Goal: Task Accomplishment & Management: Manage account settings

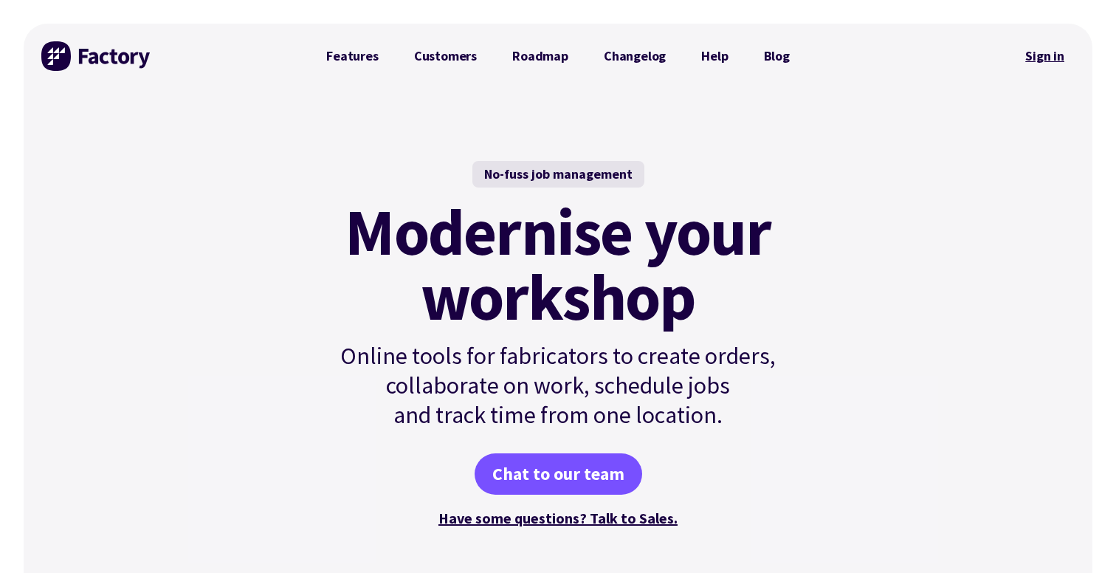
click at [1053, 65] on link "Sign in" at bounding box center [1045, 56] width 60 height 34
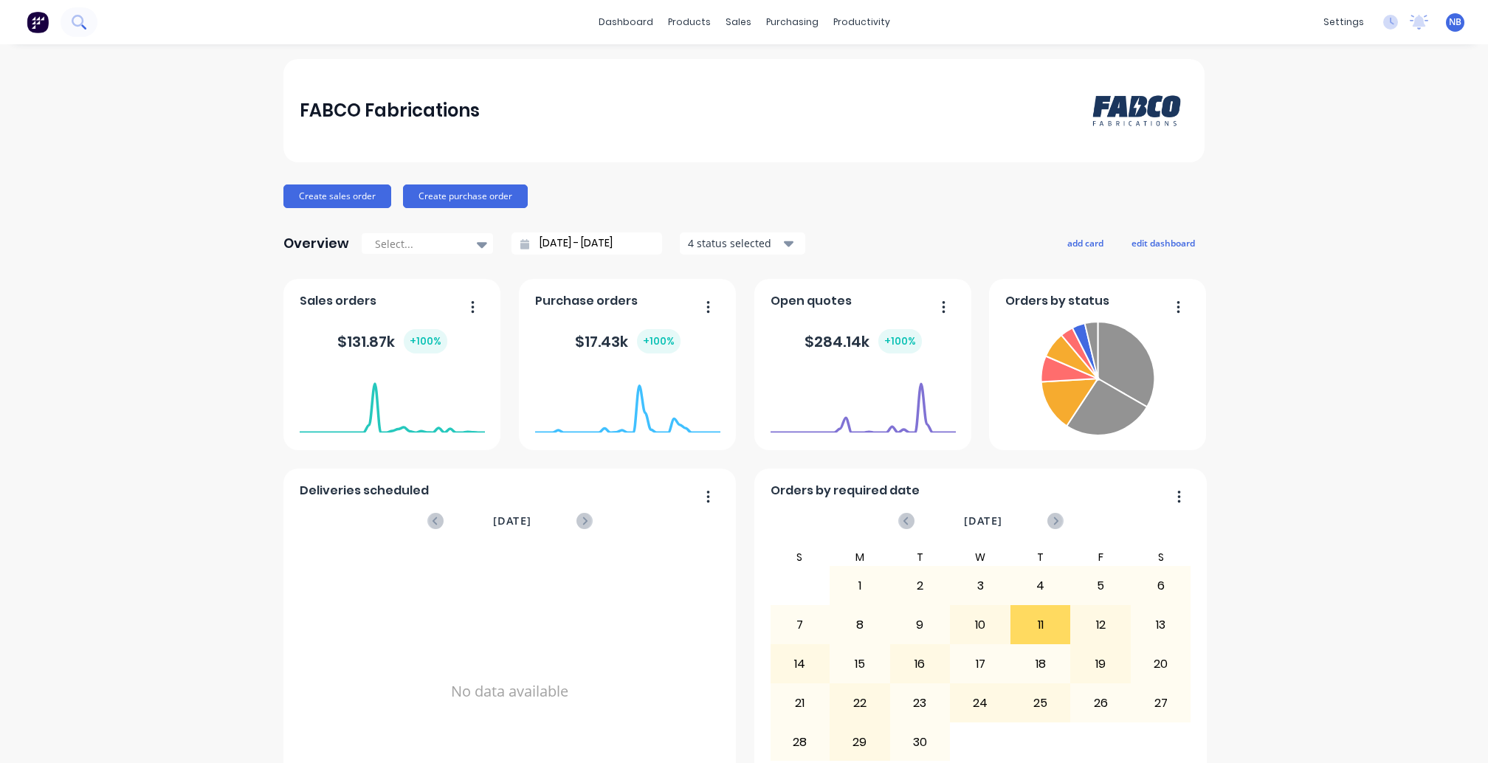
click at [83, 19] on icon at bounding box center [78, 21] width 12 height 12
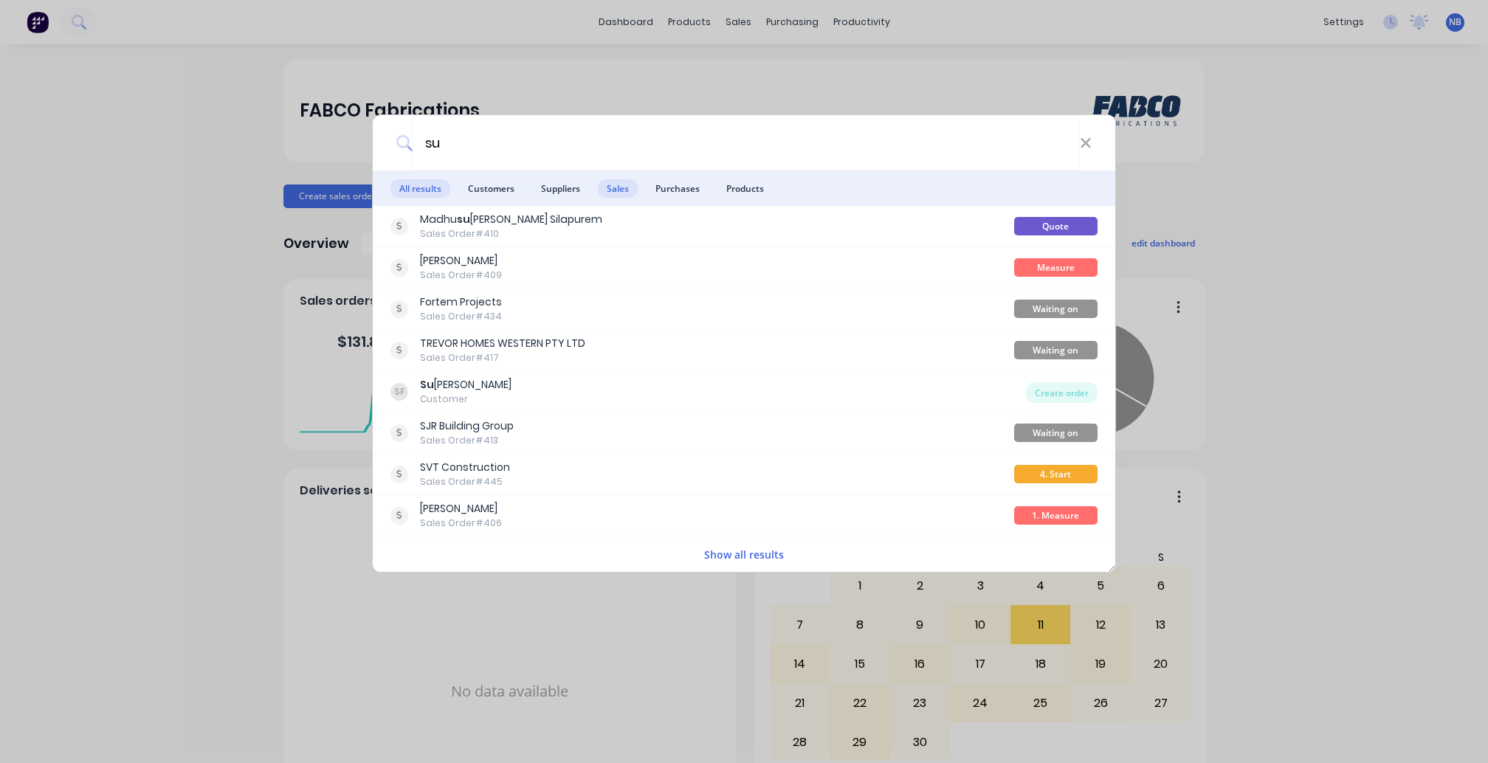
click at [629, 190] on span "Sales" at bounding box center [618, 188] width 40 height 18
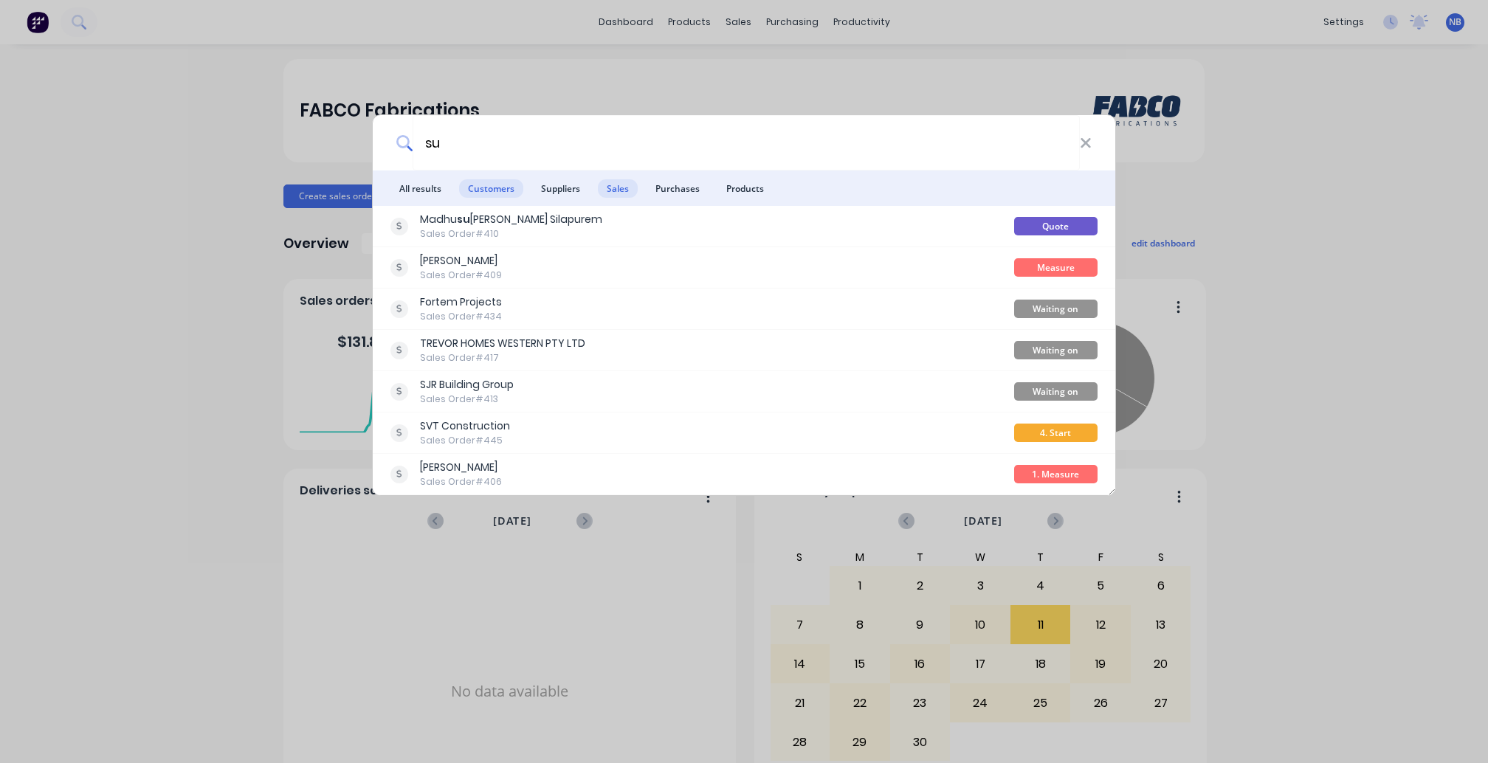
click at [477, 190] on span "Customers" at bounding box center [491, 188] width 64 height 18
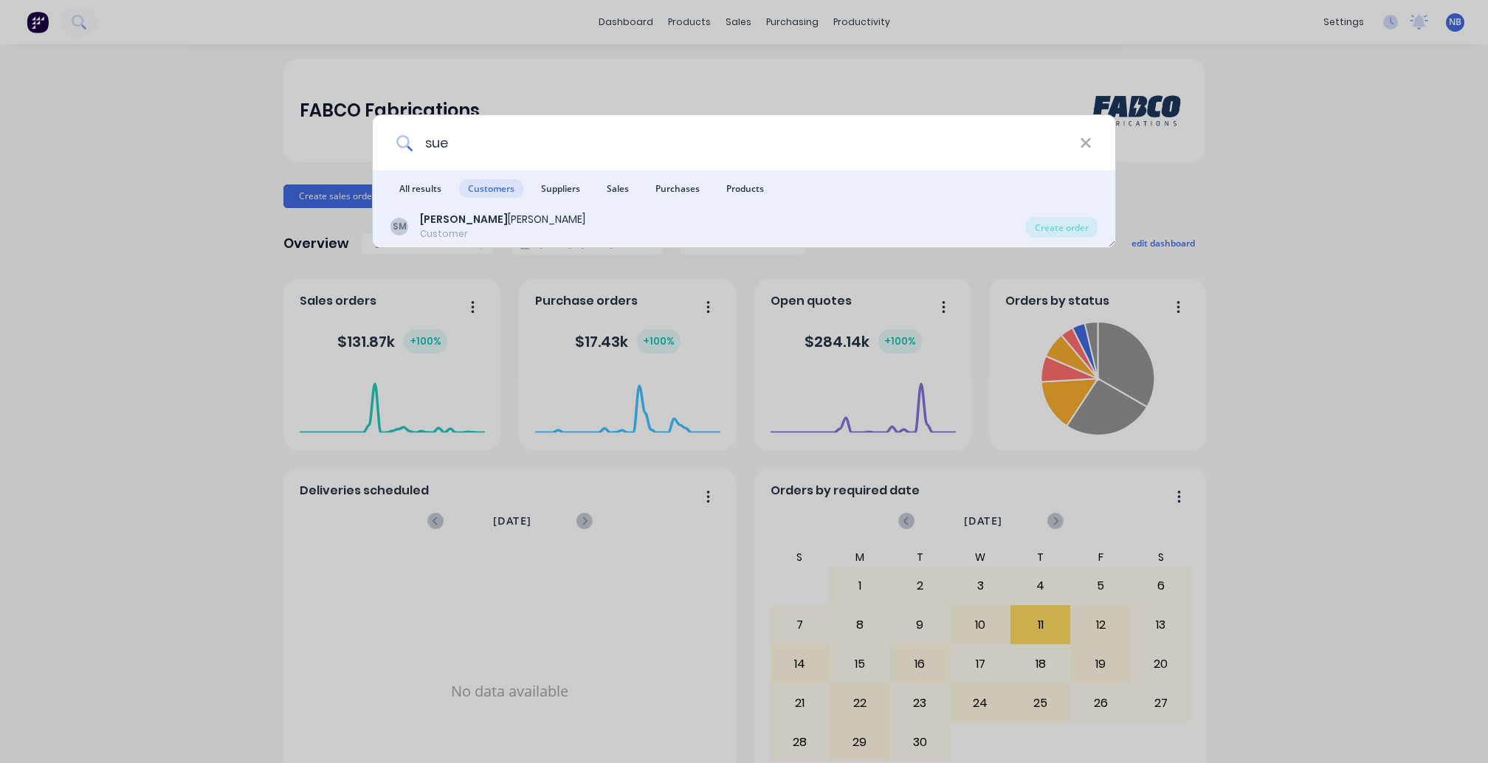
type input "sue"
click at [540, 234] on div "SM Sue Millman Customer" at bounding box center [709, 226] width 636 height 29
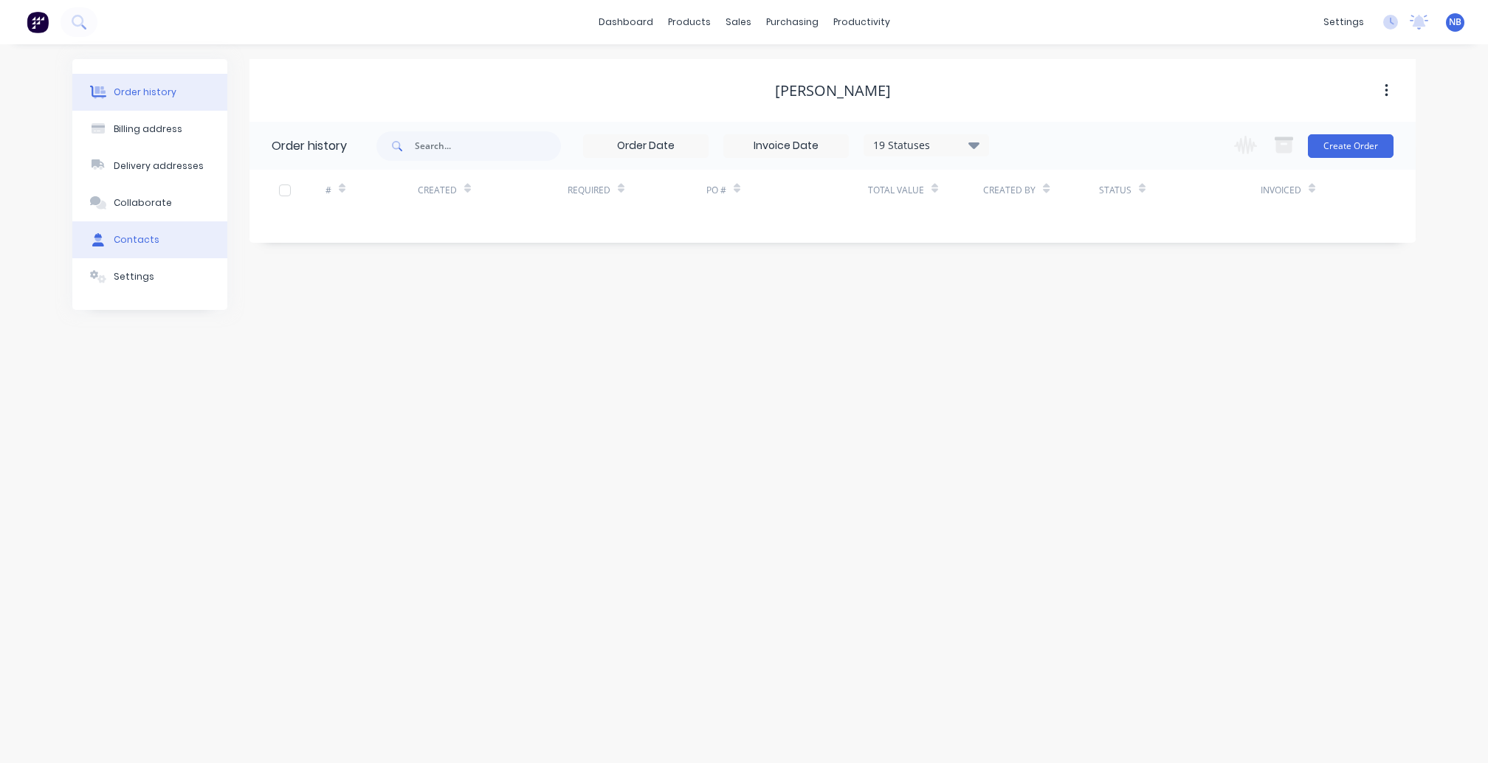
click at [161, 258] on button "Contacts" at bounding box center [149, 239] width 155 height 37
click at [170, 105] on button "Order history" at bounding box center [149, 92] width 155 height 37
click at [161, 279] on button "Settings" at bounding box center [149, 276] width 155 height 37
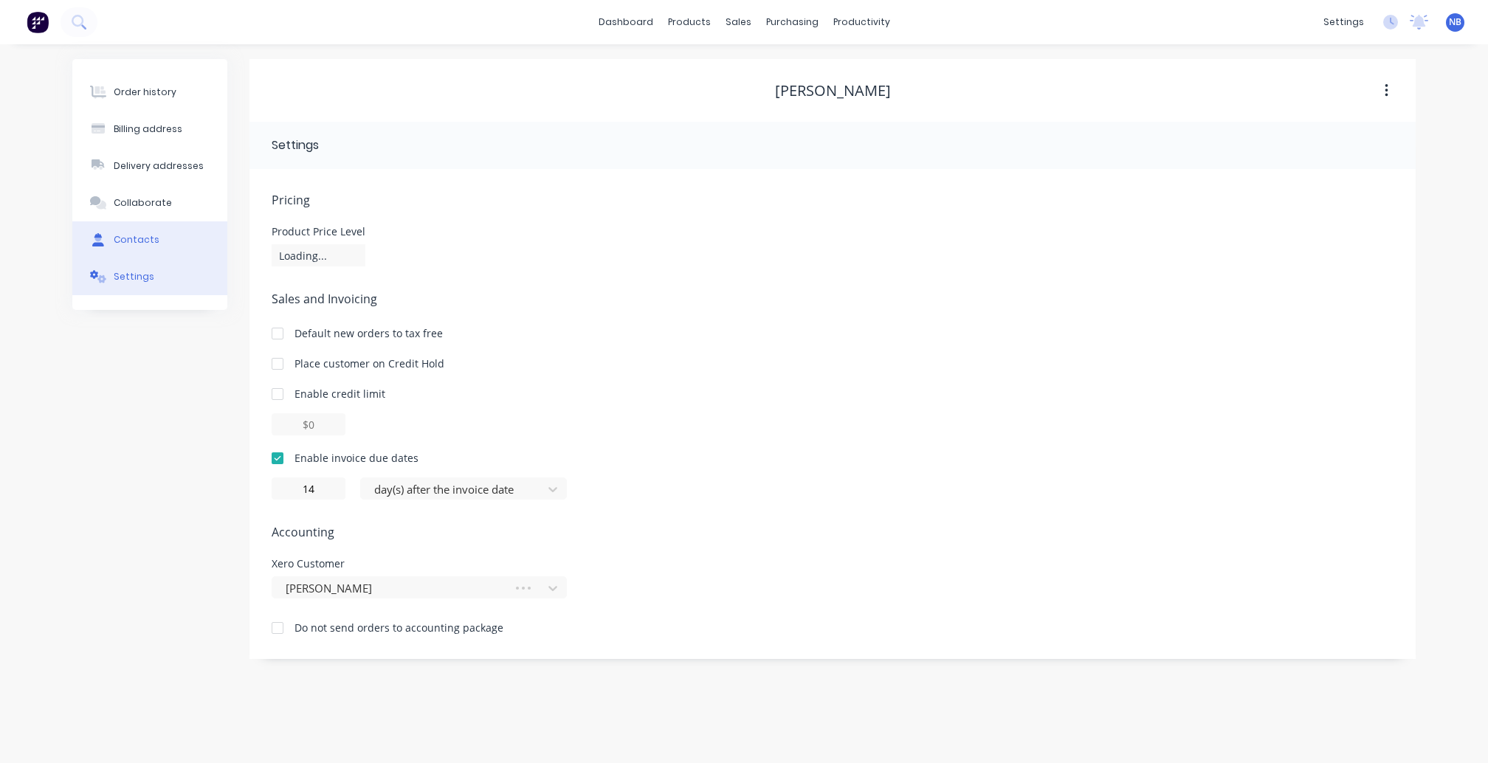
click at [166, 257] on button "Contacts" at bounding box center [149, 239] width 155 height 37
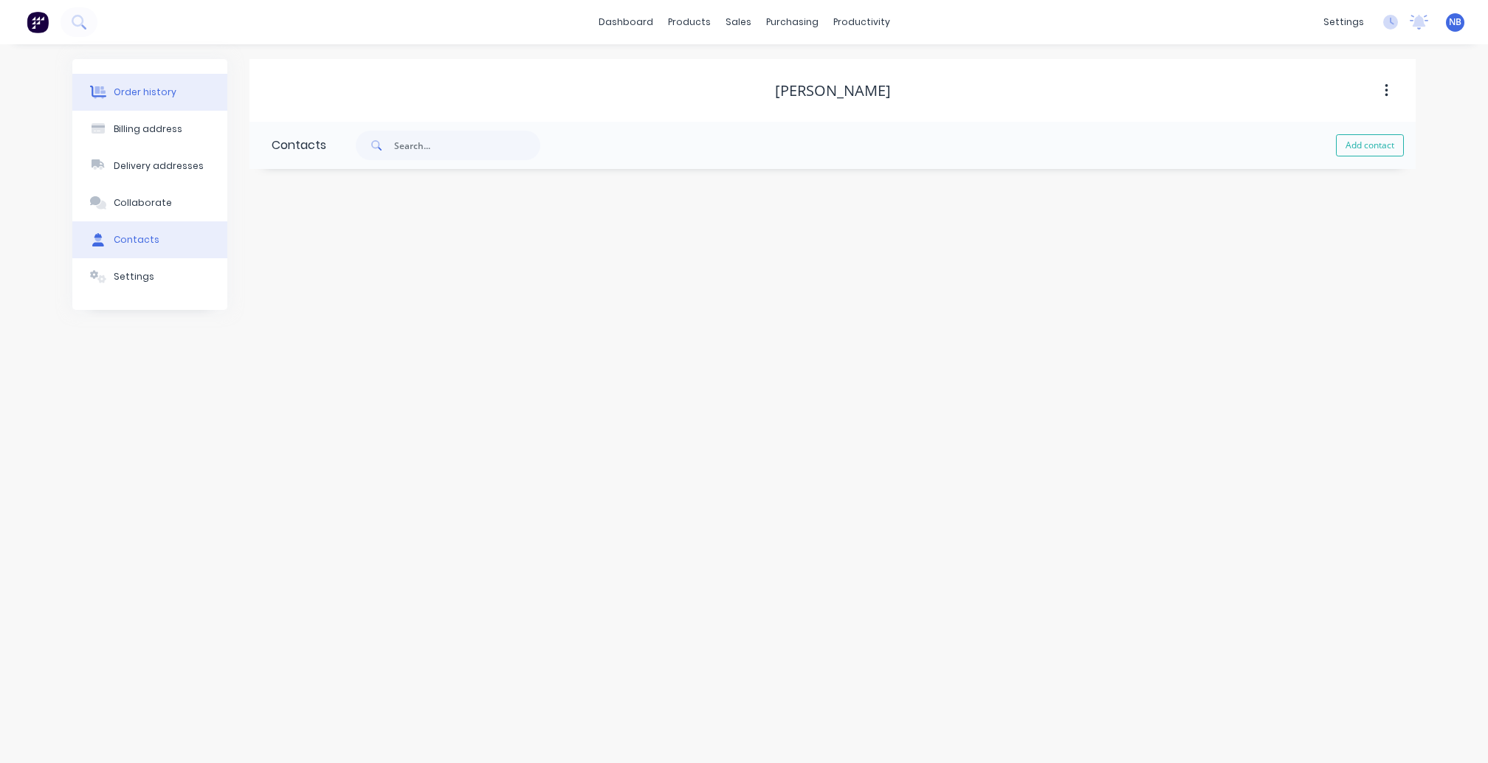
click at [171, 107] on button "Order history" at bounding box center [149, 92] width 155 height 37
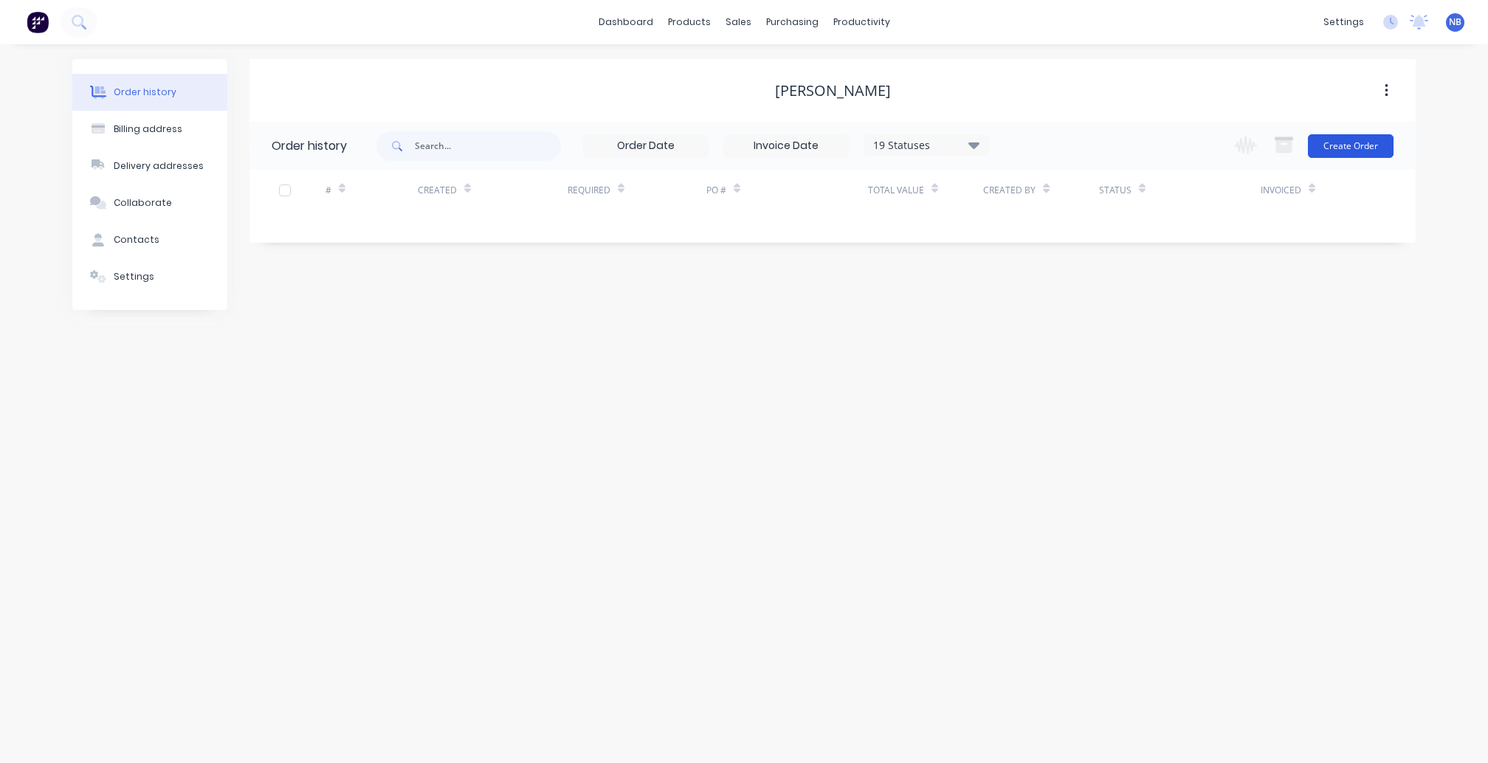
click at [1333, 140] on button "Create Order" at bounding box center [1351, 146] width 86 height 24
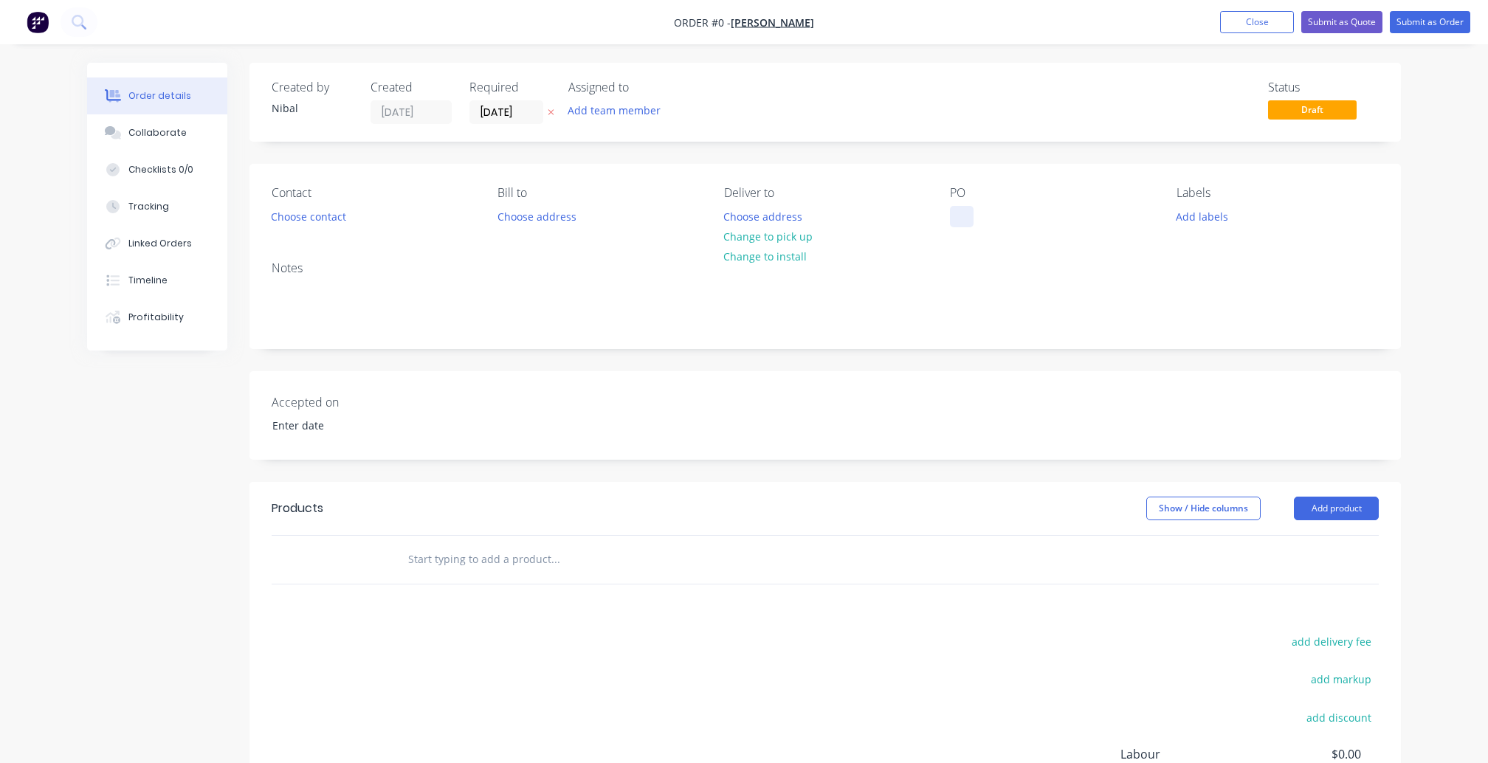
click at [970, 206] on div at bounding box center [962, 216] width 24 height 21
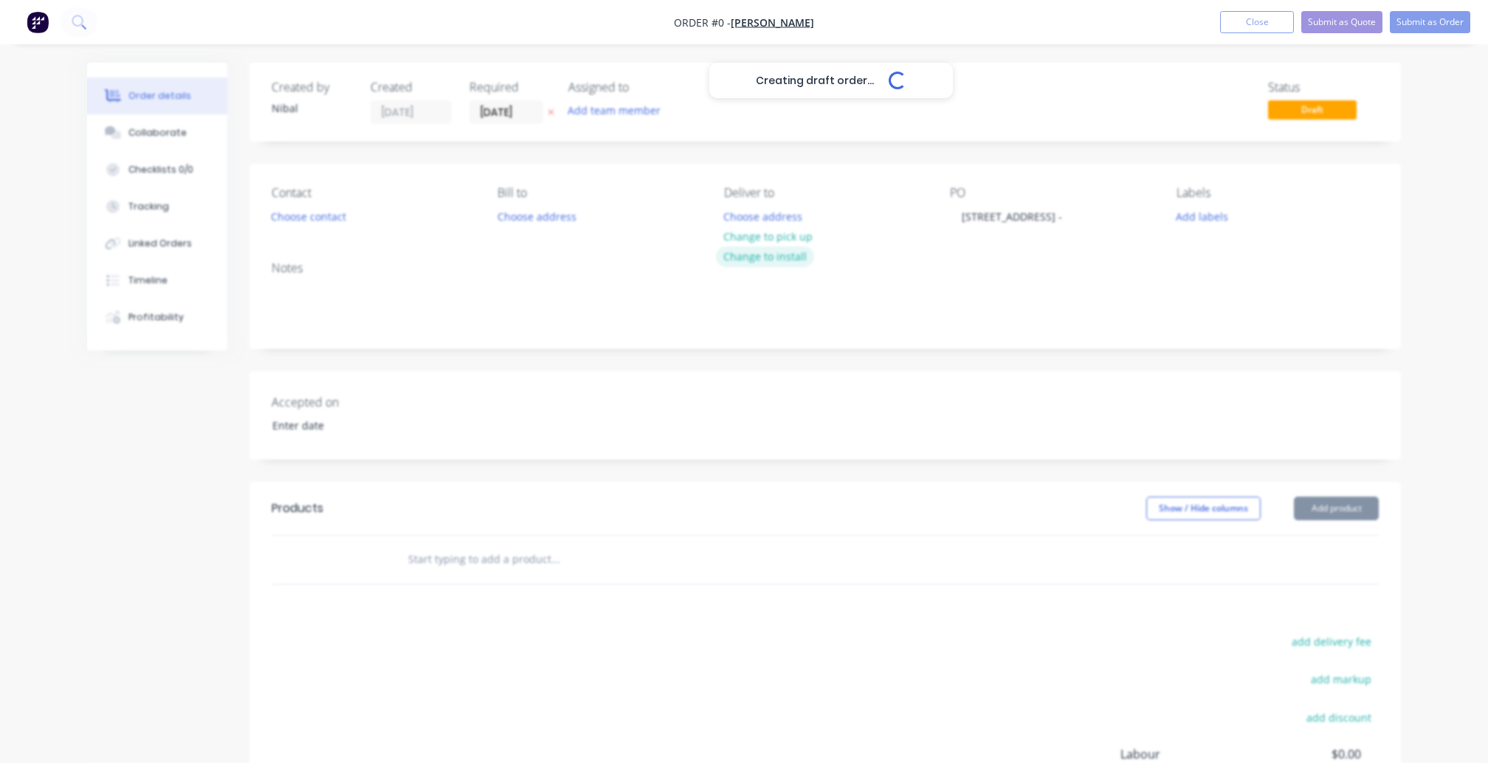
click at [777, 252] on div "Creating draft order... Loading... Order details Collaborate Checklists 0/0 Tra…" at bounding box center [744, 512] width 1344 height 899
click at [766, 255] on button "Change to install" at bounding box center [765, 257] width 99 height 20
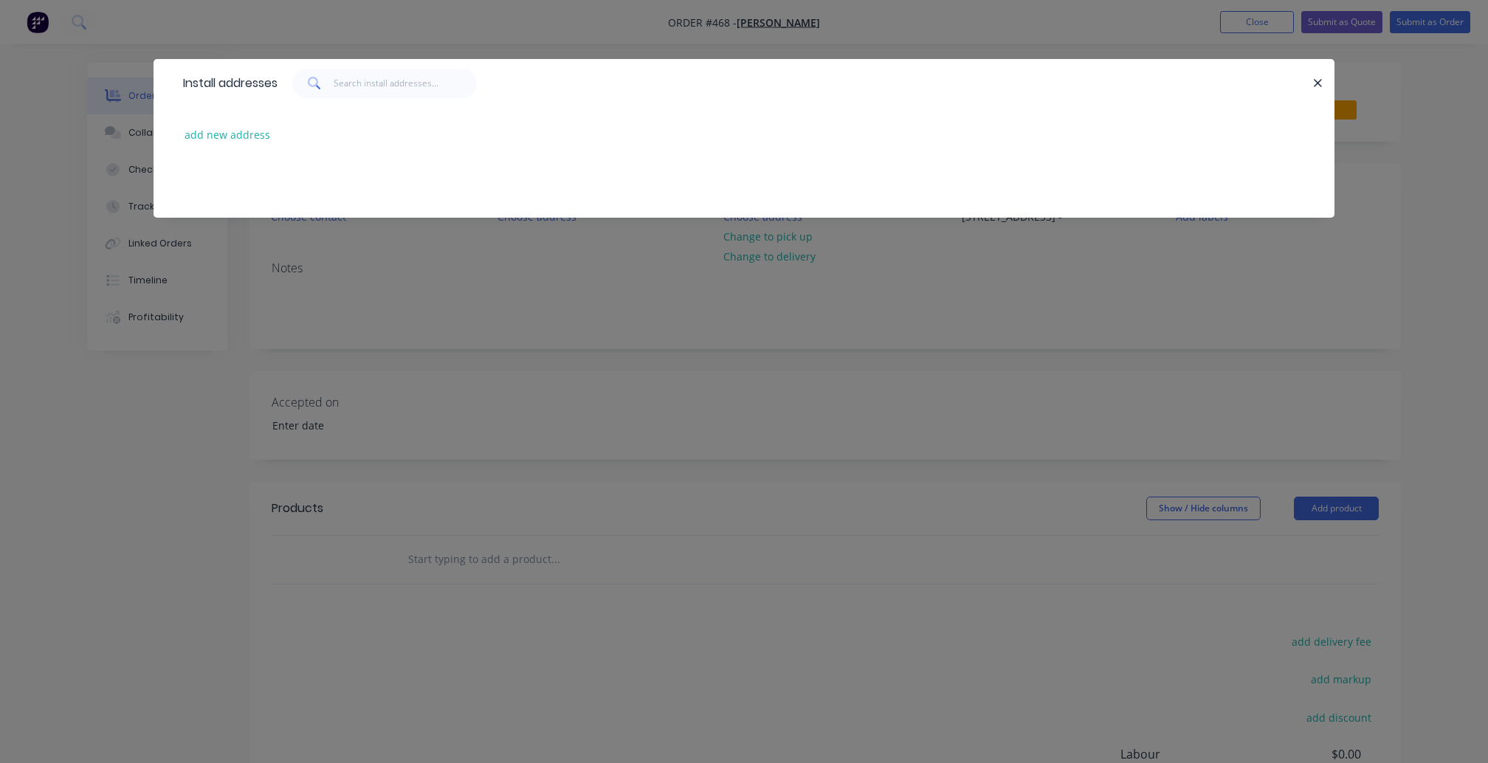
click at [245, 145] on div "add new address" at bounding box center [744, 134] width 1137 height 55
click at [245, 133] on button "add new address" at bounding box center [227, 135] width 101 height 20
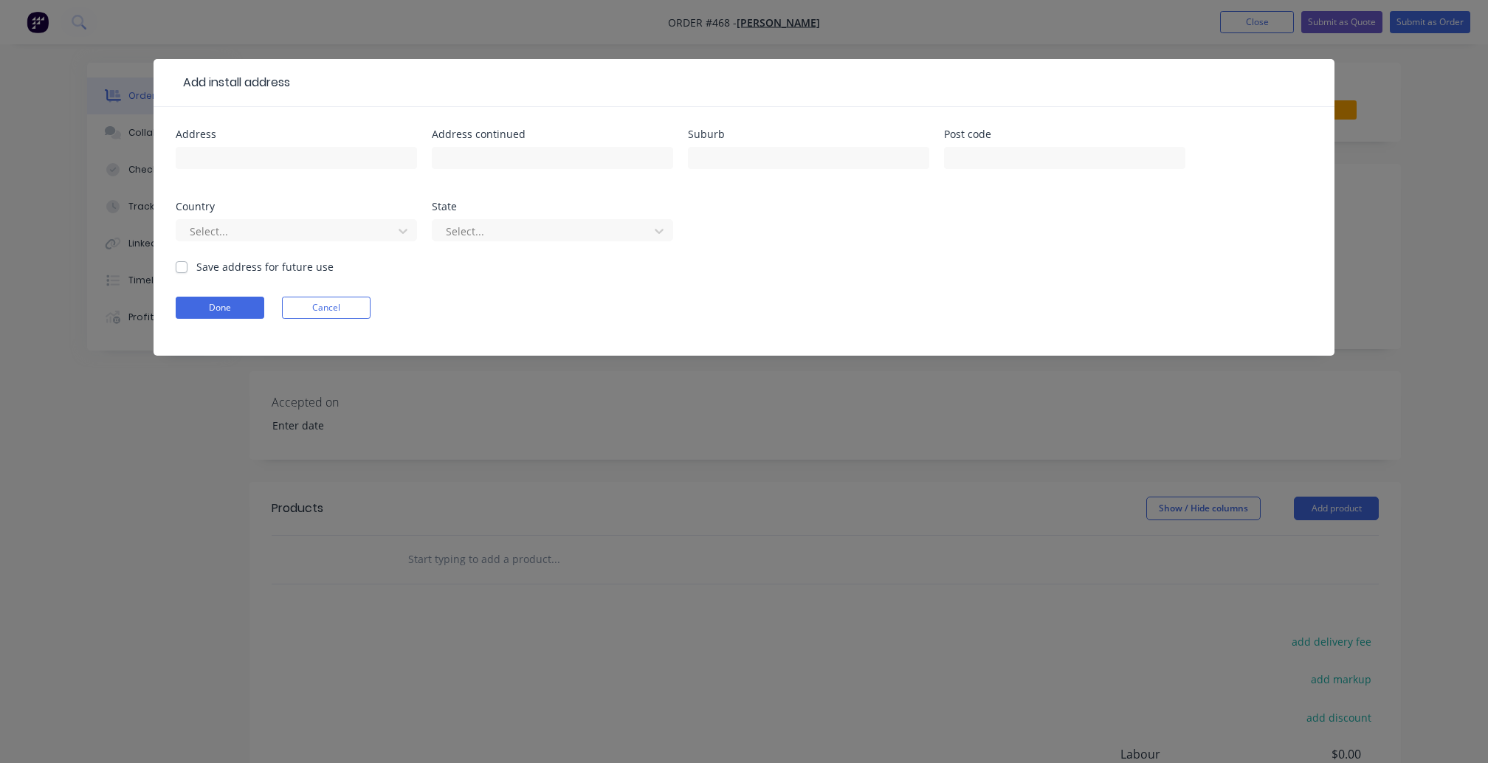
click at [329, 175] on div at bounding box center [296, 165] width 241 height 44
type input "4 Laluma Street"
type input "Essendon"
click at [210, 254] on div "Select..." at bounding box center [296, 238] width 241 height 44
click at [196, 267] on label "Save address for future use" at bounding box center [264, 267] width 137 height 16
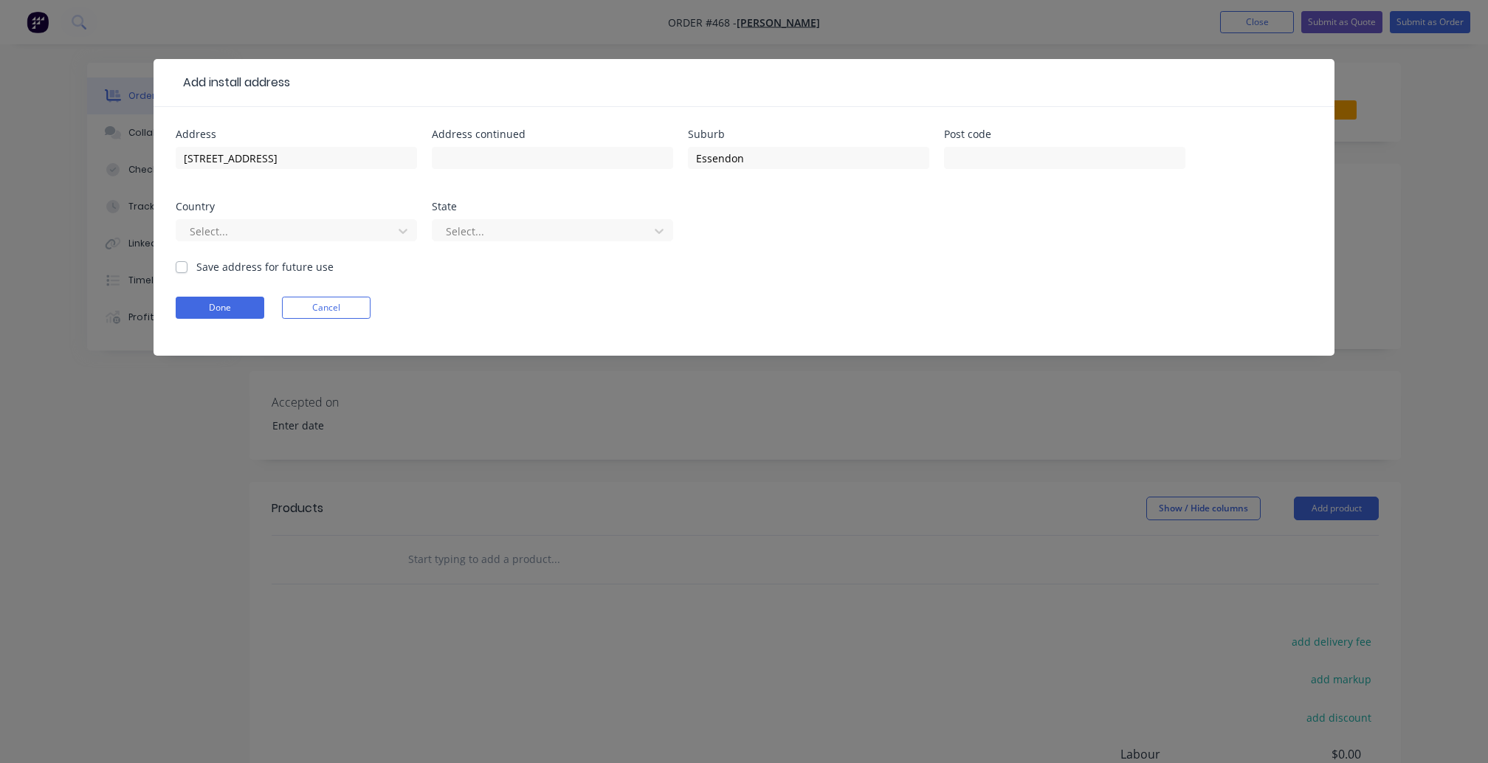
click at [182, 267] on input "Save address for future use" at bounding box center [182, 266] width 12 height 14
checkbox input "true"
click at [196, 284] on form "Address 4 Laluma Street Address continued Suburb Essendon Post code Country Sel…" at bounding box center [744, 242] width 1137 height 227
click at [196, 297] on button "Done" at bounding box center [220, 308] width 89 height 22
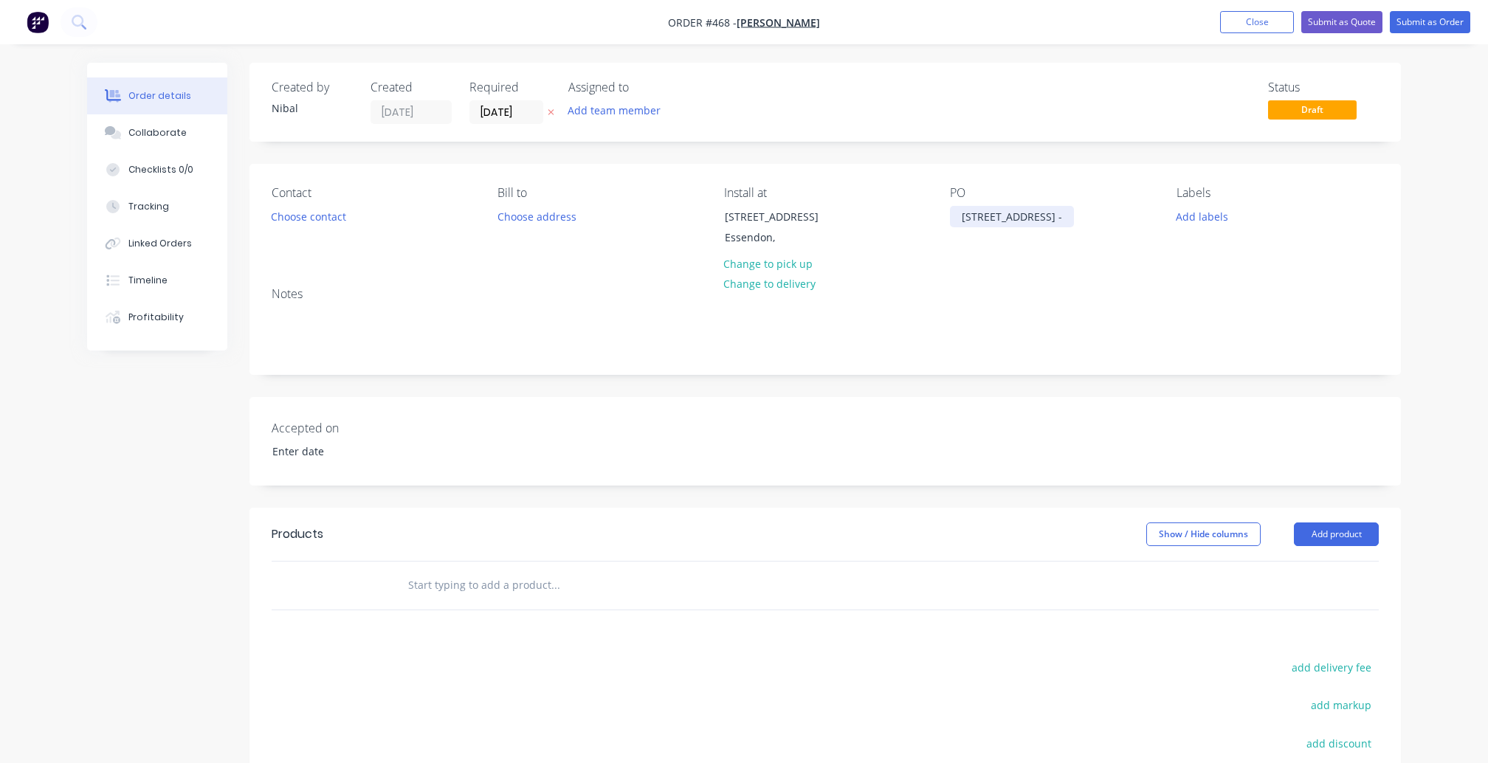
click at [1014, 213] on div "4 Laluma St -" at bounding box center [1012, 216] width 124 height 21
click at [1029, 213] on div "4 Laluma St -" at bounding box center [1012, 216] width 124 height 21
click at [1044, 399] on div "Accepted on" at bounding box center [826, 441] width 1152 height 89
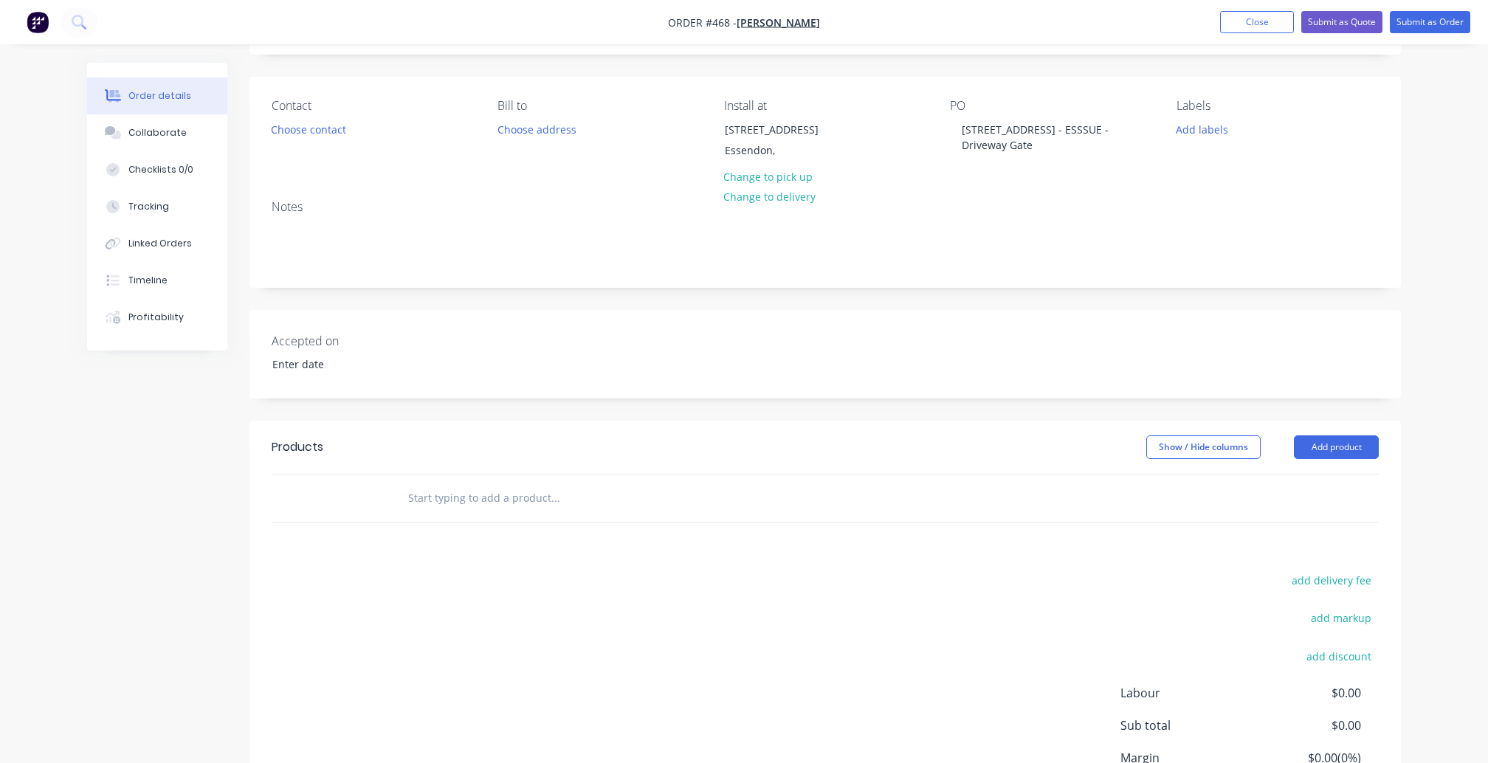
scroll to position [99, 0]
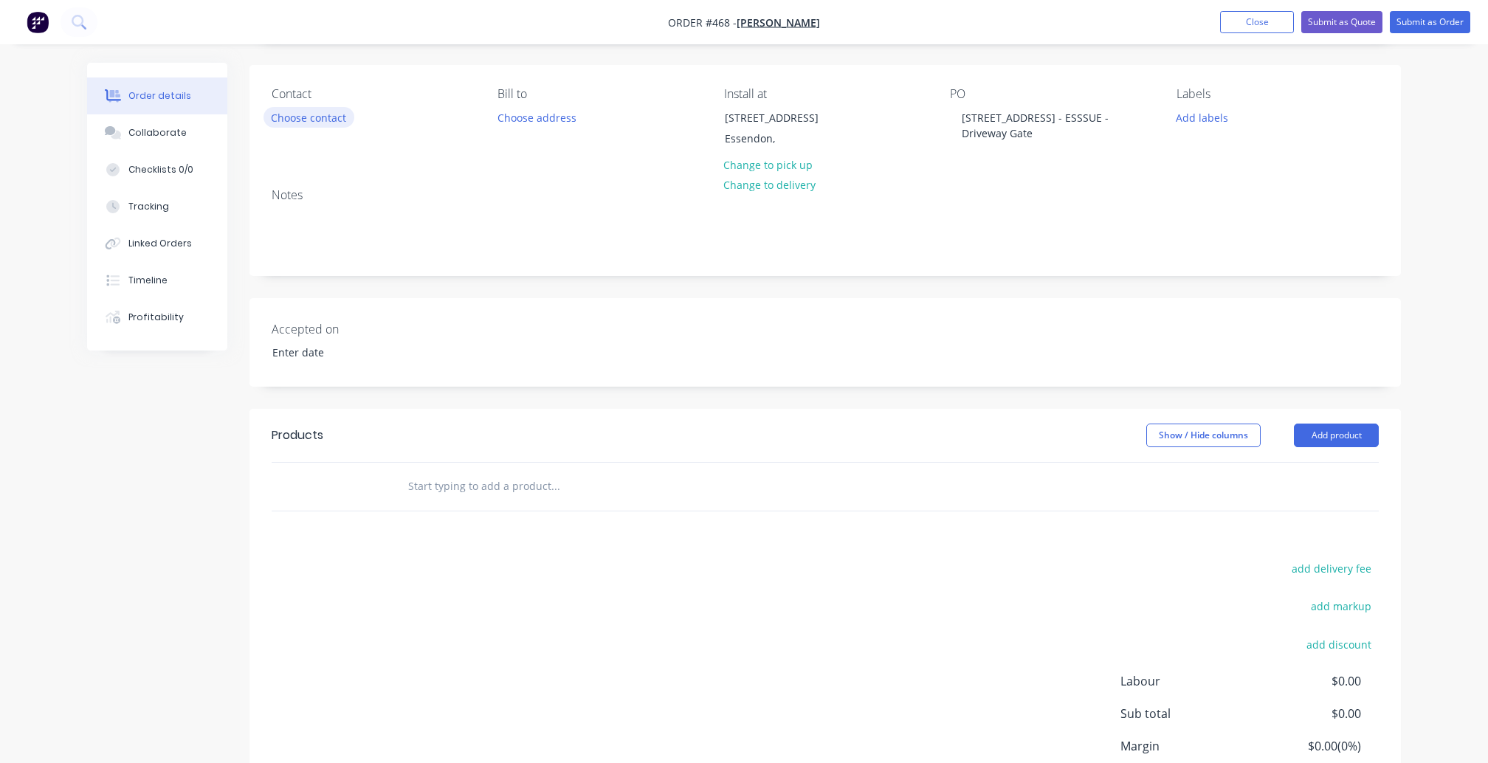
click at [320, 117] on button "Choose contact" at bounding box center [309, 117] width 91 height 20
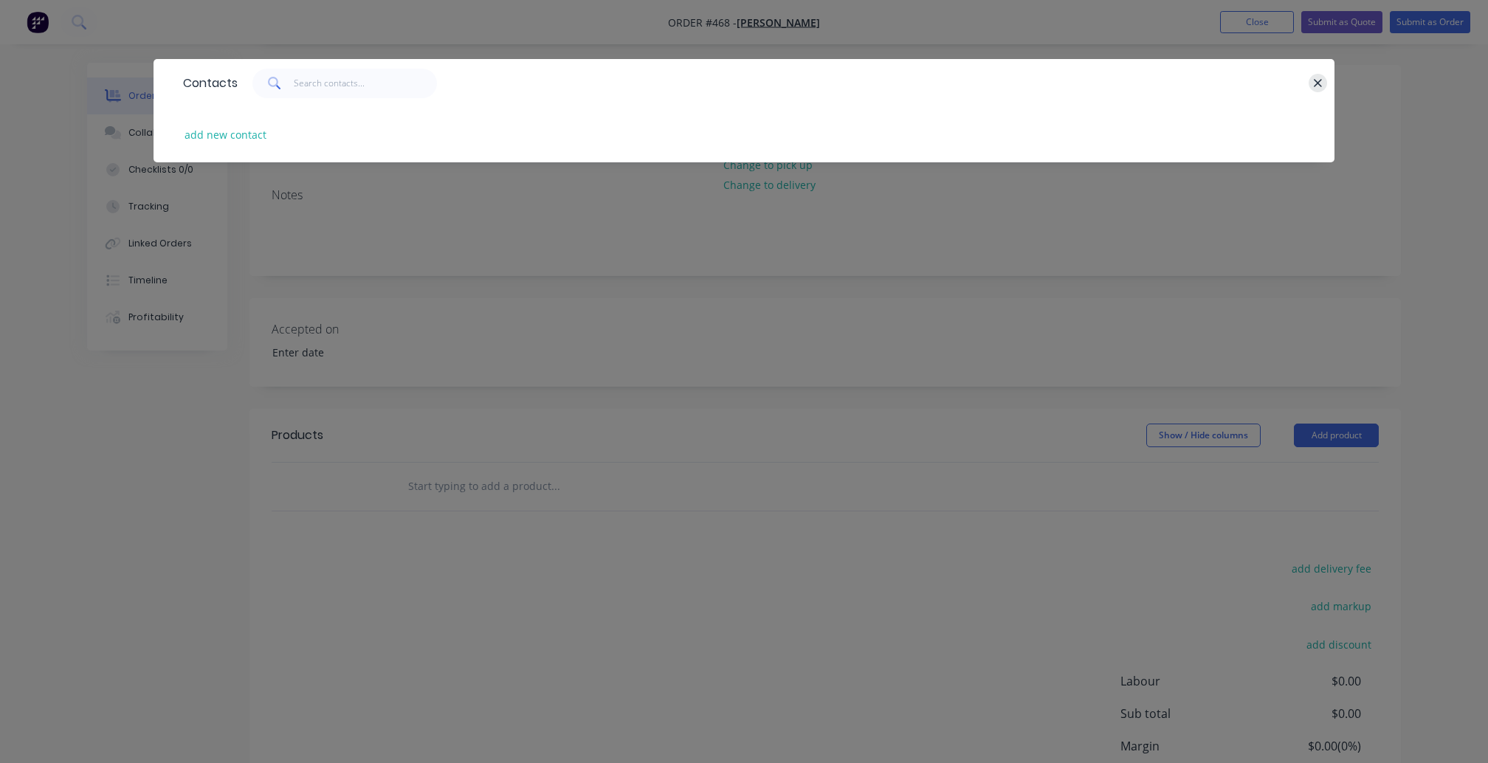
click at [1314, 83] on icon "button" at bounding box center [1318, 83] width 10 height 13
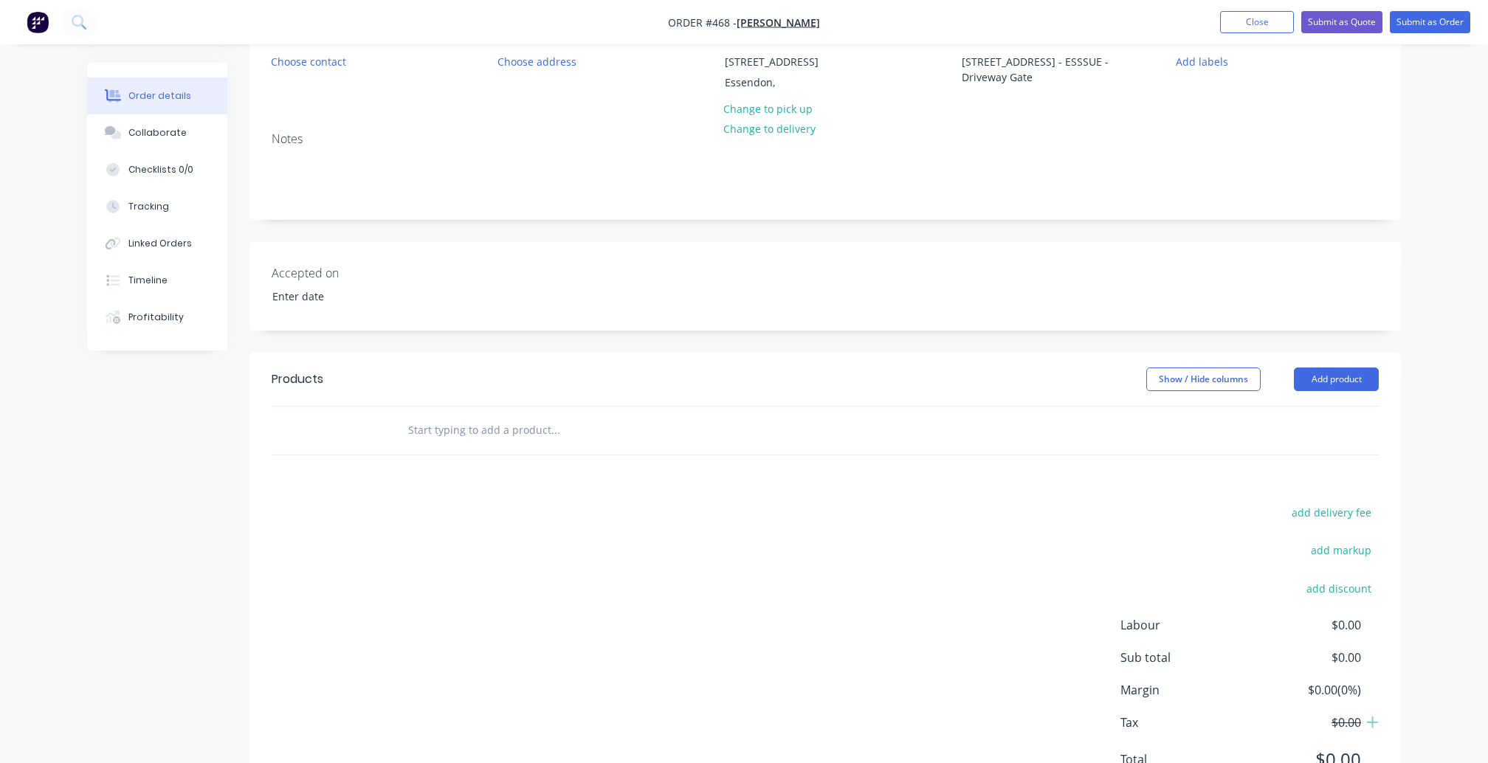
scroll to position [207, 0]
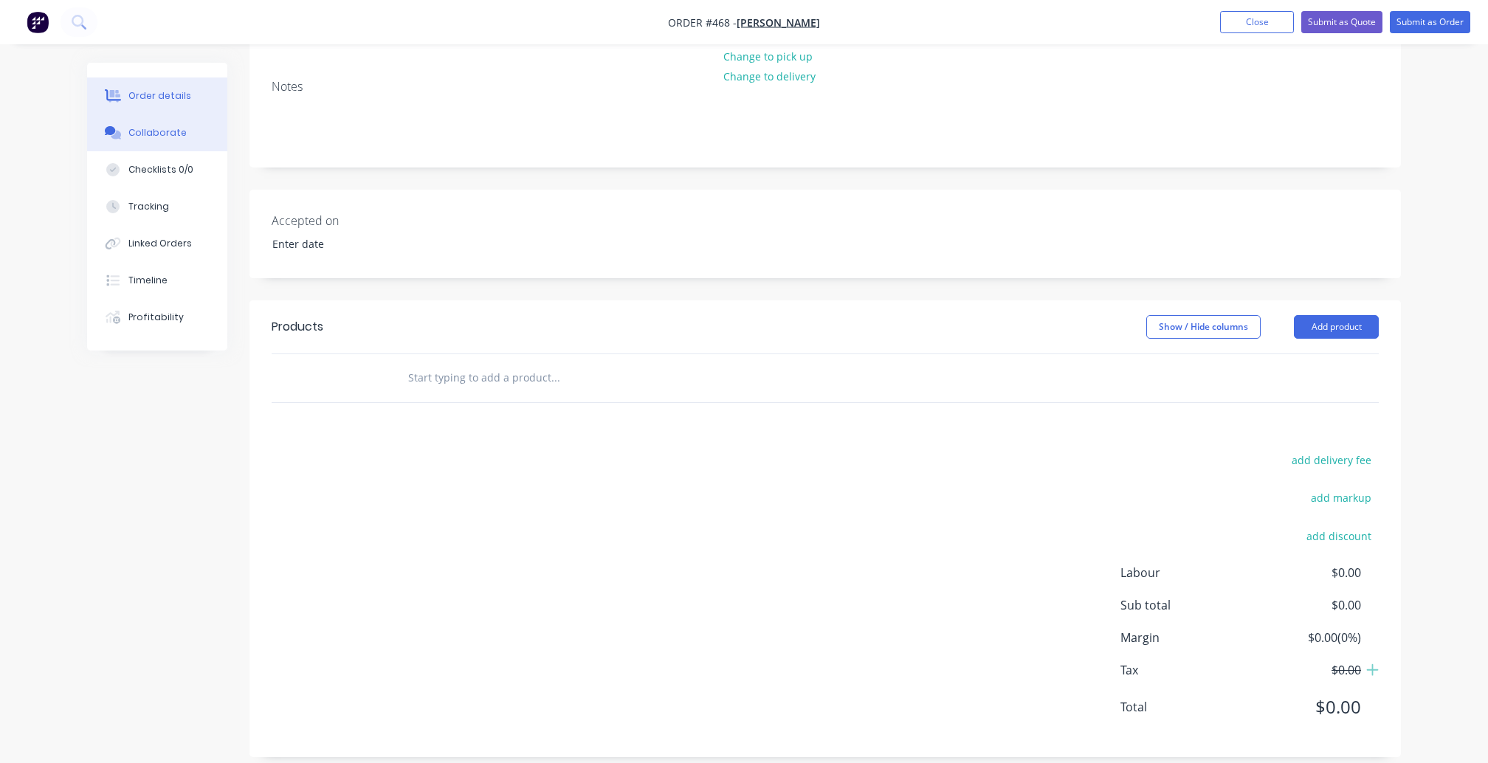
click at [179, 146] on button "Collaborate" at bounding box center [157, 132] width 140 height 37
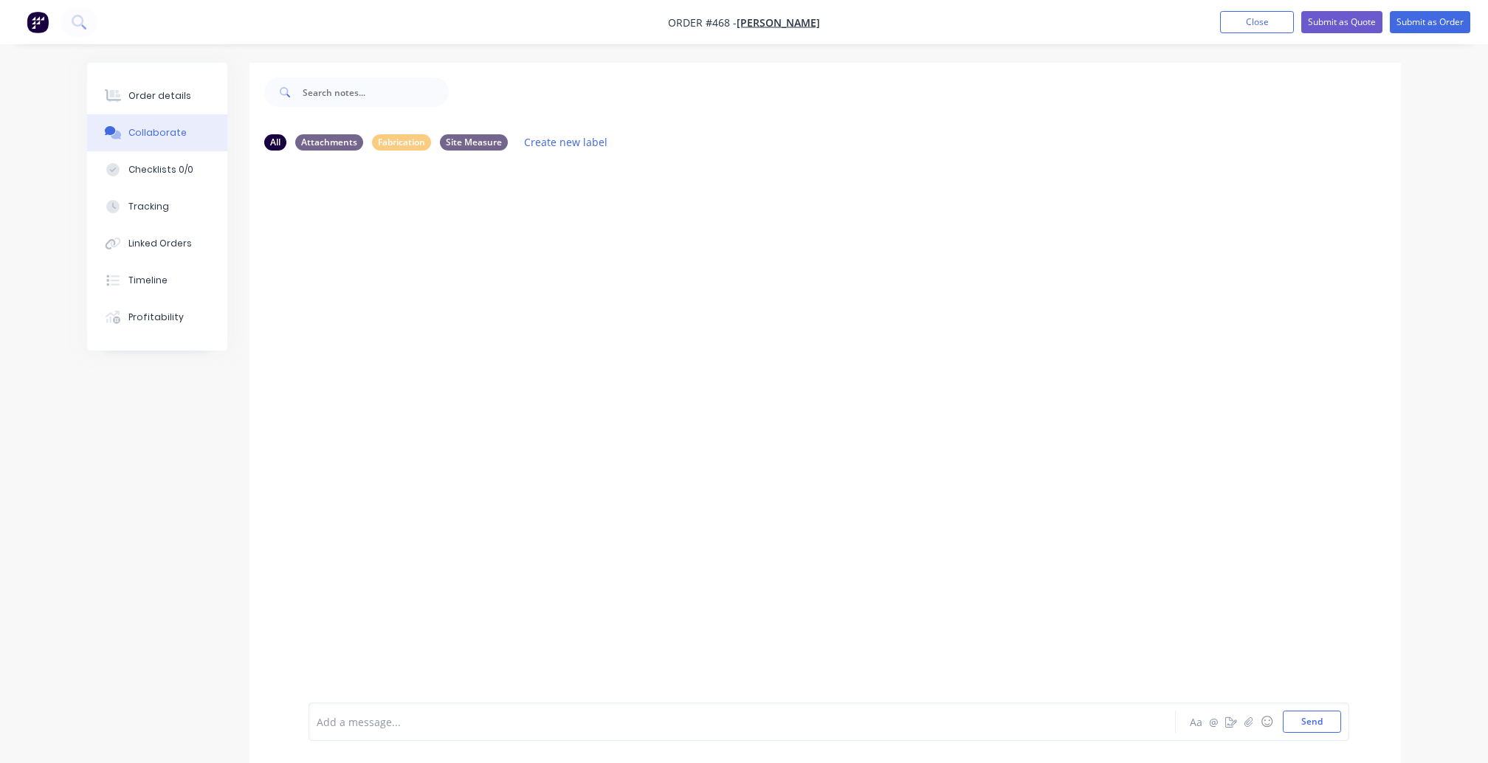
click at [547, 293] on div at bounding box center [826, 432] width 1152 height 540
click at [580, 735] on div "Add a message... Aa @ ☺ Send" at bounding box center [829, 722] width 1041 height 38
click at [365, 727] on div at bounding box center [701, 723] width 768 height 16
click at [403, 722] on div at bounding box center [701, 723] width 768 height 16
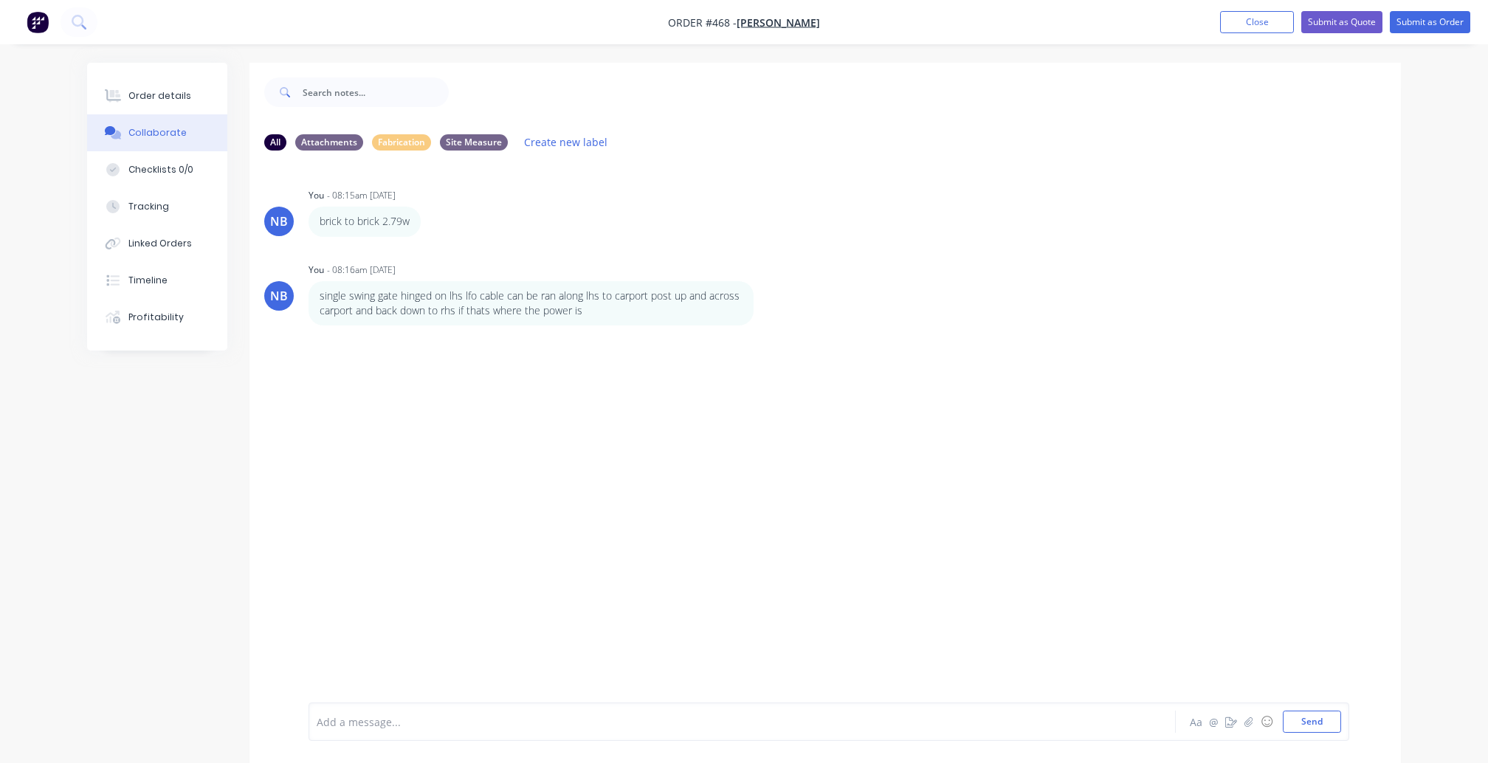
click at [39, 21] on img "button" at bounding box center [38, 22] width 22 height 22
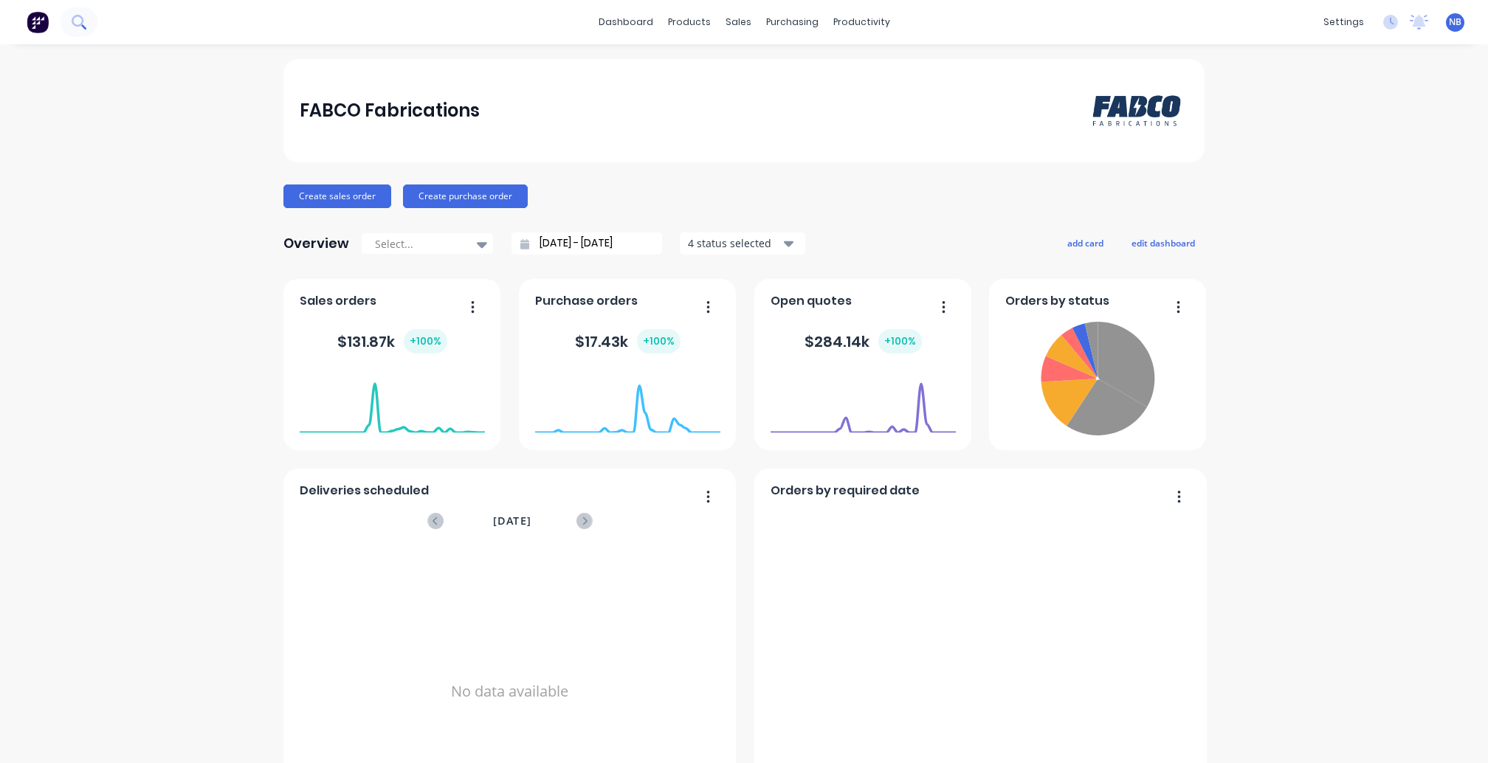
click at [62, 13] on div at bounding box center [48, 22] width 97 height 30
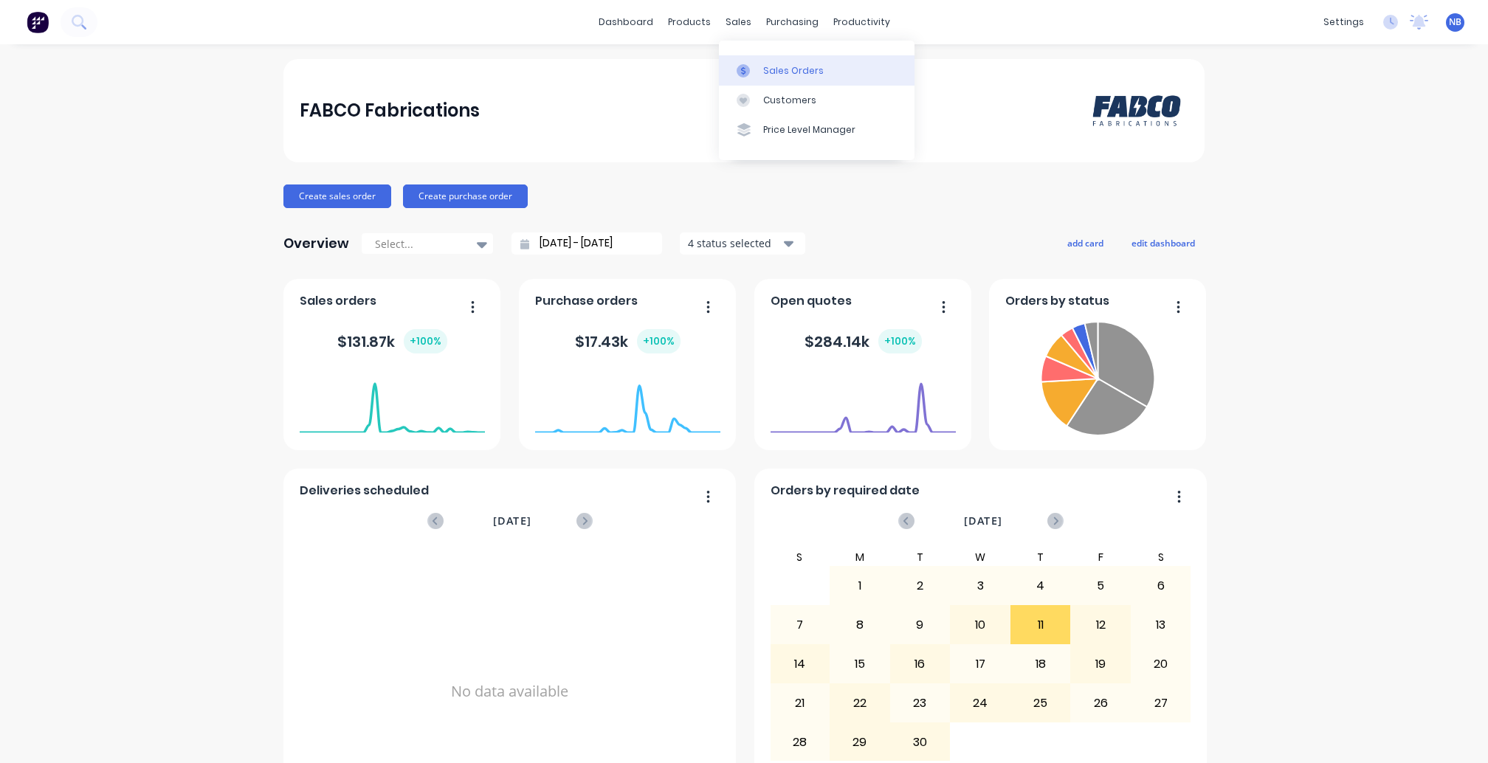
click at [757, 69] on div at bounding box center [748, 70] width 22 height 13
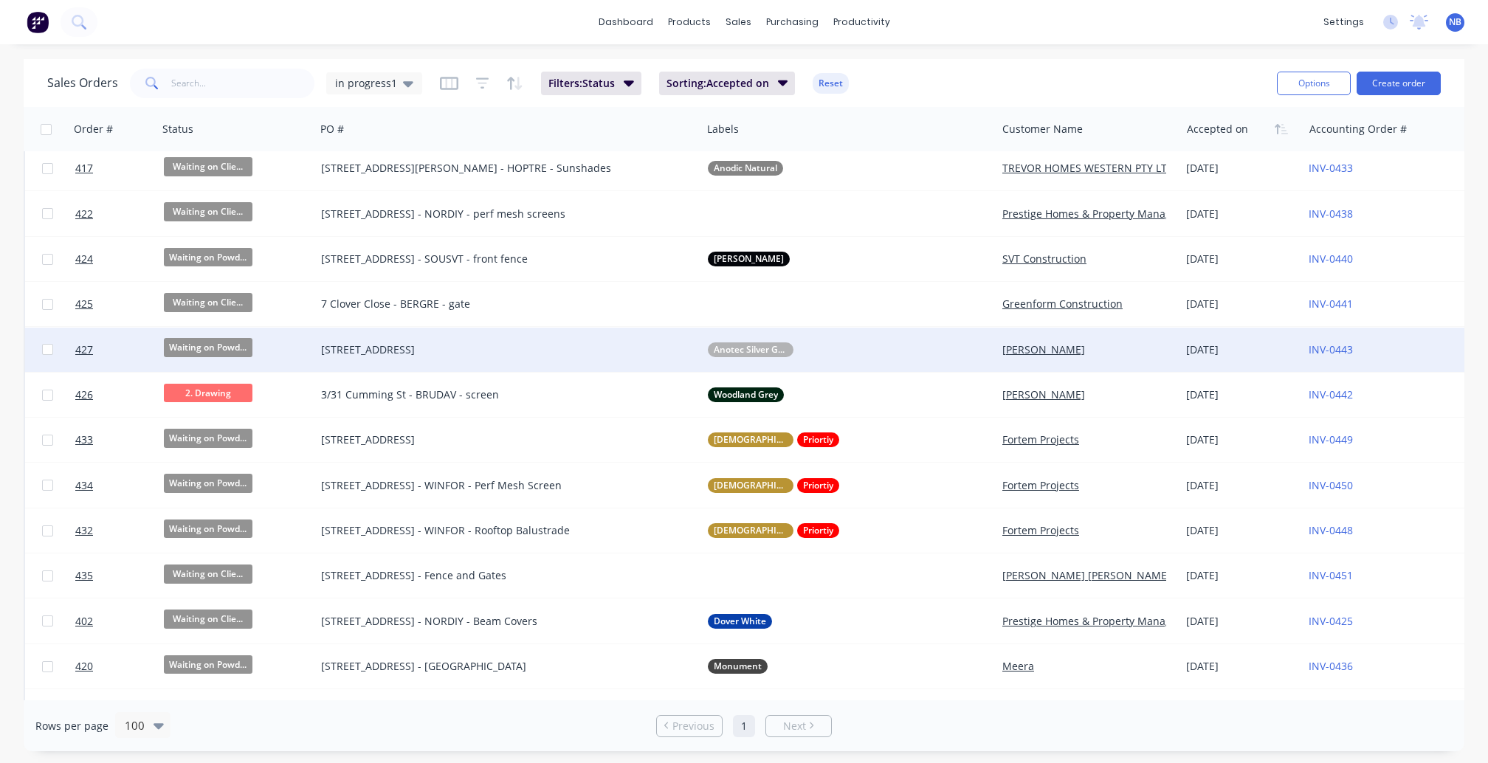
scroll to position [190, 0]
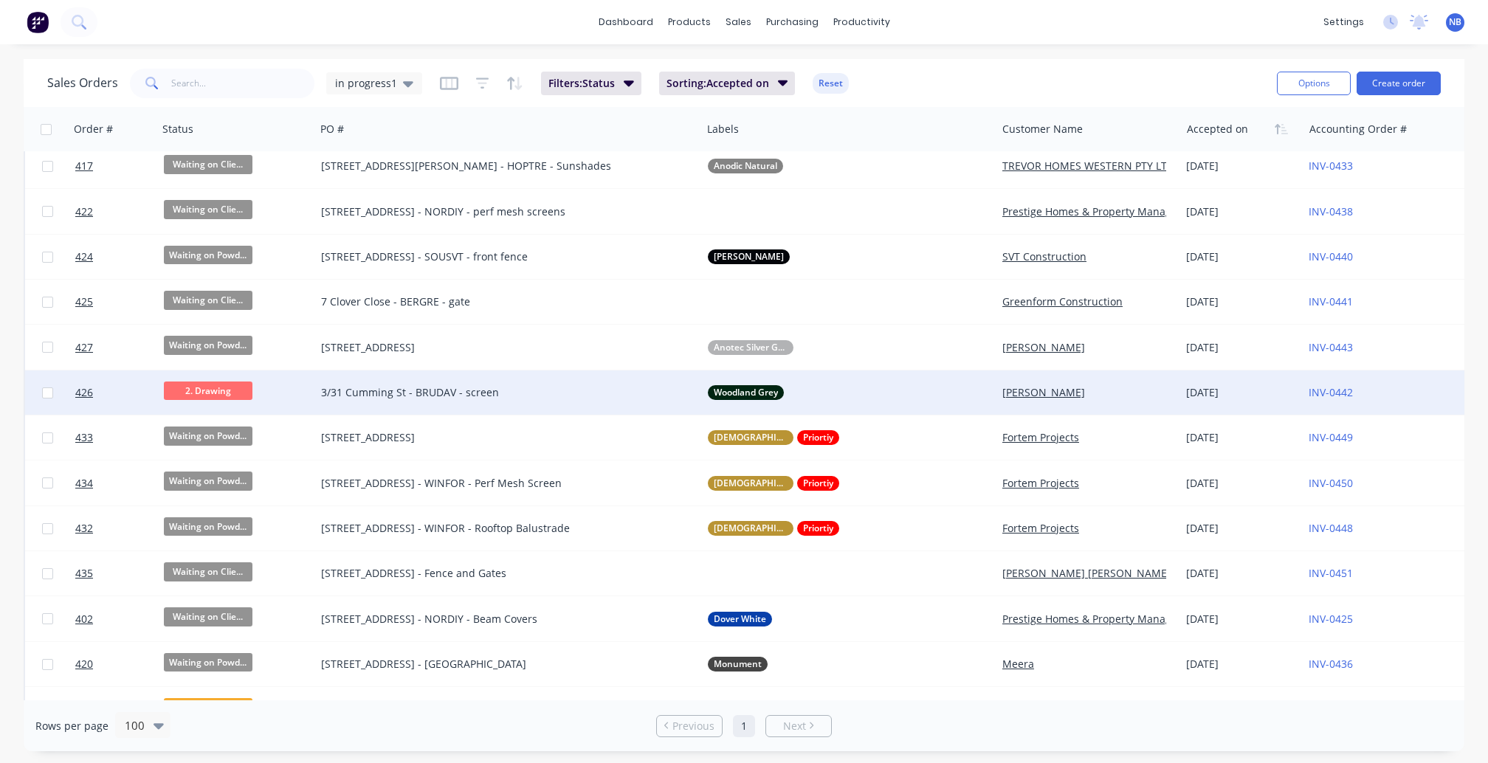
click at [435, 391] on div "3/31 Cumming St - BRUDAV - screen" at bounding box center [499, 392] width 356 height 15
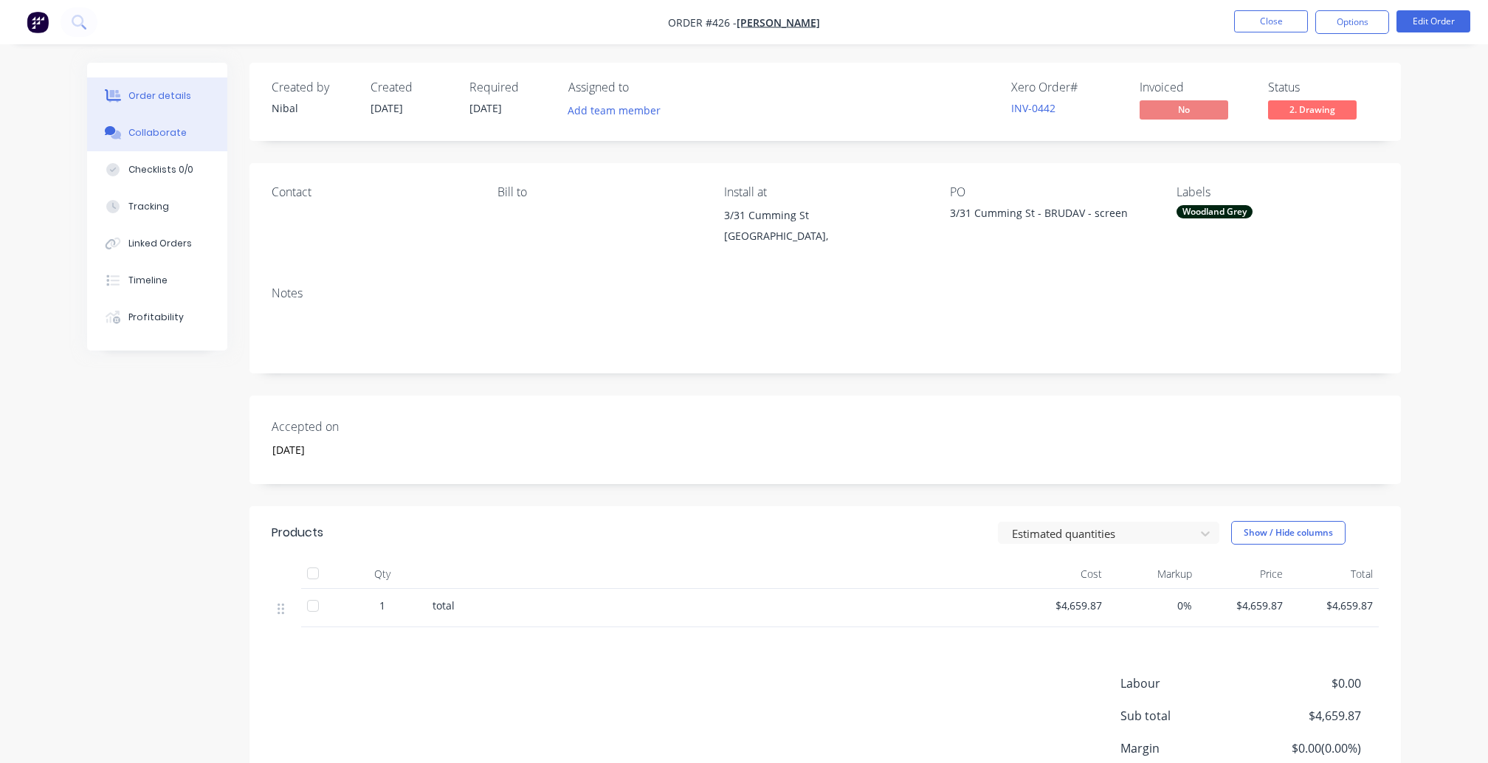
click at [169, 148] on button "Collaborate" at bounding box center [157, 132] width 140 height 37
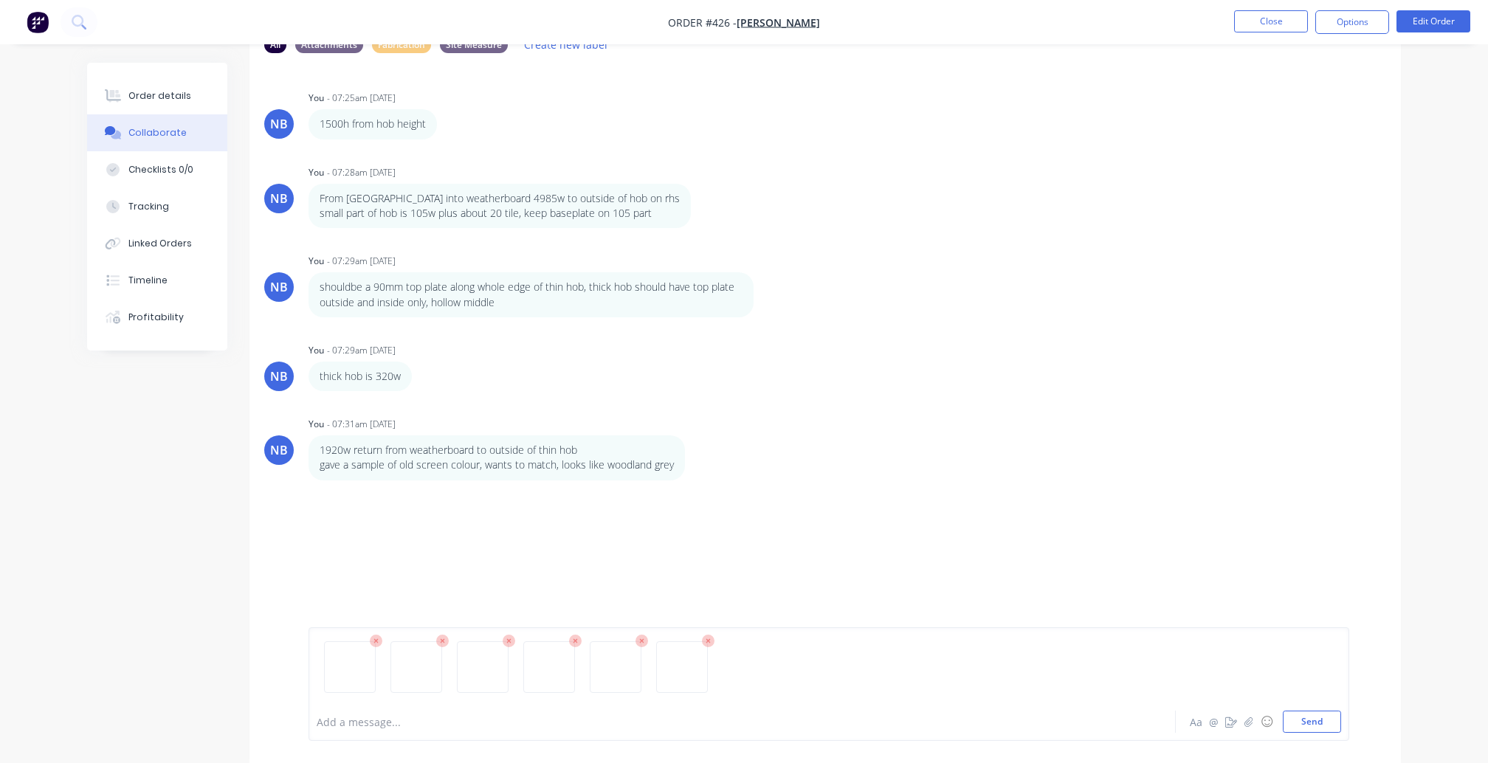
scroll to position [97, 0]
click at [1311, 730] on button "Send" at bounding box center [1312, 722] width 58 height 22
click at [1011, 487] on div "NB You - 07:25am 30/09/25 1500h from hob height Labels Edit Delete NB You - 07:…" at bounding box center [826, 335] width 1152 height 540
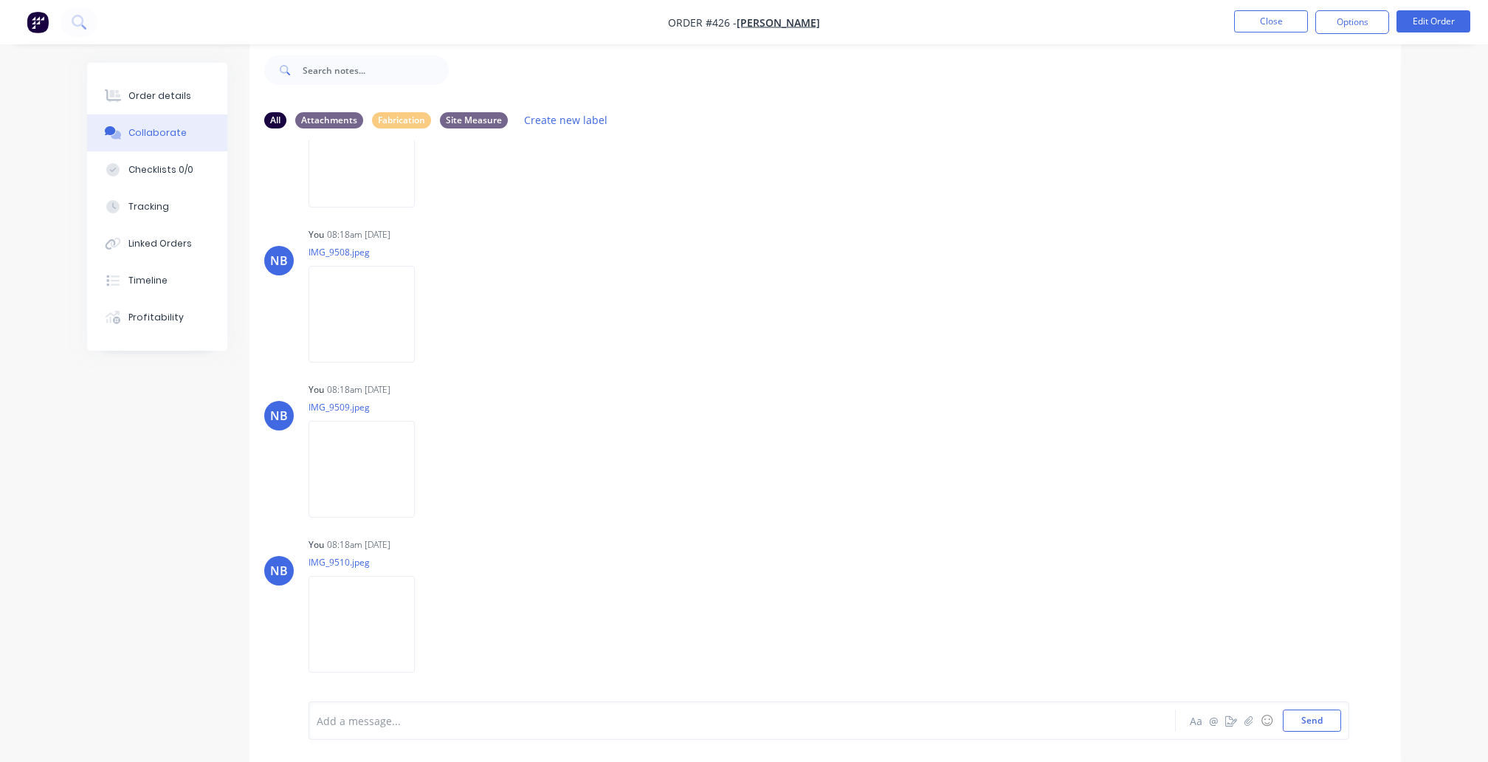
scroll to position [854, 0]
click at [36, 13] on img "button" at bounding box center [38, 22] width 22 height 22
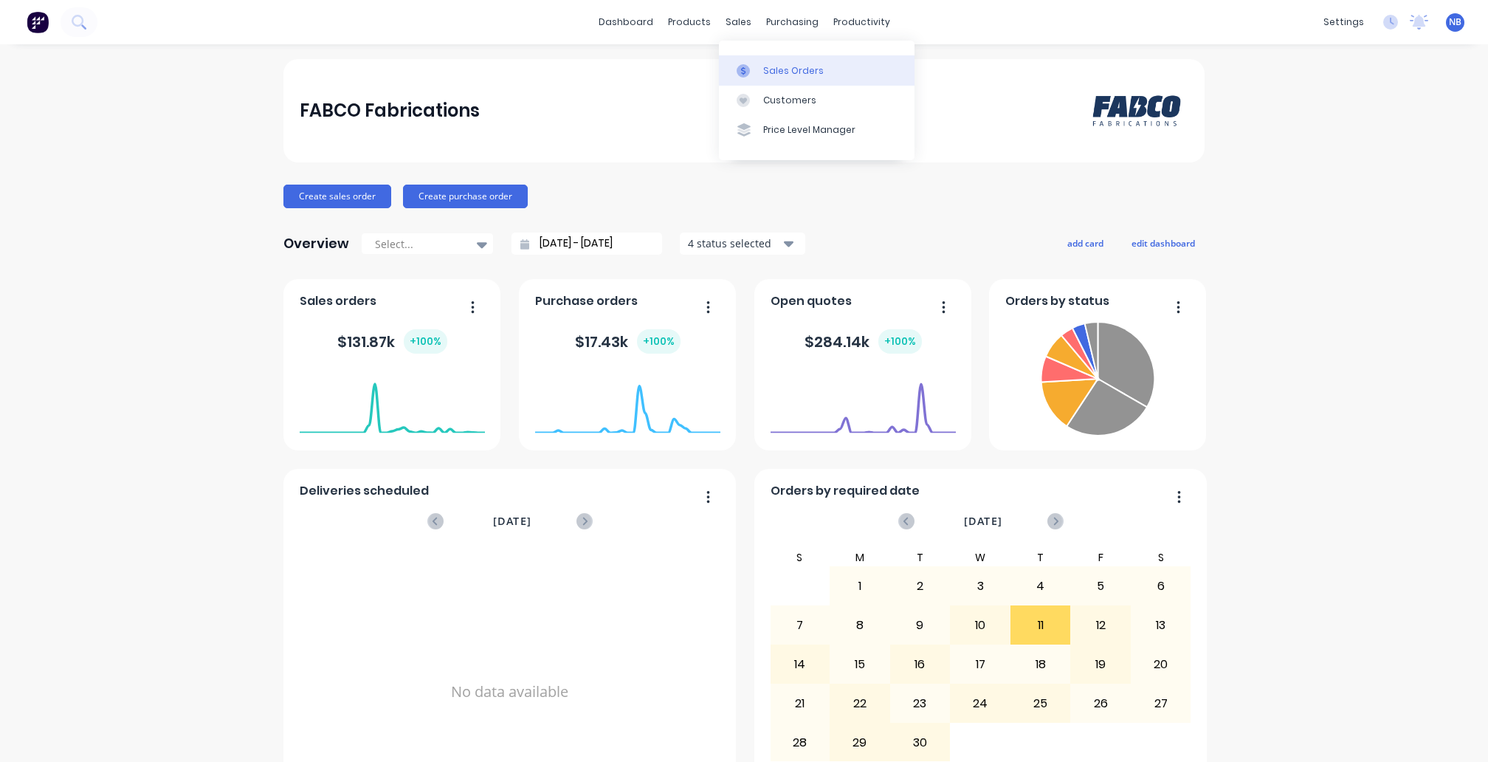
click at [775, 65] on div "Sales Orders" at bounding box center [793, 70] width 61 height 13
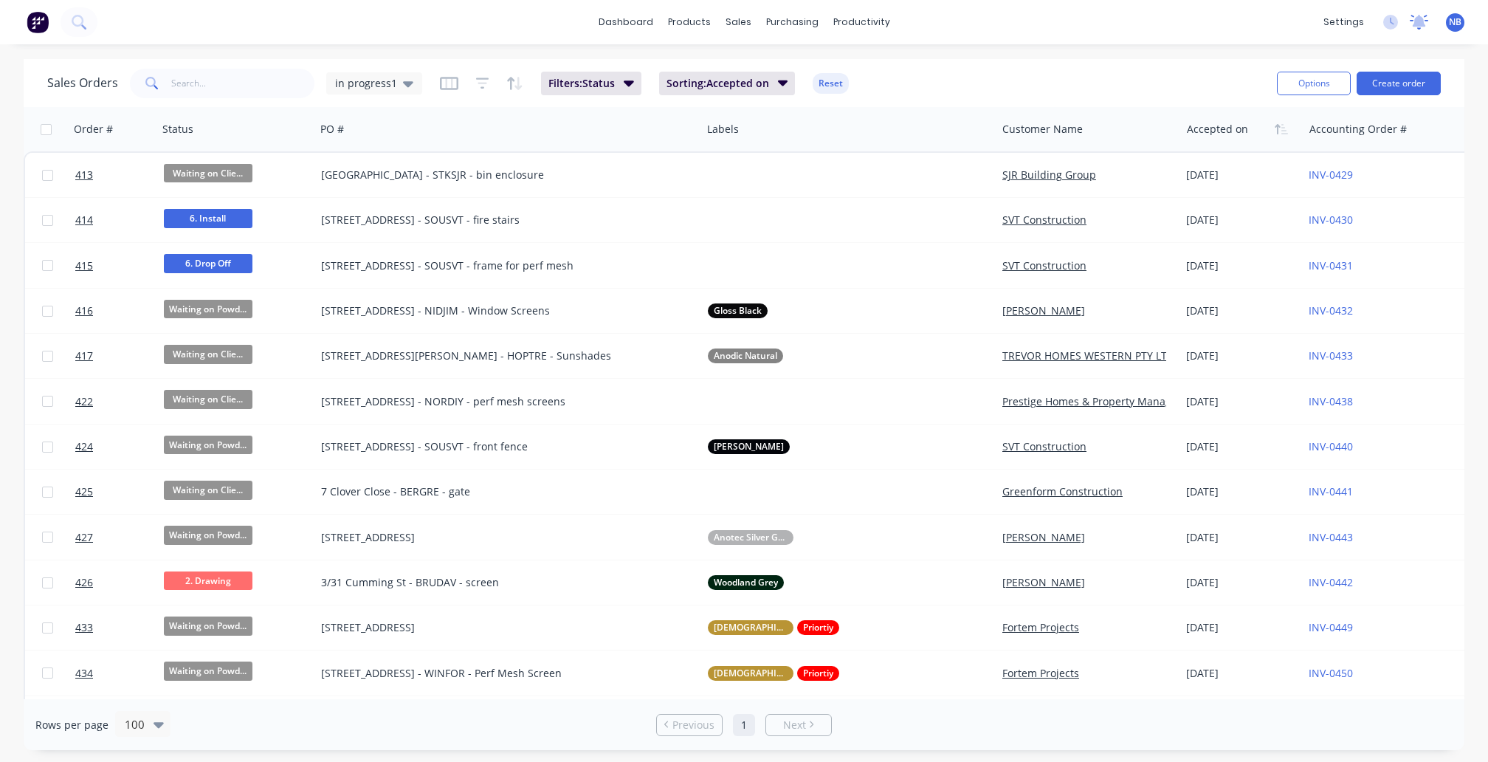
click at [1419, 30] on div at bounding box center [1419, 22] width 18 height 22
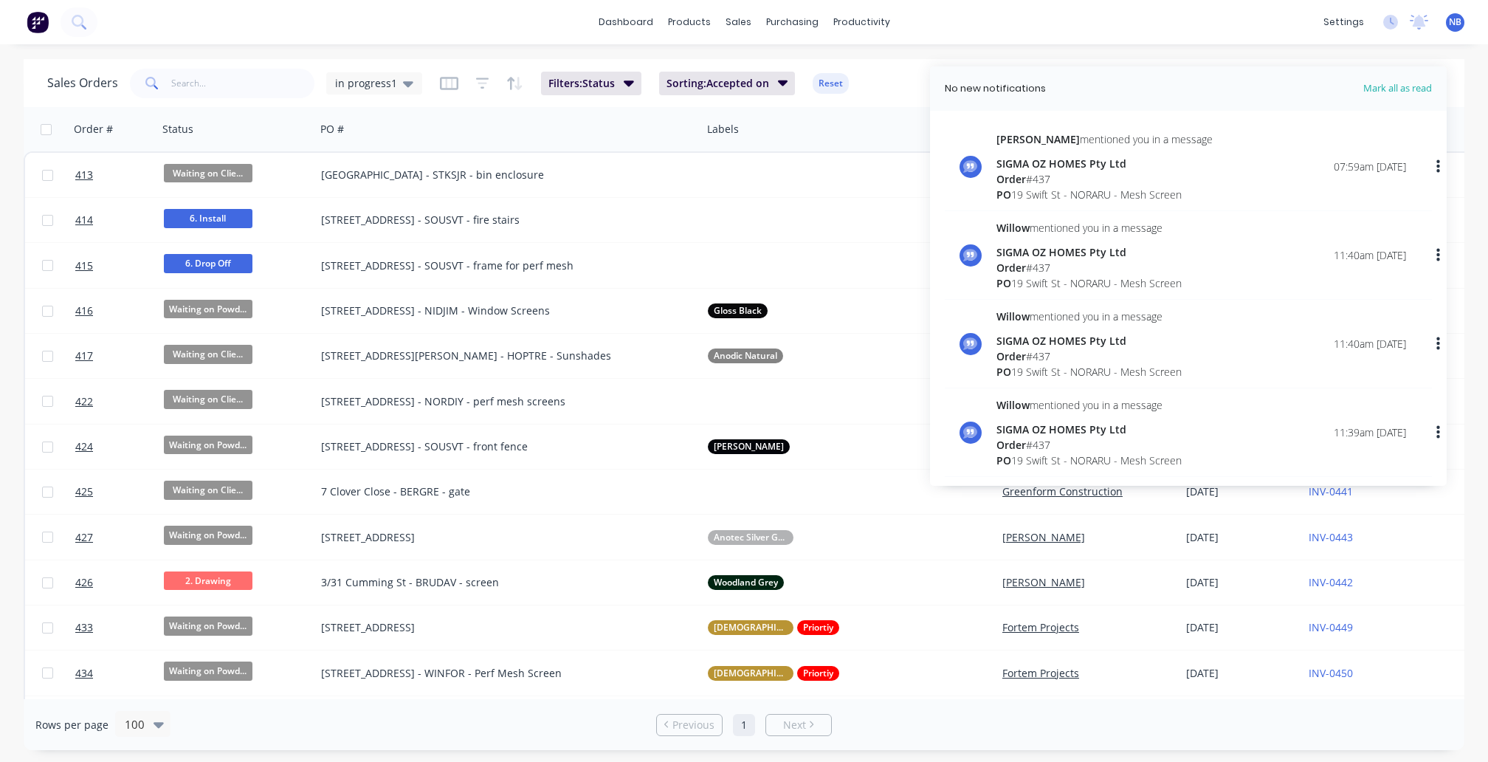
click at [1170, 162] on div "SIGMA OZ HOMES Pty Ltd" at bounding box center [1105, 164] width 216 height 16
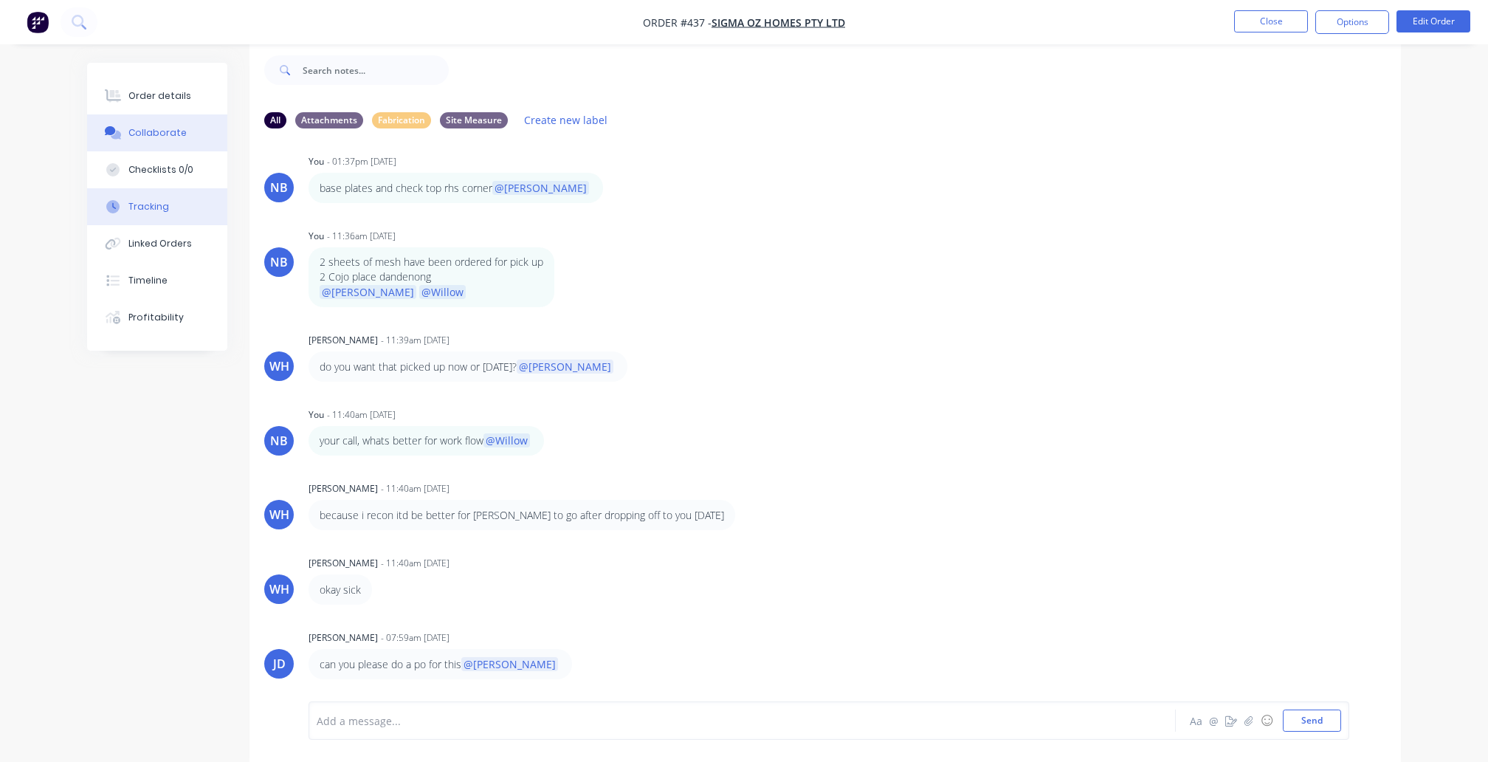
scroll to position [22, 0]
click at [171, 252] on button "Linked Orders" at bounding box center [157, 243] width 140 height 37
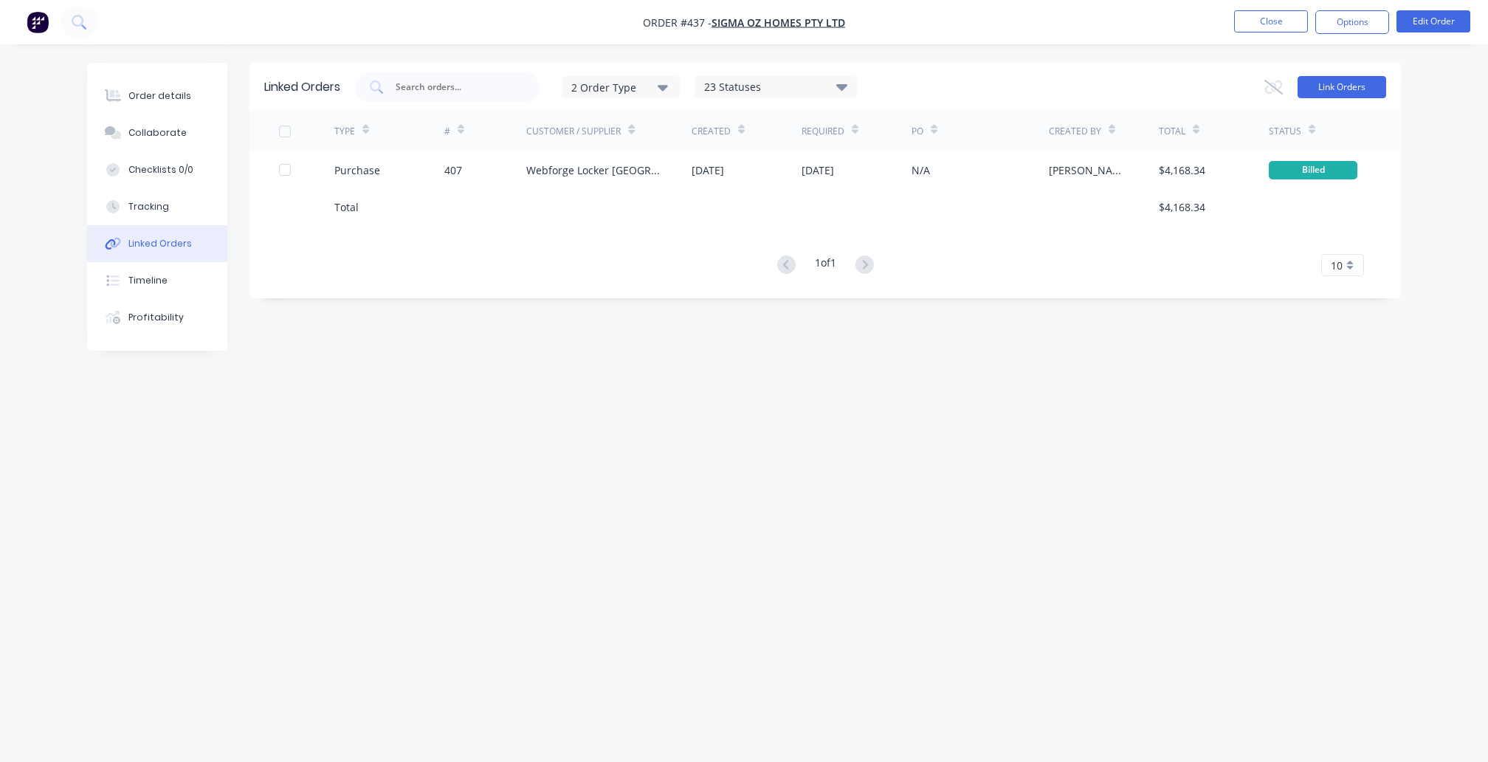
click at [1341, 83] on button "Link Orders" at bounding box center [1342, 87] width 89 height 22
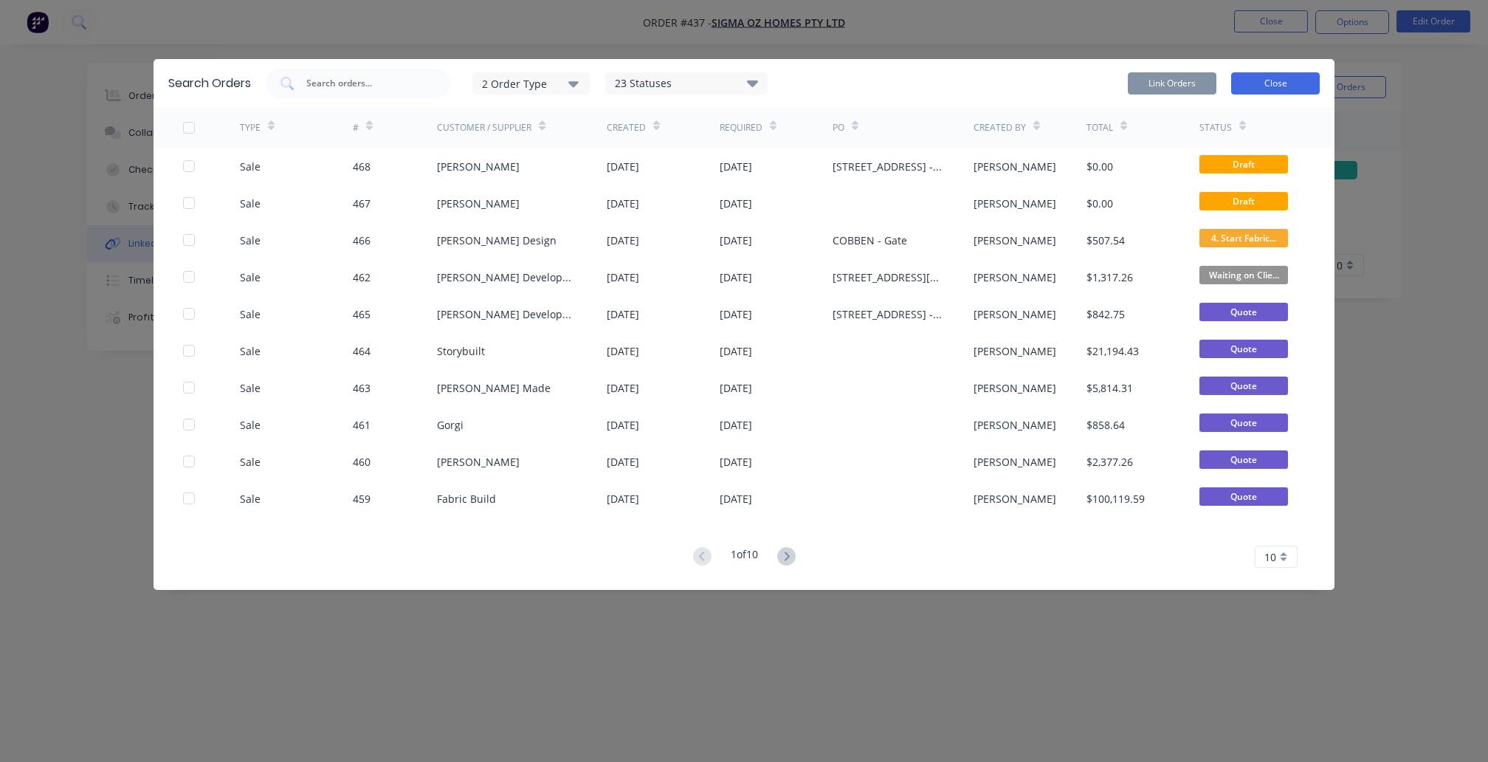
click at [1262, 89] on button "Close" at bounding box center [1275, 83] width 89 height 22
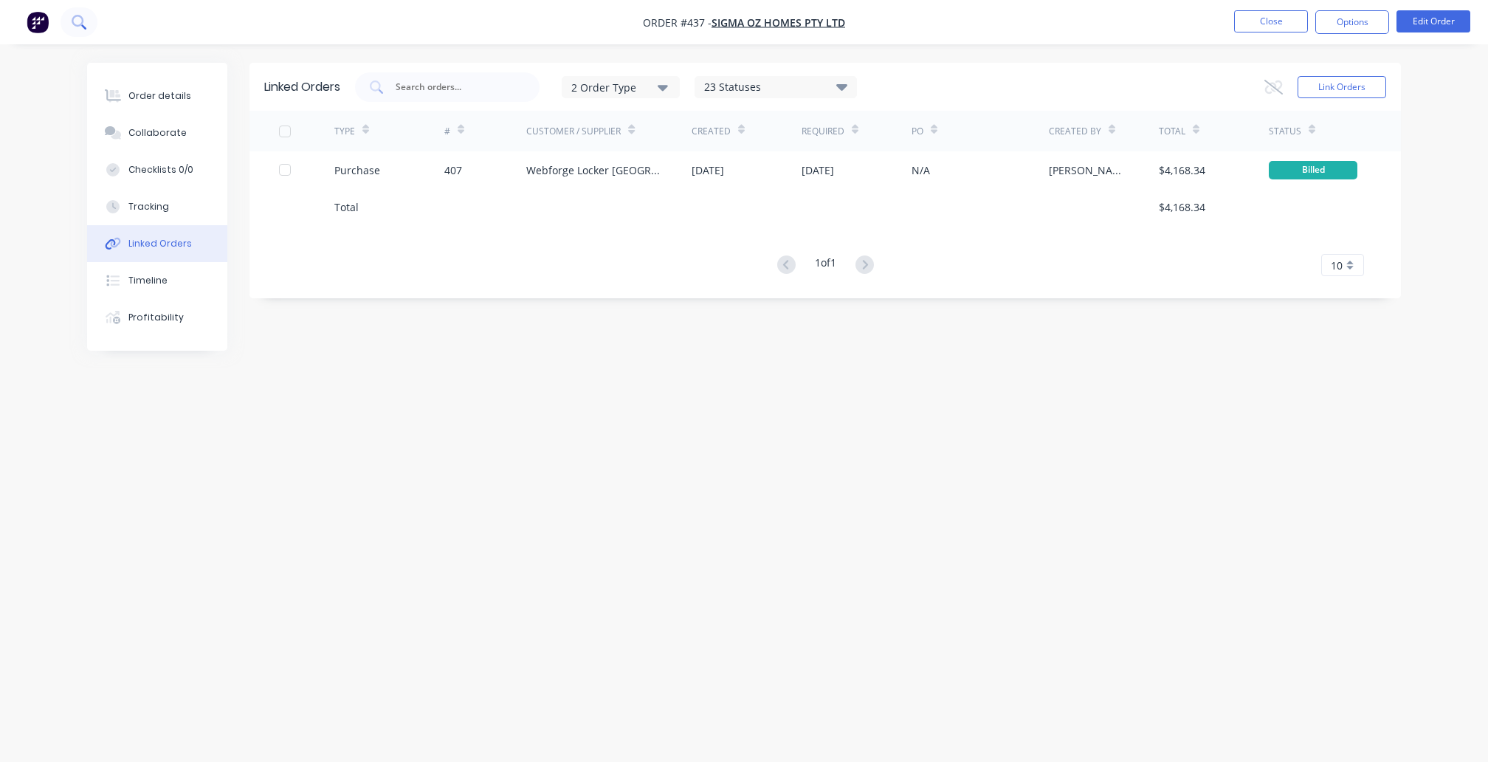
click at [90, 18] on button at bounding box center [79, 22] width 37 height 30
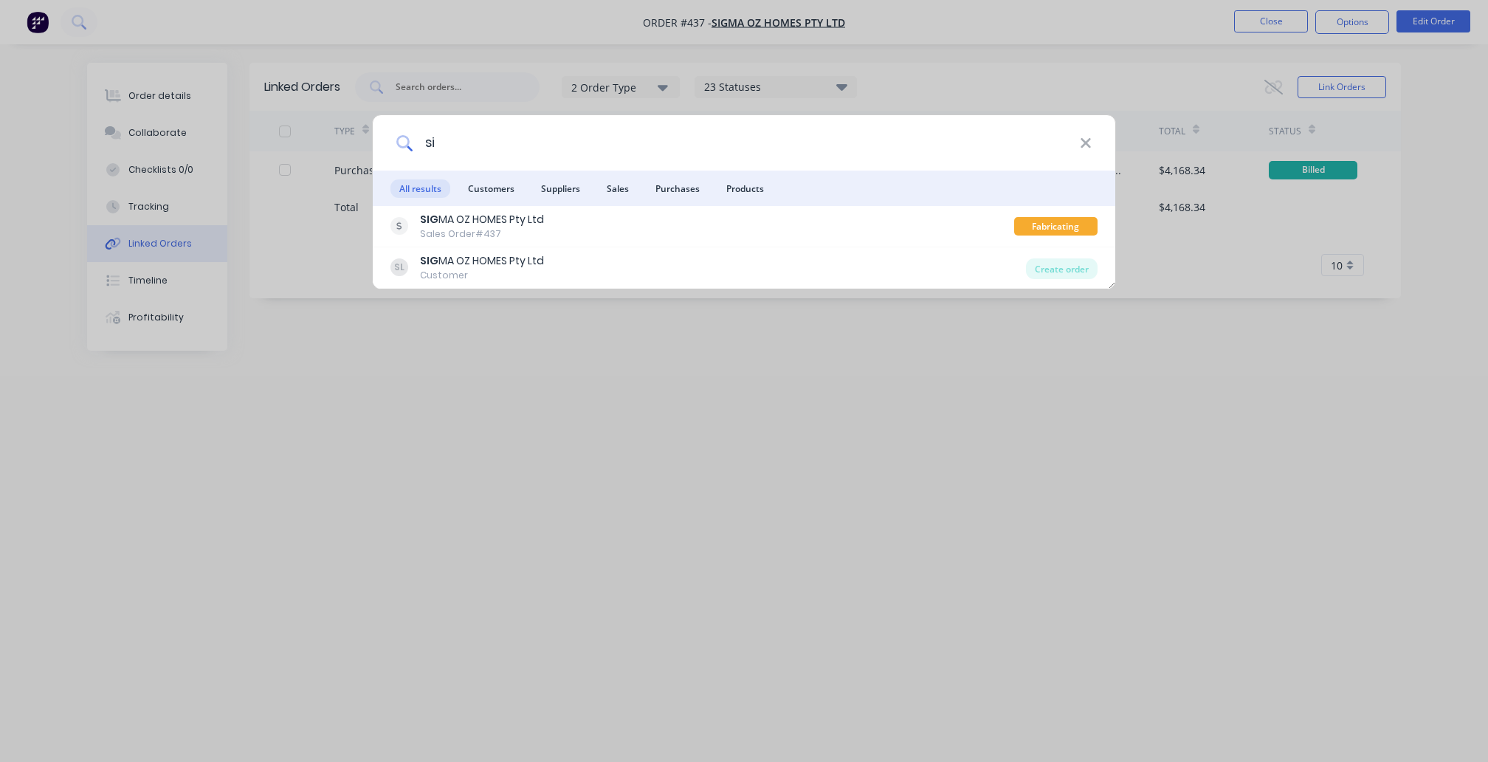
type input "s"
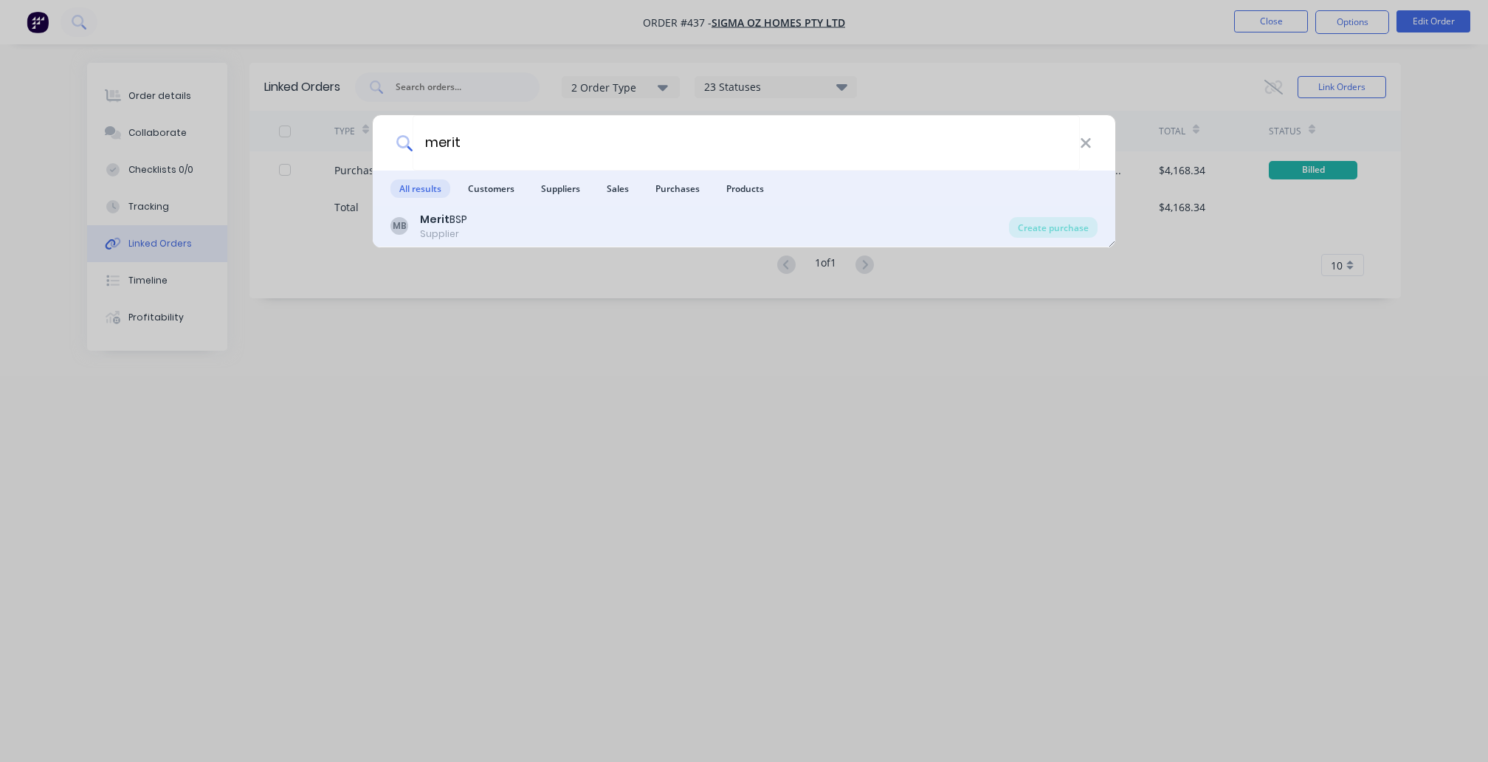
type input "merit"
click at [526, 216] on div "MB Merit BSP Supplier" at bounding box center [700, 226] width 619 height 29
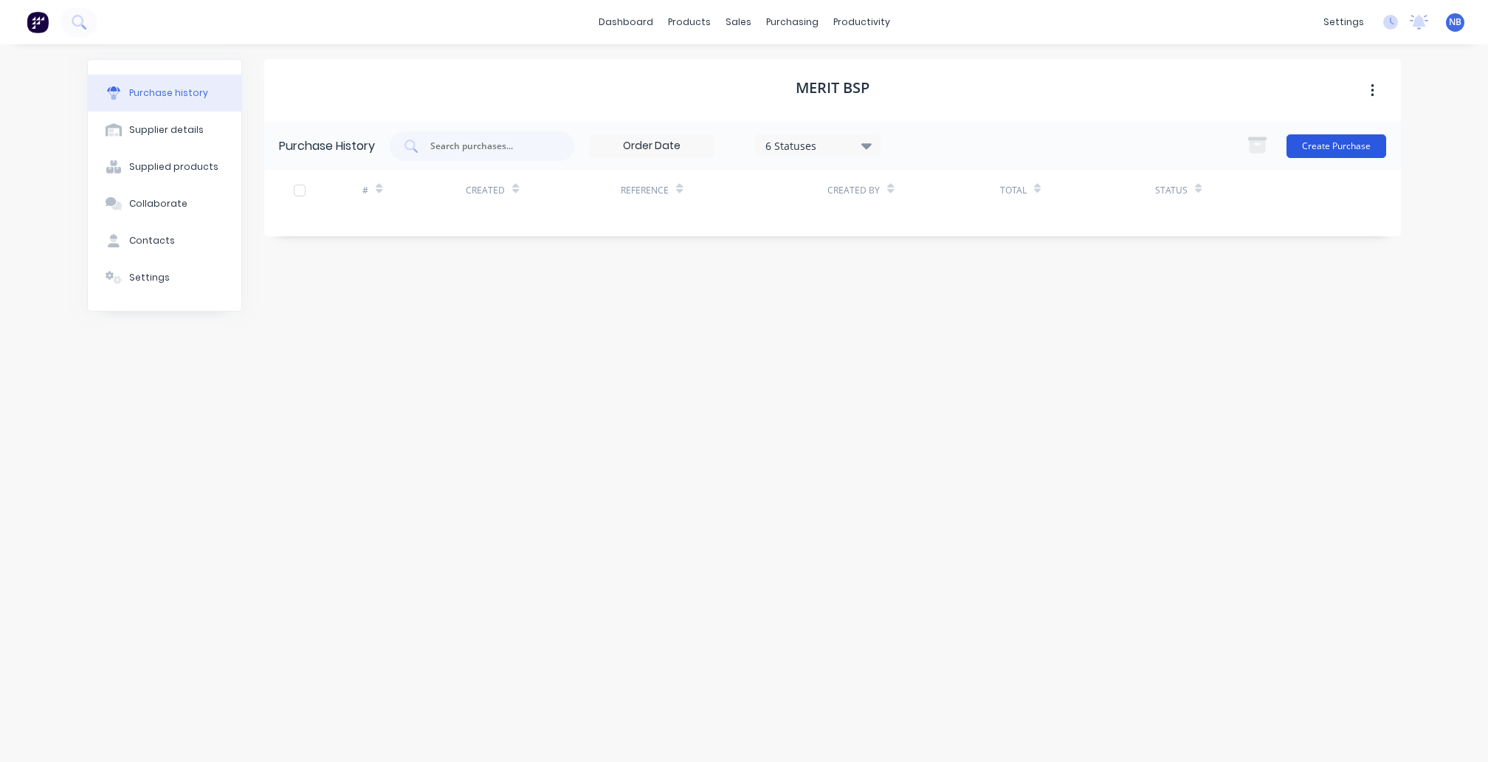
click at [1329, 154] on button "Create Purchase" at bounding box center [1337, 146] width 100 height 24
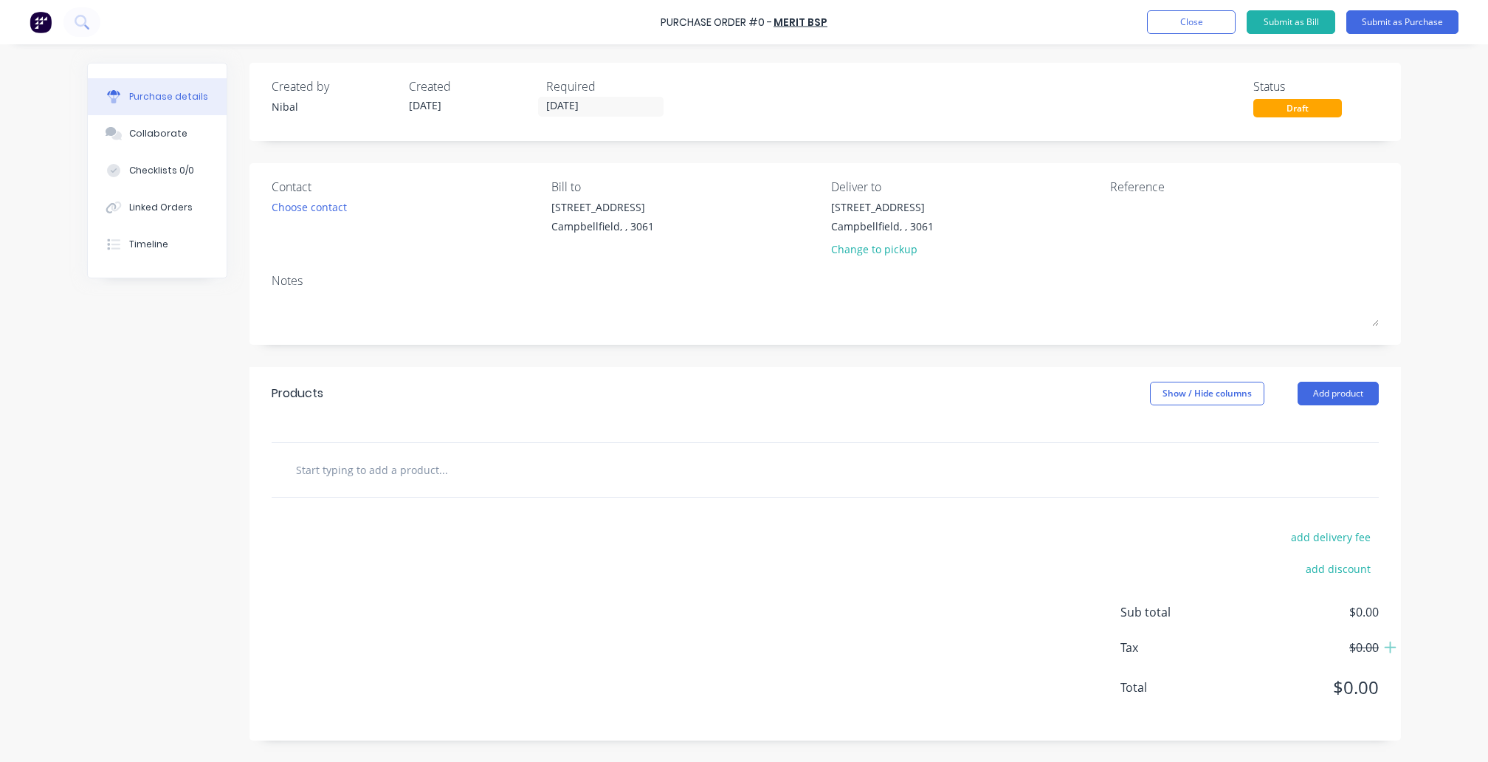
click at [363, 478] on input "text" at bounding box center [442, 470] width 295 height 30
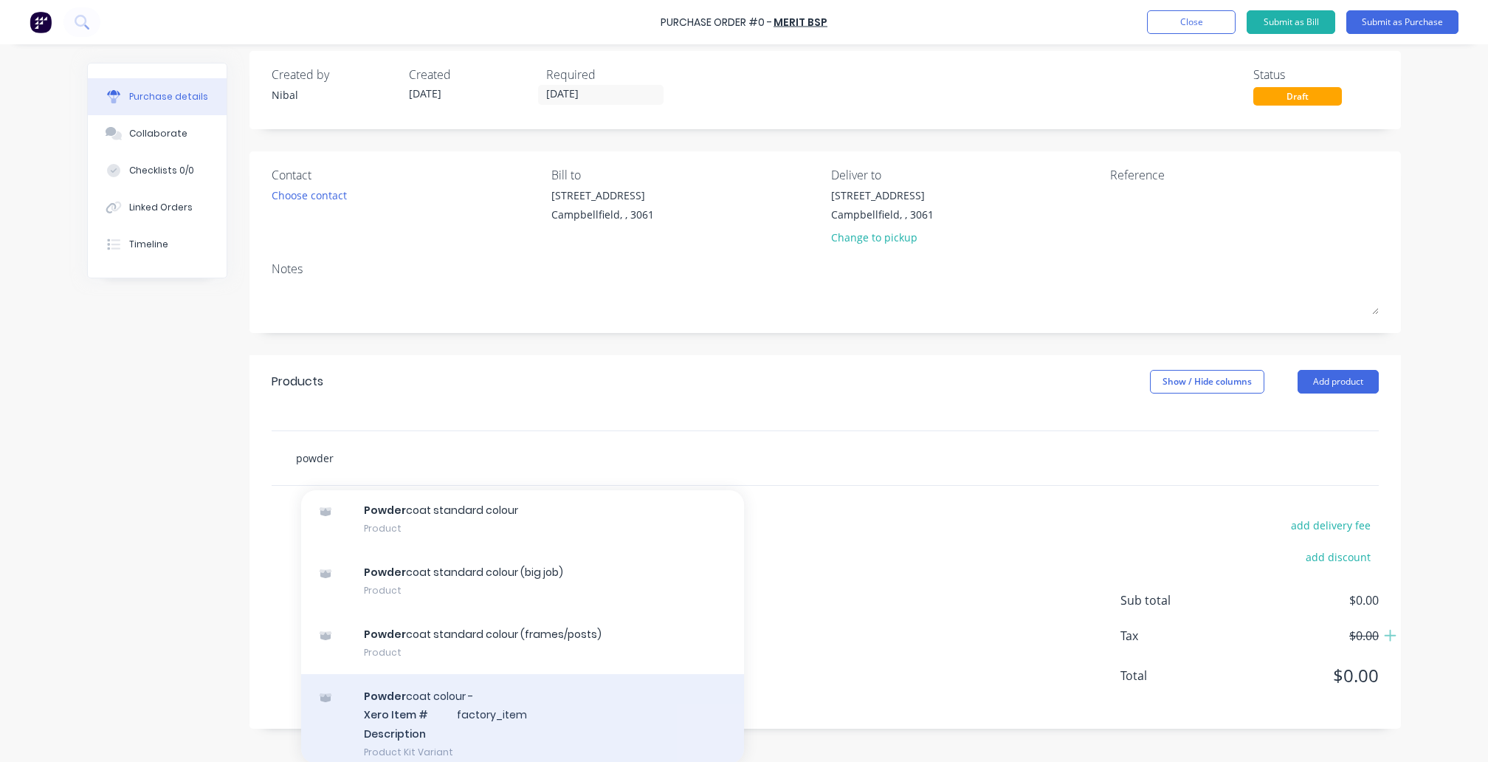
type input "powder"
click at [504, 703] on div "Powder coat colour - Xero Item # factory_item Description Product Kit Variant" at bounding box center [522, 728] width 443 height 100
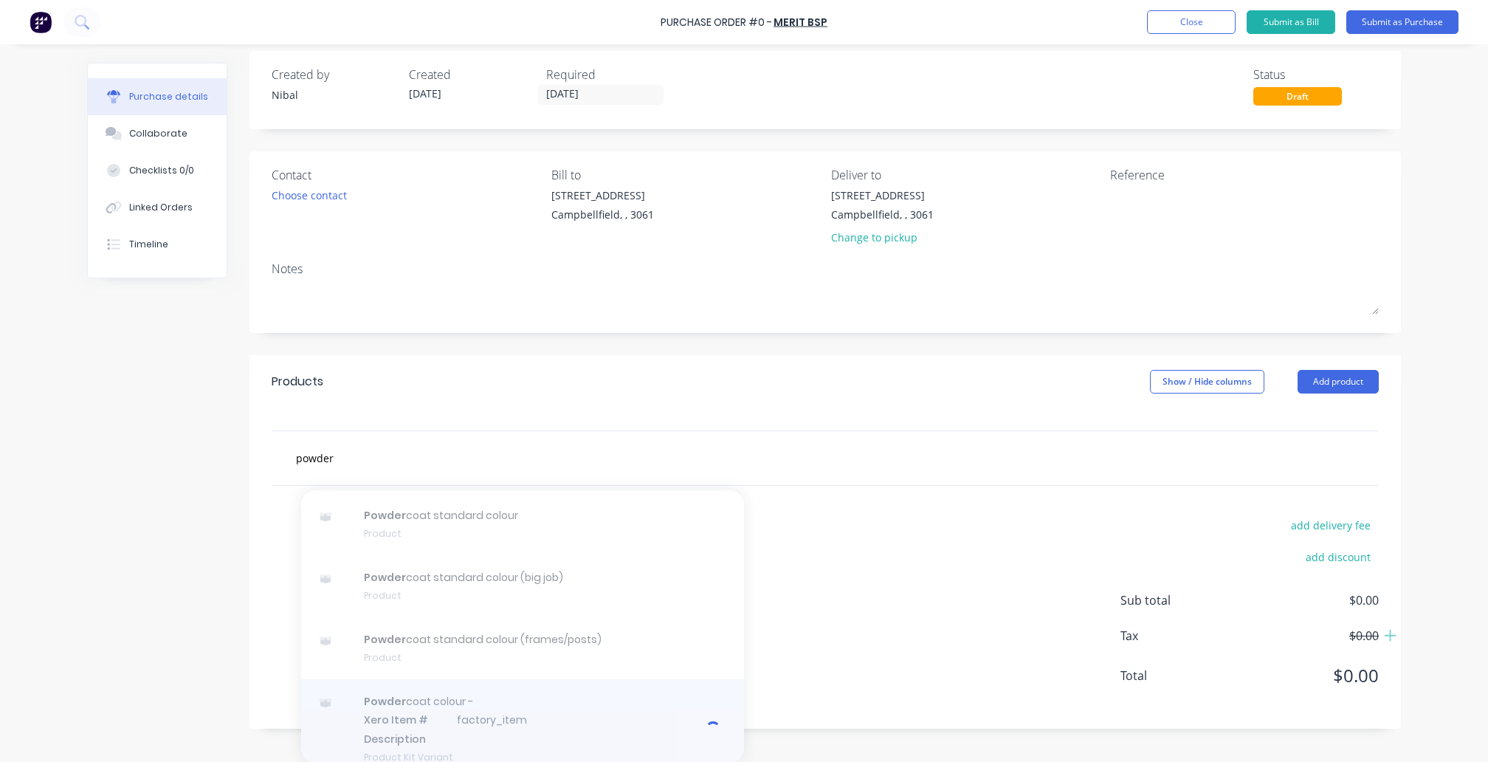
click at [601, 701] on div at bounding box center [522, 729] width 443 height 100
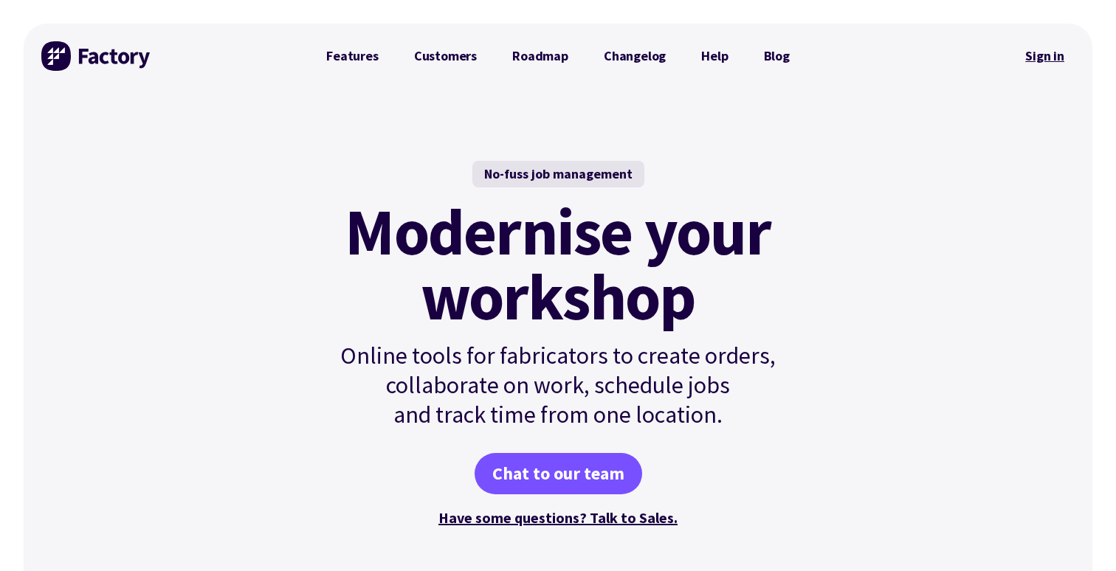
click at [1053, 56] on link "Sign in" at bounding box center [1045, 56] width 60 height 34
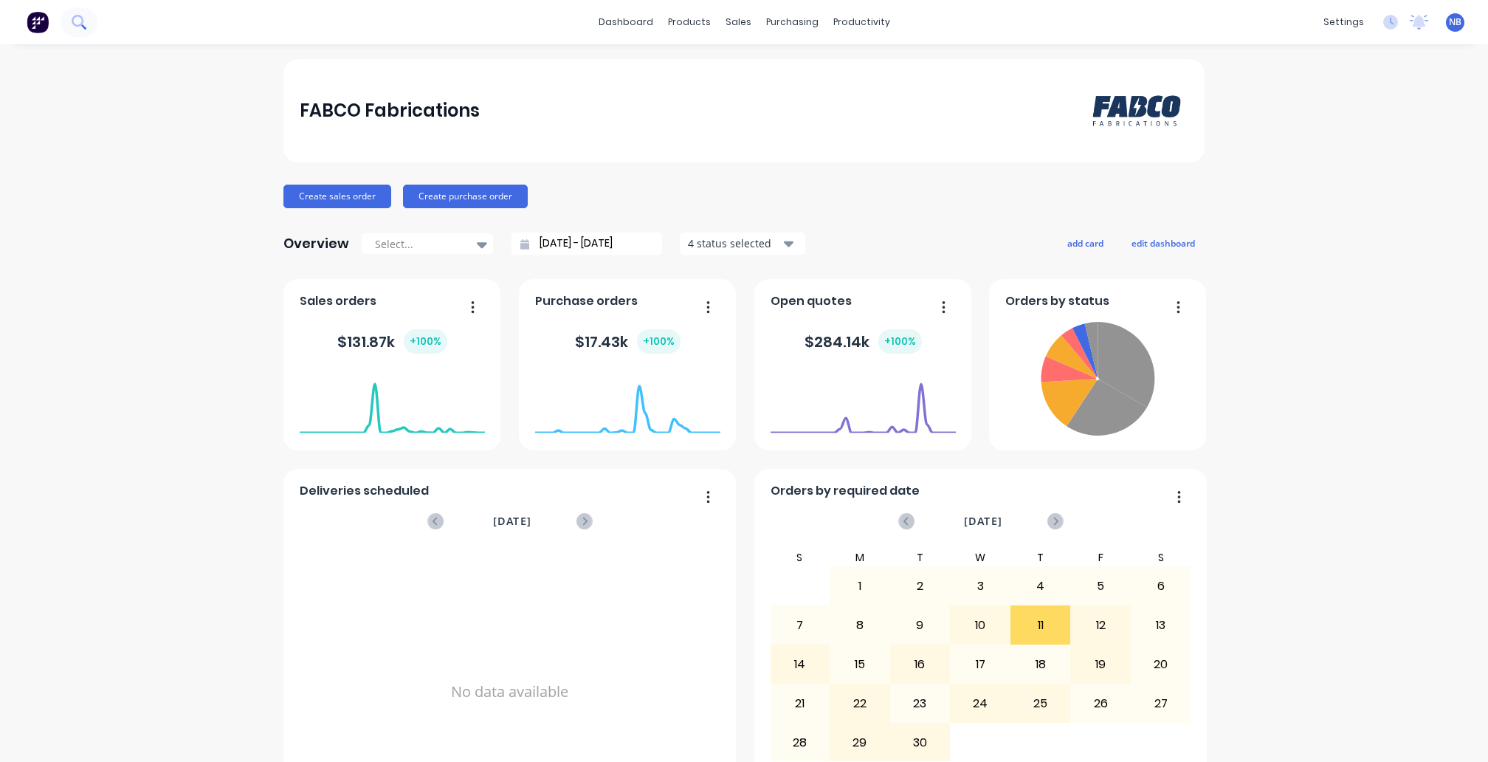
click at [80, 24] on icon at bounding box center [79, 22] width 14 height 14
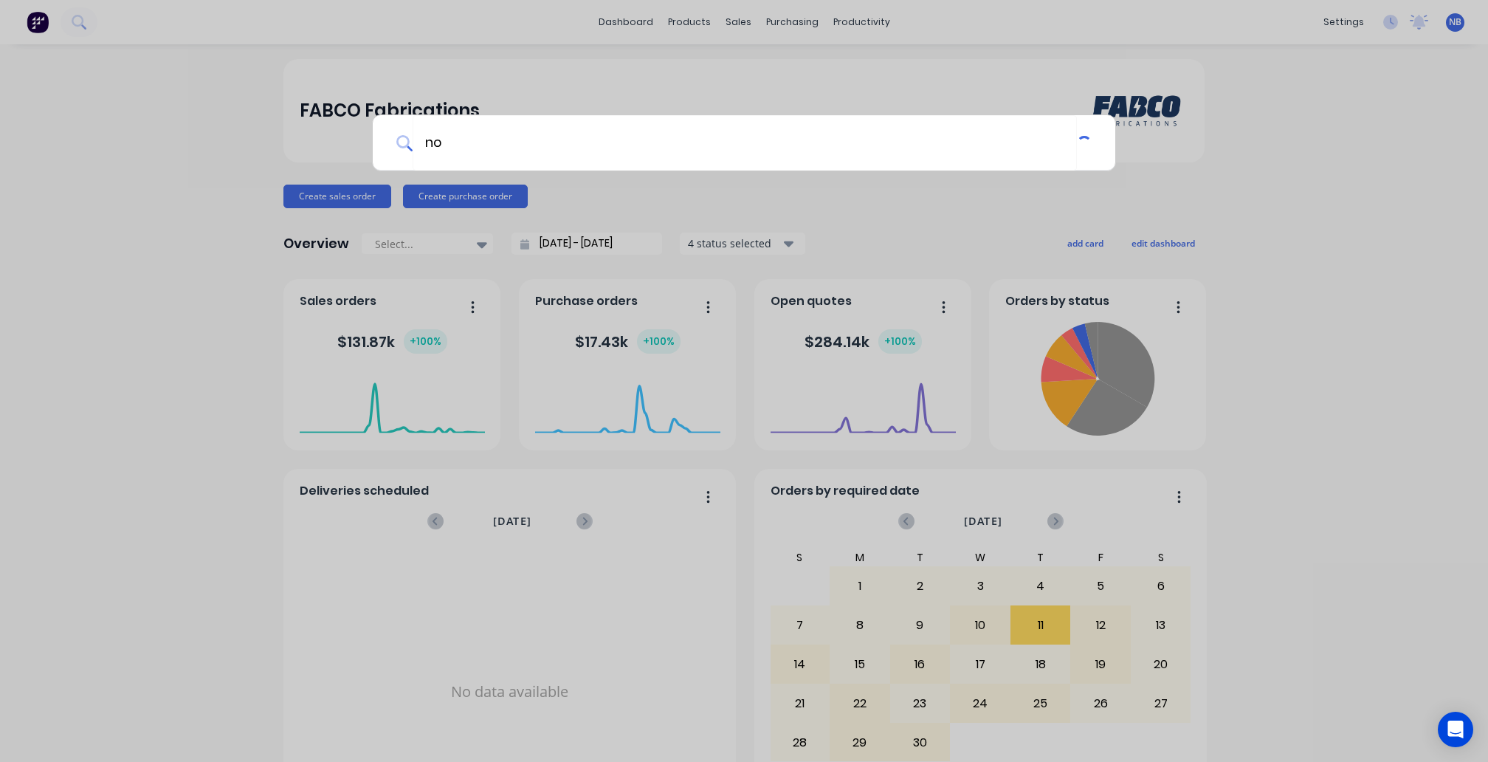
type input "n"
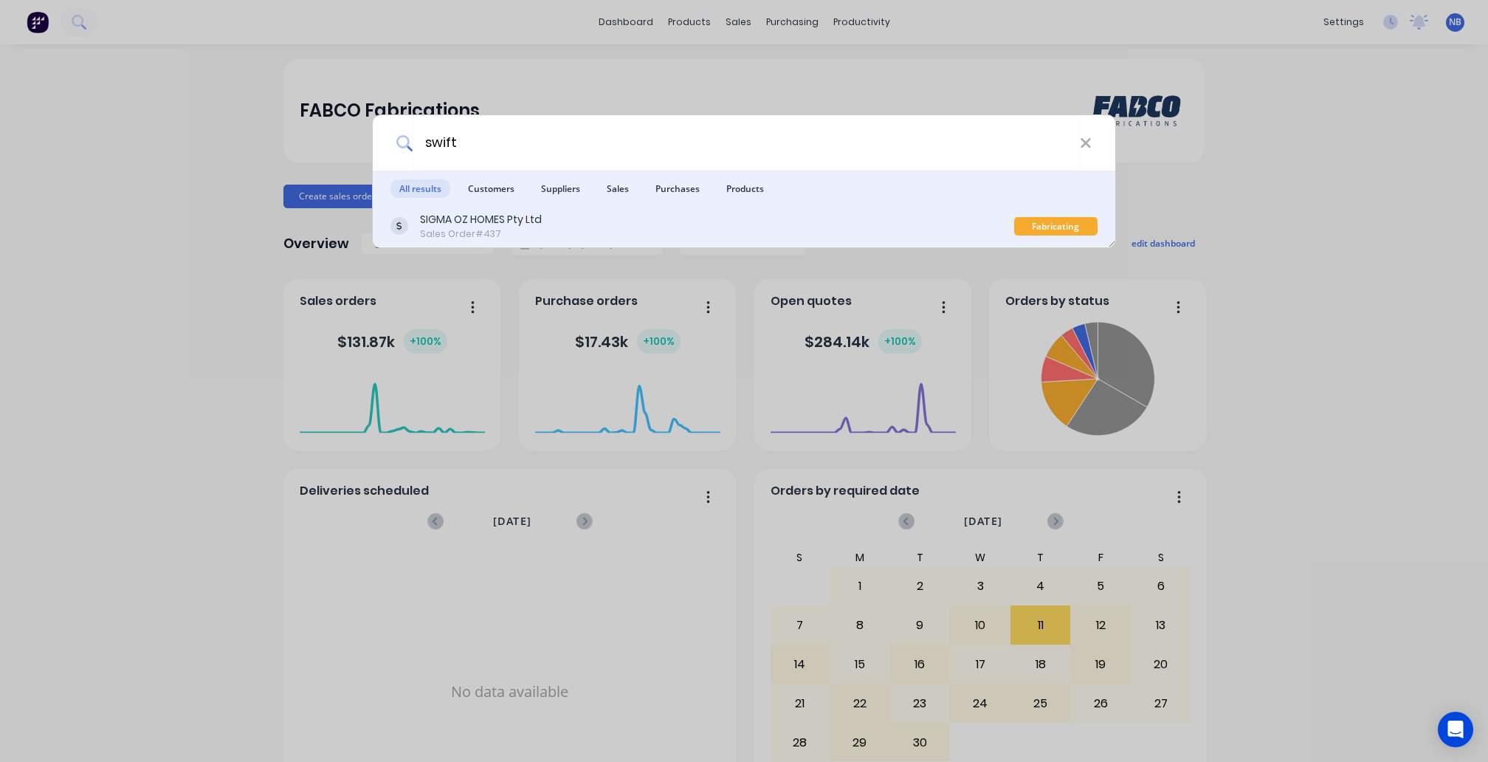
type input "swift"
click at [595, 229] on div "SIGMA OZ HOMES Pty Ltd Sales Order #437" at bounding box center [703, 226] width 624 height 29
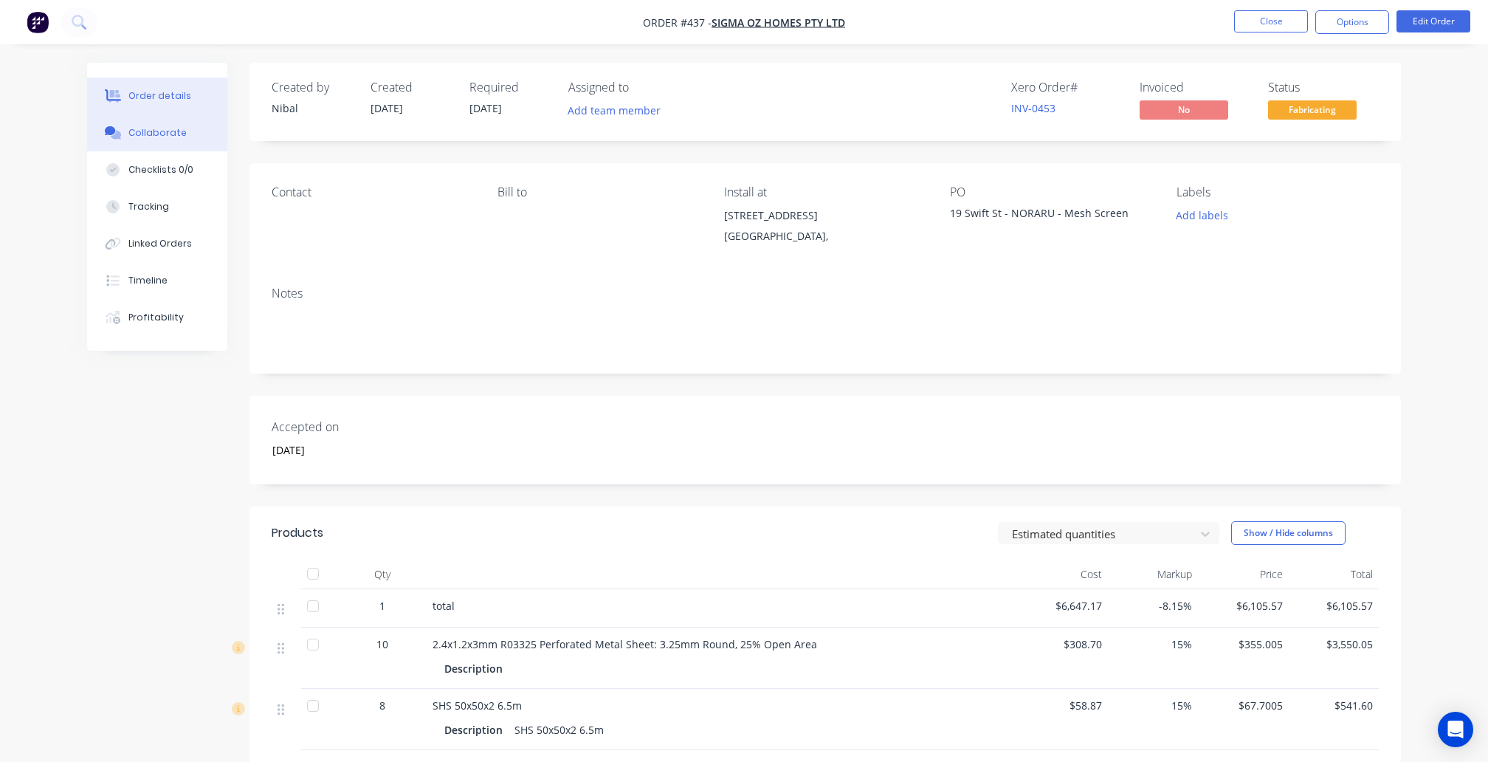
click at [176, 122] on button "Collaborate" at bounding box center [157, 132] width 140 height 37
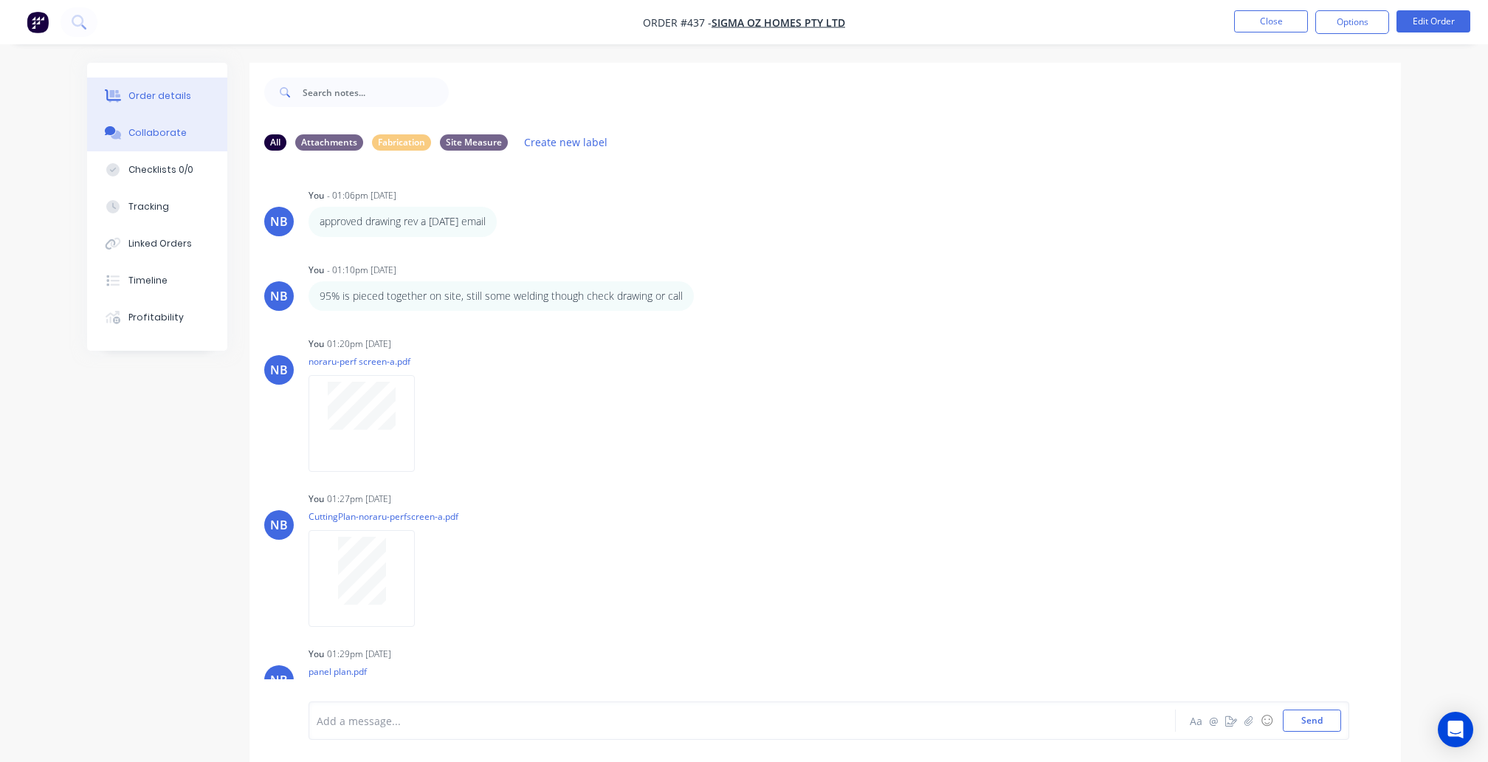
click at [177, 99] on div "Order details" at bounding box center [159, 95] width 63 height 13
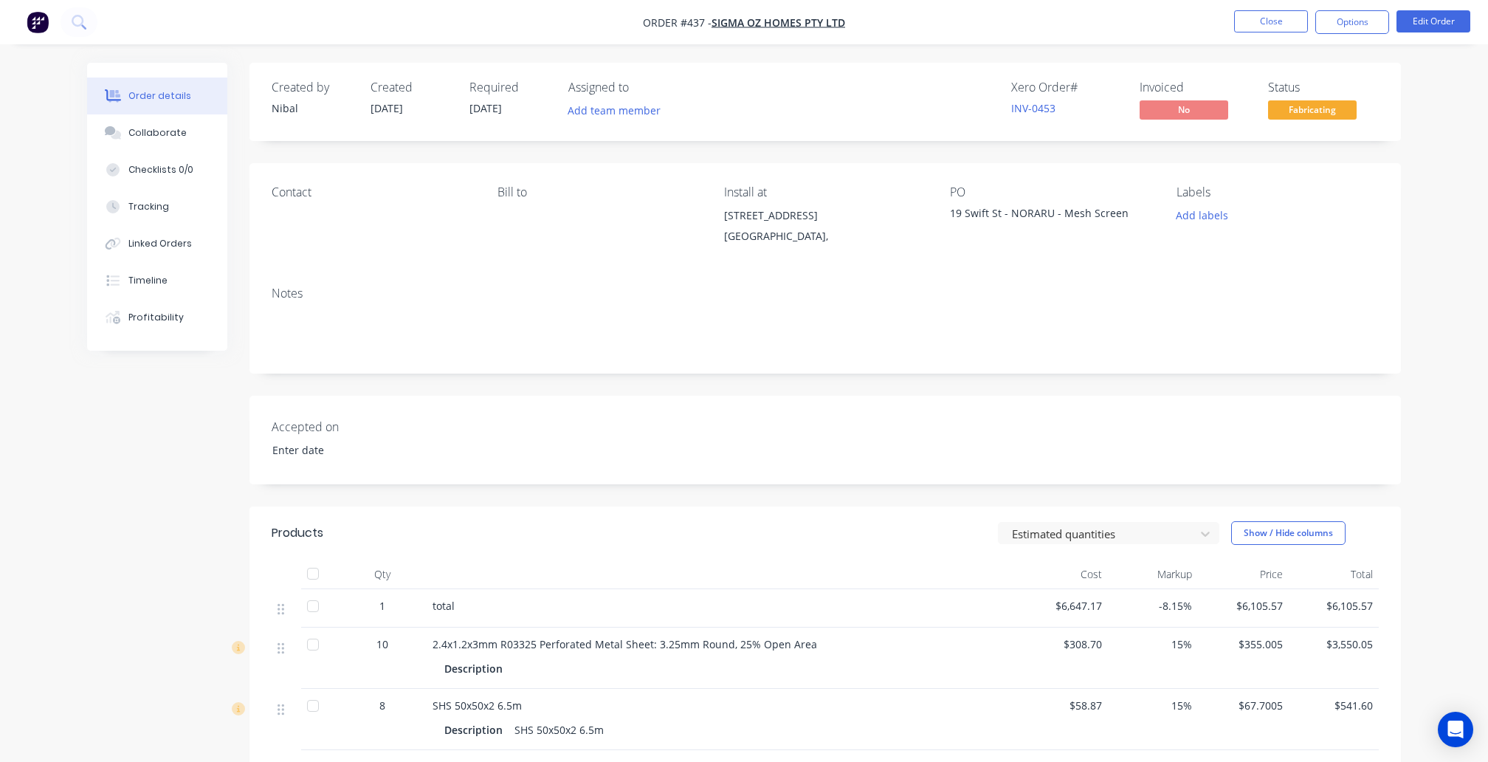
type input "[DATE]"
click at [171, 151] on button "Collaborate" at bounding box center [157, 132] width 140 height 37
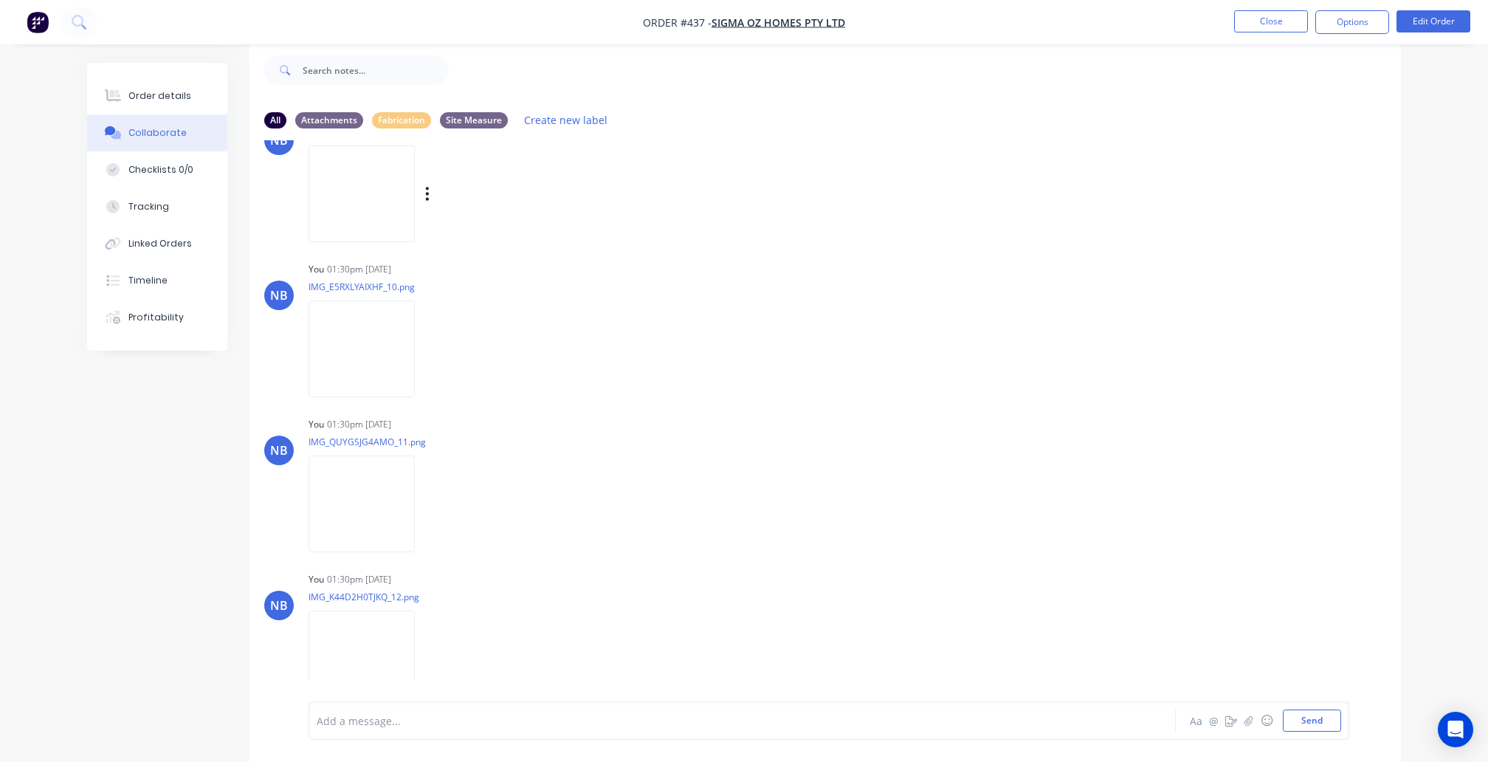
scroll to position [1911, 0]
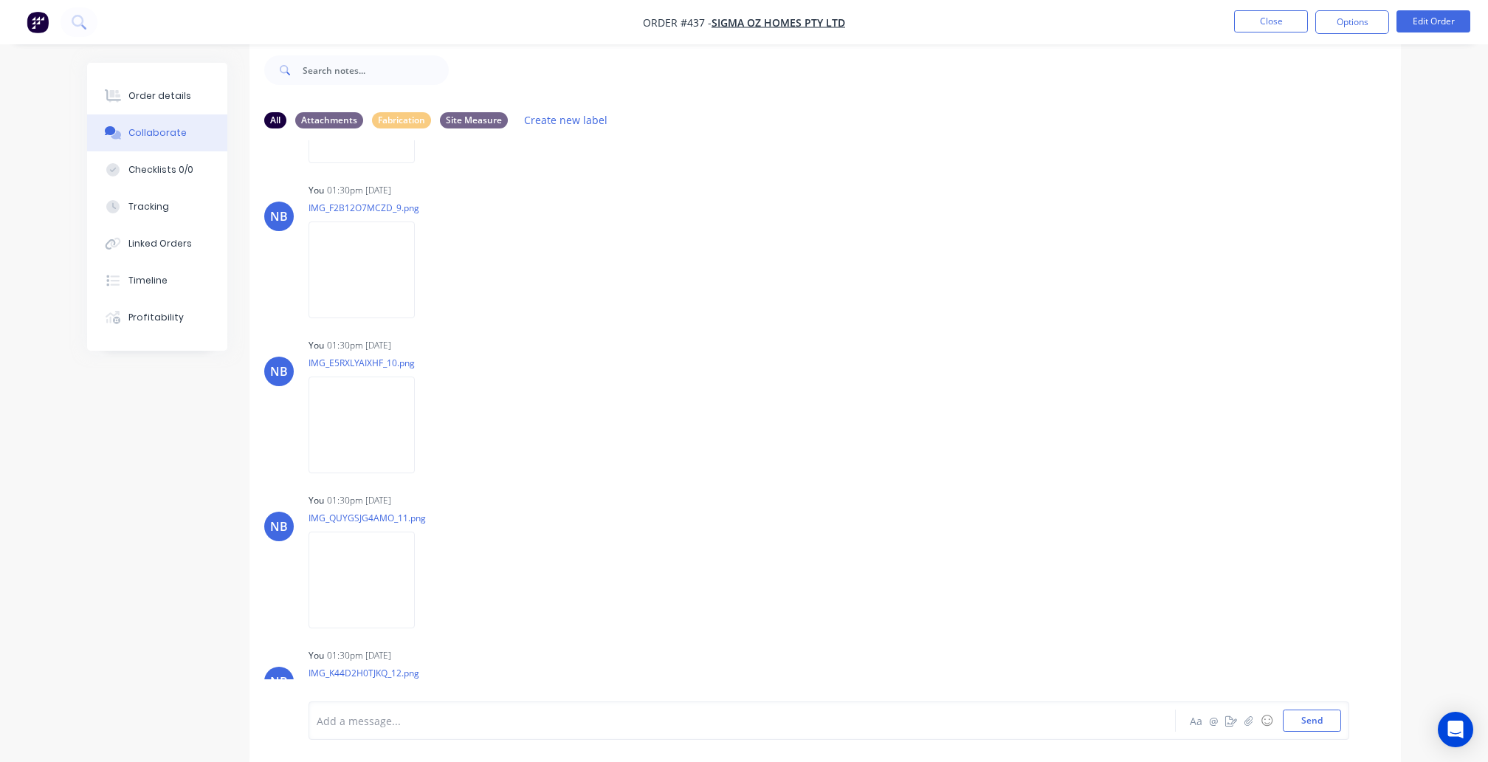
click at [167, 73] on div "Order details Collaborate Checklists 0/0 Tracking Linked Orders Timeline Profit…" at bounding box center [157, 207] width 140 height 288
click at [167, 88] on button "Order details" at bounding box center [157, 96] width 140 height 37
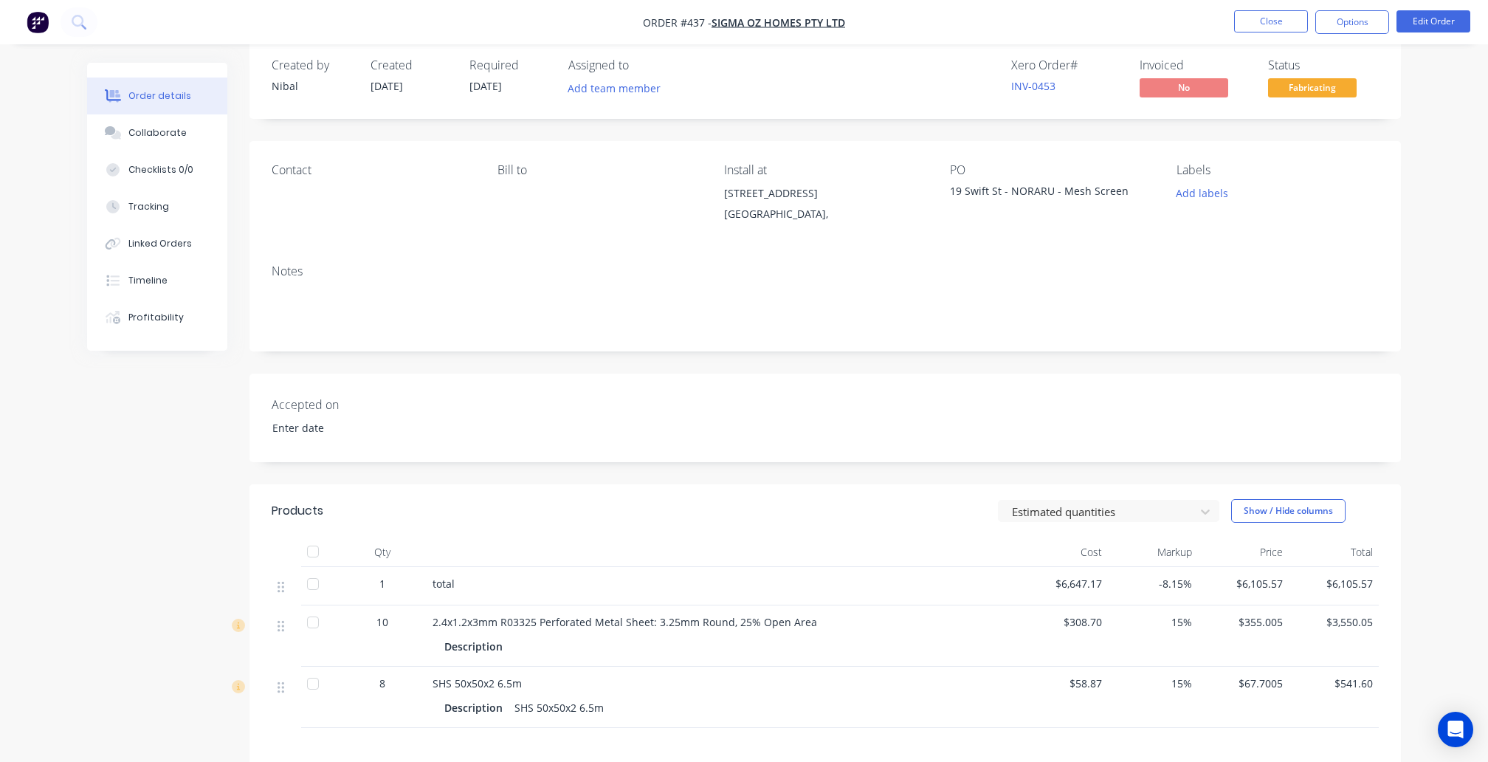
type input "[DATE]"
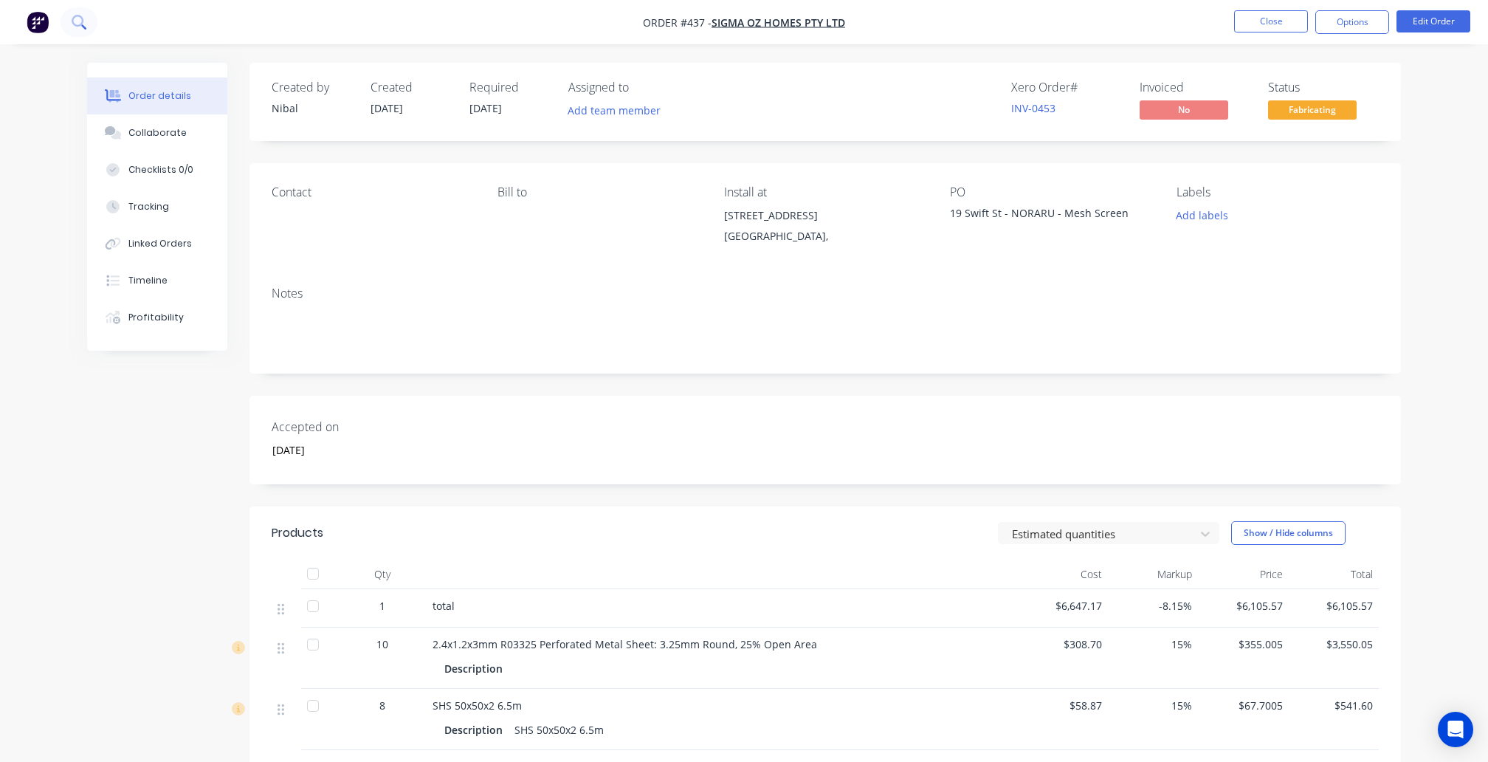
click at [86, 25] on icon at bounding box center [79, 22] width 14 height 14
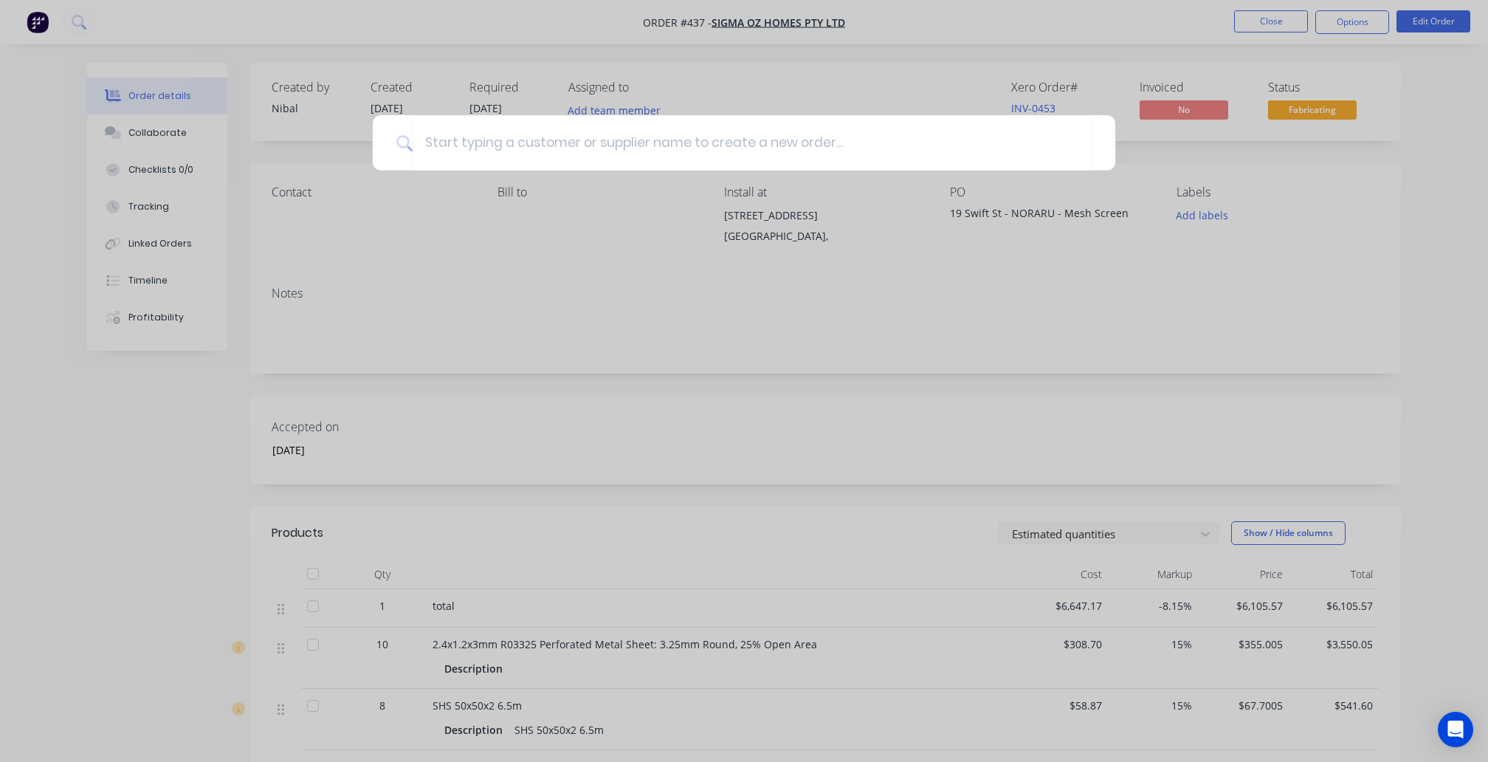
click at [34, 21] on div at bounding box center [744, 381] width 1488 height 762
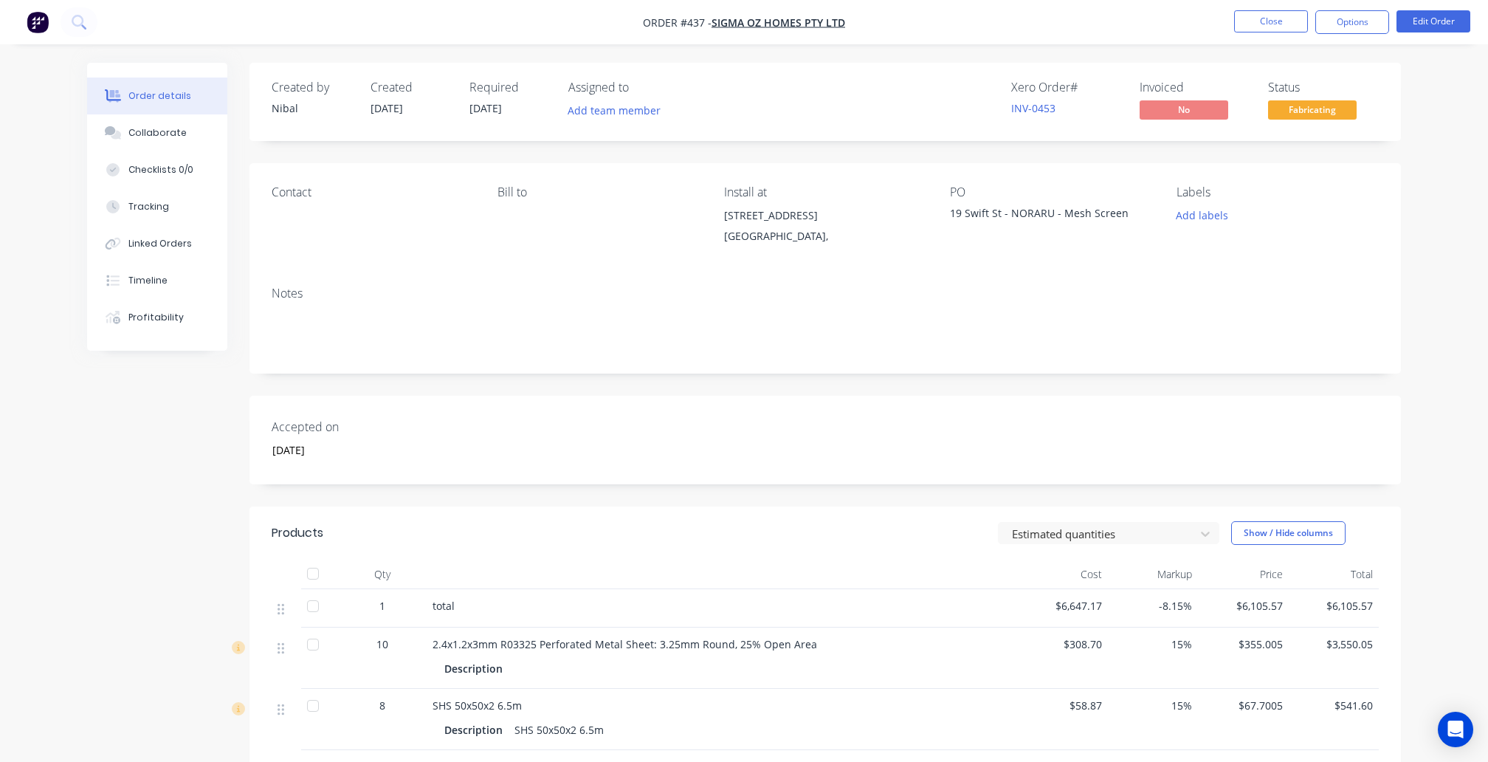
click at [34, 21] on img "button" at bounding box center [38, 22] width 22 height 22
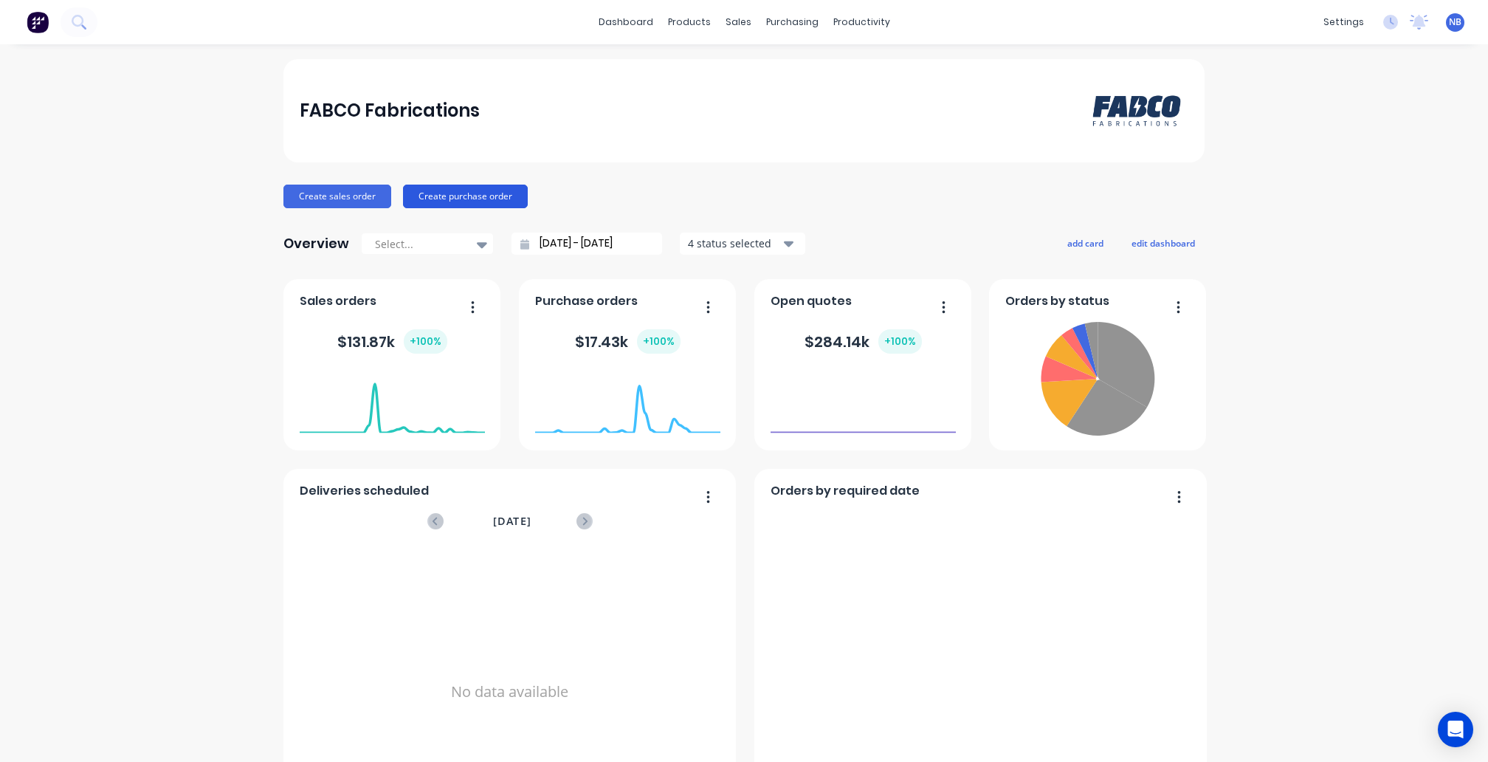
click at [447, 193] on button "Create purchase order" at bounding box center [465, 197] width 125 height 24
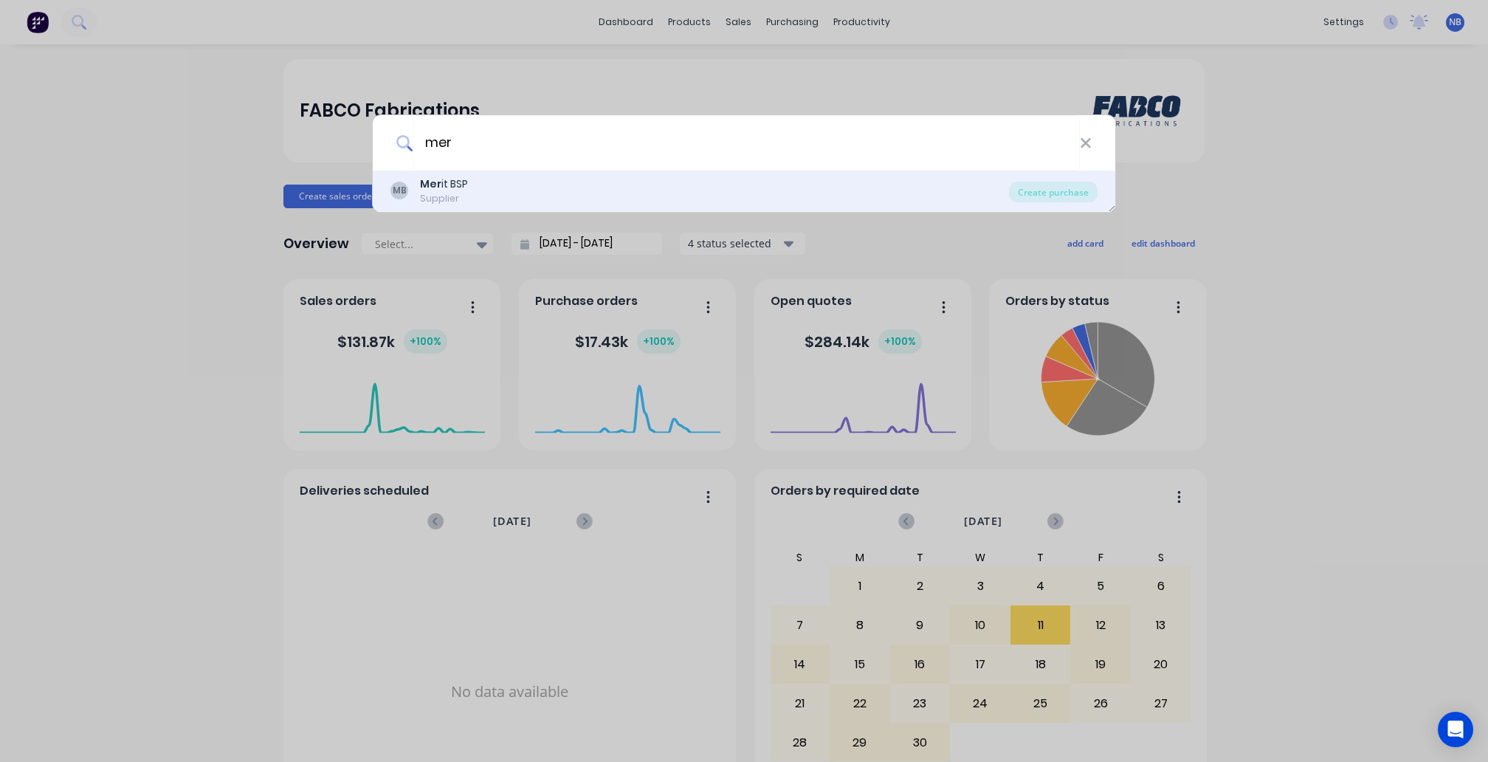
type input "mer"
click at [538, 195] on div "MB Mer it BSP Supplier" at bounding box center [700, 190] width 619 height 29
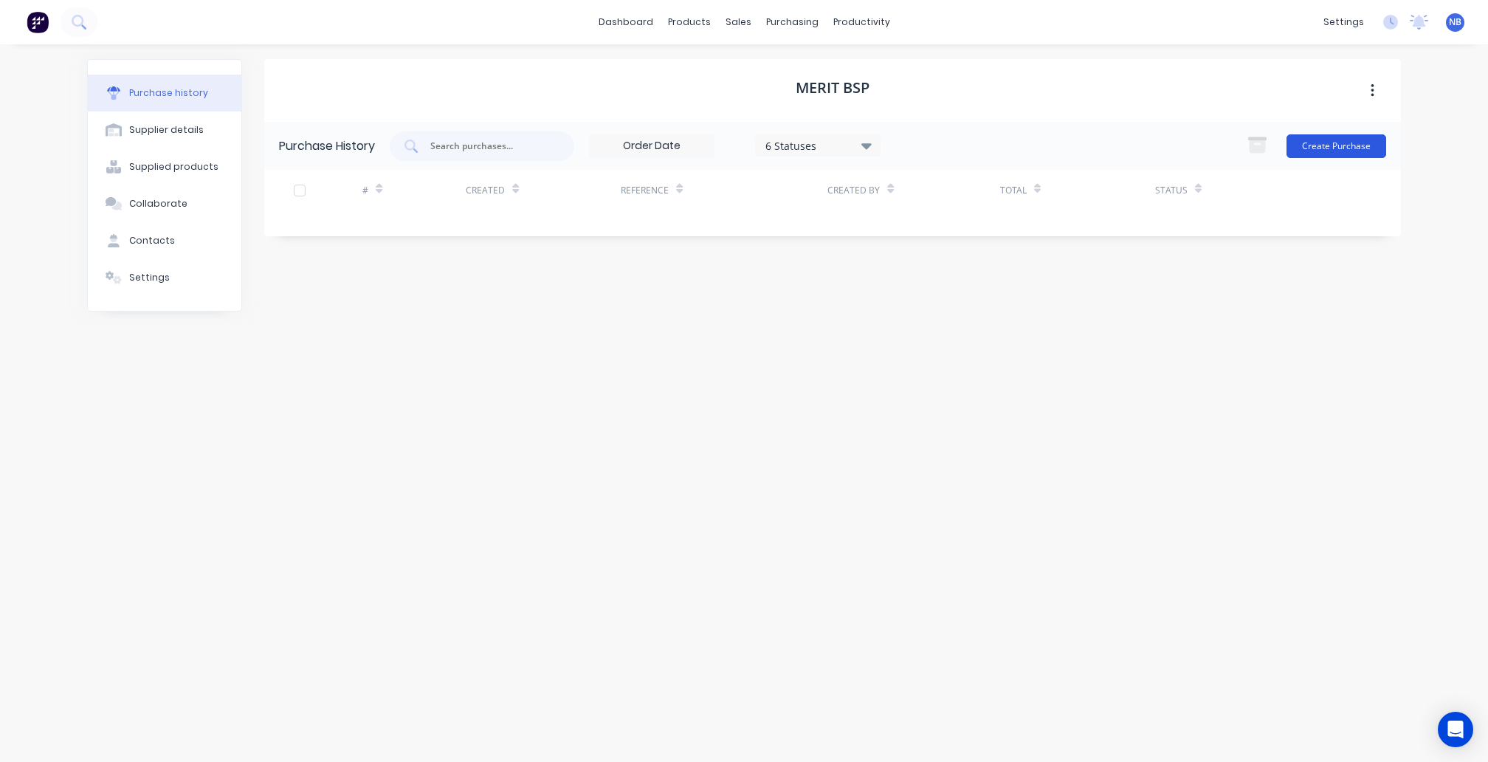
click at [1330, 154] on button "Create Purchase" at bounding box center [1337, 146] width 100 height 24
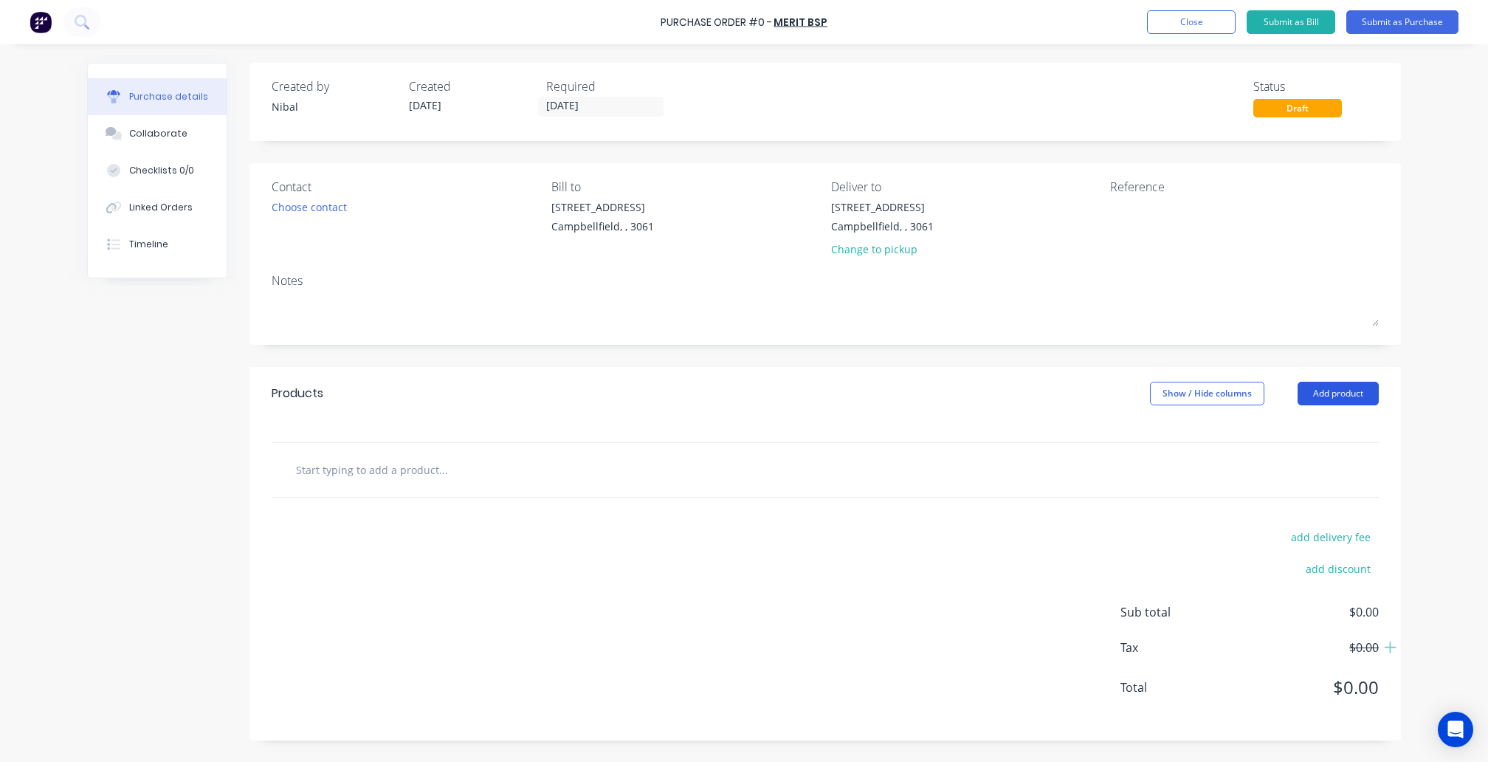
click at [1347, 390] on button "Add product" at bounding box center [1338, 394] width 81 height 24
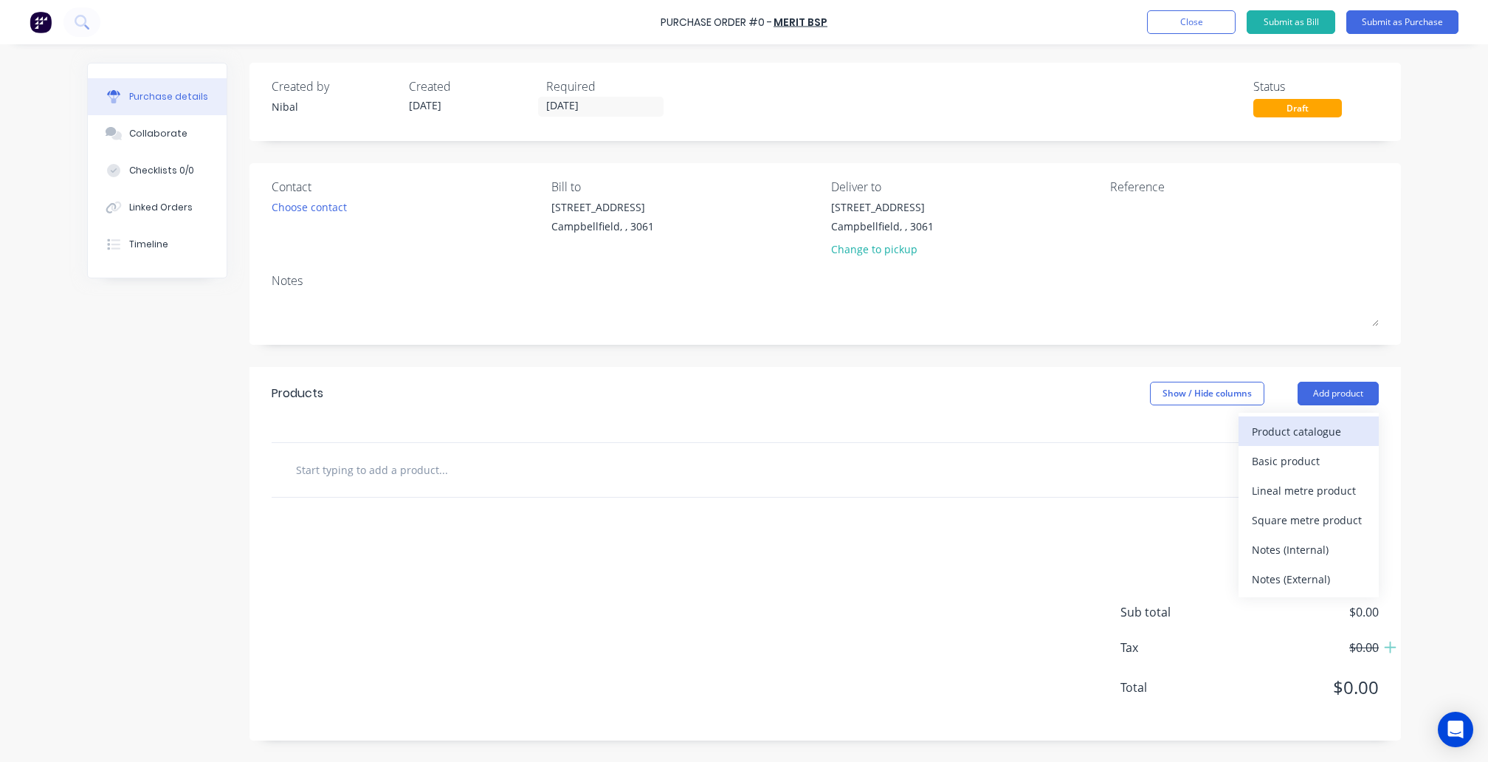
click at [1320, 438] on div "Product catalogue" at bounding box center [1309, 431] width 114 height 21
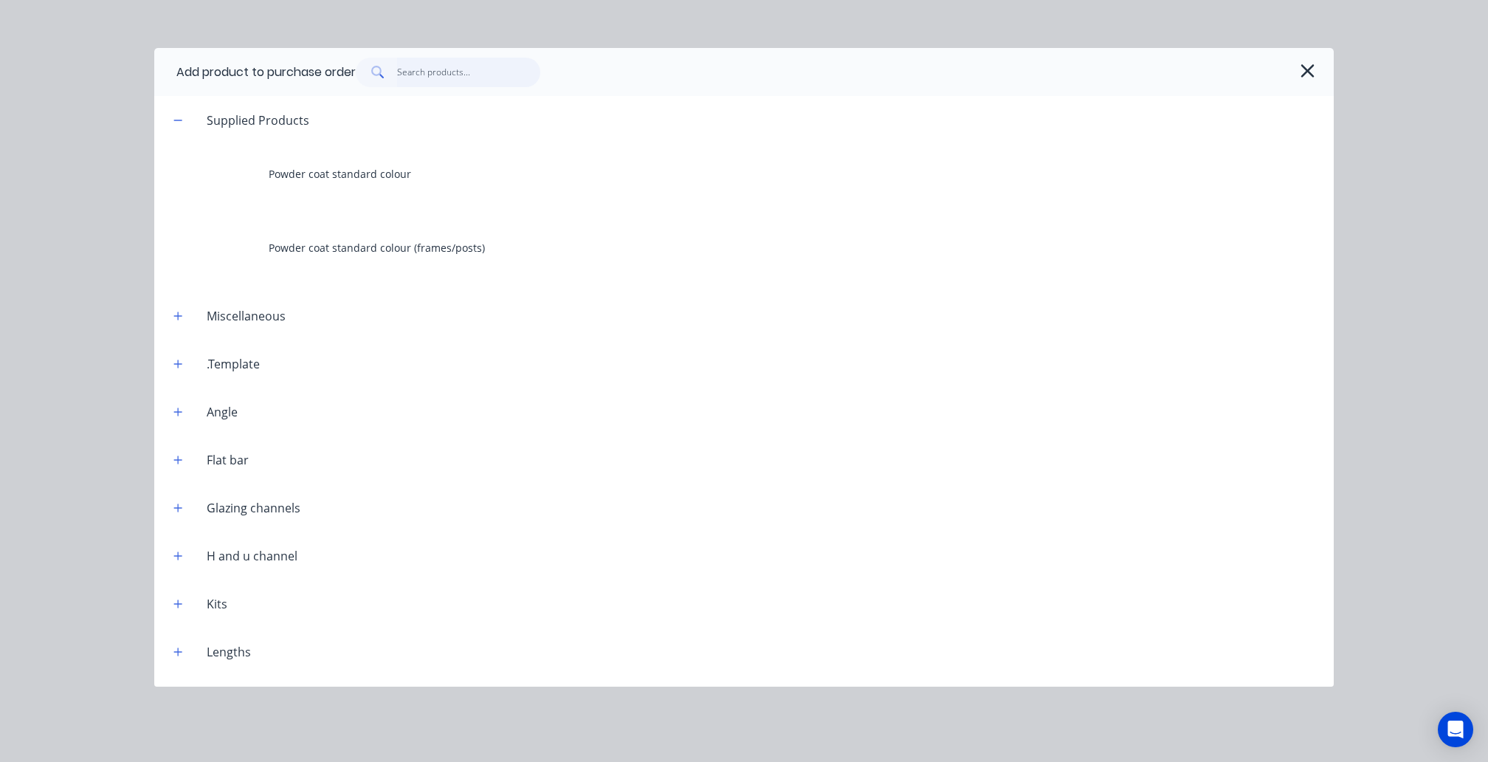
click at [430, 68] on input "text" at bounding box center [469, 73] width 144 height 30
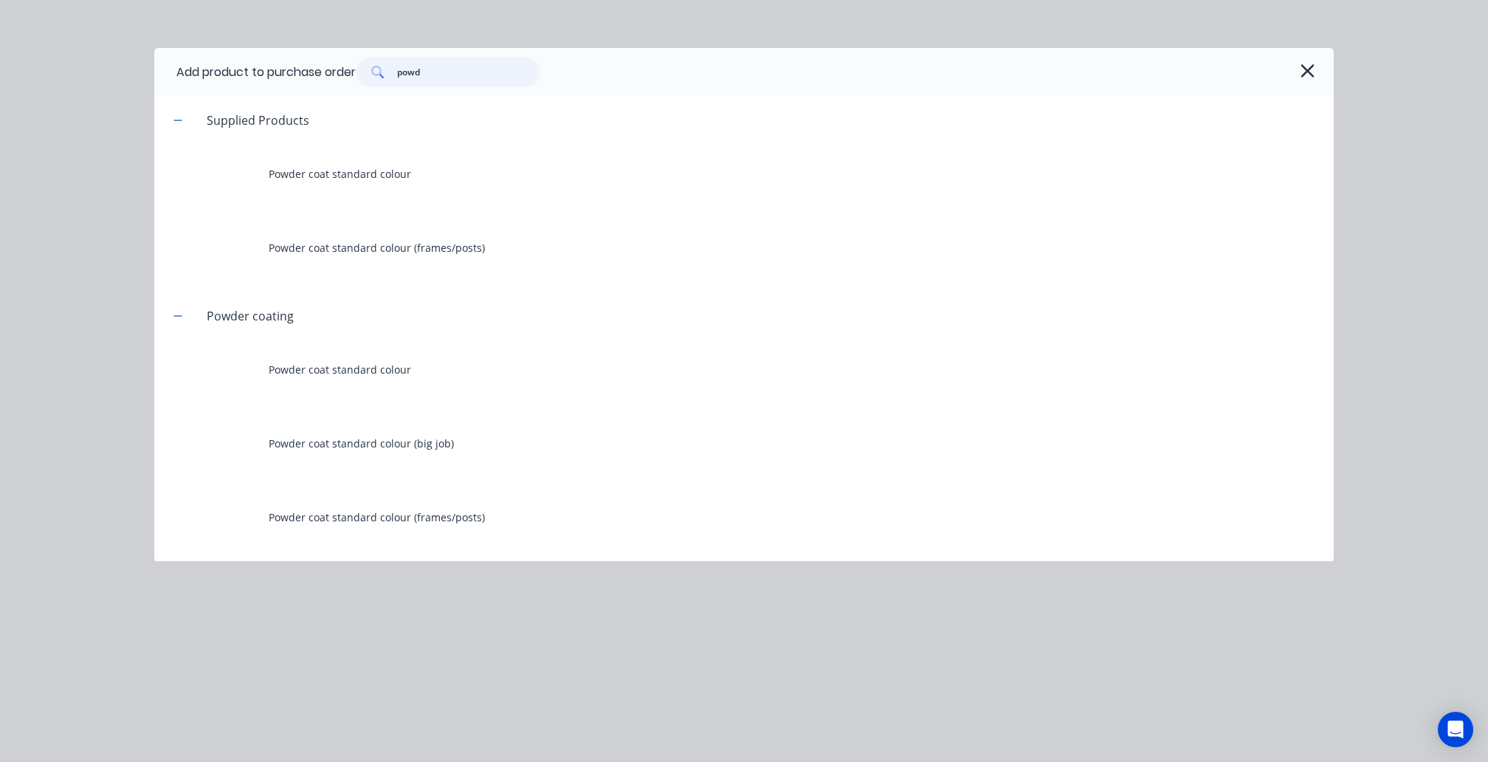
type input "powder"
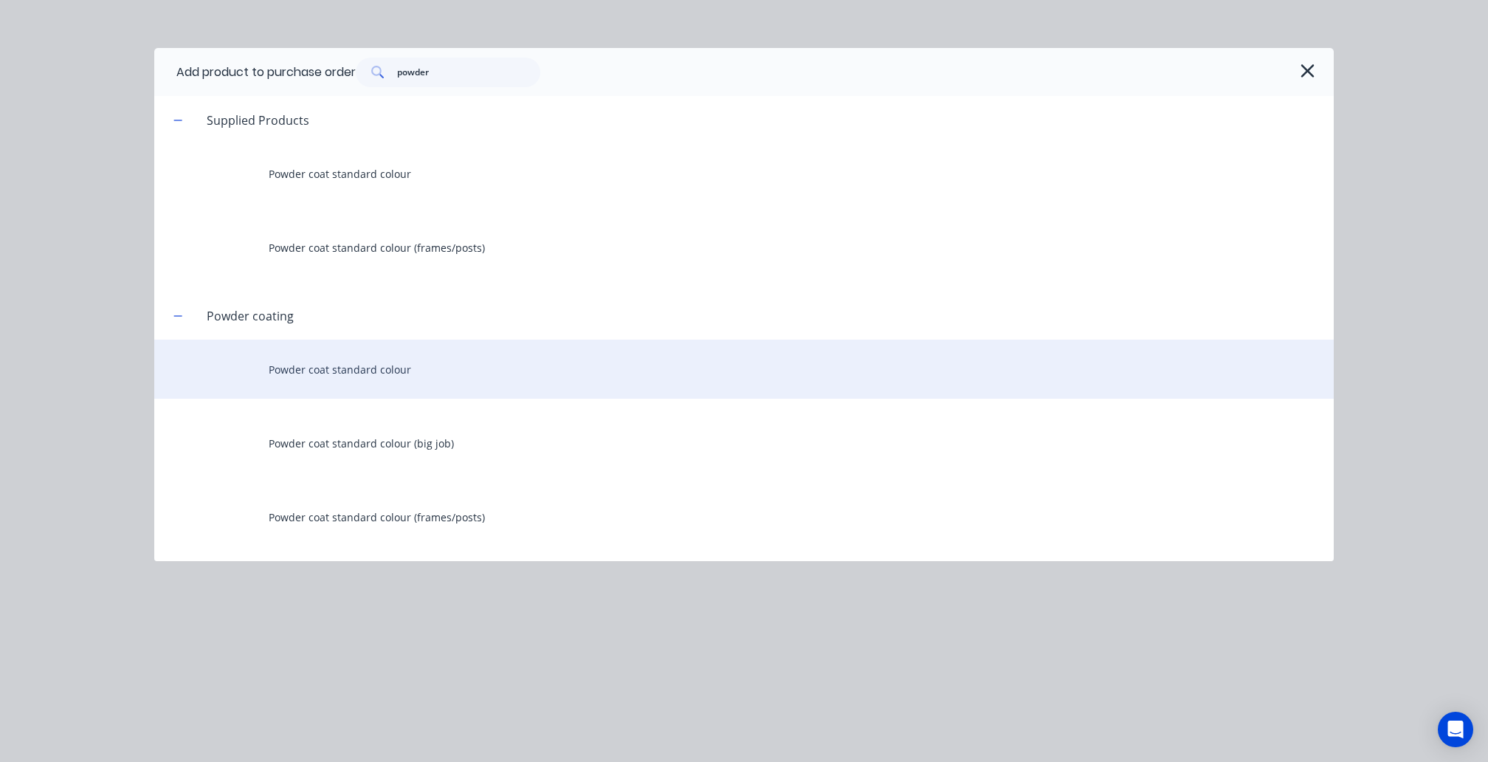
click at [363, 388] on div "Powder coat standard colour" at bounding box center [744, 369] width 1180 height 59
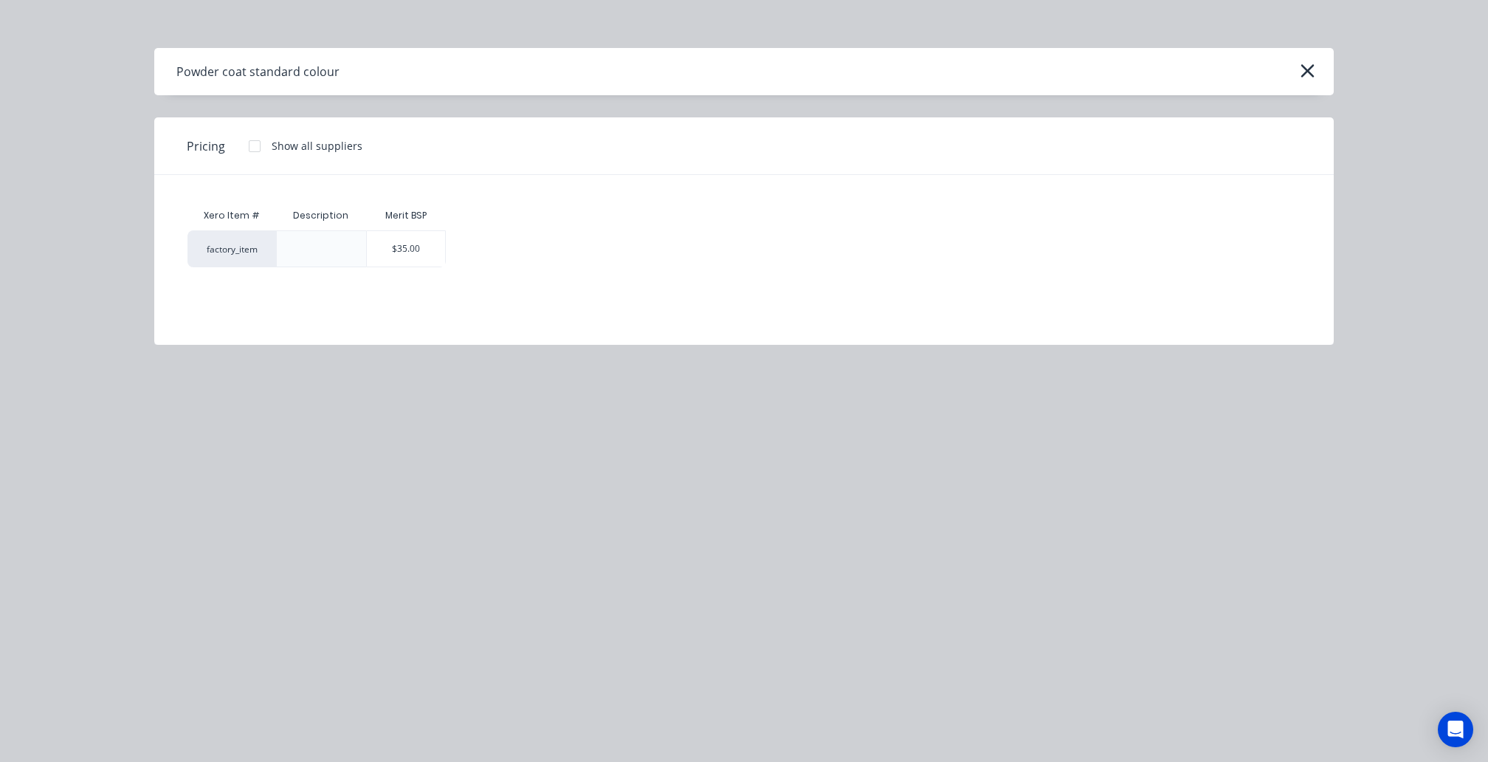
click at [1320, 75] on div "Powder coat standard colour" at bounding box center [744, 71] width 1180 height 47
click at [1313, 75] on icon "button" at bounding box center [1308, 71] width 16 height 21
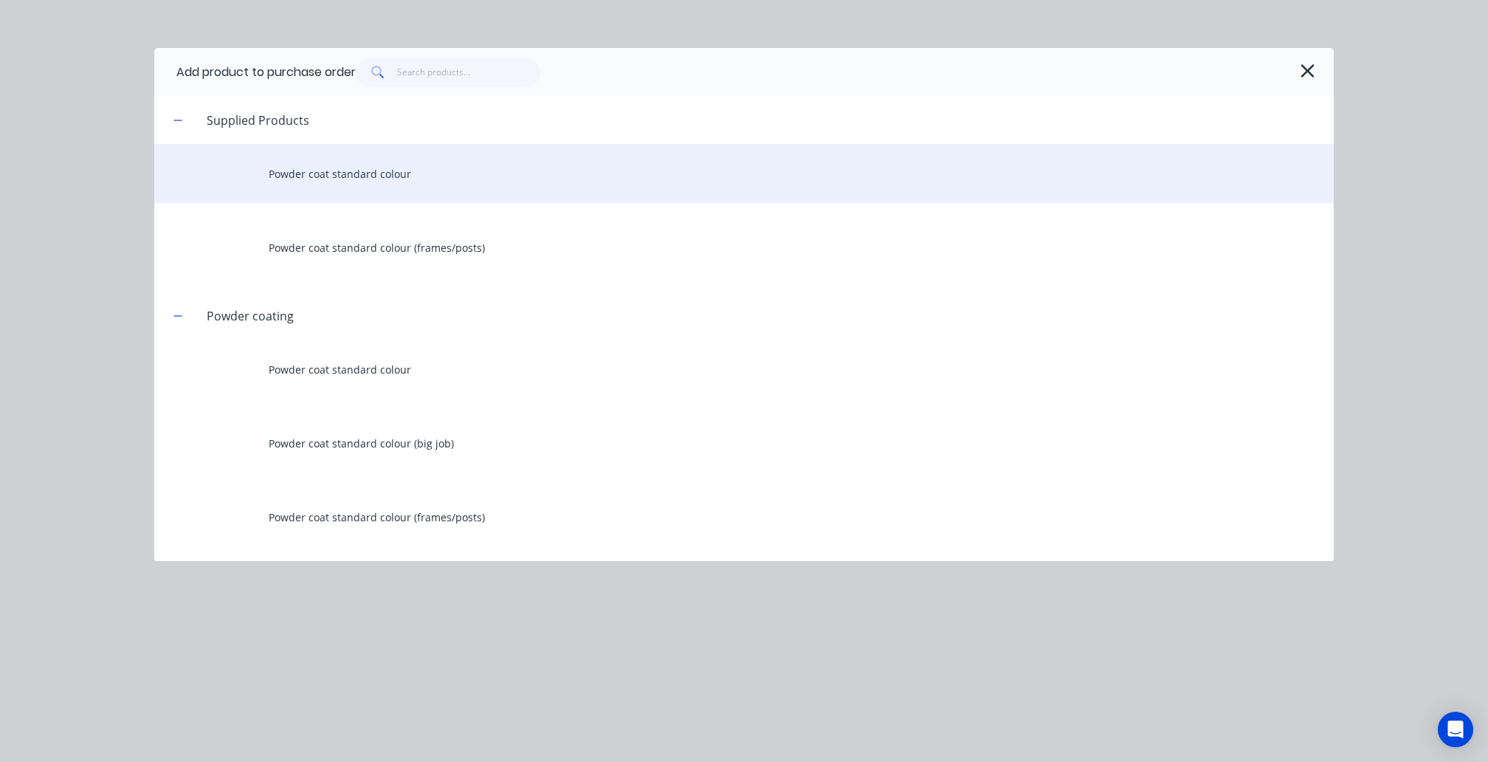
click at [471, 168] on div "Powder coat standard colour" at bounding box center [744, 173] width 1180 height 59
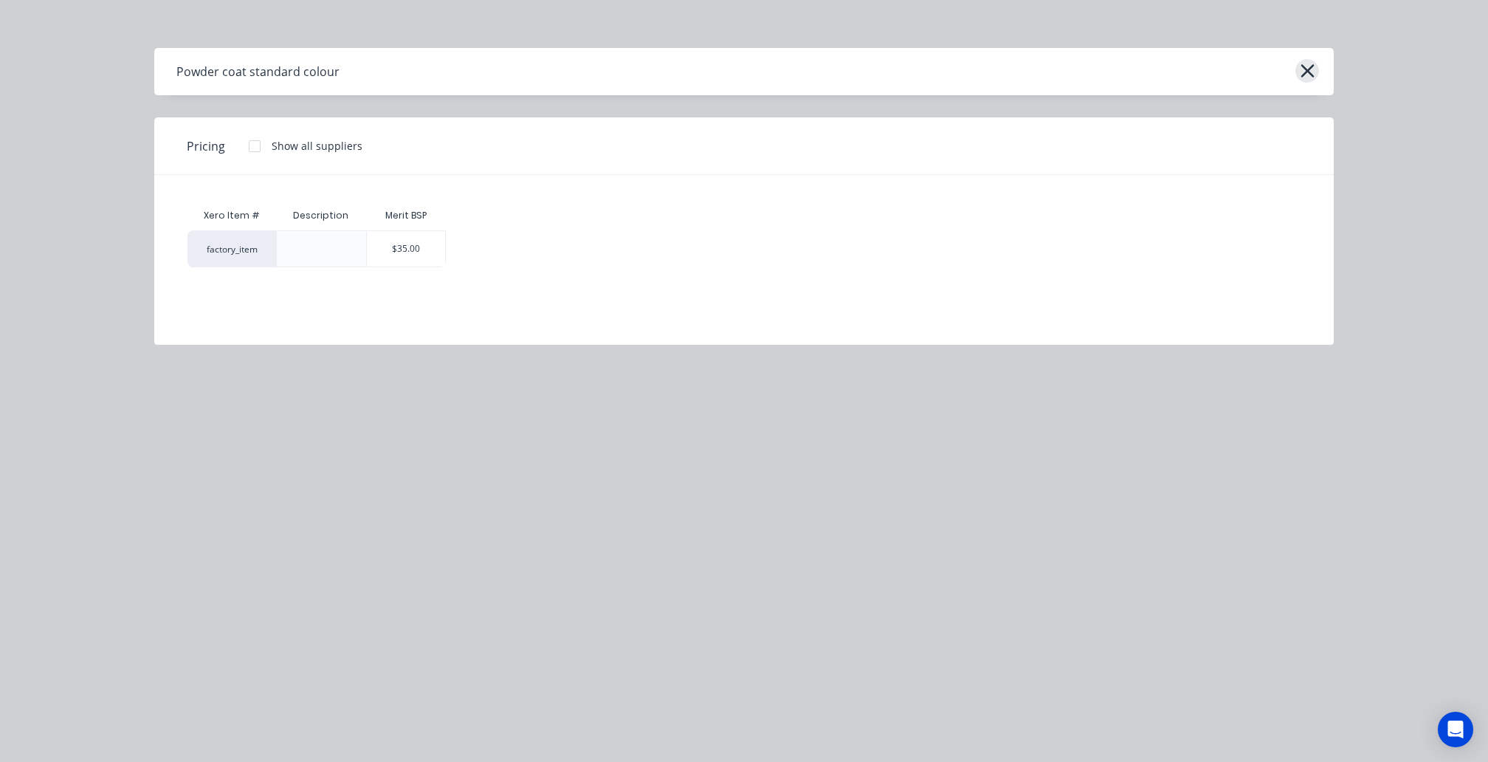
click at [1306, 80] on icon "button" at bounding box center [1308, 71] width 16 height 21
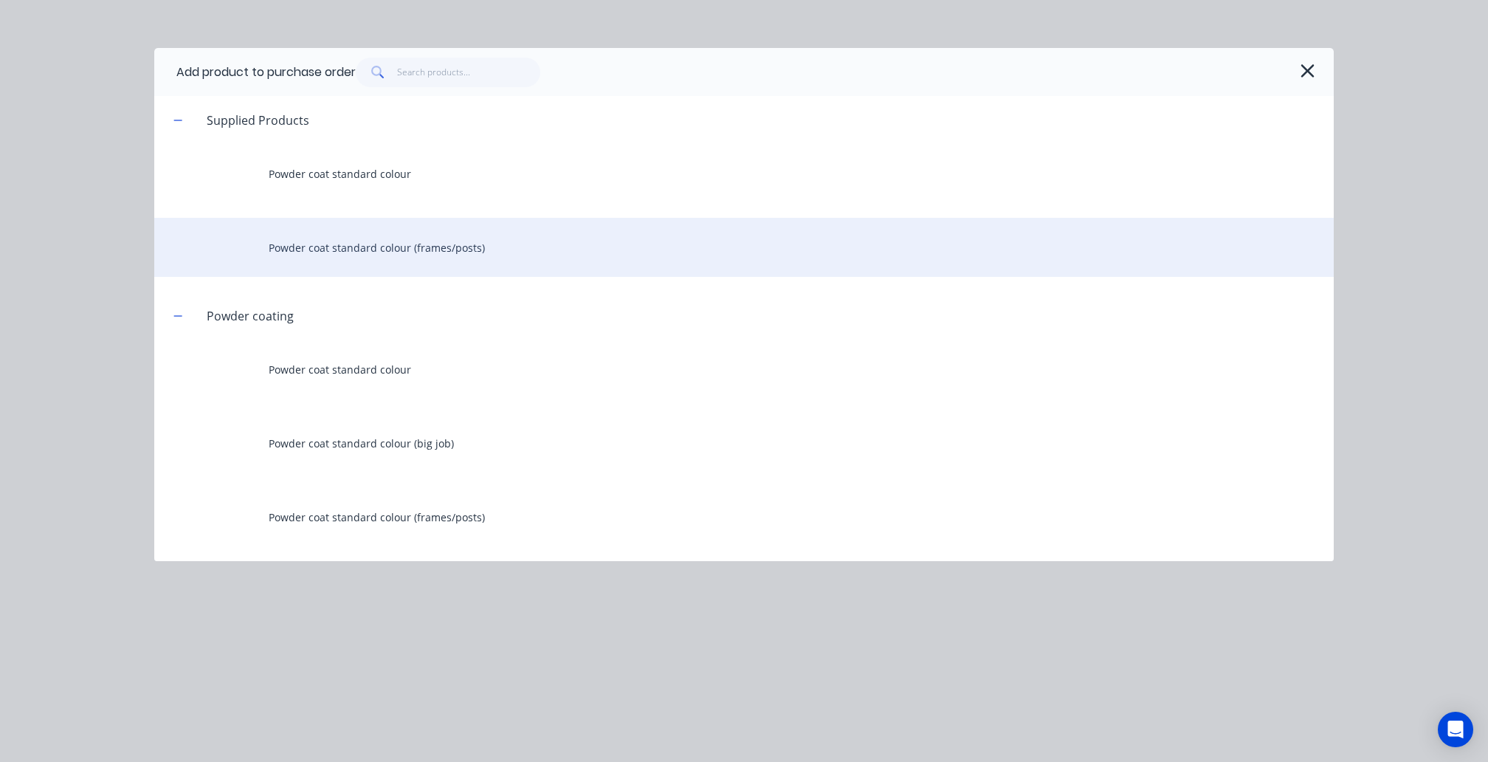
click at [455, 252] on div "Powder coat standard colour (frames/posts)" at bounding box center [744, 247] width 1180 height 59
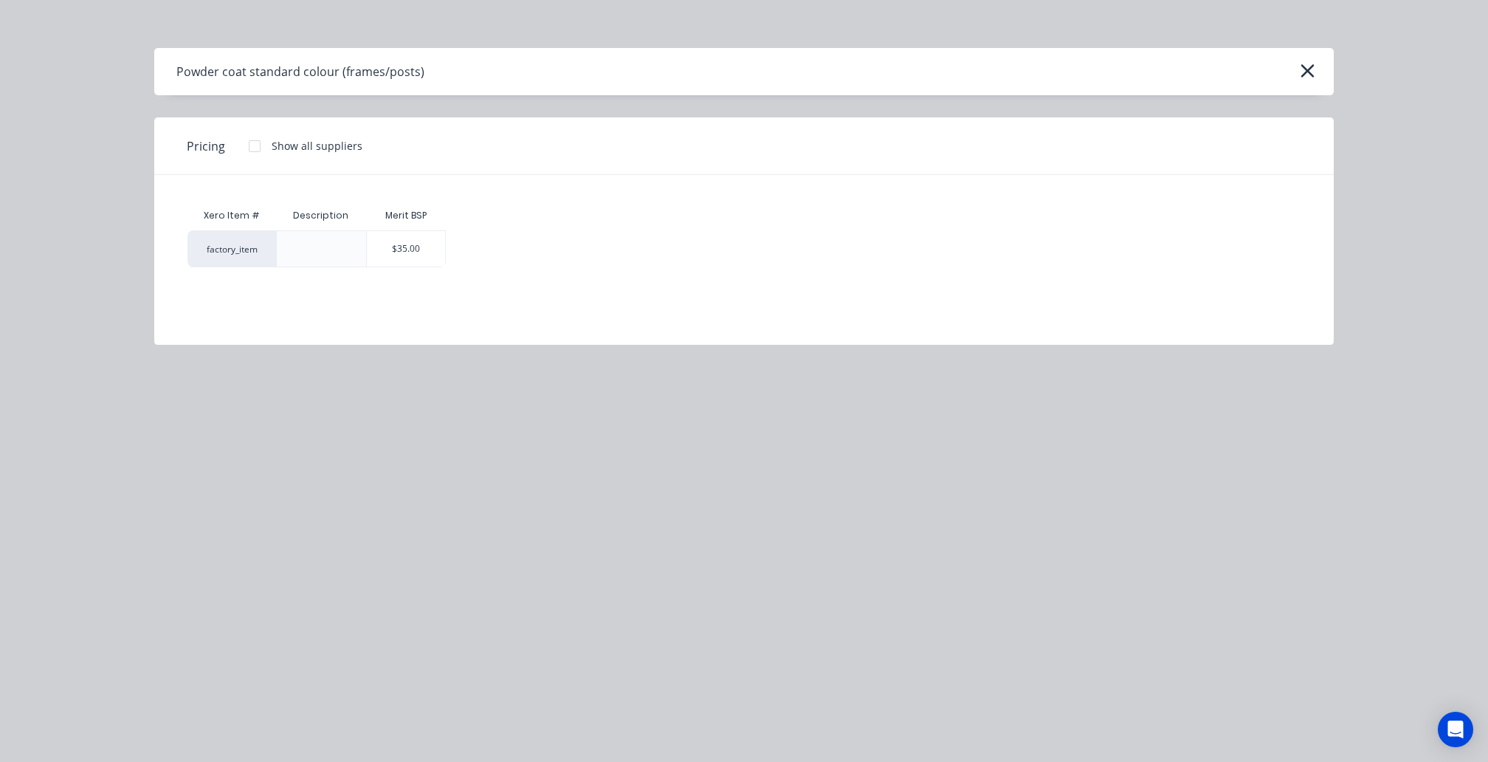
click at [1291, 69] on div "Powder coat standard colour (frames/posts)" at bounding box center [744, 71] width 1180 height 47
click at [1309, 72] on icon "button" at bounding box center [1307, 70] width 13 height 13
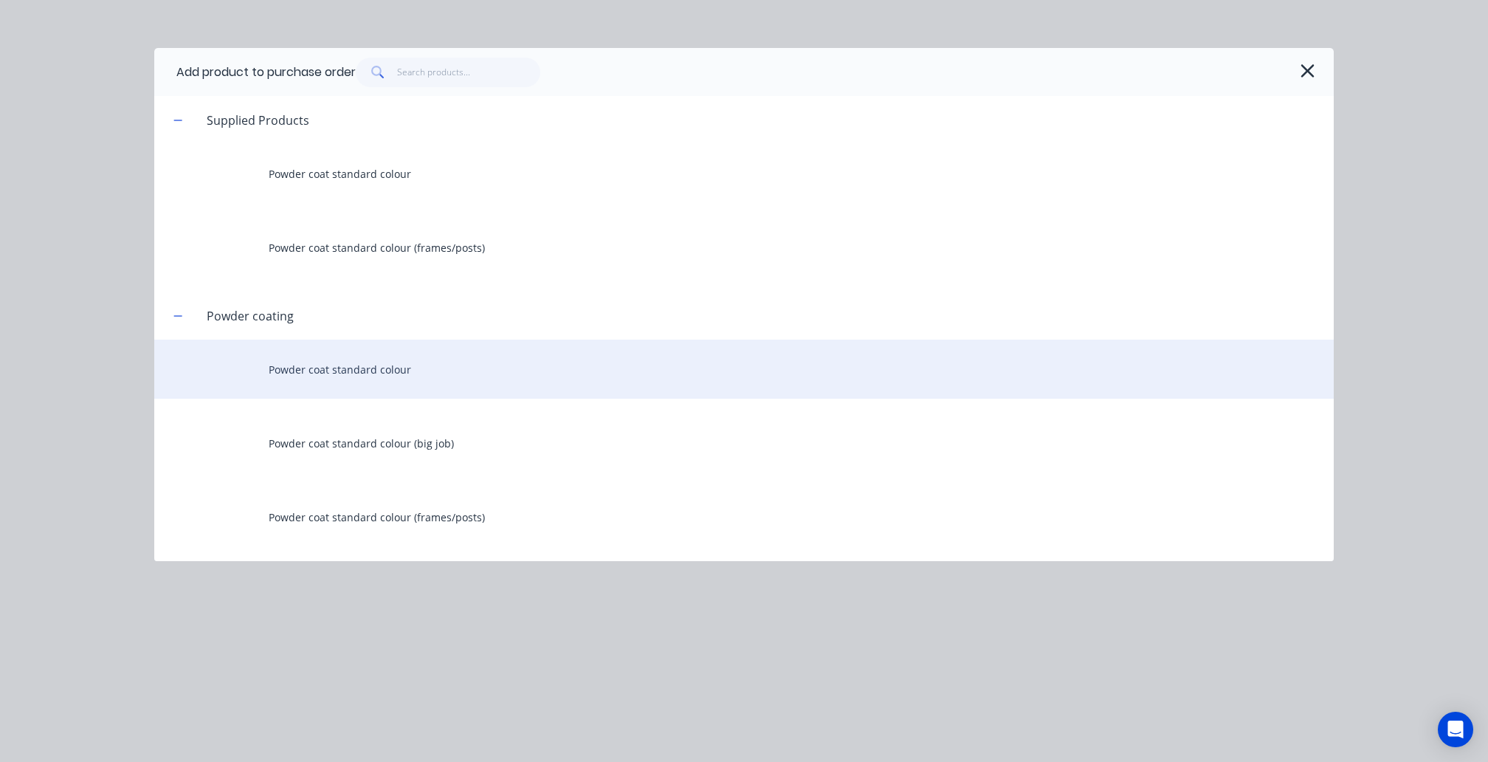
click at [388, 388] on div "Powder coat standard colour" at bounding box center [744, 369] width 1180 height 59
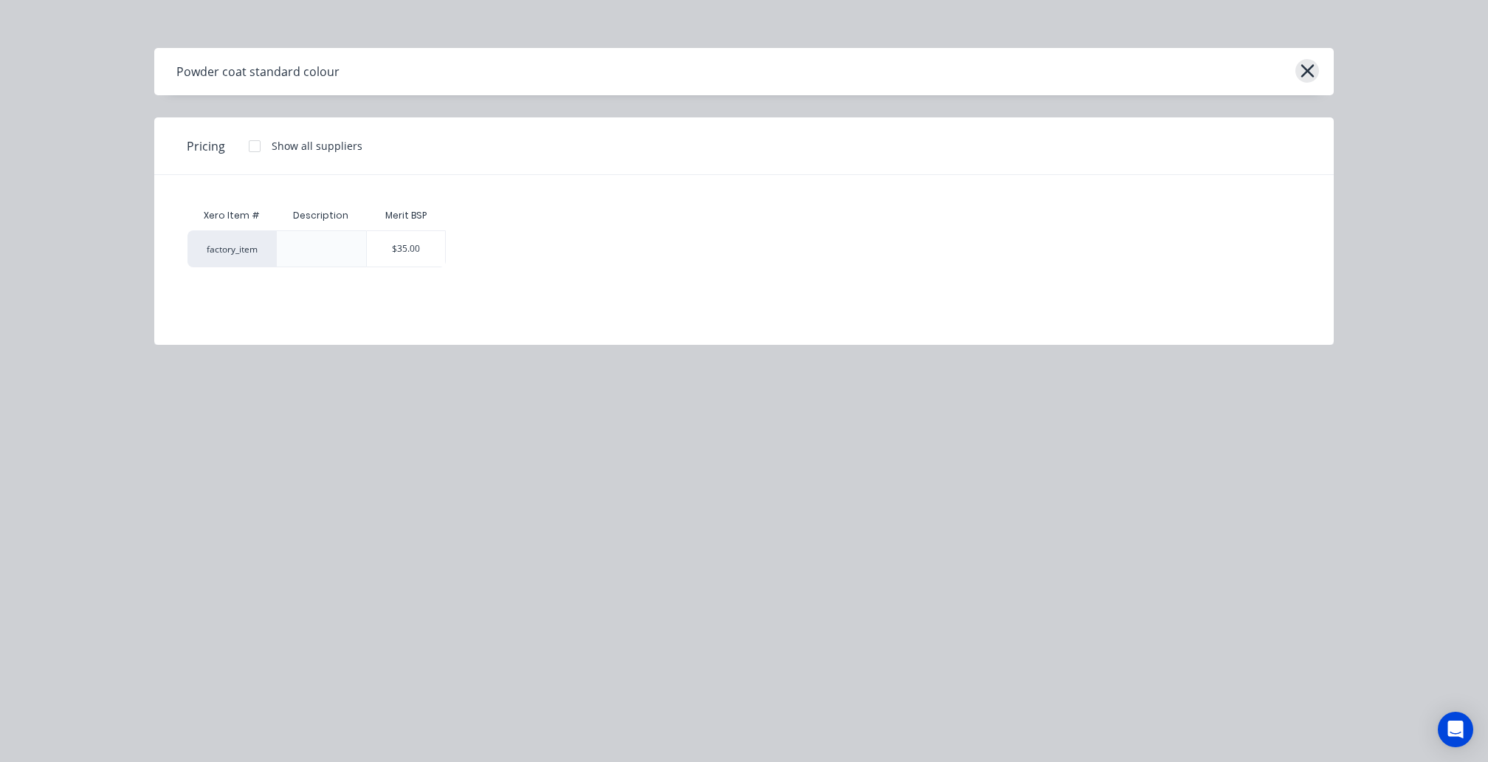
click at [1318, 72] on button "button" at bounding box center [1308, 71] width 24 height 24
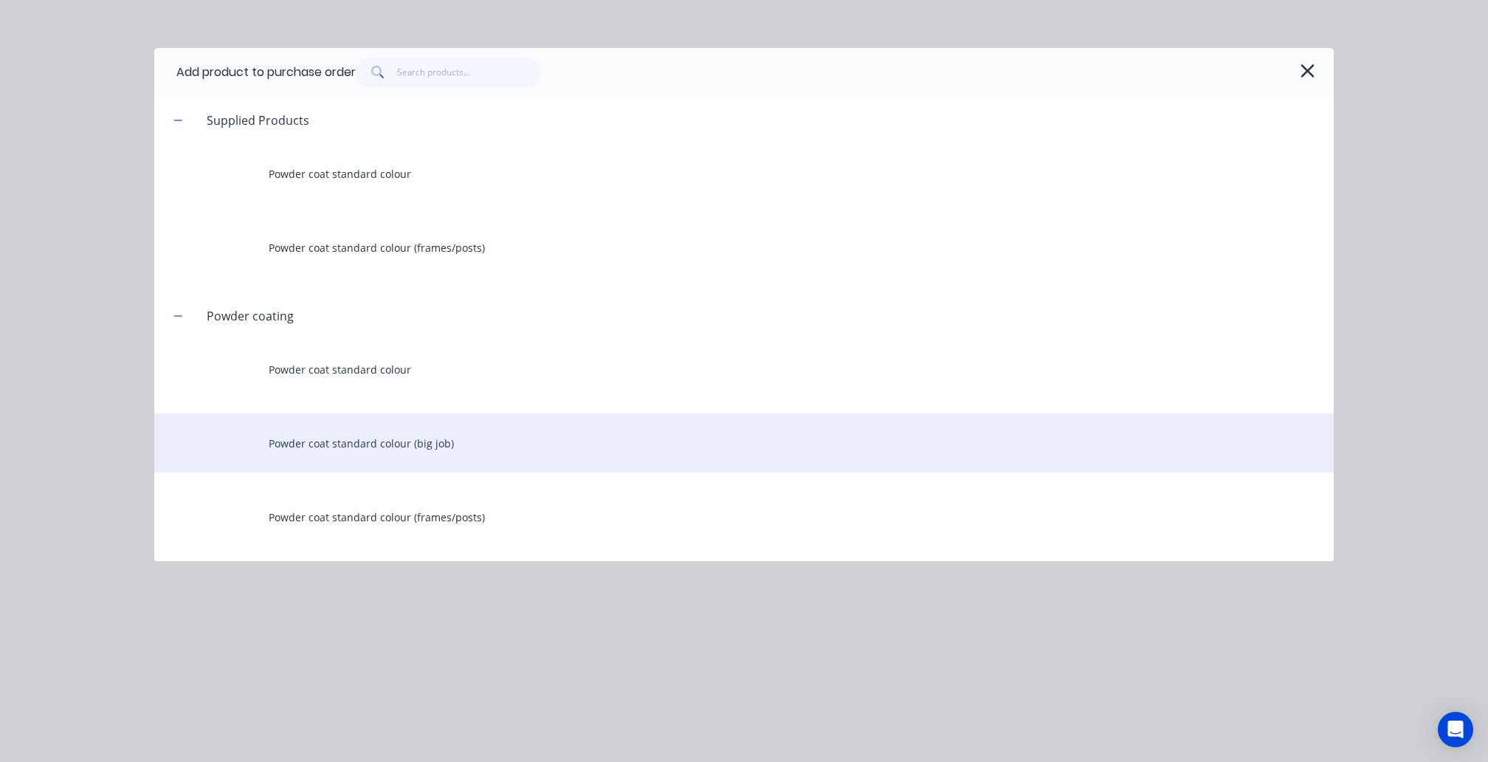
click at [431, 461] on div "Powder coat standard colour (big job)" at bounding box center [744, 442] width 1180 height 59
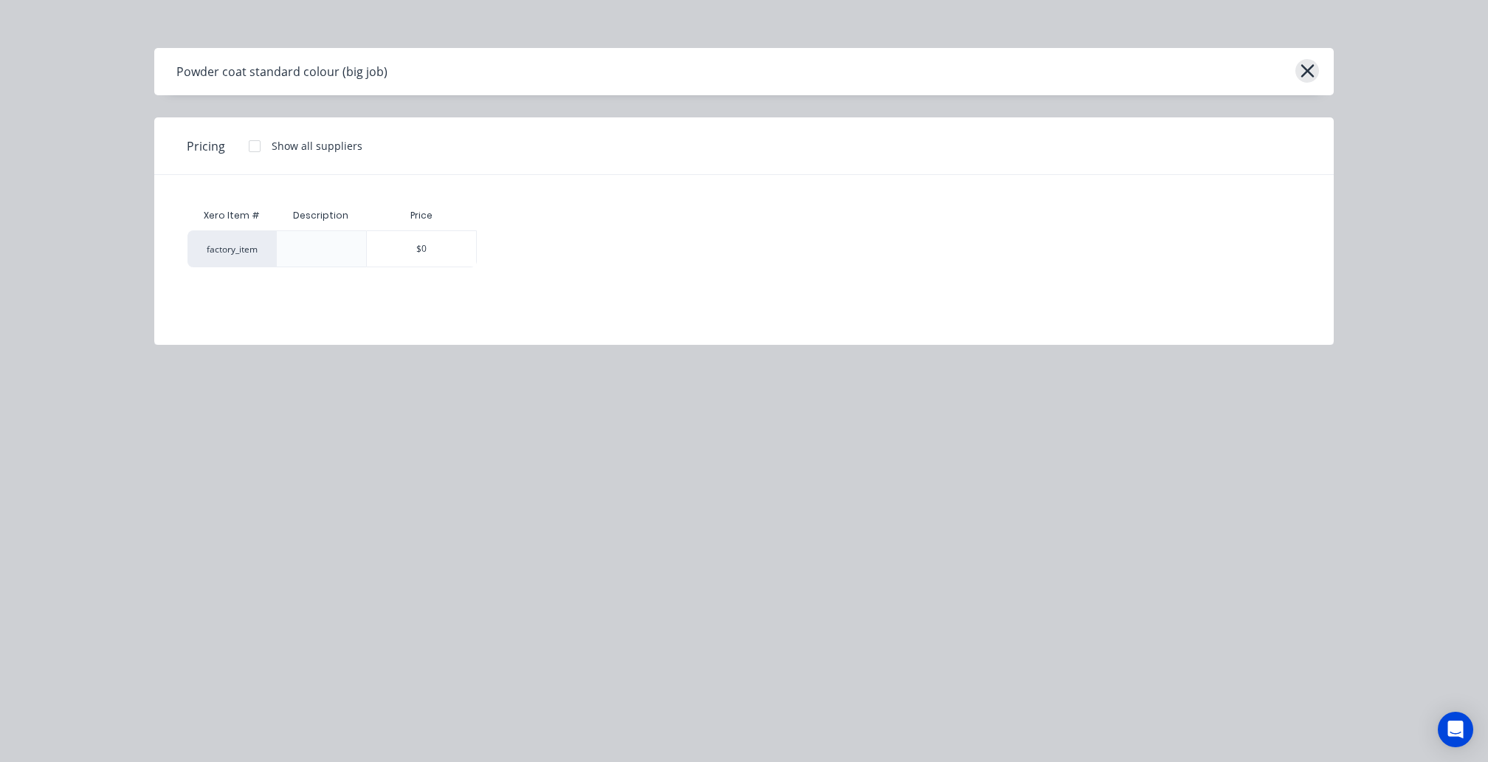
click at [1306, 62] on icon "button" at bounding box center [1308, 71] width 16 height 21
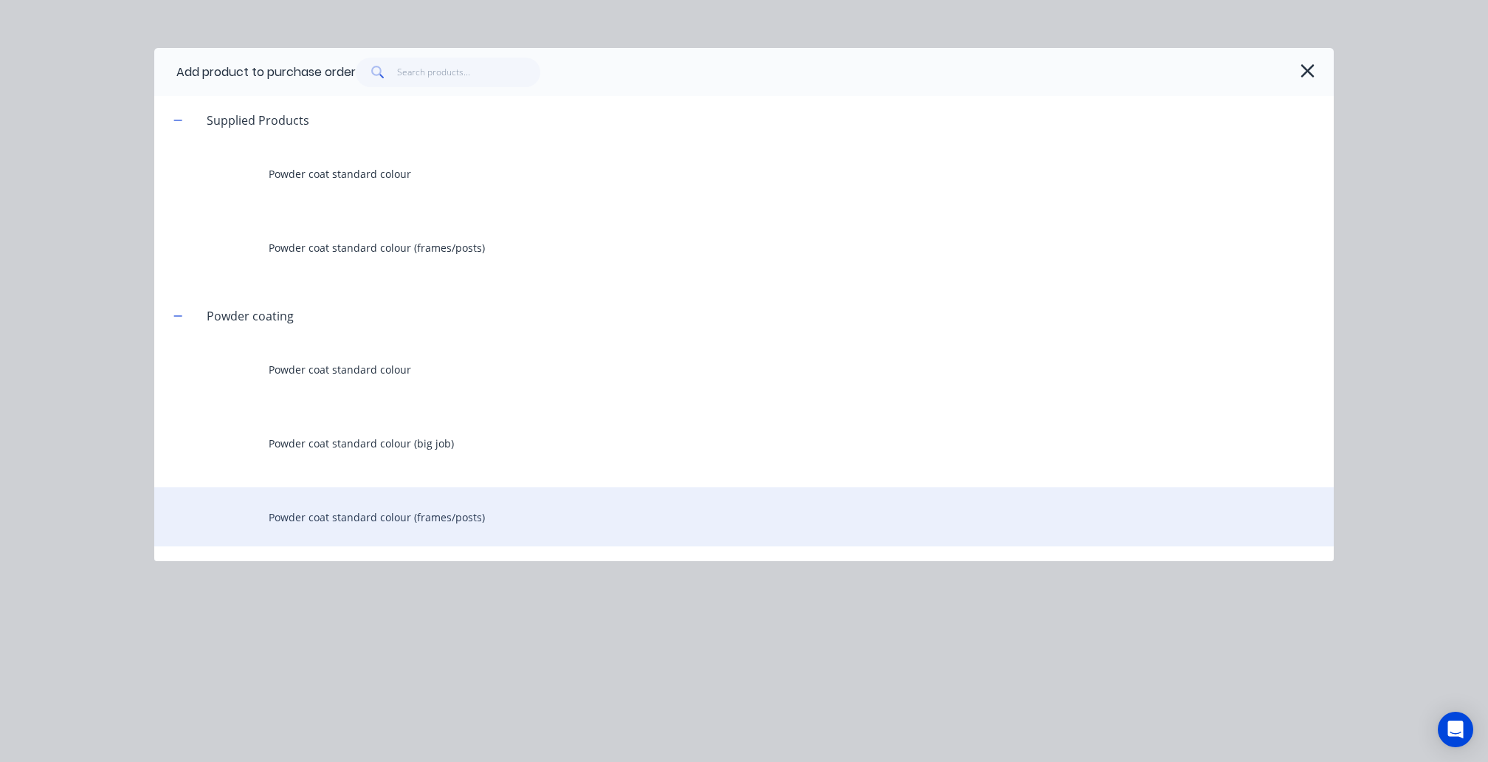
click at [462, 524] on div "Powder coat standard colour (frames/posts)" at bounding box center [744, 516] width 1180 height 59
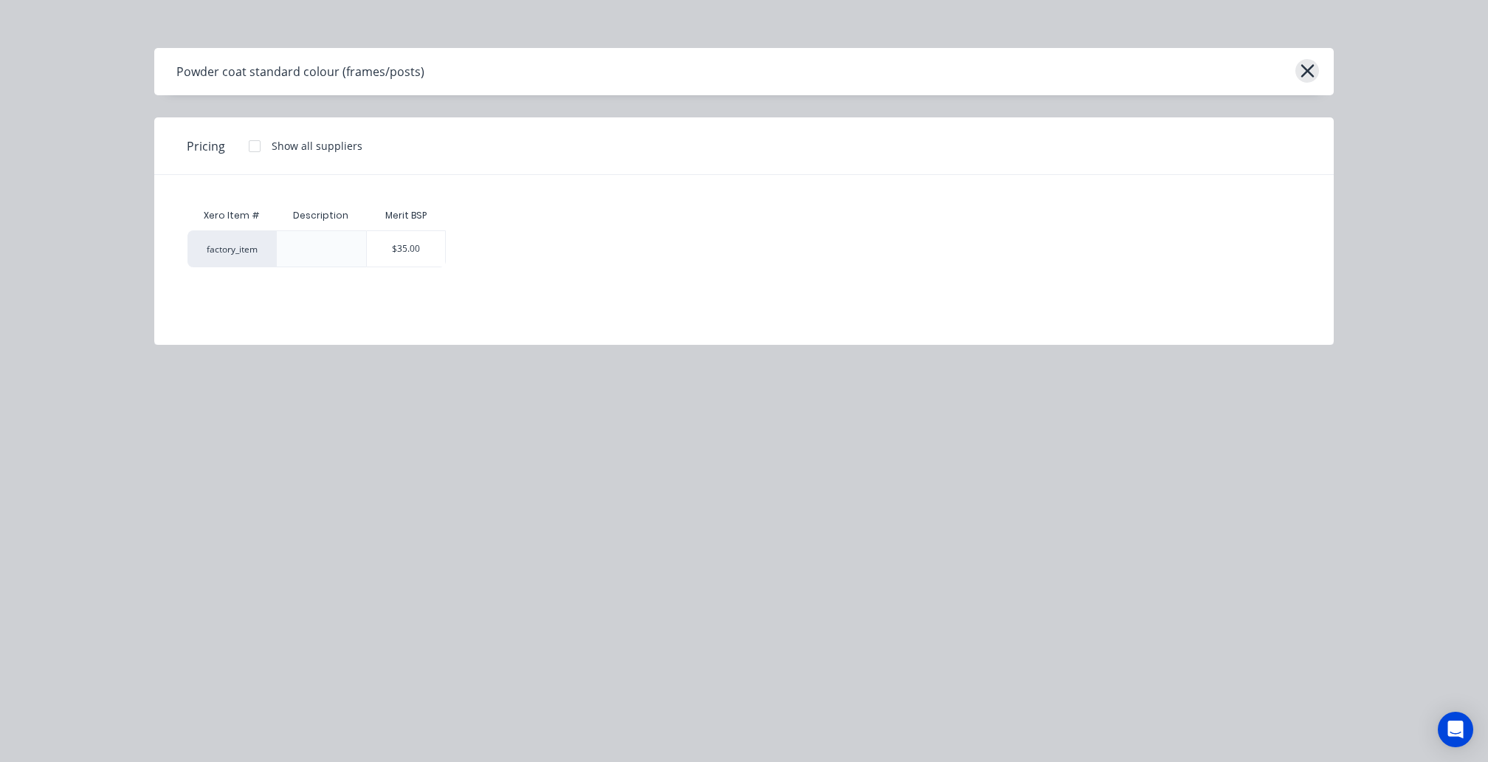
click at [1309, 61] on icon "button" at bounding box center [1308, 71] width 16 height 21
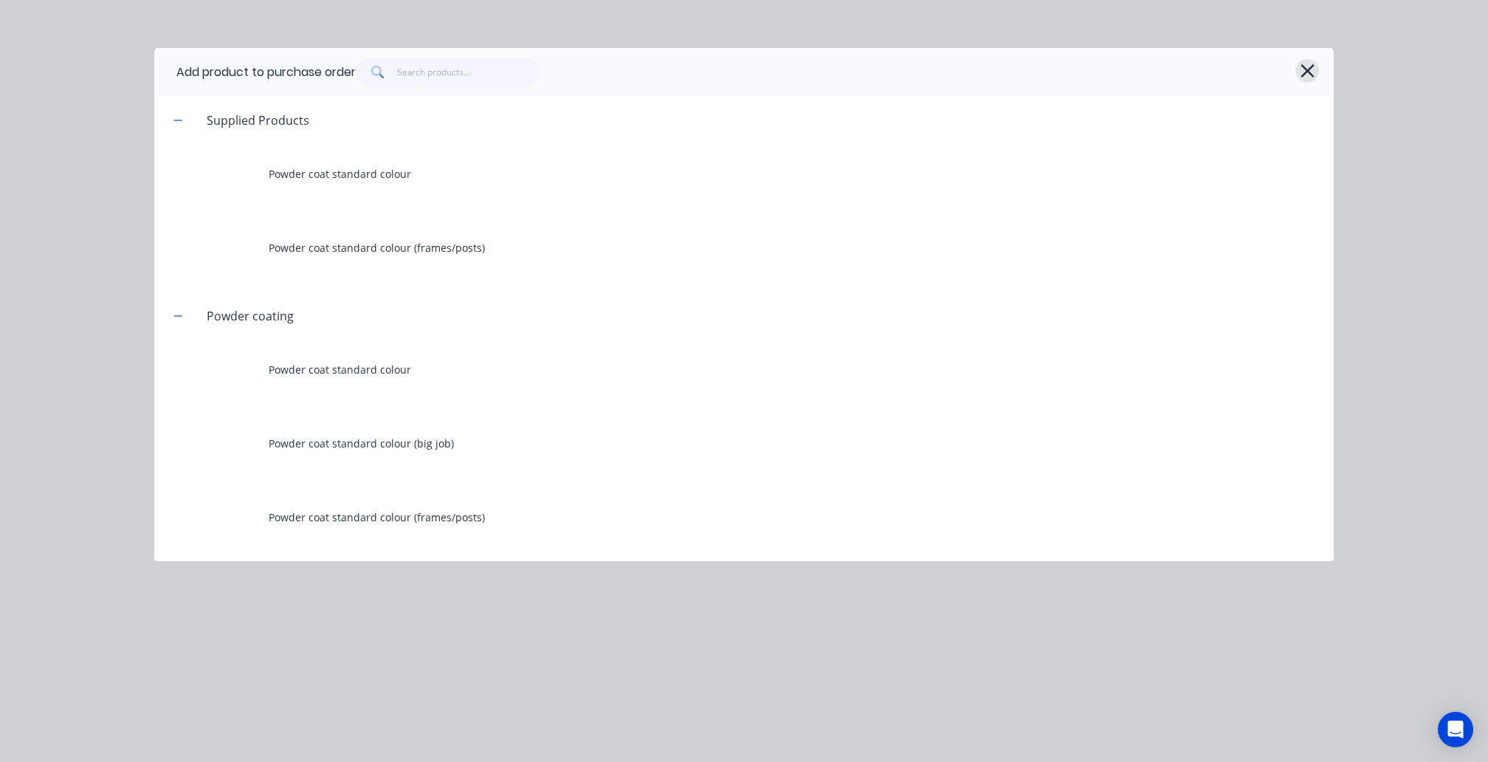
click at [1307, 66] on icon "button" at bounding box center [1308, 71] width 16 height 21
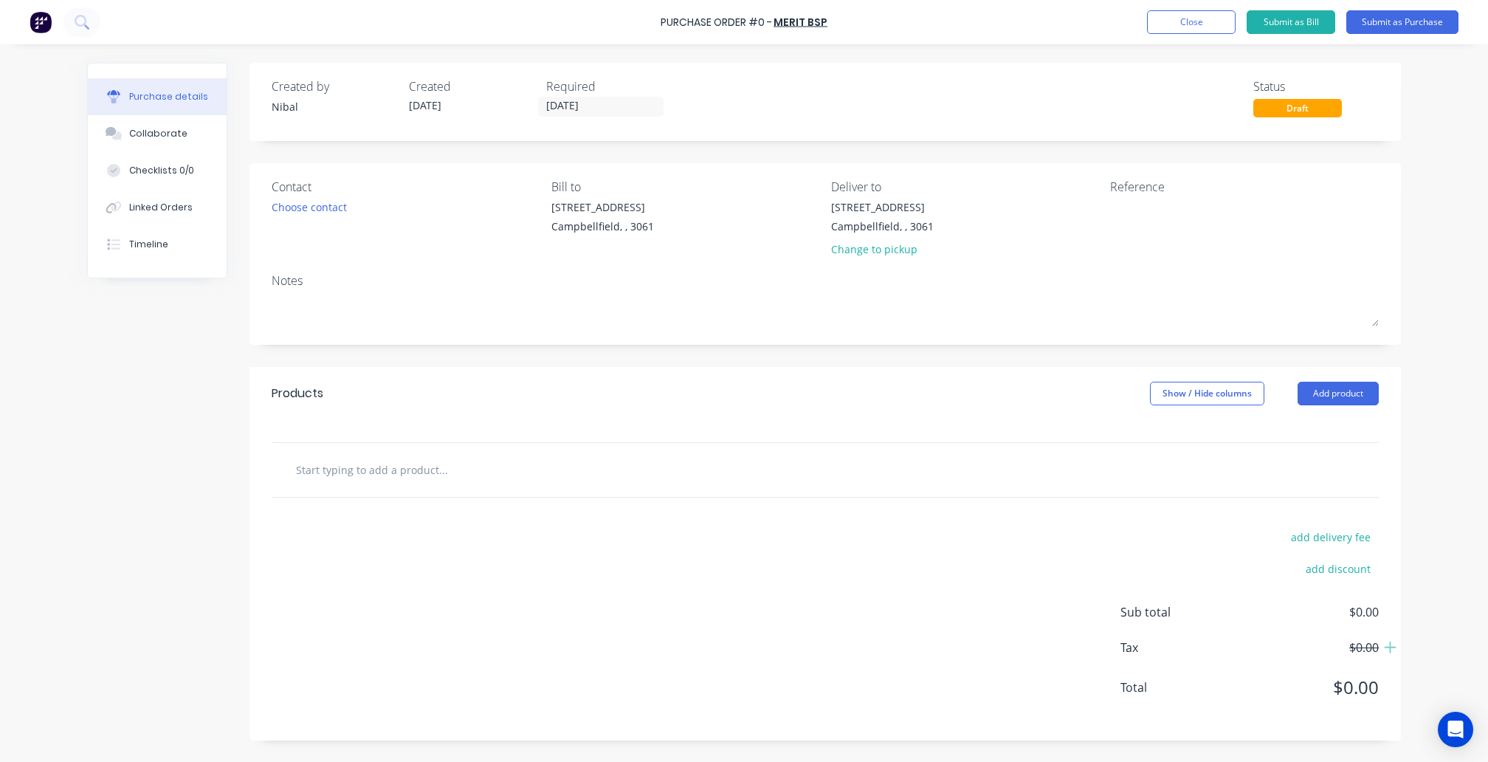
click at [620, 450] on div at bounding box center [825, 470] width 1107 height 54
click at [414, 461] on input "text" at bounding box center [442, 470] width 295 height 30
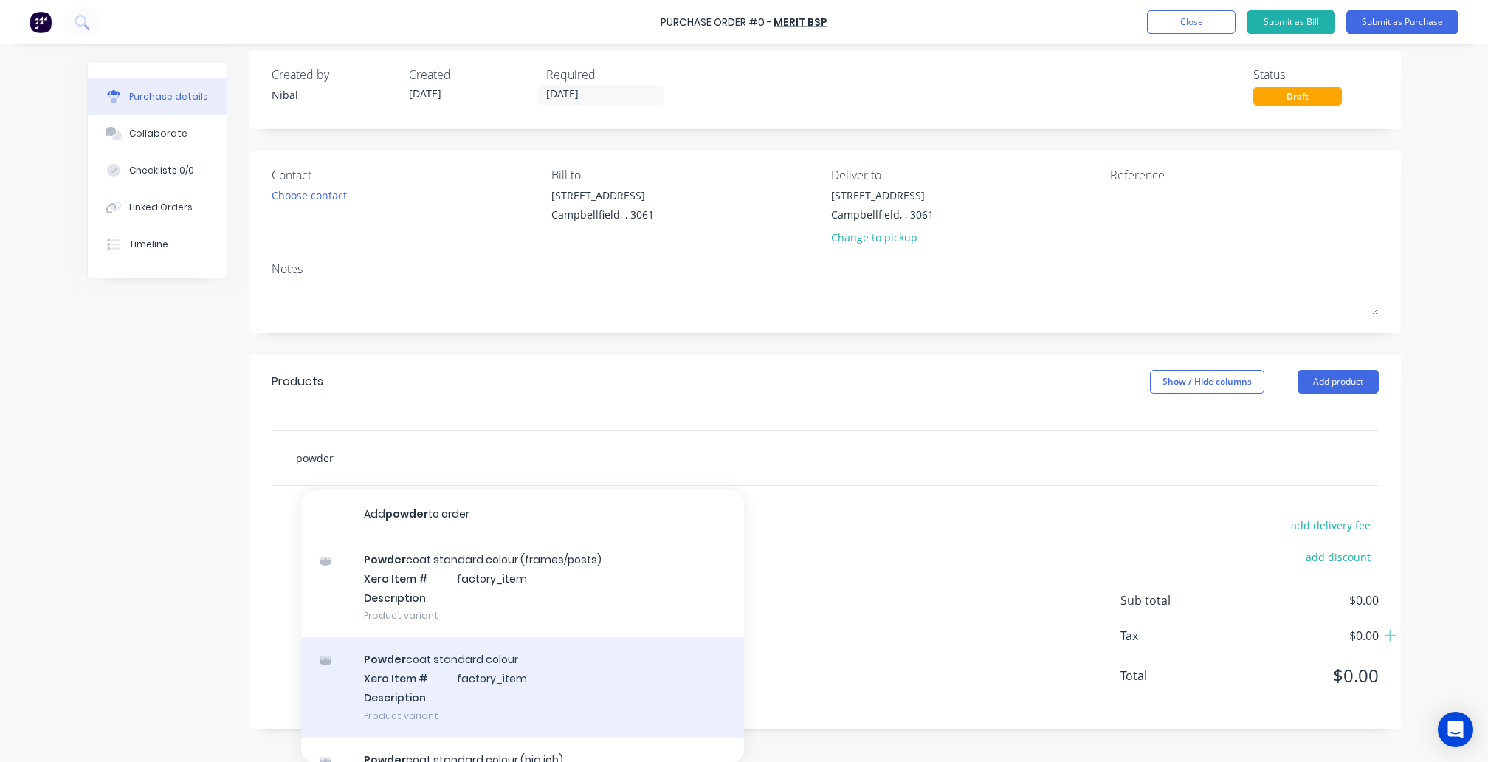
type input "powder"
click at [431, 680] on div "Powder coat standard colour Xero Item # factory_item Description Product variant" at bounding box center [522, 687] width 443 height 100
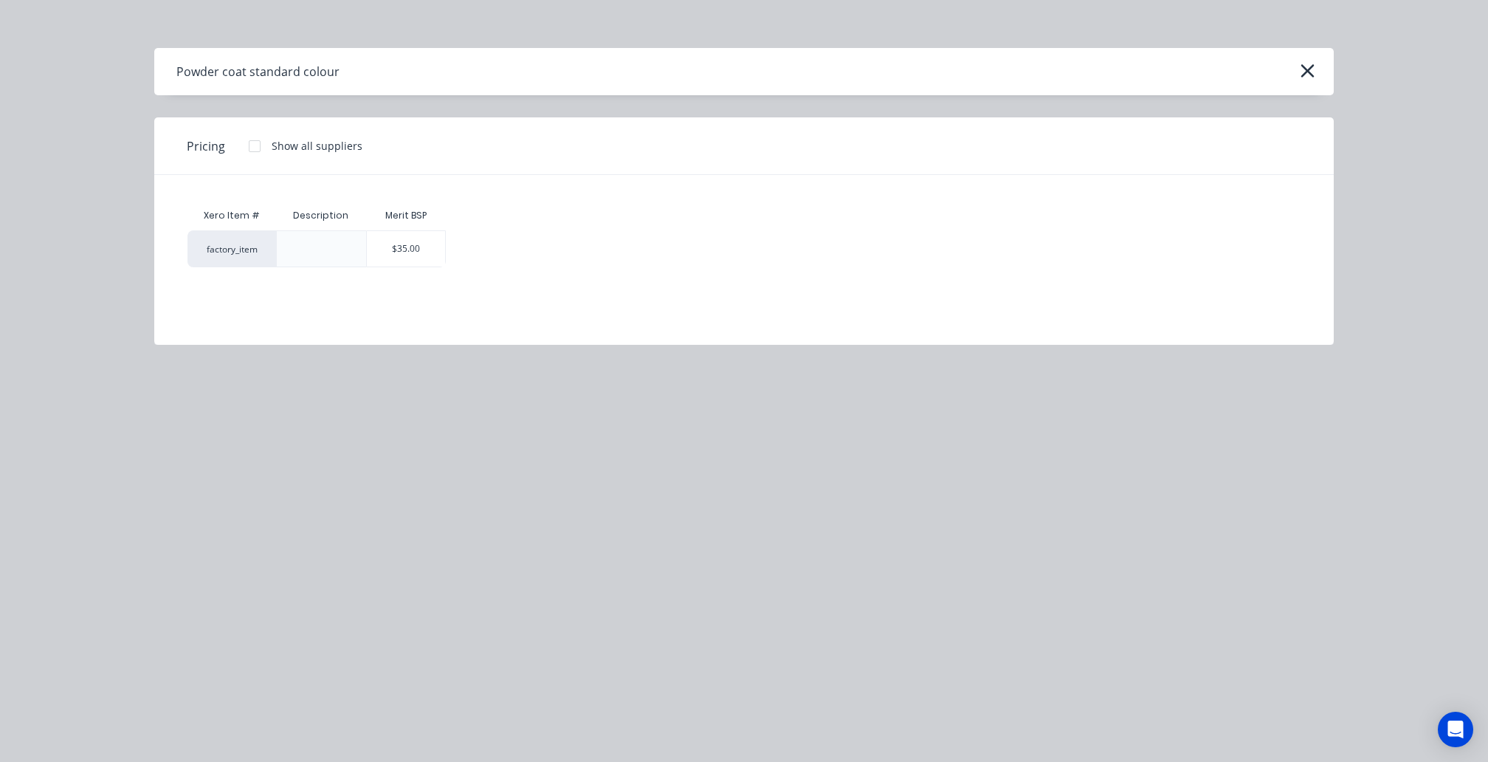
click at [399, 220] on div "Merit BSP" at bounding box center [405, 215] width 41 height 13
click at [399, 246] on div "$35.00" at bounding box center [406, 248] width 79 height 35
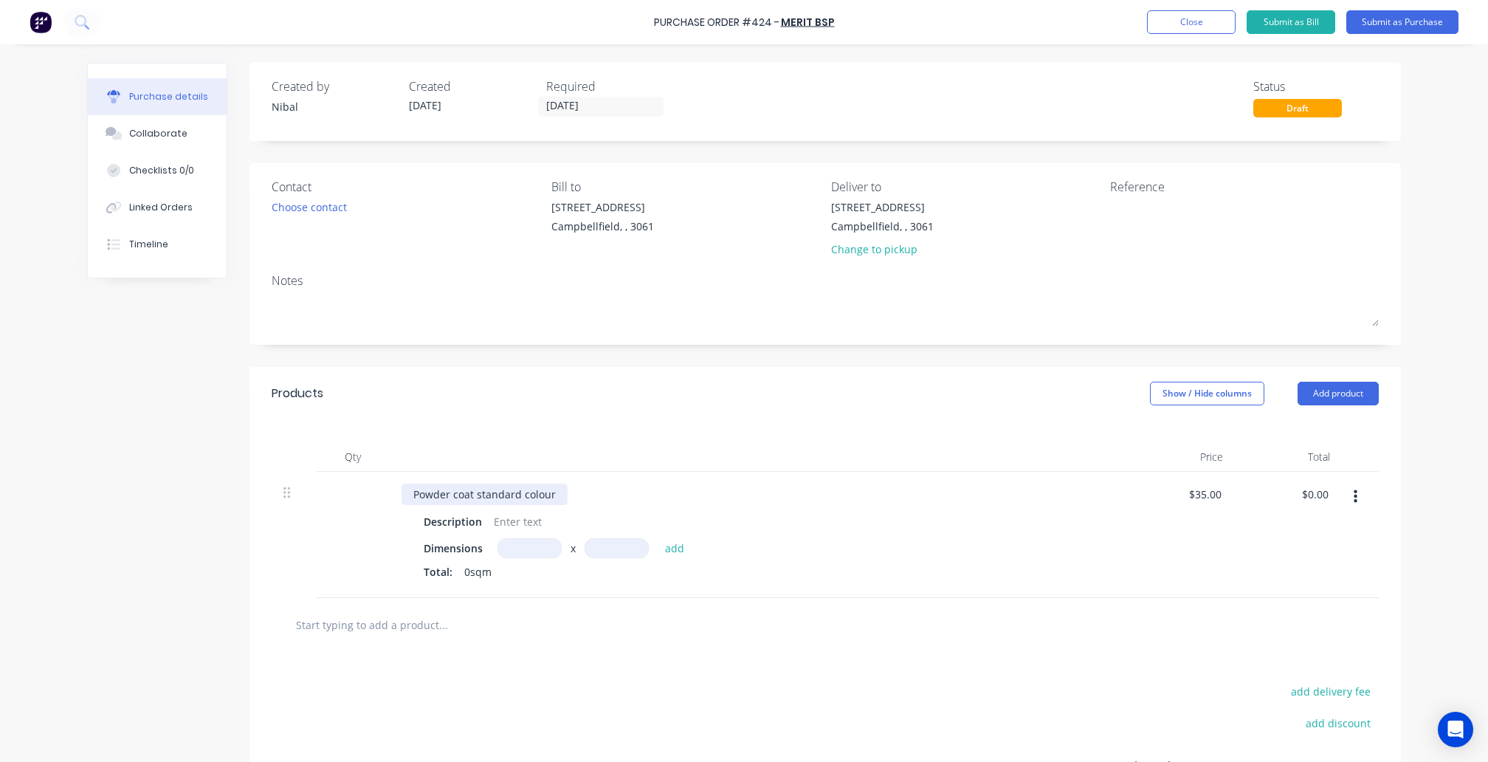
click at [558, 495] on div "Powder coat standard colour" at bounding box center [485, 494] width 166 height 21
click at [529, 514] on div at bounding box center [518, 521] width 60 height 21
click at [1361, 503] on button "button" at bounding box center [1356, 497] width 35 height 27
click at [1310, 625] on button "Delete" at bounding box center [1311, 625] width 126 height 30
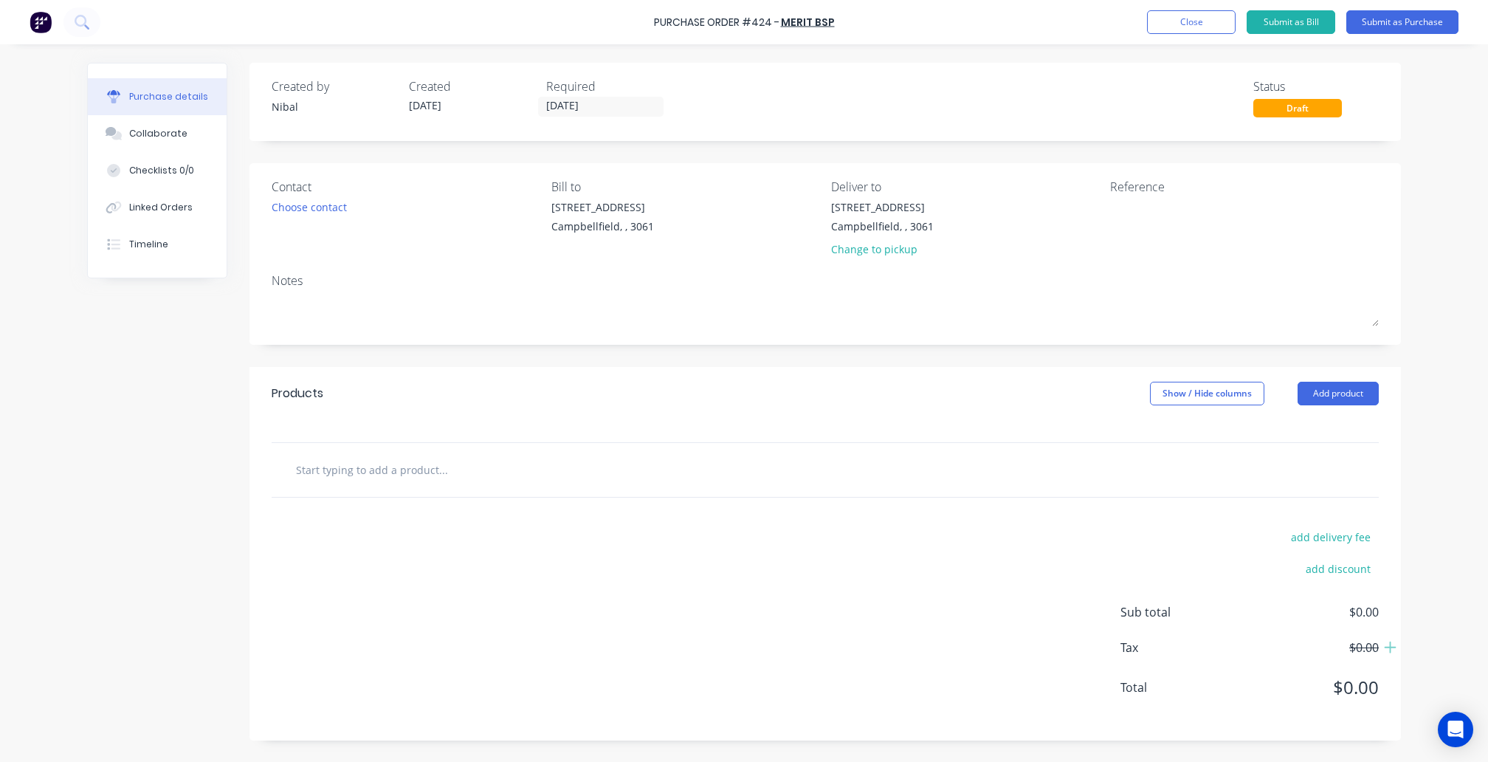
click at [444, 485] on div at bounding box center [825, 470] width 1107 height 54
click at [403, 467] on input "text" at bounding box center [442, 470] width 295 height 30
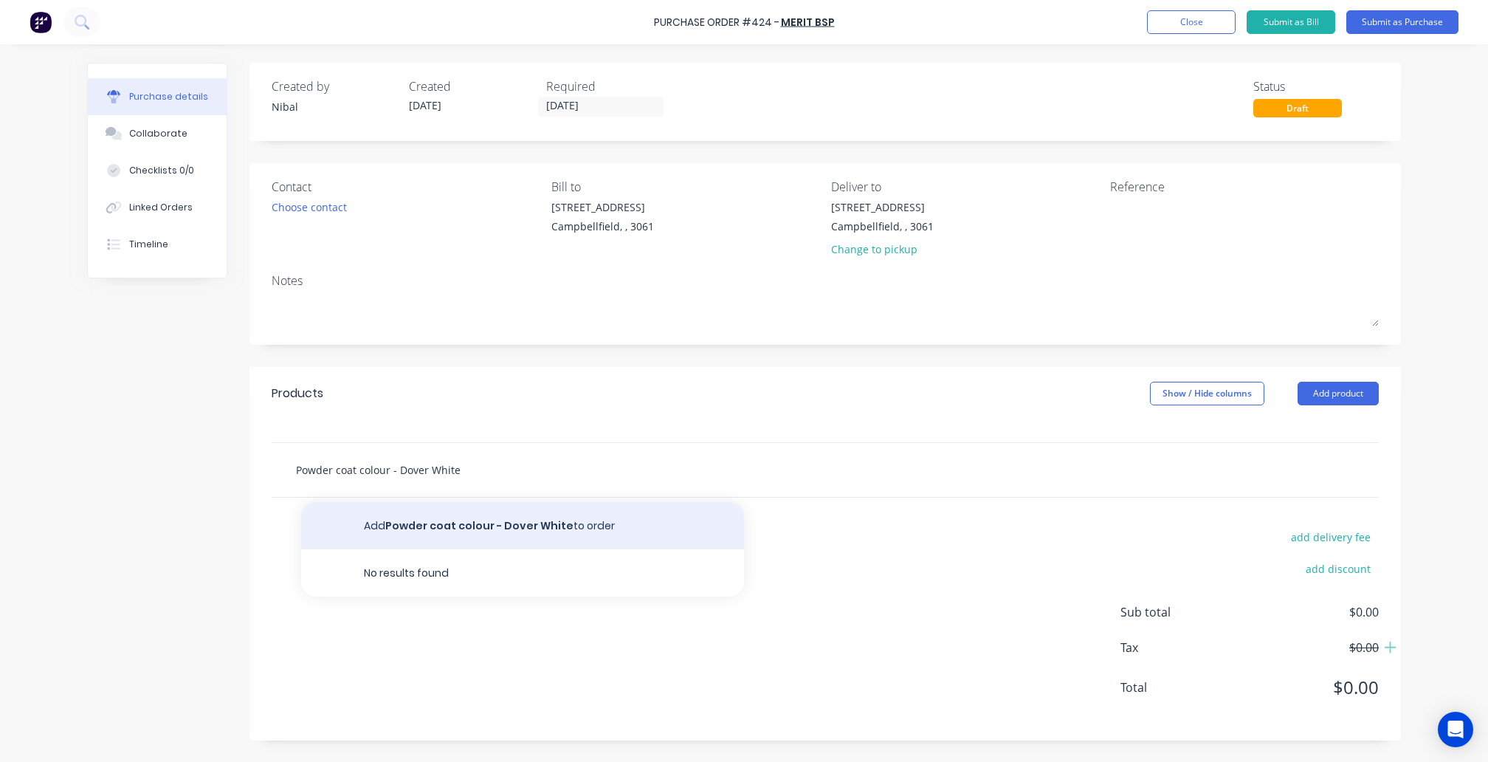
type input "Powder coat colour - Dover White"
click at [453, 520] on button "Add Powder coat colour - Dover White to order" at bounding box center [522, 525] width 443 height 47
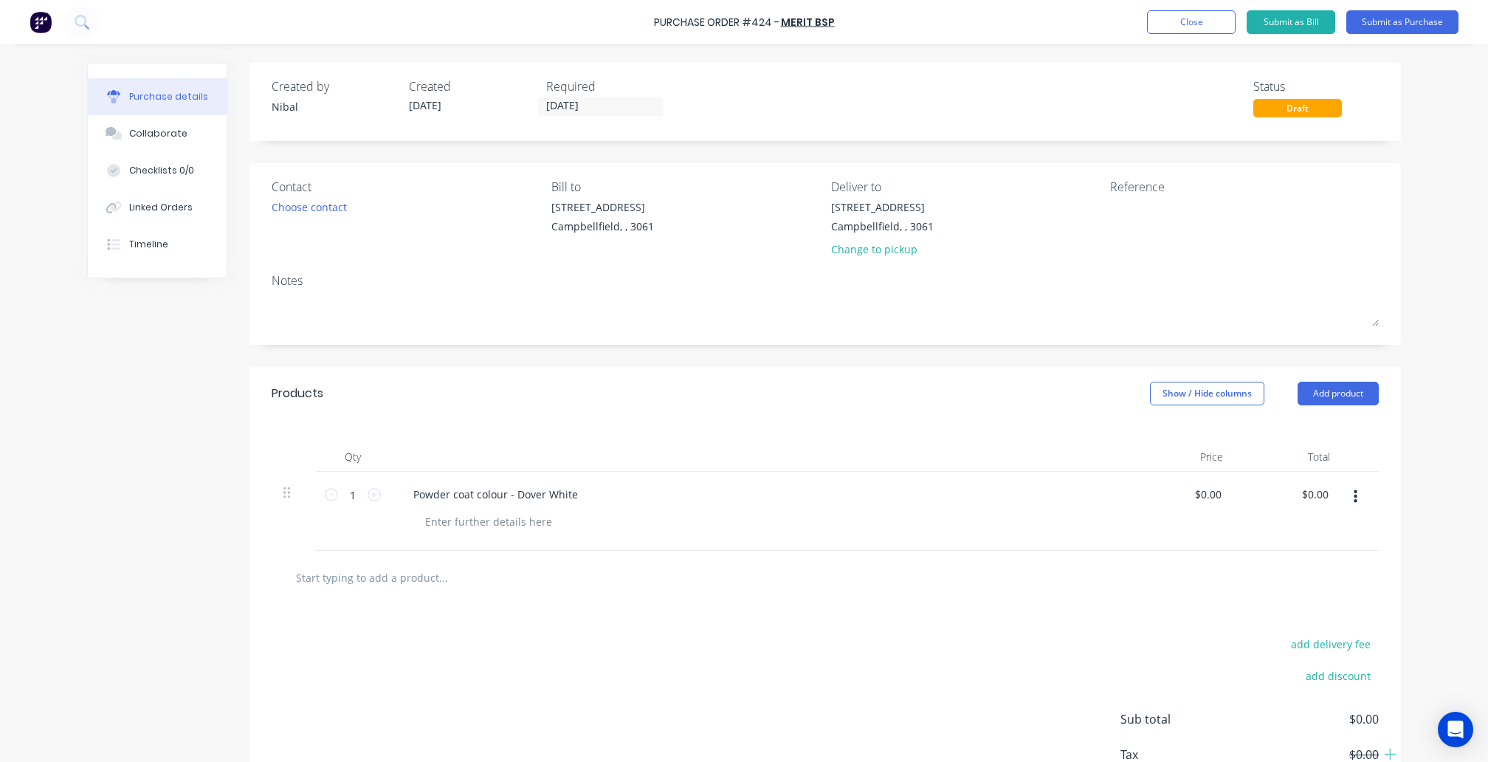
click at [334, 219] on div "Contact Choose contact" at bounding box center [406, 221] width 269 height 86
click at [334, 207] on div "Choose contact" at bounding box center [309, 207] width 75 height 16
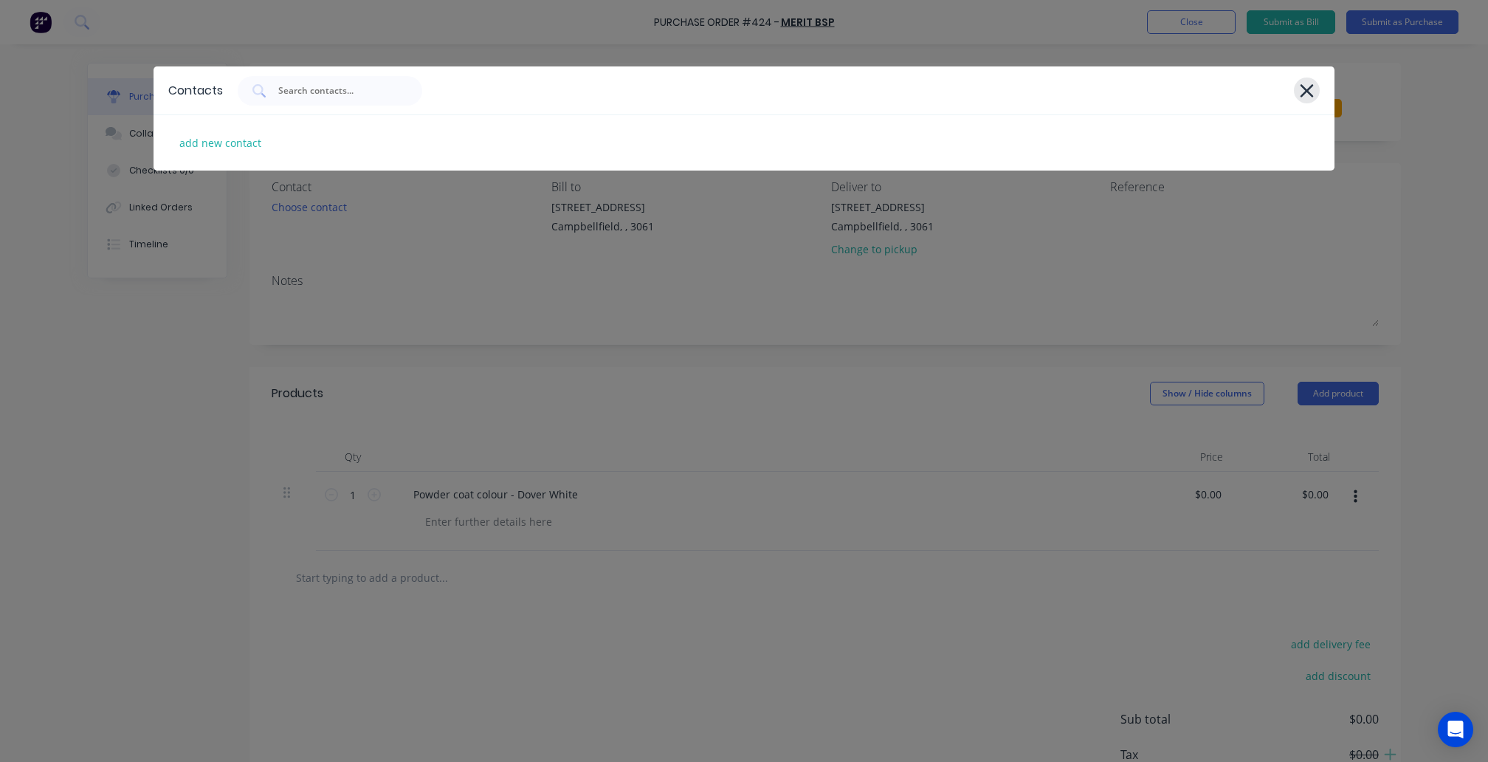
click at [1313, 89] on icon at bounding box center [1307, 90] width 16 height 21
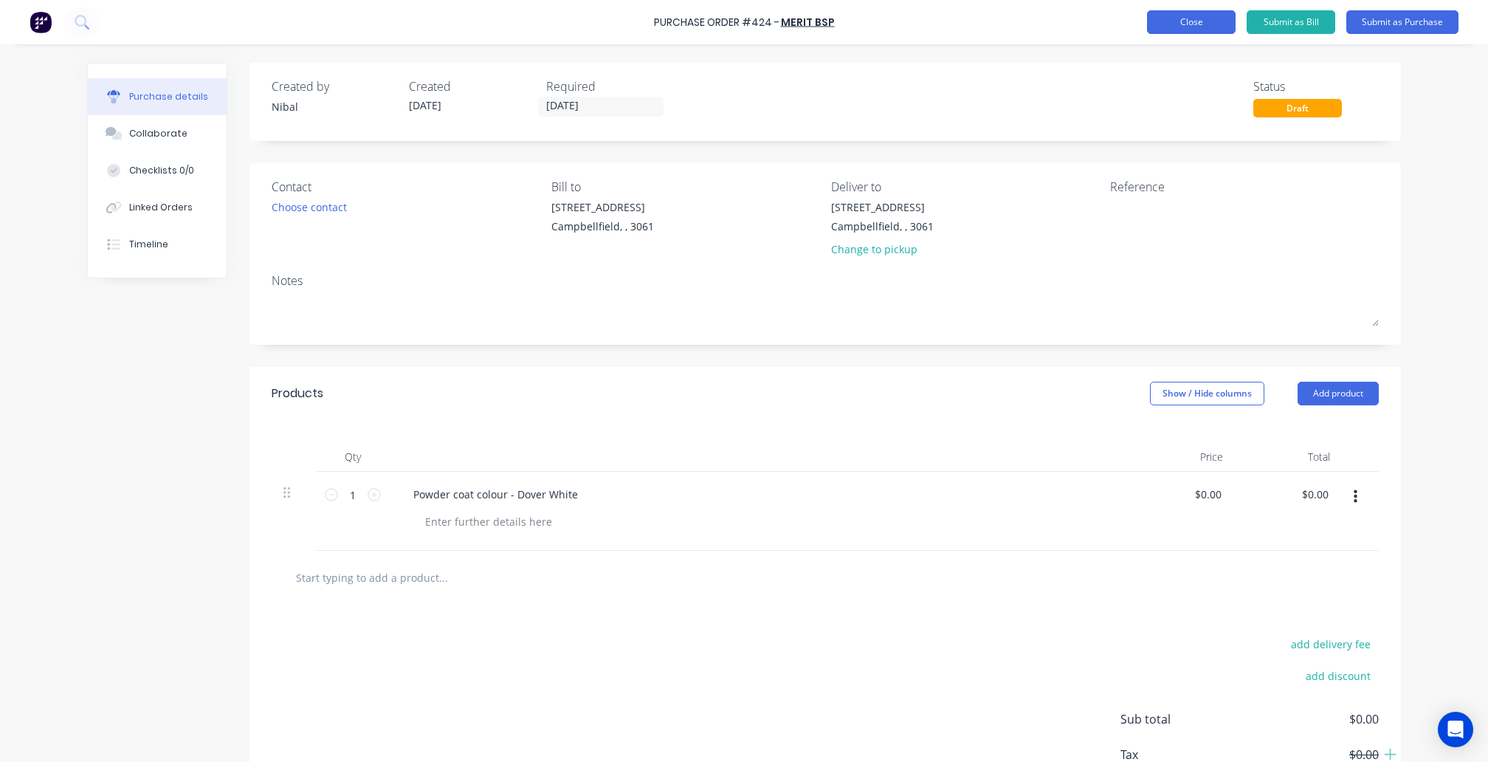
click at [1167, 25] on button "Close" at bounding box center [1191, 22] width 89 height 24
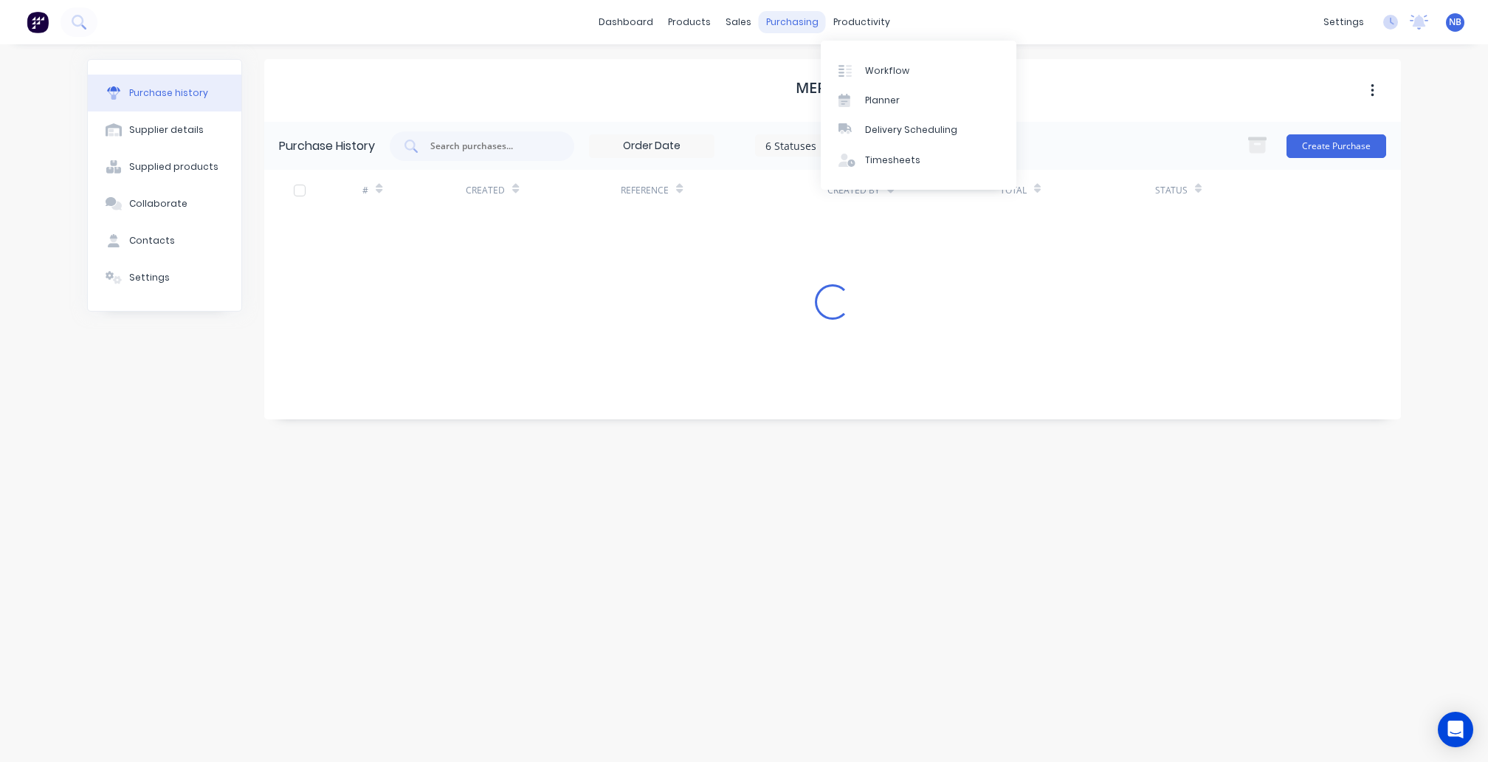
click at [819, 18] on div "purchasing" at bounding box center [792, 22] width 67 height 22
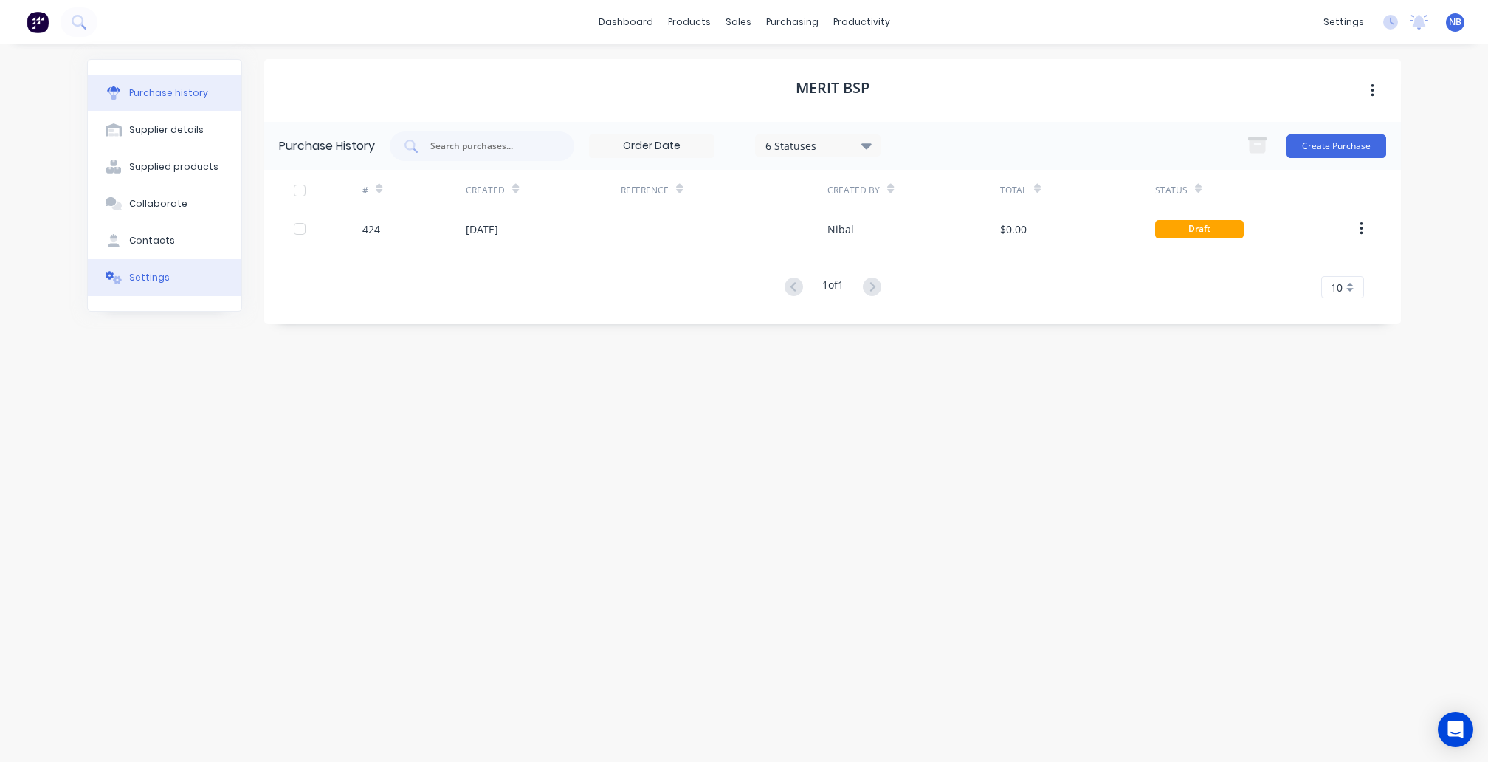
click at [165, 296] on button "Settings" at bounding box center [165, 277] width 154 height 37
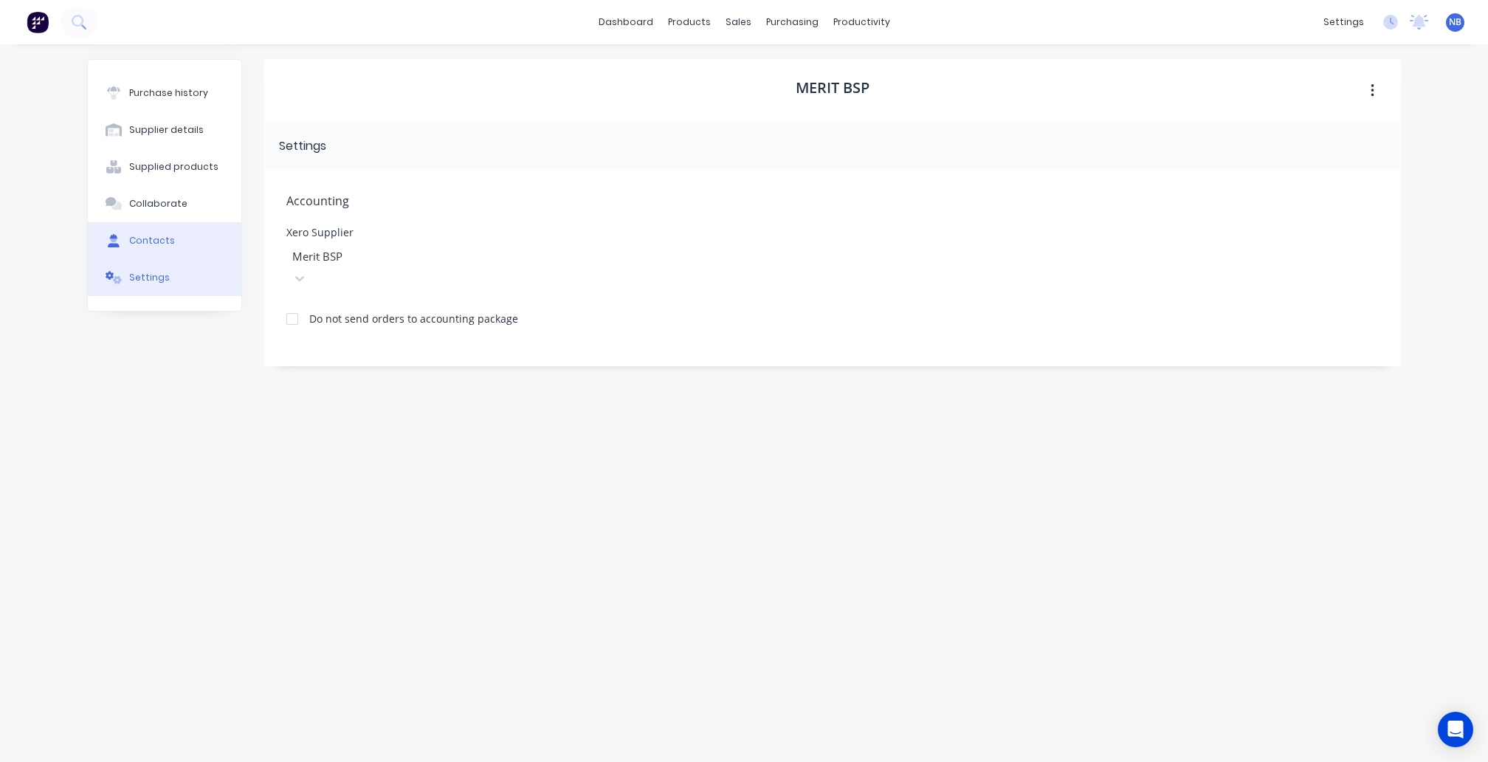
click at [165, 240] on button "Contacts" at bounding box center [165, 240] width 154 height 37
click at [1336, 139] on button "Add contact" at bounding box center [1353, 146] width 68 height 22
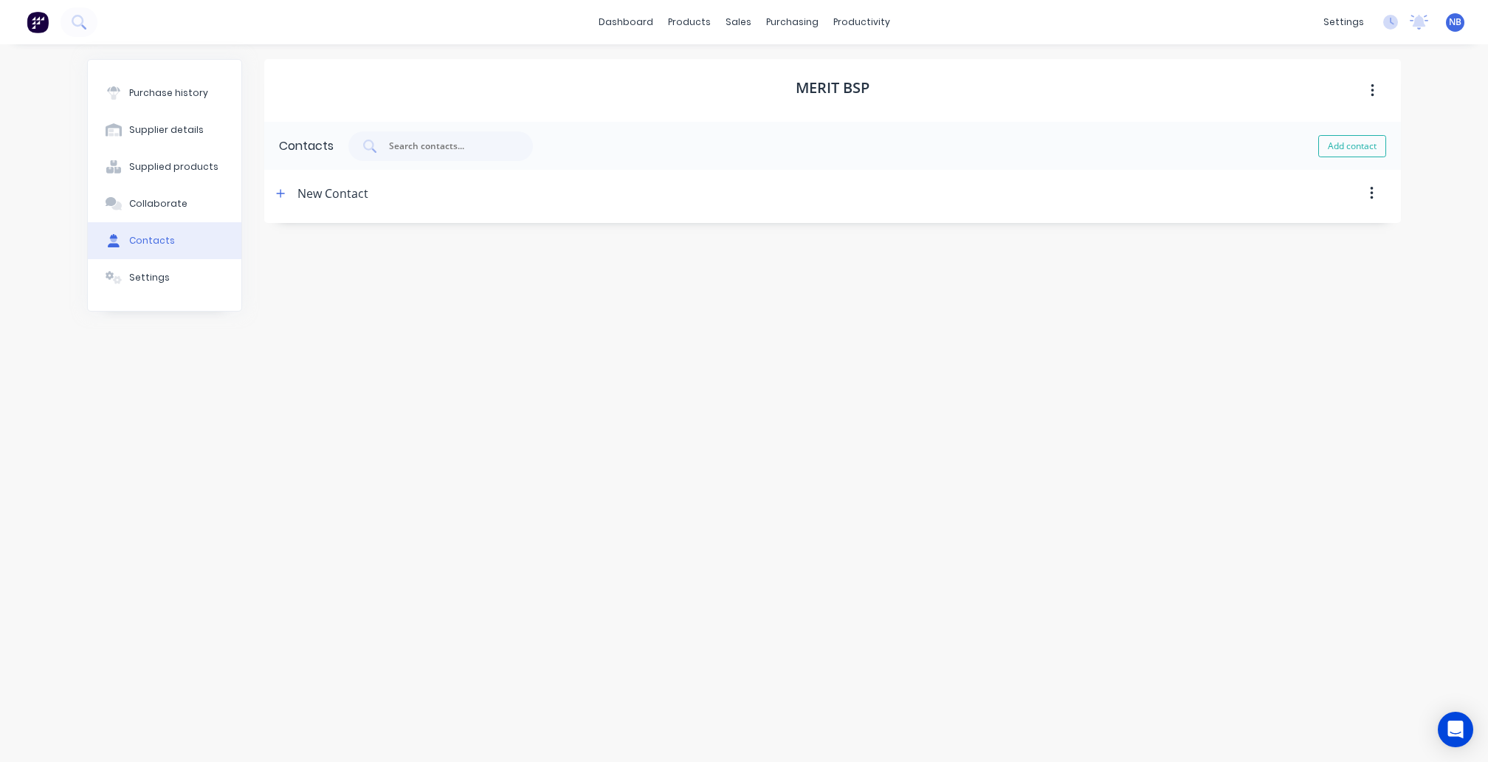
click at [320, 192] on div "New Contact" at bounding box center [333, 193] width 71 height 47
click at [281, 190] on icon "button" at bounding box center [281, 193] width 8 height 8
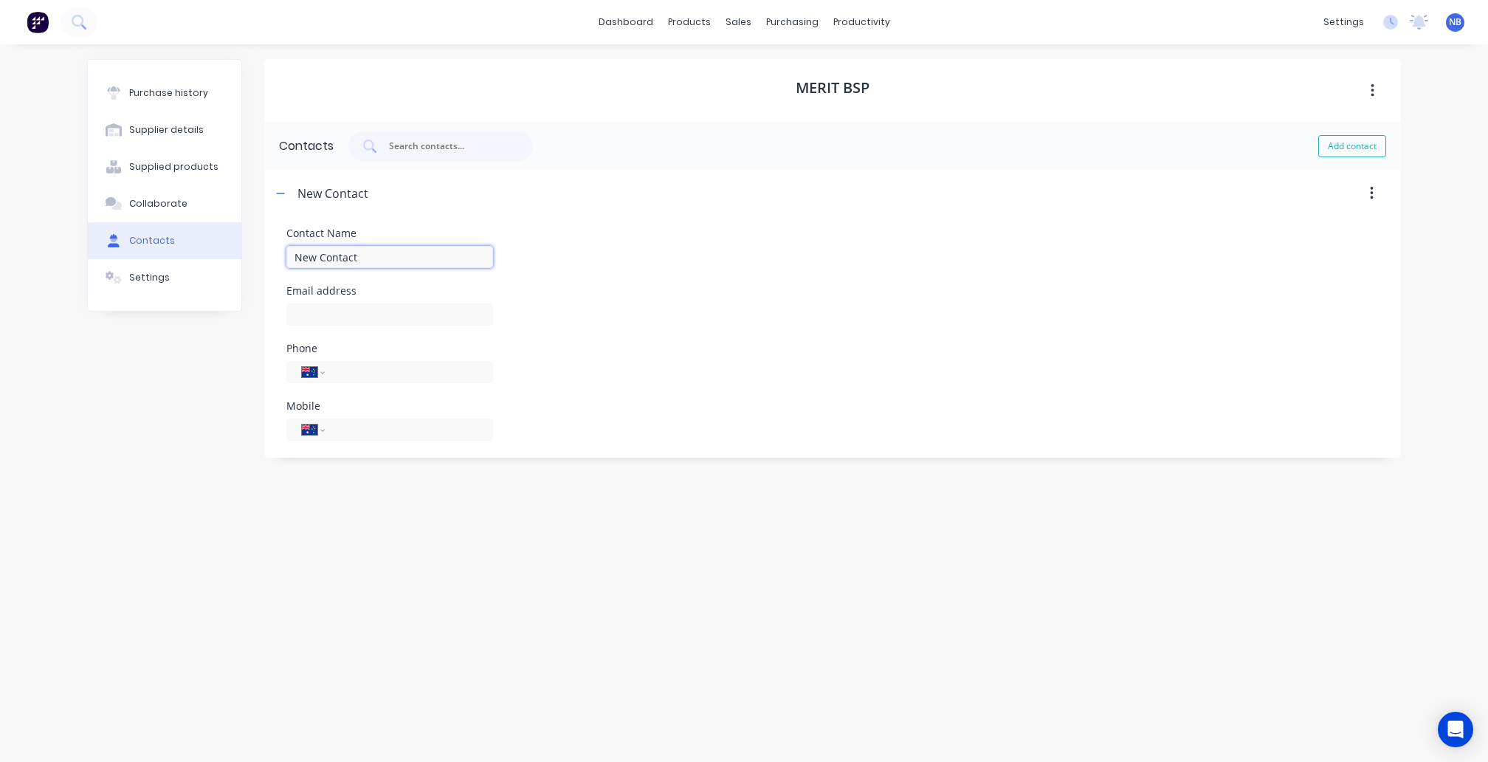
drag, startPoint x: 354, startPoint y: 257, endPoint x: 240, endPoint y: 254, distance: 114.5
paste input "[EMAIL_ADDRESS][DOMAIN_NAME]"
type input "[EMAIL_ADDRESS][DOMAIN_NAME]"
drag, startPoint x: 388, startPoint y: 260, endPoint x: 95, endPoint y: 236, distance: 293.3
click at [95, 236] on div "Purchase history Supplier details Supplied products Collaborate Contacts Settin…" at bounding box center [744, 395] width 1314 height 673
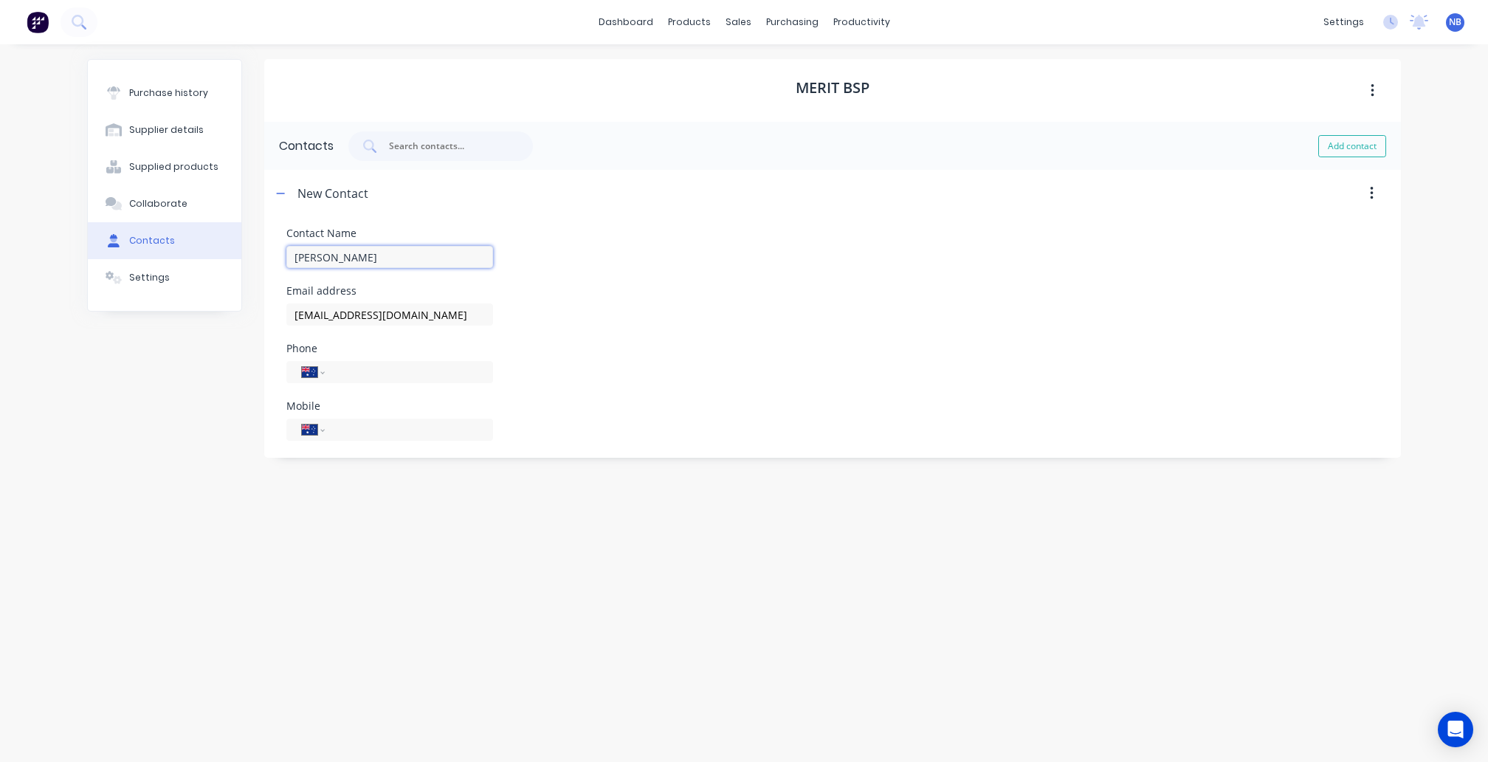
type input "[PERSON_NAME]"
click at [187, 502] on div "Purchase history Supplier details Supplied products Collaborate Contacts Settin…" at bounding box center [164, 395] width 155 height 673
click at [279, 190] on icon "button" at bounding box center [280, 193] width 9 height 10
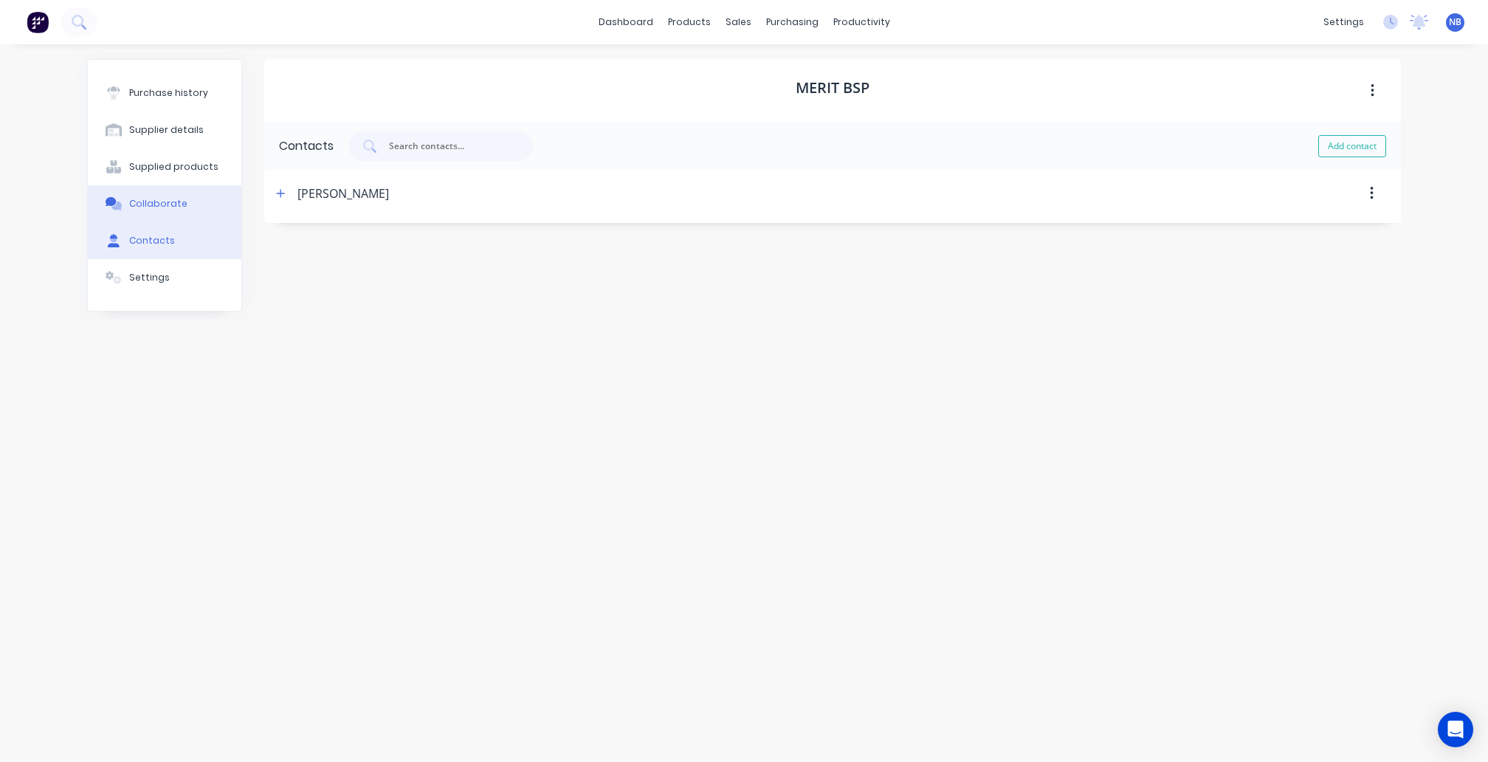
click at [190, 219] on button "Collaborate" at bounding box center [165, 203] width 154 height 37
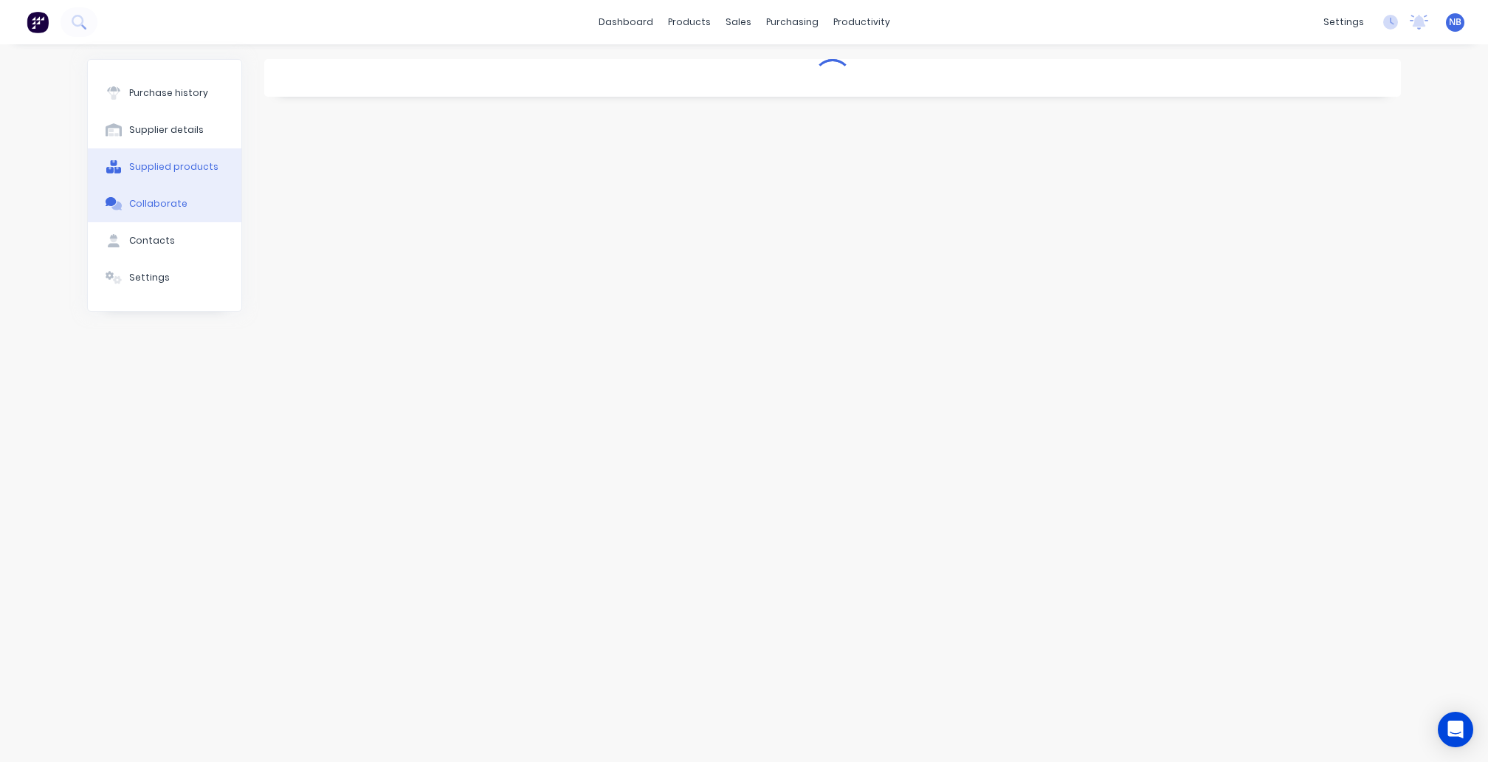
click at [192, 171] on div "Supplied products" at bounding box center [173, 166] width 89 height 13
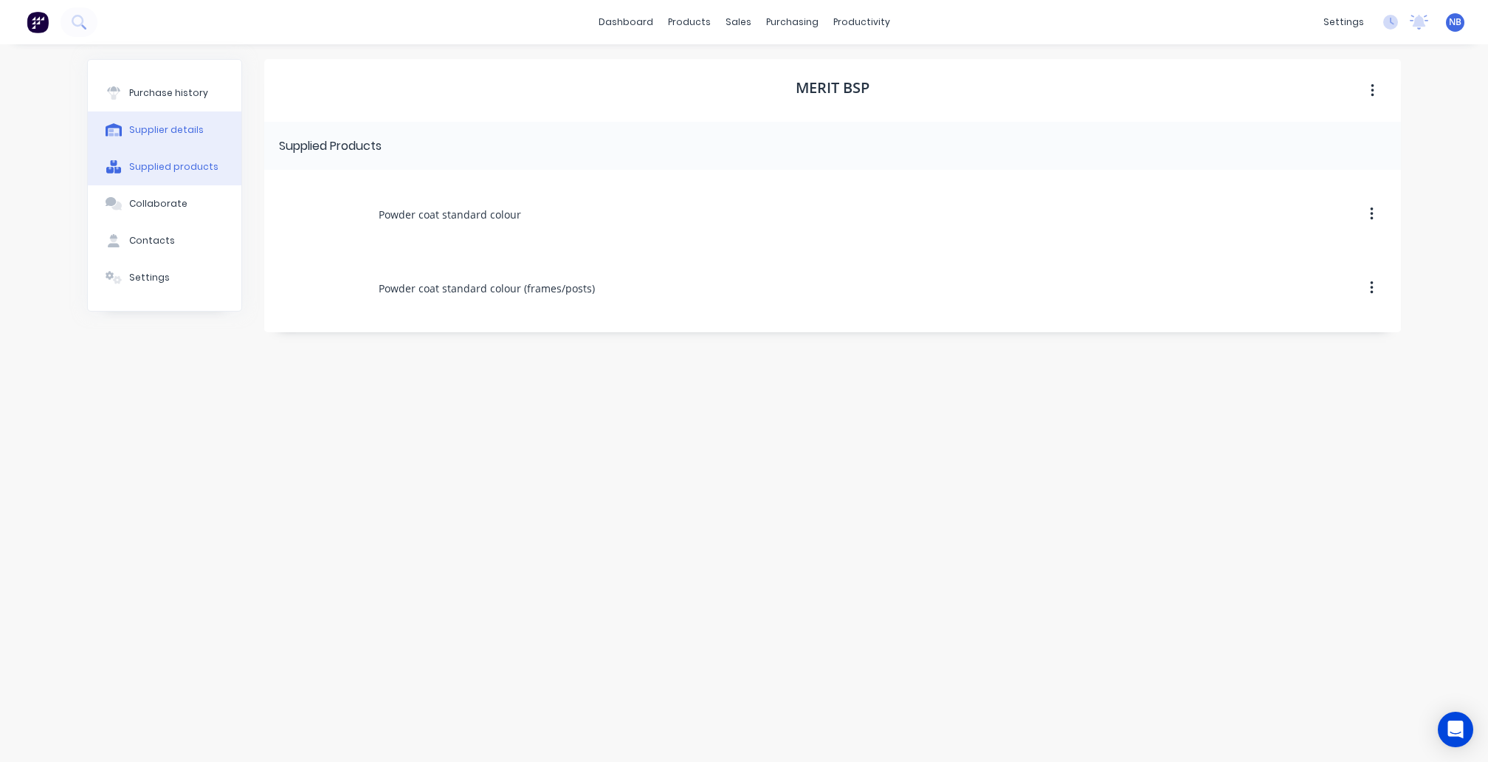
click at [181, 130] on div "Supplier details" at bounding box center [166, 129] width 75 height 13
select select "AU"
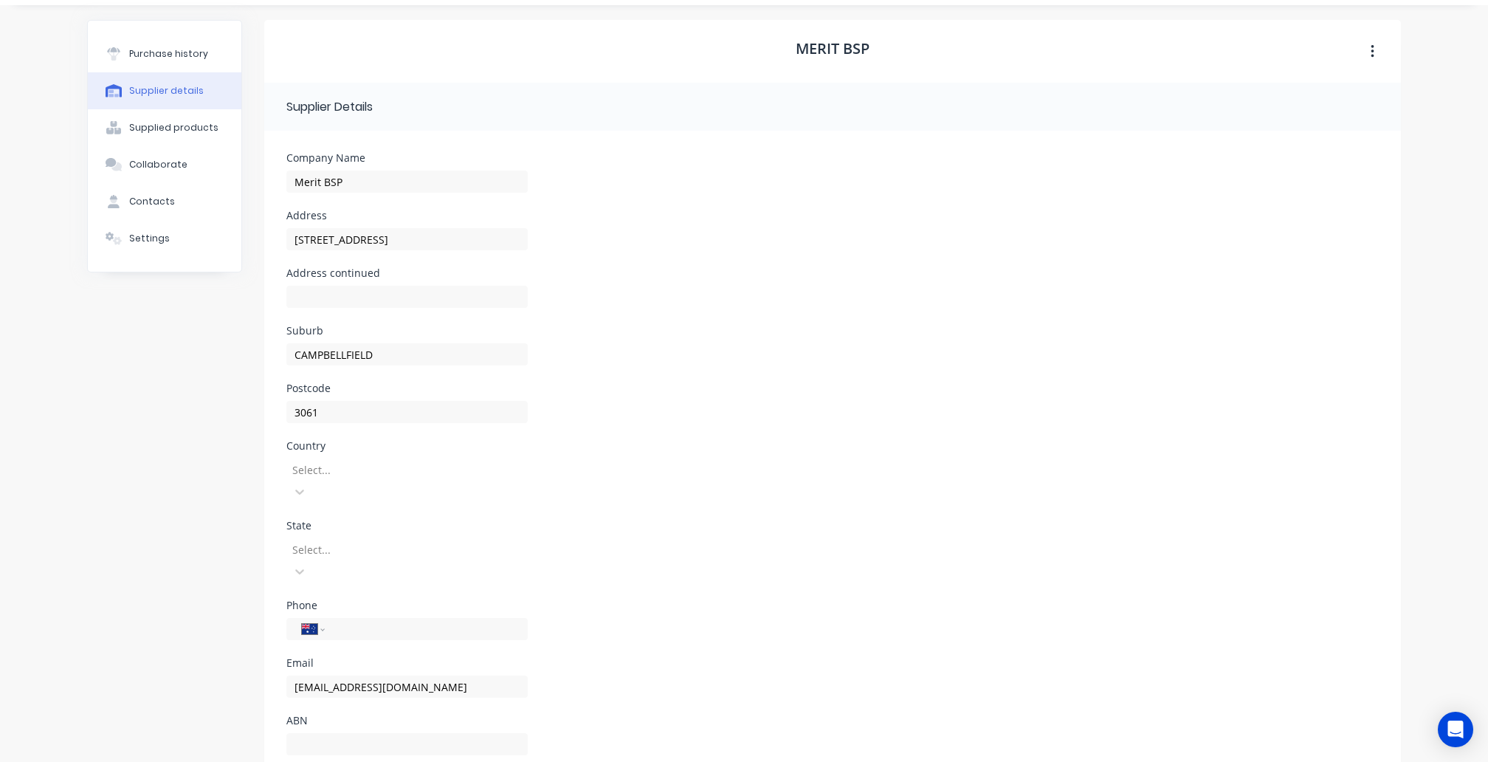
scroll to position [38, 0]
click at [157, 246] on div "Settings" at bounding box center [149, 239] width 41 height 13
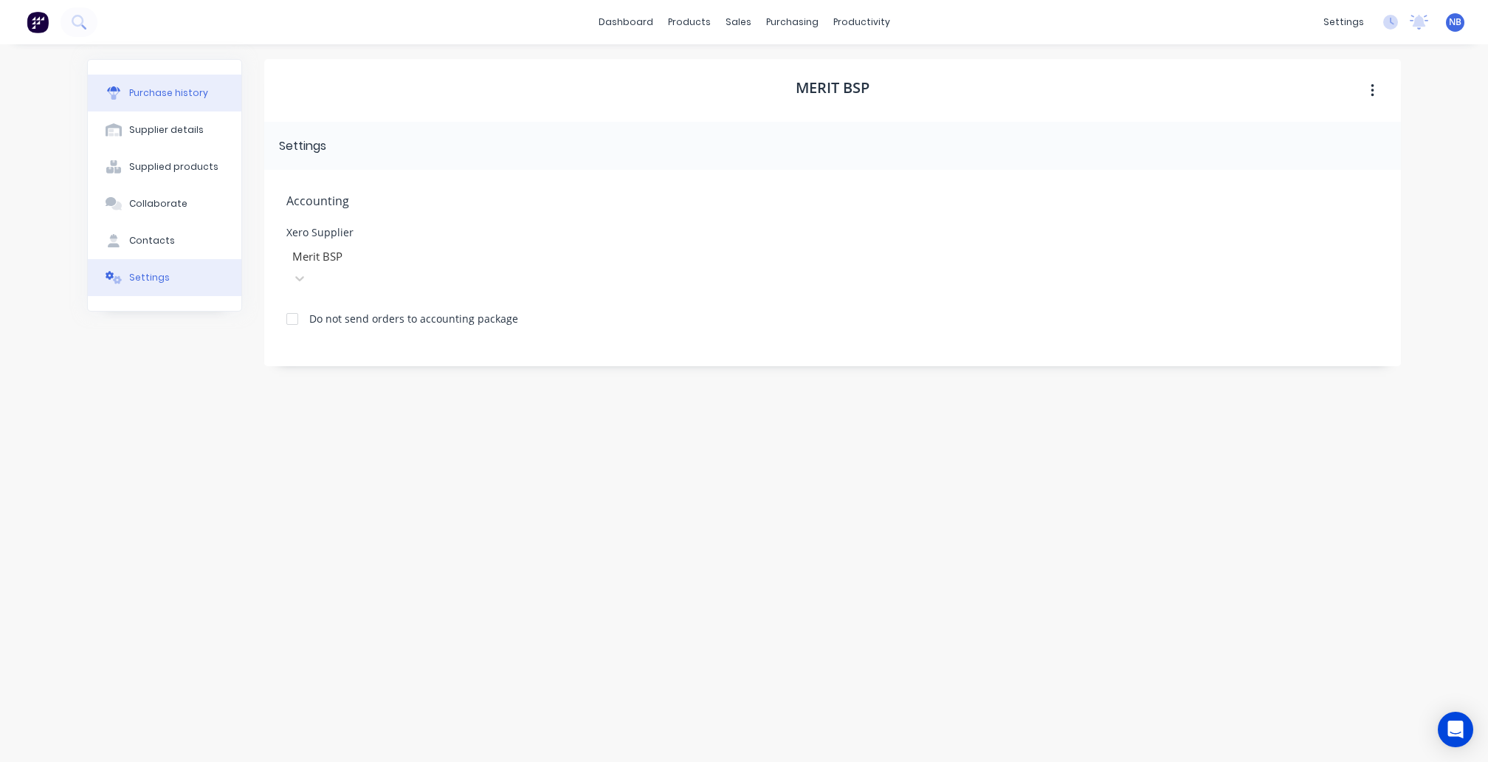
click at [180, 95] on div "Purchase history" at bounding box center [168, 92] width 79 height 13
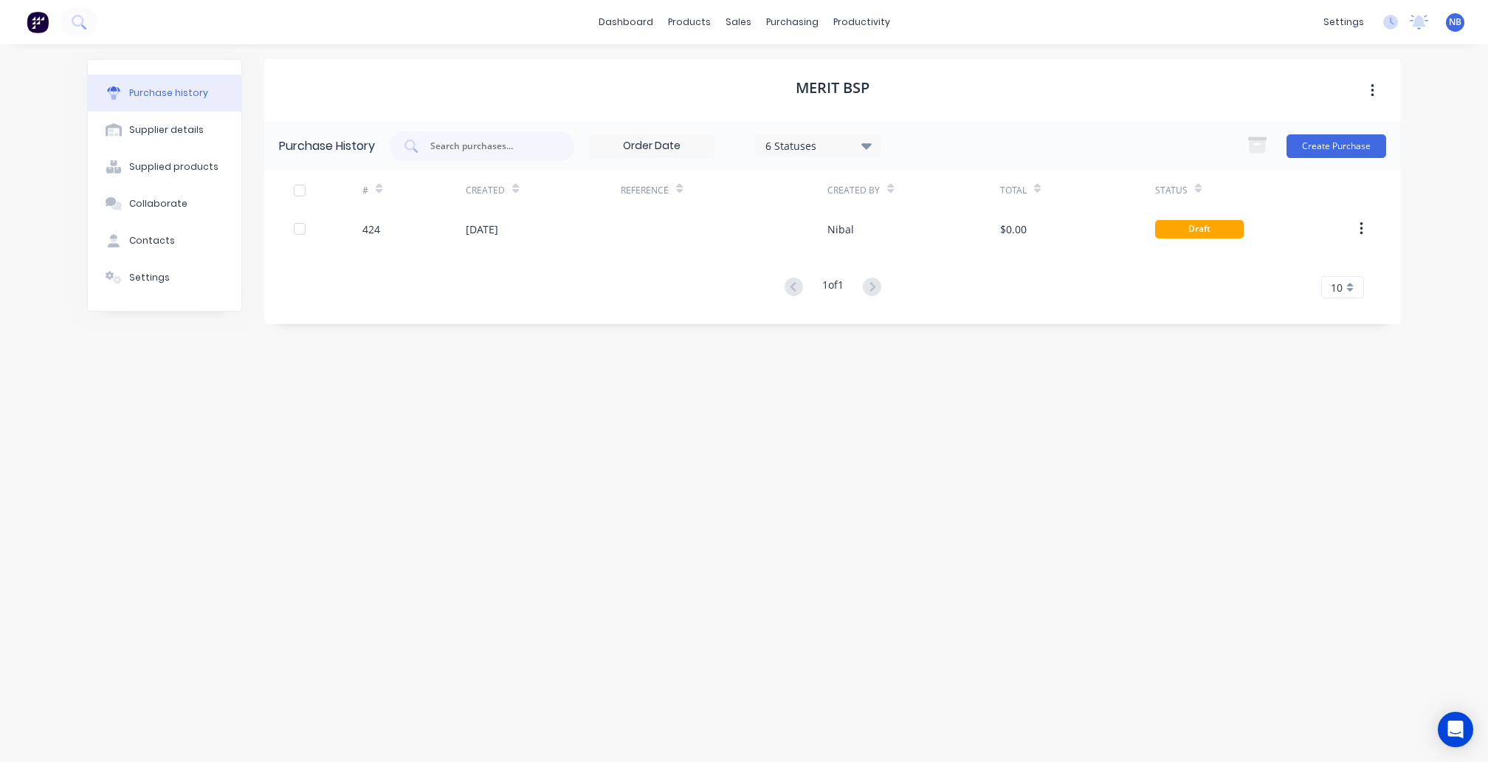
click at [1000, 250] on div "# Created Reference Created By Total Status 424 [DATE] Nibal $0.00 Draft 1 of 1…" at bounding box center [832, 234] width 1137 height 128
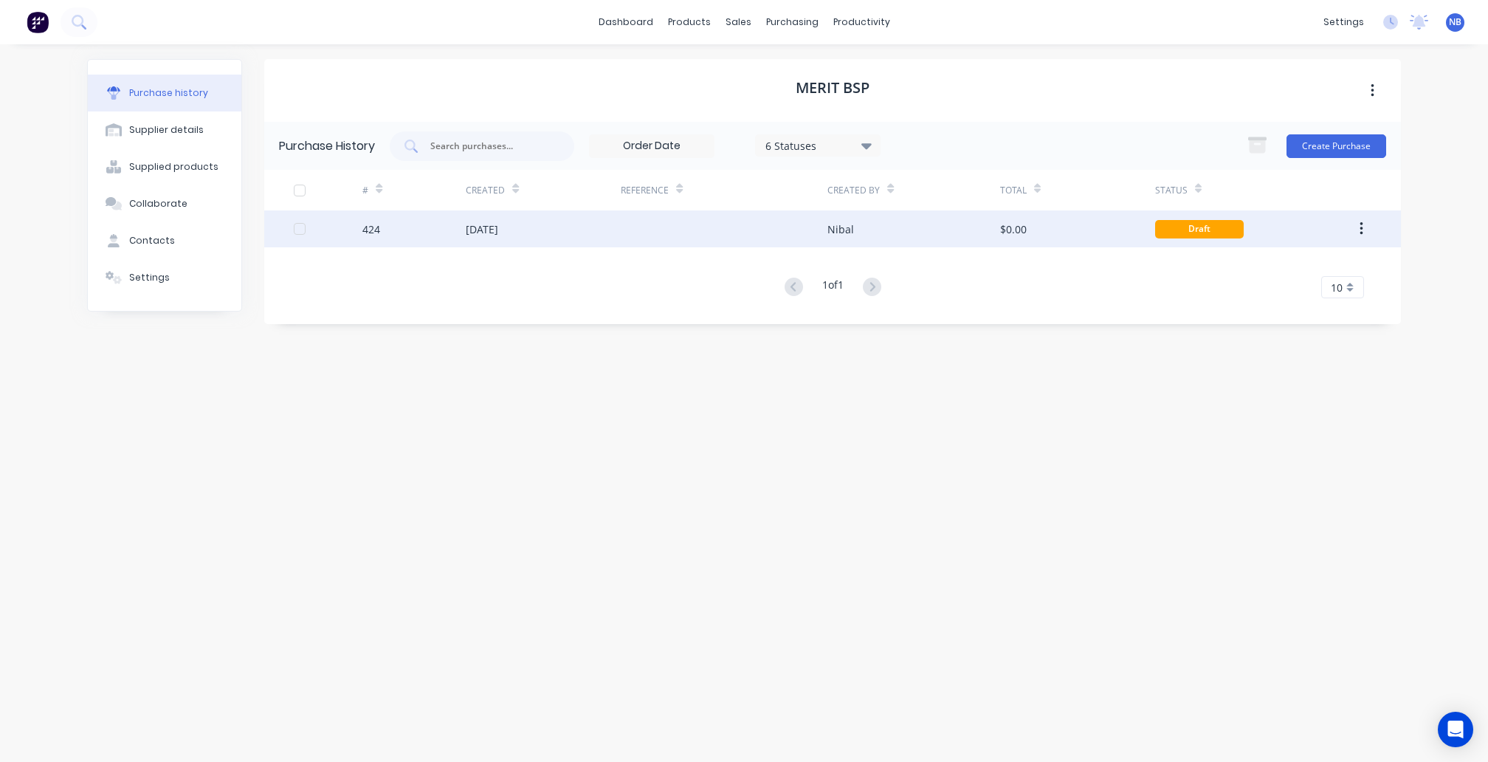
click at [989, 242] on div "Nibal" at bounding box center [914, 228] width 172 height 37
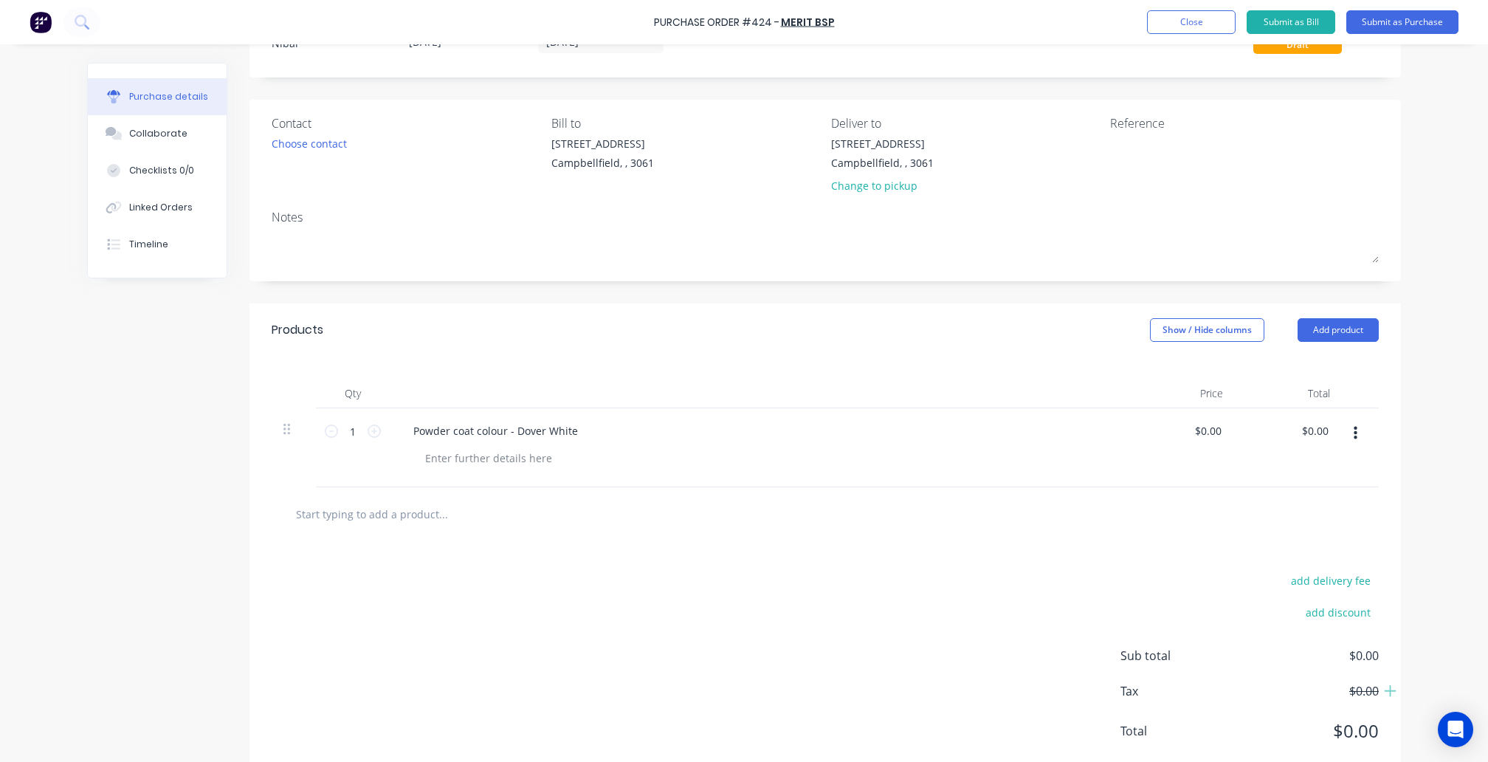
scroll to position [49, 0]
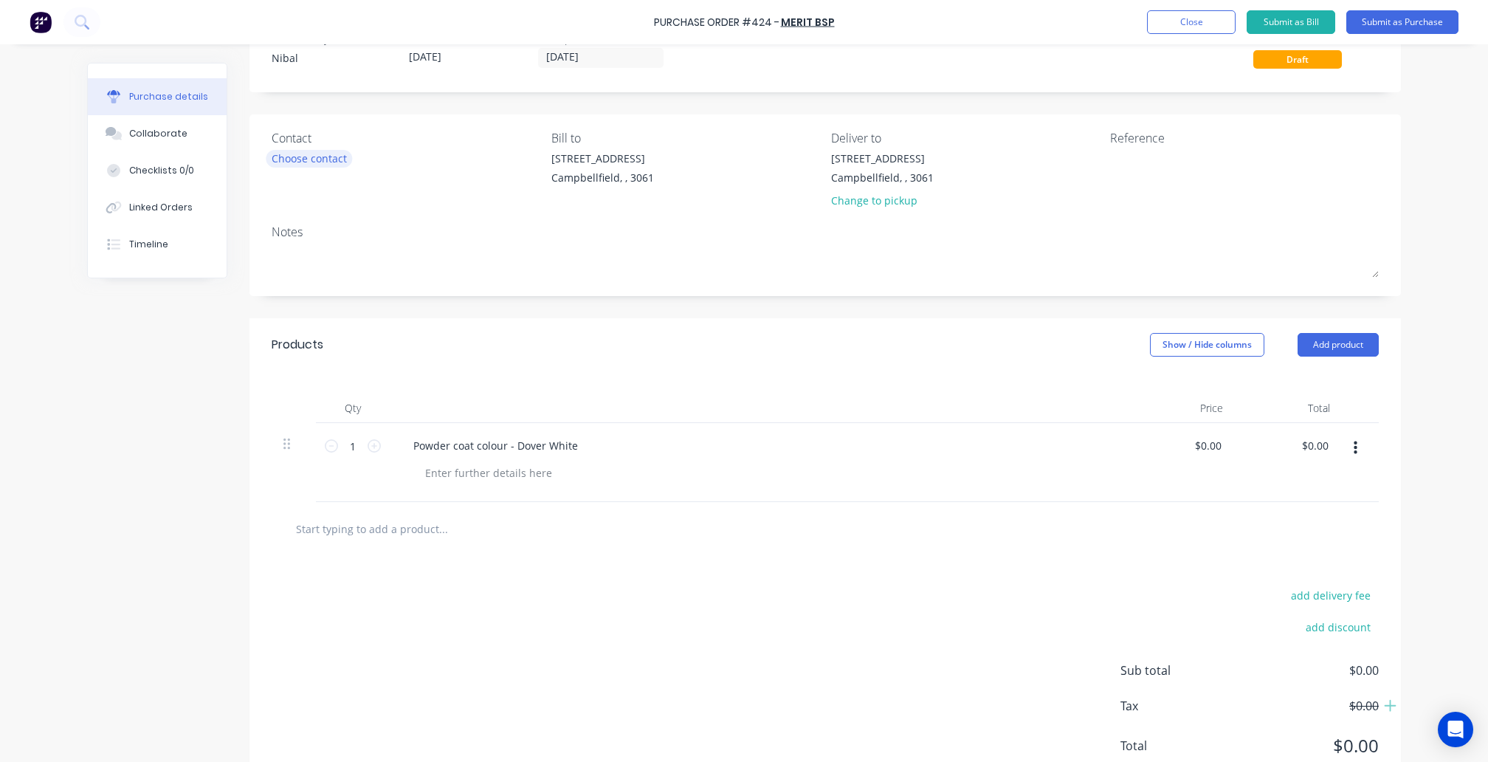
click at [294, 151] on div "Choose contact" at bounding box center [309, 159] width 75 height 16
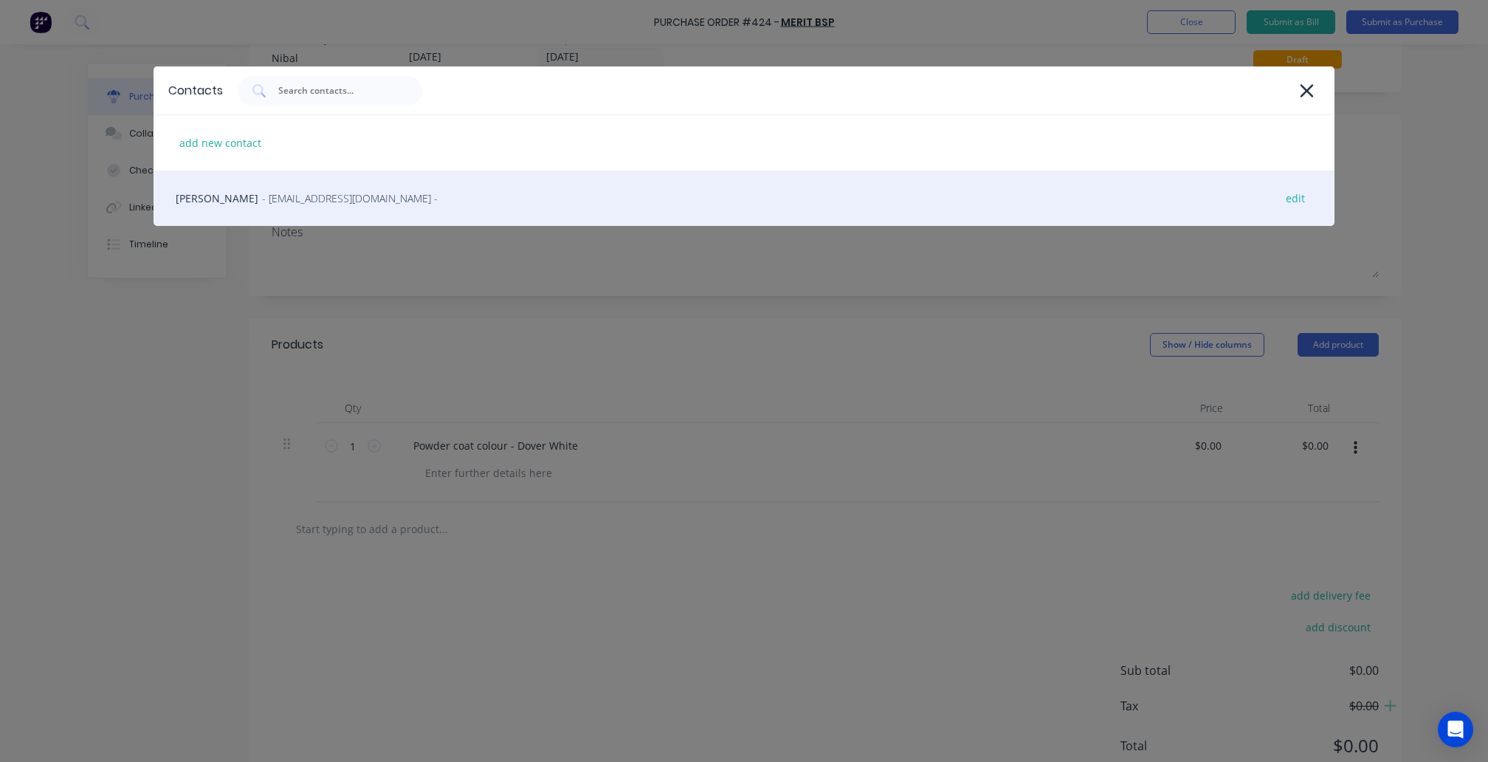
click at [249, 185] on div "[PERSON_NAME] - [EMAIL_ADDRESS][DOMAIN_NAME] - edit" at bounding box center [744, 198] width 1181 height 55
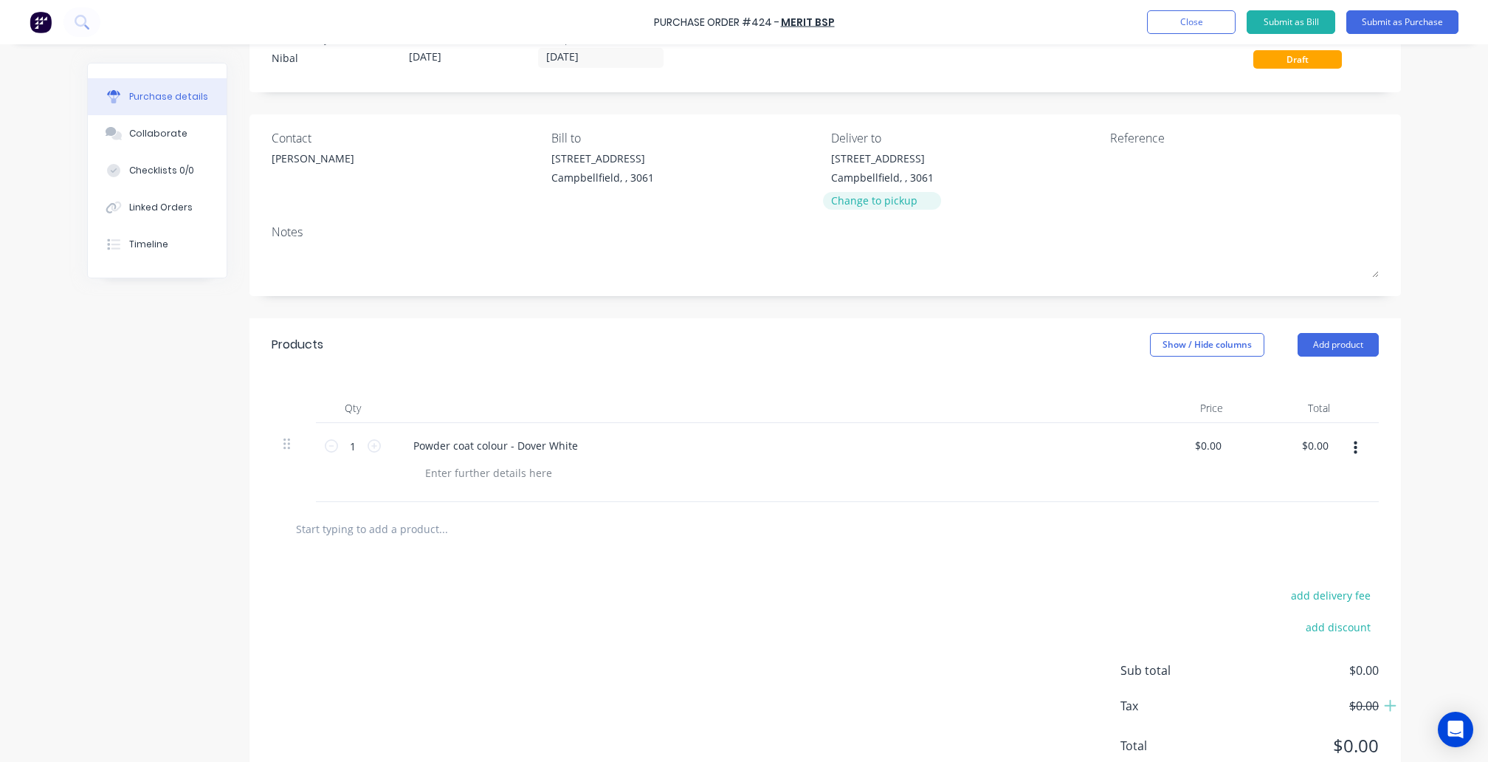
click at [879, 193] on div "Change to pickup" at bounding box center [882, 201] width 103 height 16
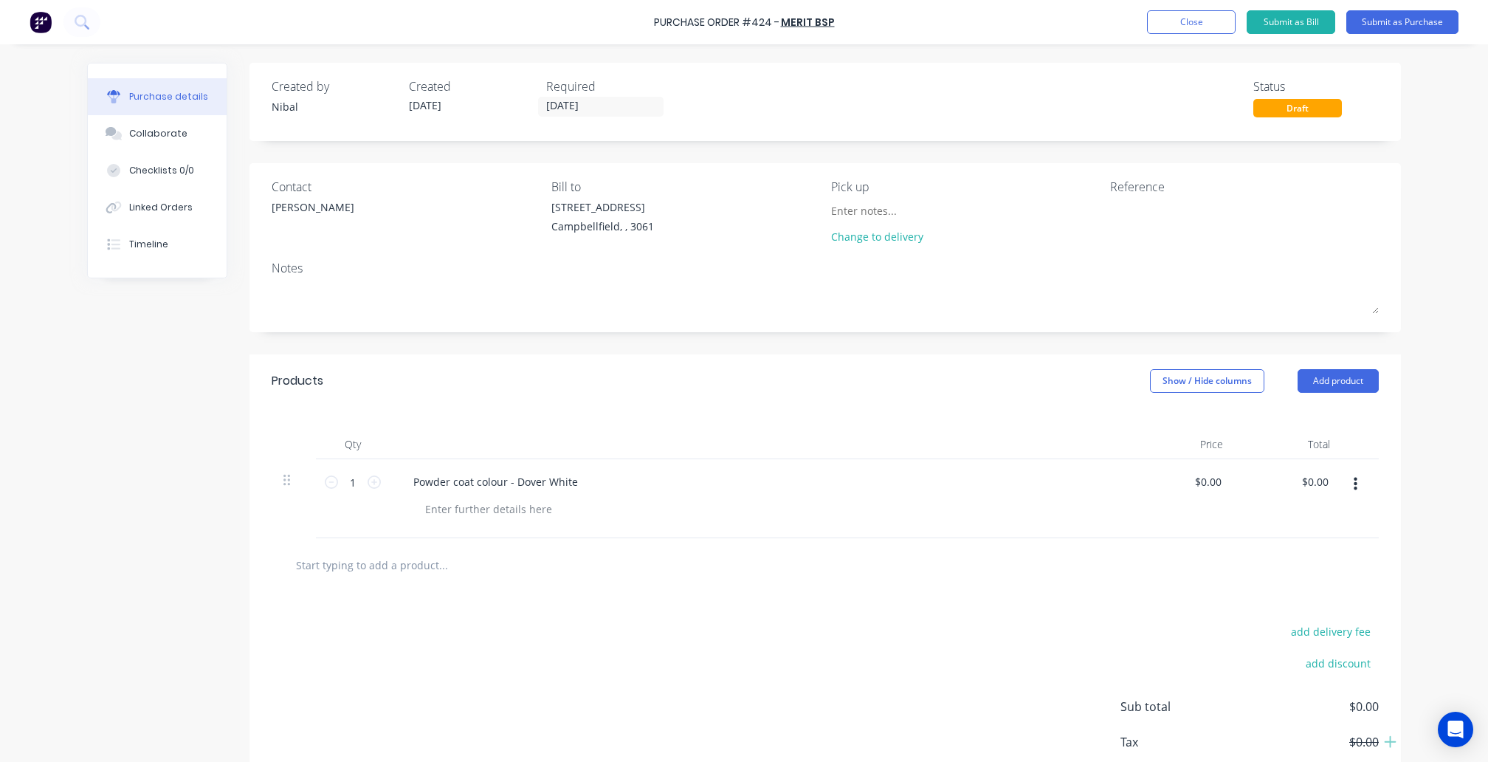
scroll to position [0, 0]
click at [518, 506] on div at bounding box center [488, 508] width 151 height 21
click at [644, 680] on div "add delivery fee add discount Sub total $0.00 Tax $0.00 Total $0.00" at bounding box center [826, 744] width 1152 height 243
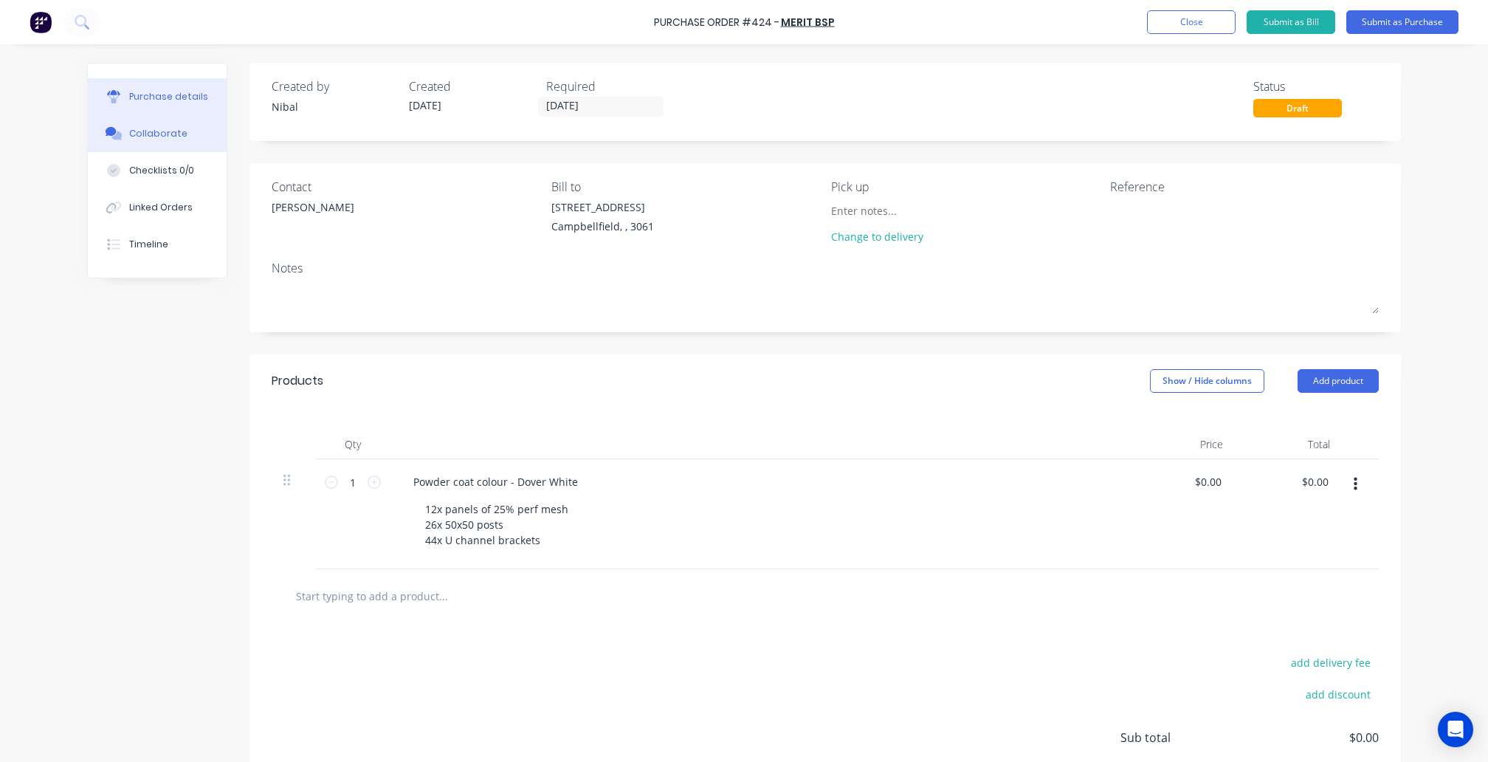
click at [170, 130] on button "Collaborate" at bounding box center [157, 133] width 139 height 37
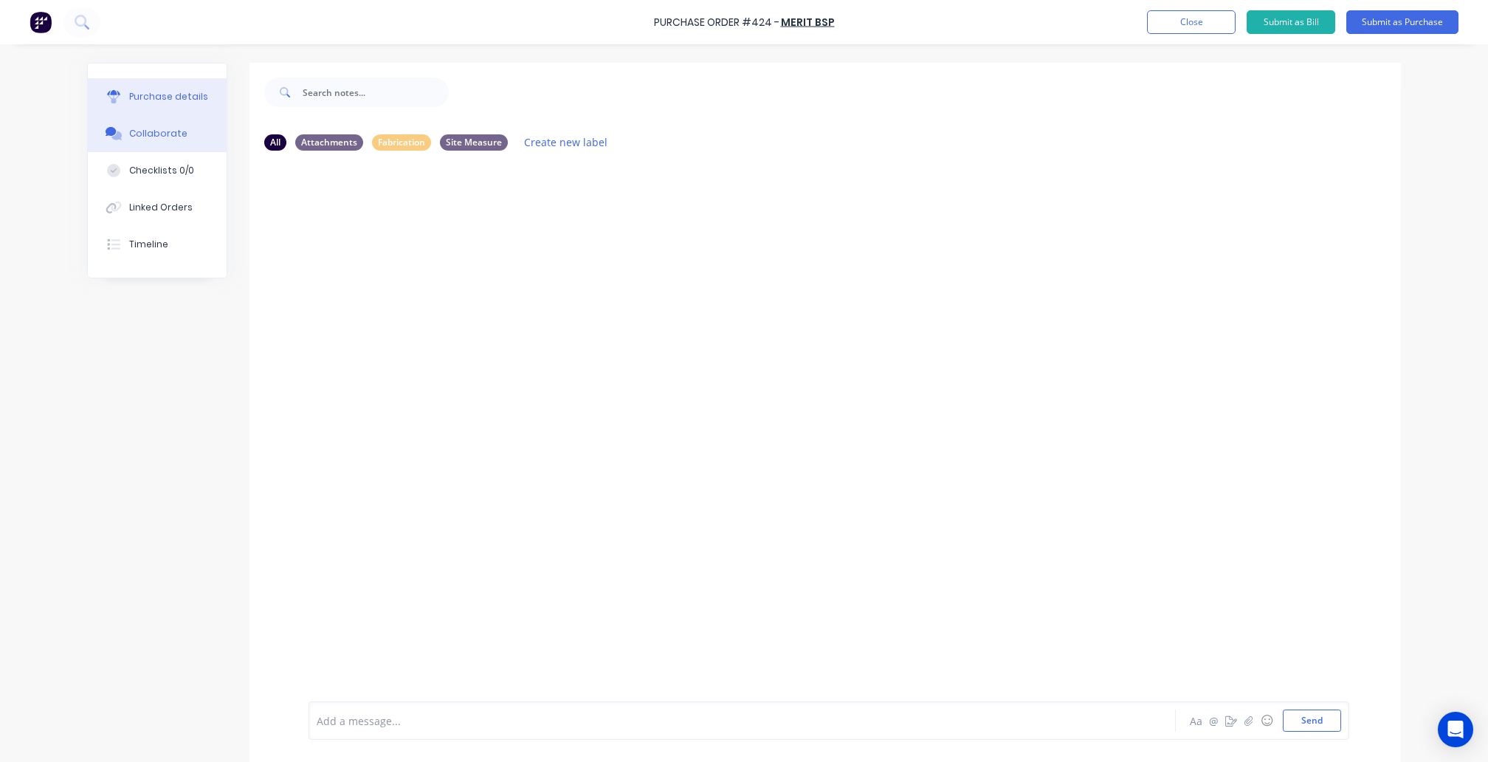
click at [171, 105] on button "Purchase details" at bounding box center [157, 96] width 139 height 37
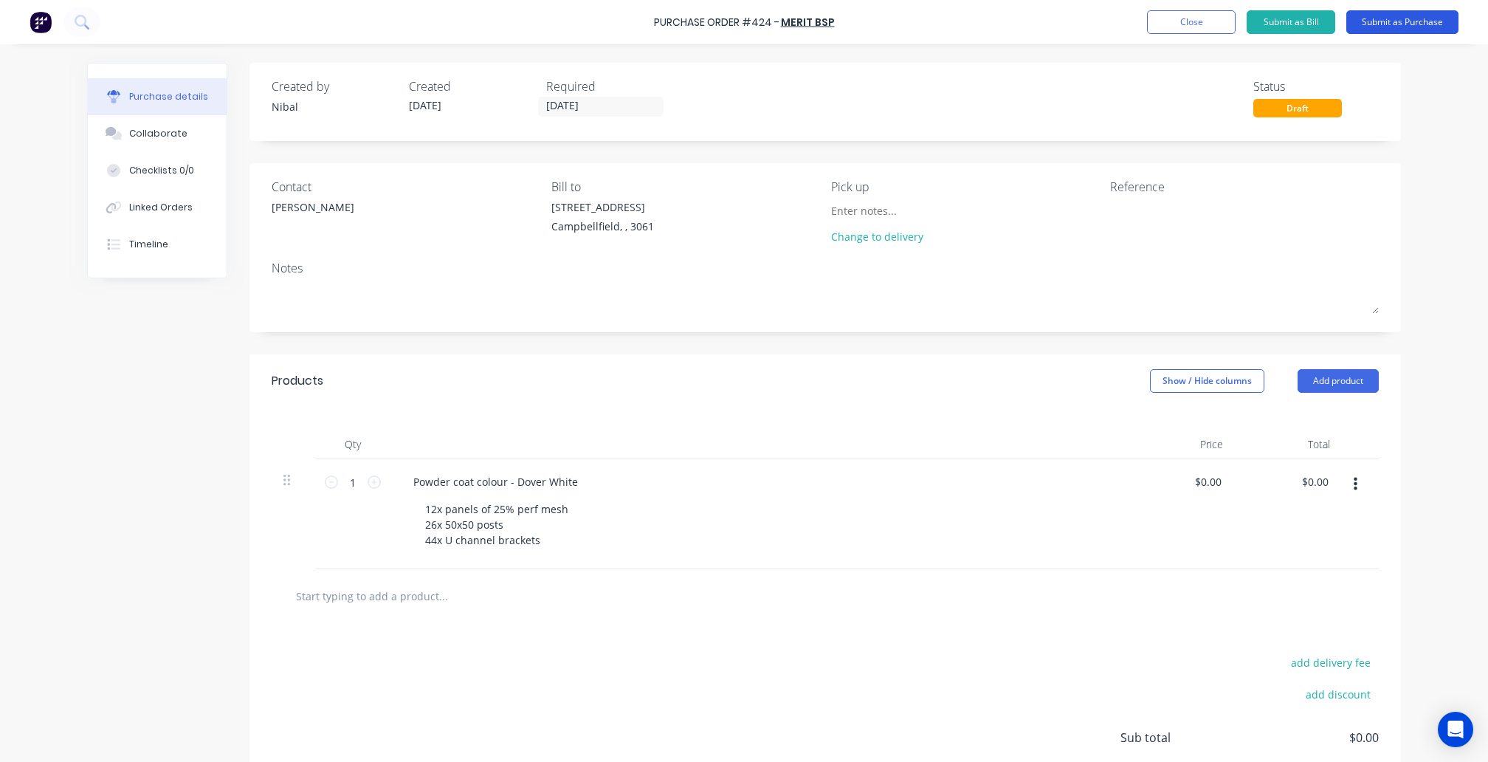
click at [1376, 21] on button "Submit as Purchase" at bounding box center [1403, 22] width 112 height 24
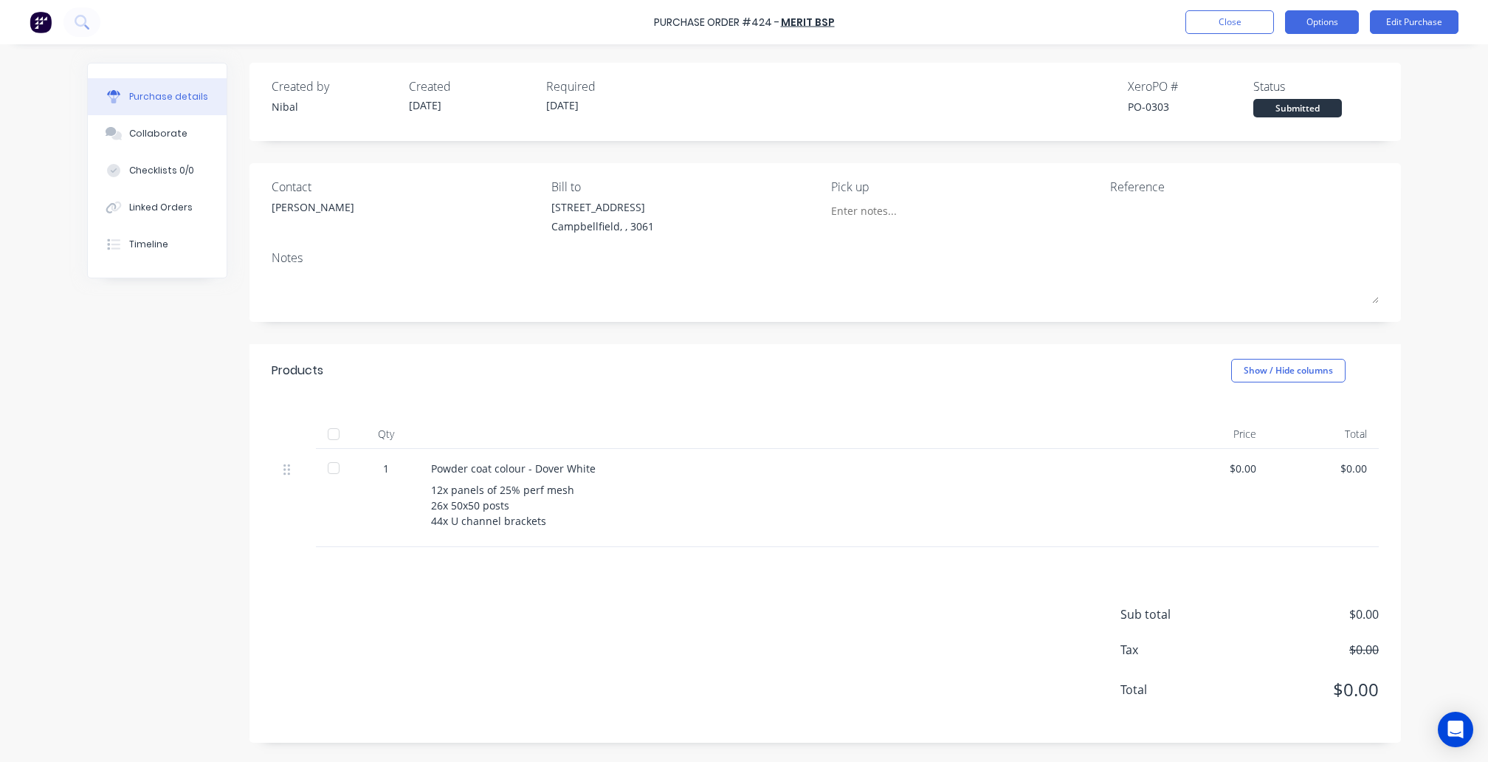
click at [1294, 30] on button "Options" at bounding box center [1322, 22] width 74 height 24
click at [1285, 66] on div "Print / Email" at bounding box center [1289, 59] width 114 height 21
click at [1277, 114] on div "Without pricing" at bounding box center [1289, 119] width 114 height 21
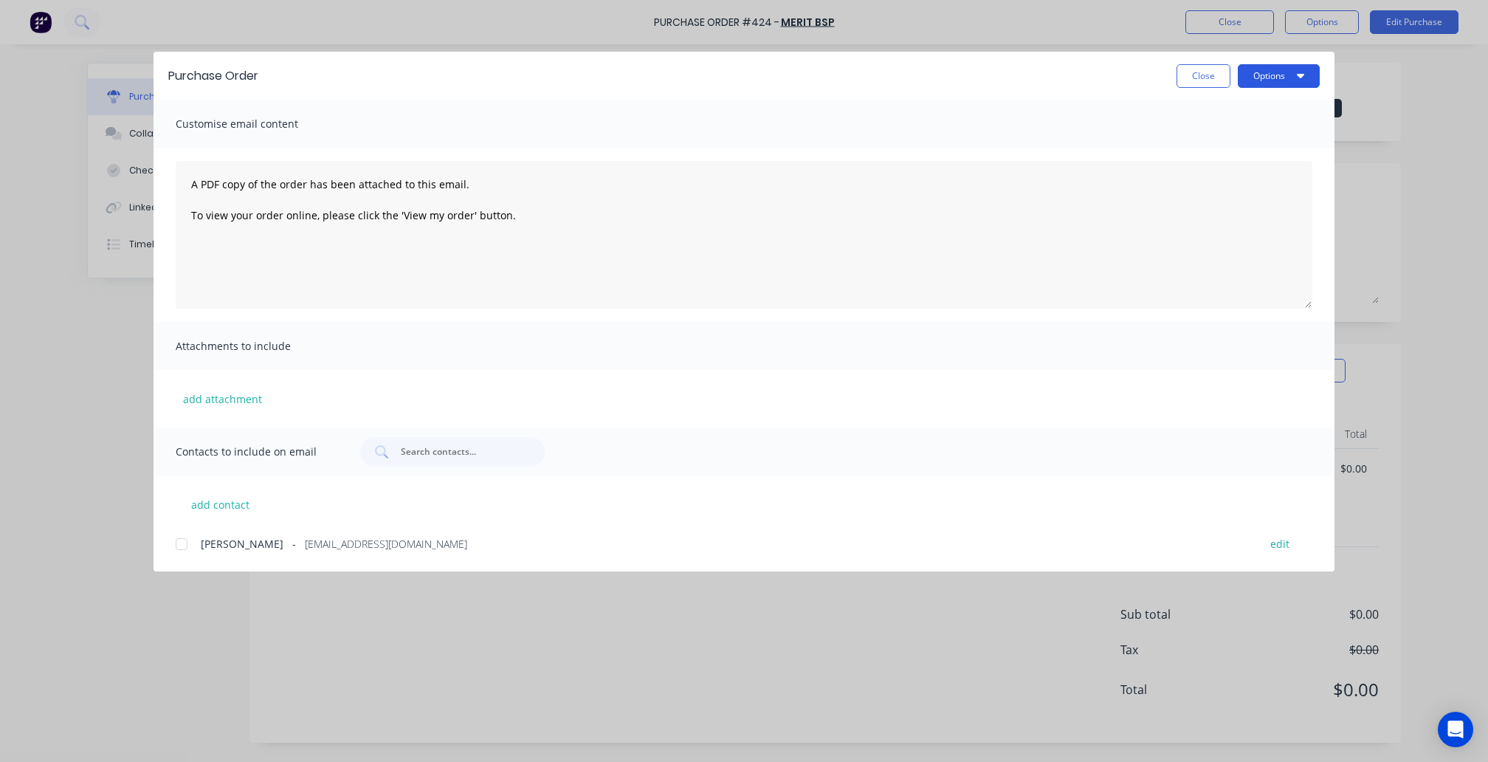
click at [1279, 83] on button "Options" at bounding box center [1279, 76] width 82 height 24
click at [1273, 114] on div "Preview" at bounding box center [1250, 113] width 114 height 21
click at [1215, 86] on button "Close" at bounding box center [1204, 76] width 54 height 24
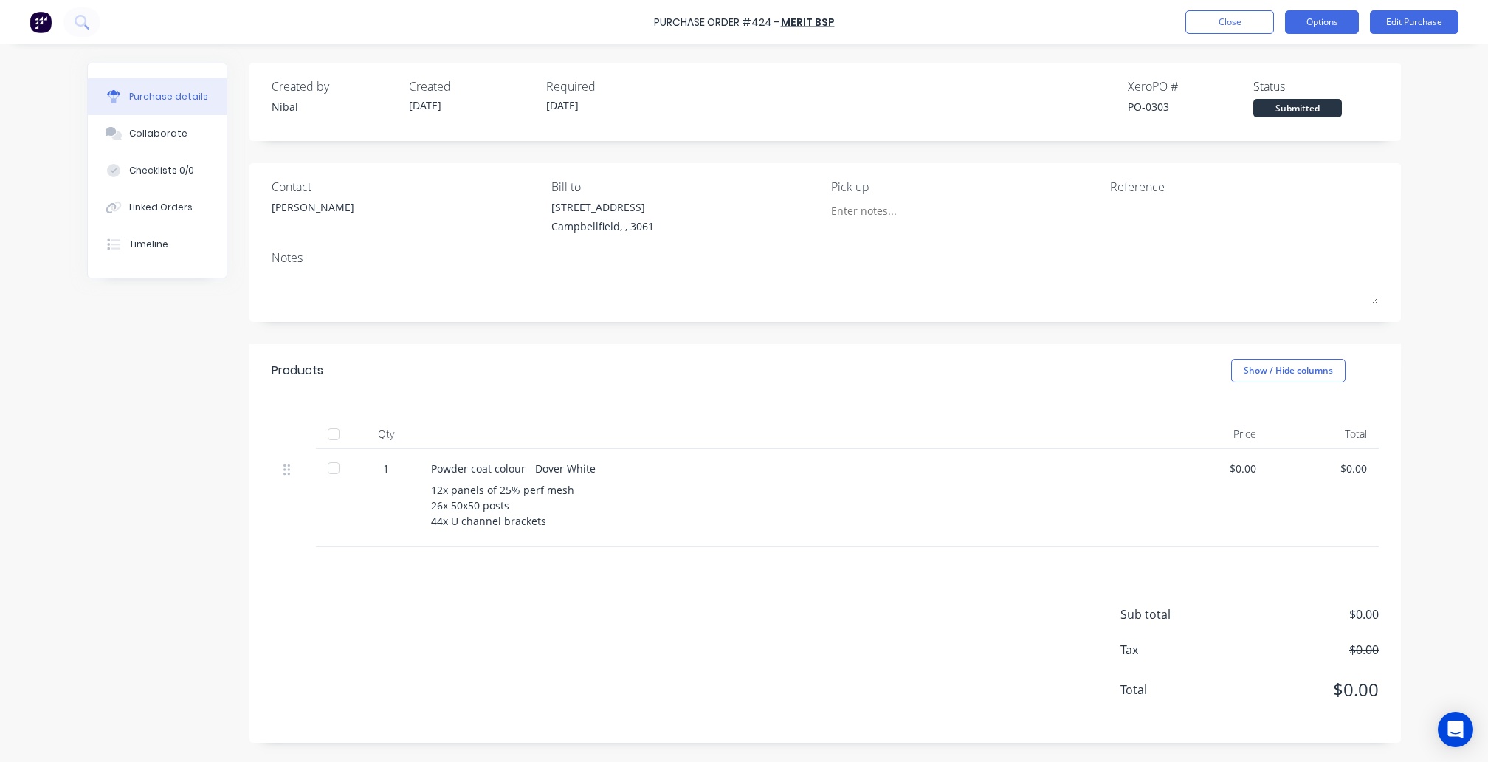
click at [1348, 21] on button "Options" at bounding box center [1322, 22] width 74 height 24
click at [1395, 19] on button "Edit Purchase" at bounding box center [1414, 22] width 89 height 24
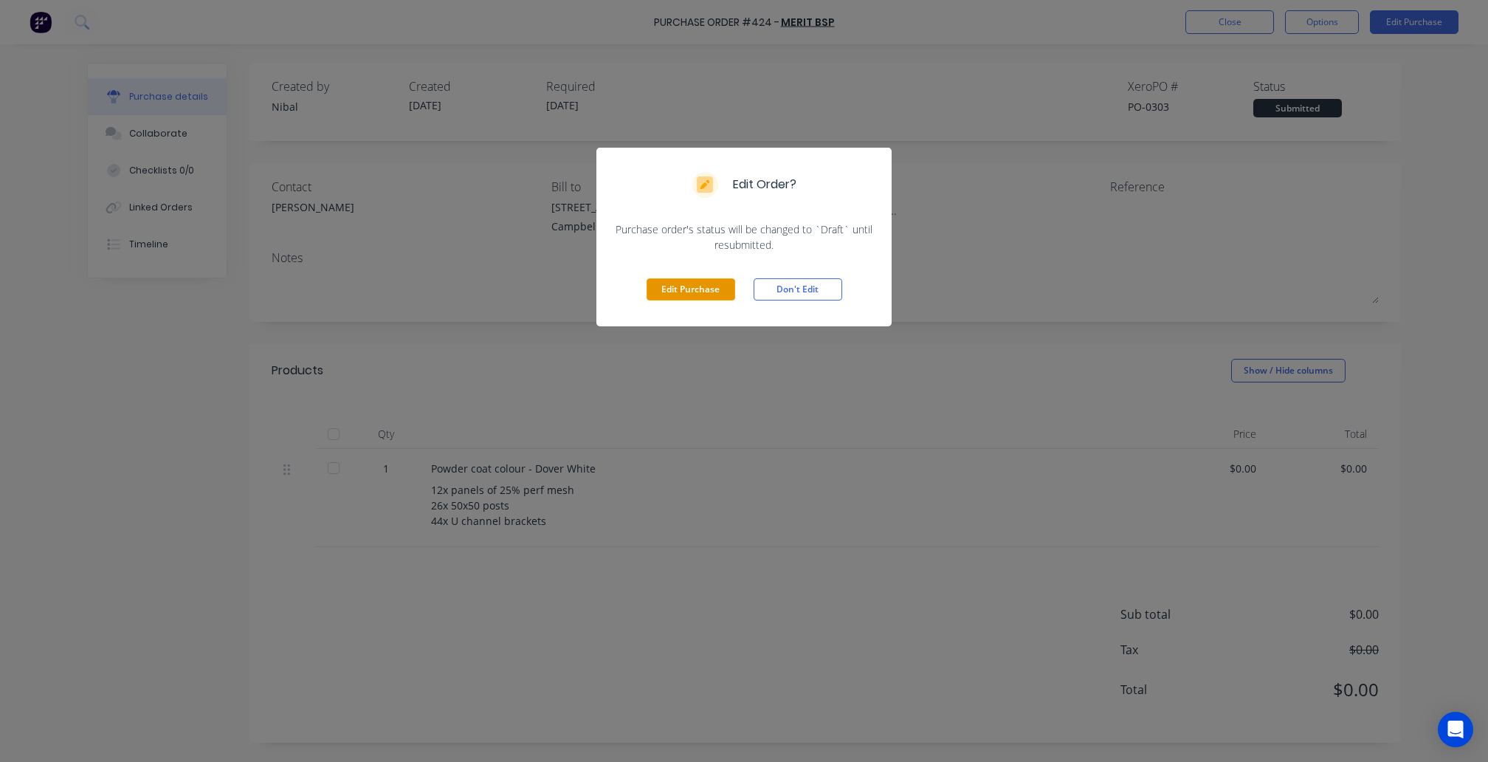
click at [715, 295] on button "Edit Purchase" at bounding box center [691, 289] width 89 height 22
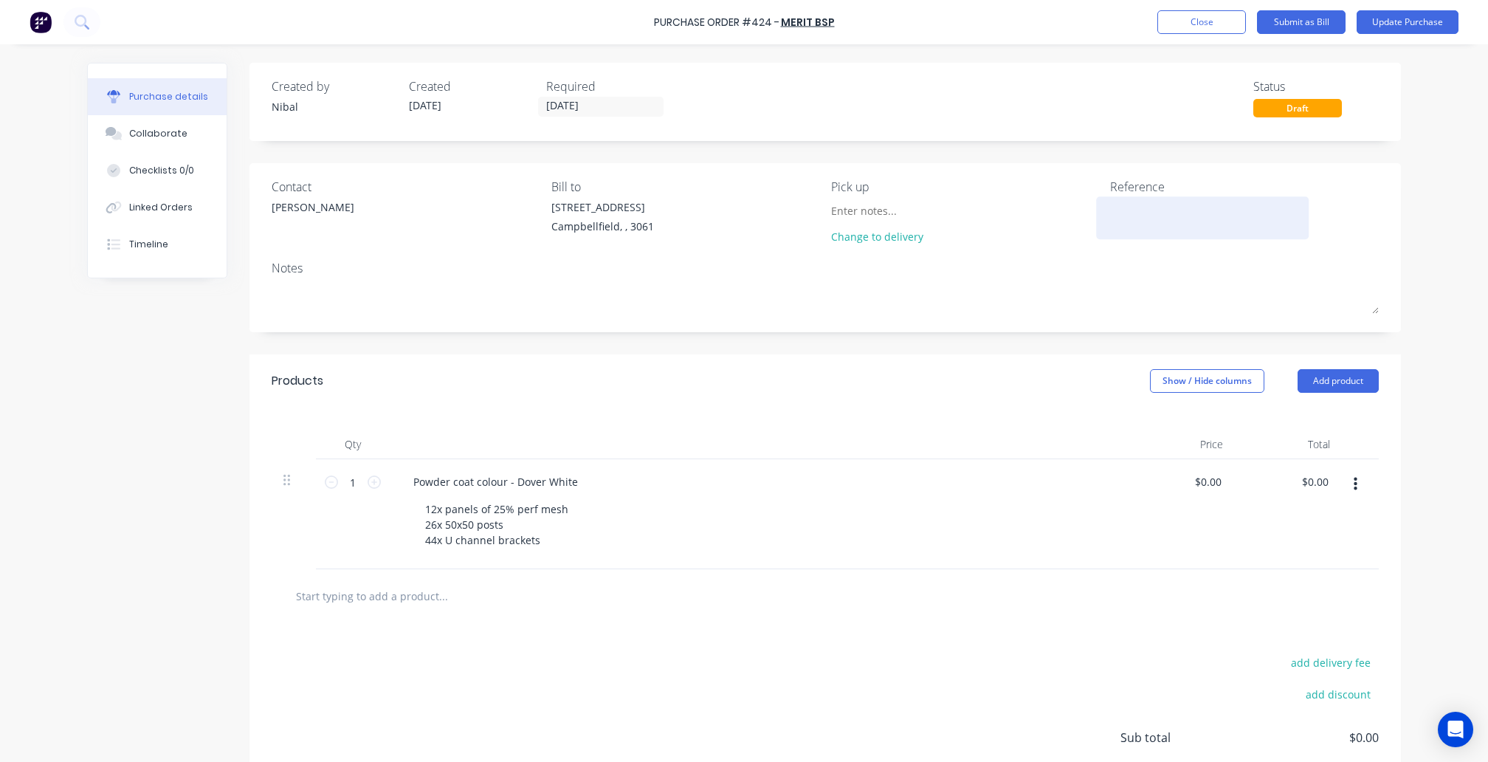
click at [1138, 211] on textarea at bounding box center [1202, 215] width 185 height 33
paste textarea "19 Swift St - NORARU - Mesh Screen"
type textarea "19 Swift St - NORARU - Mesh Screen"
click at [1381, 25] on button "Update Purchase" at bounding box center [1408, 22] width 102 height 24
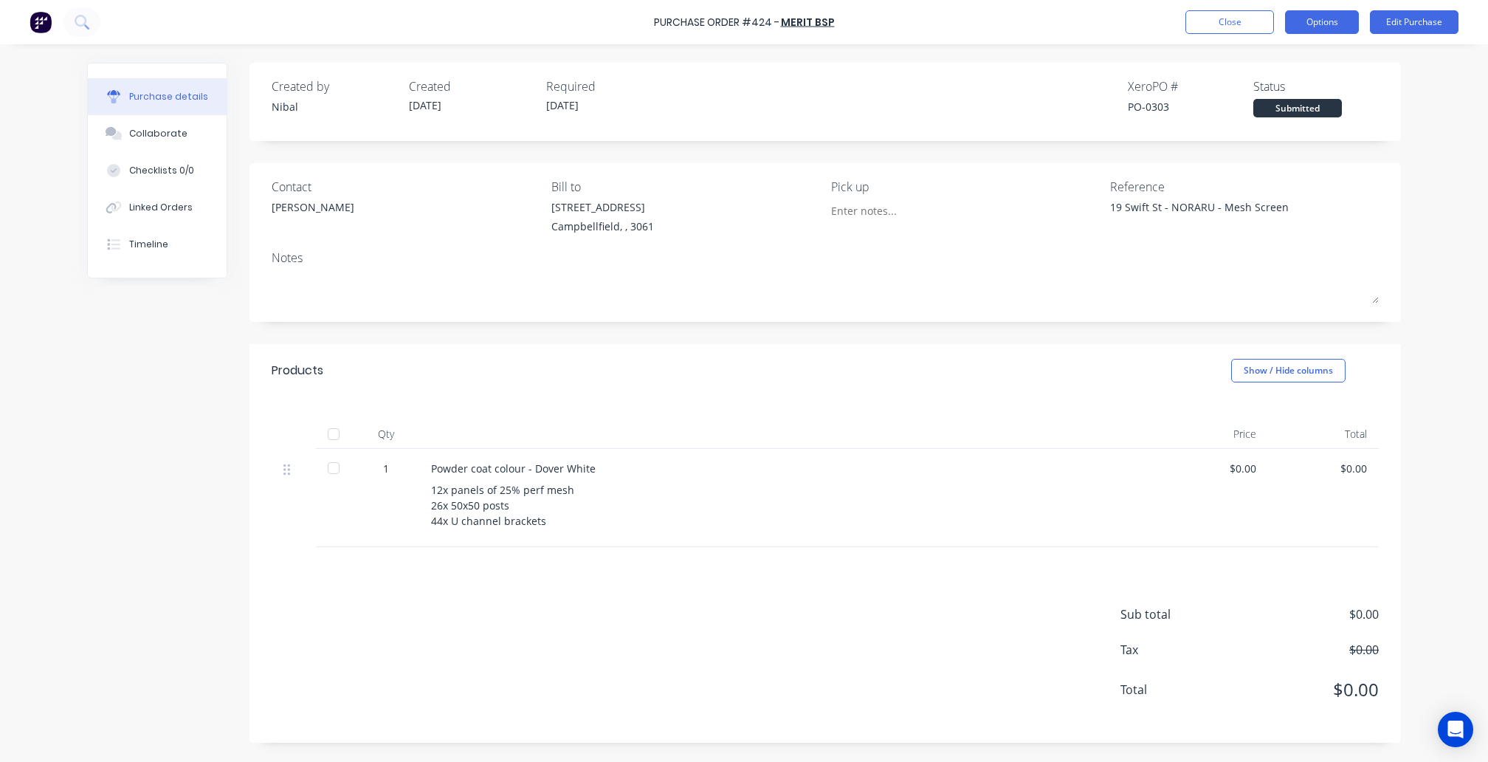
click at [1324, 27] on button "Options" at bounding box center [1322, 22] width 74 height 24
click at [1301, 62] on div "Print / Email" at bounding box center [1289, 59] width 114 height 21
click at [1277, 113] on div "Without pricing" at bounding box center [1289, 119] width 114 height 21
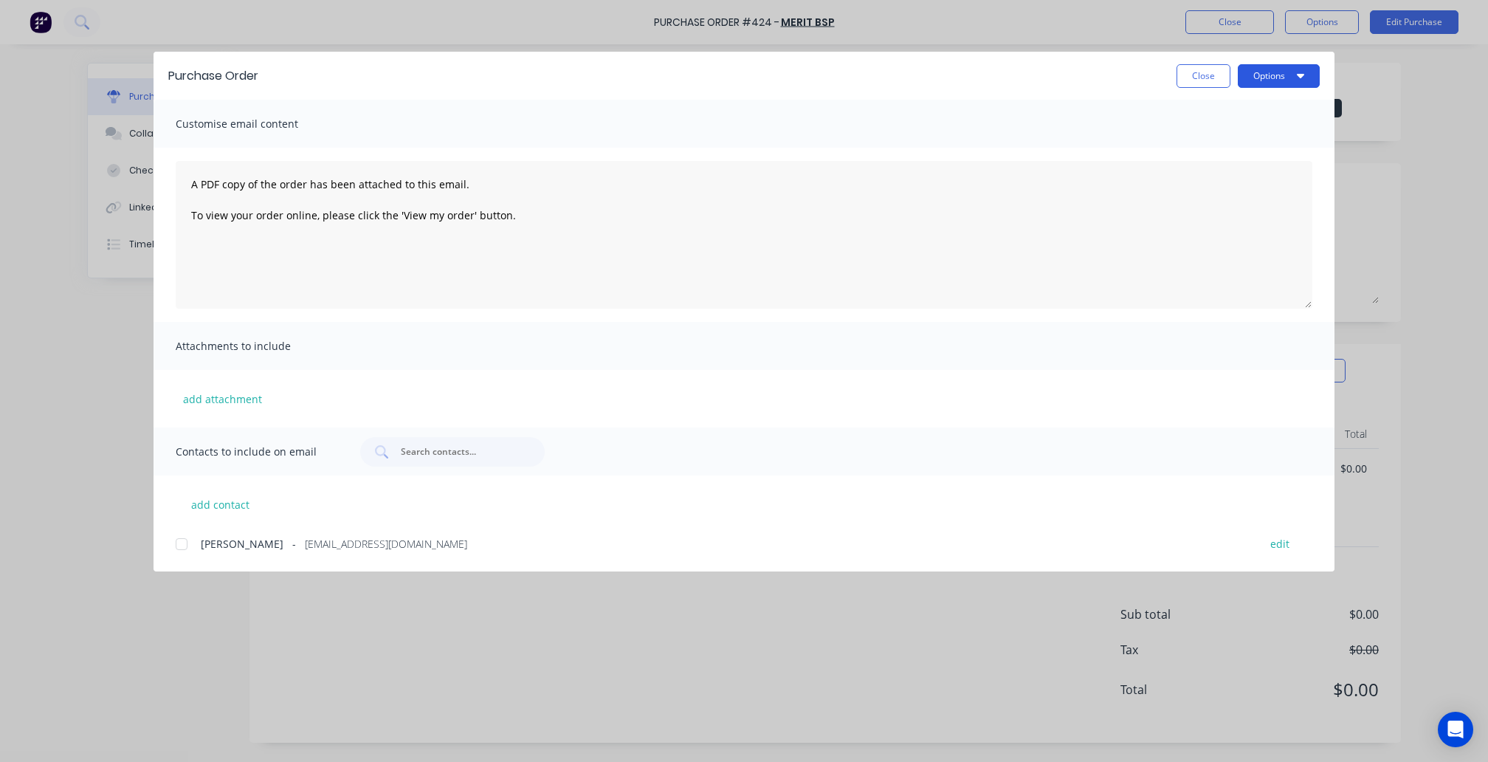
click at [1267, 68] on button "Options" at bounding box center [1279, 76] width 82 height 24
click at [1262, 109] on div "Preview" at bounding box center [1250, 113] width 114 height 21
click at [1203, 81] on button "Close" at bounding box center [1204, 76] width 54 height 24
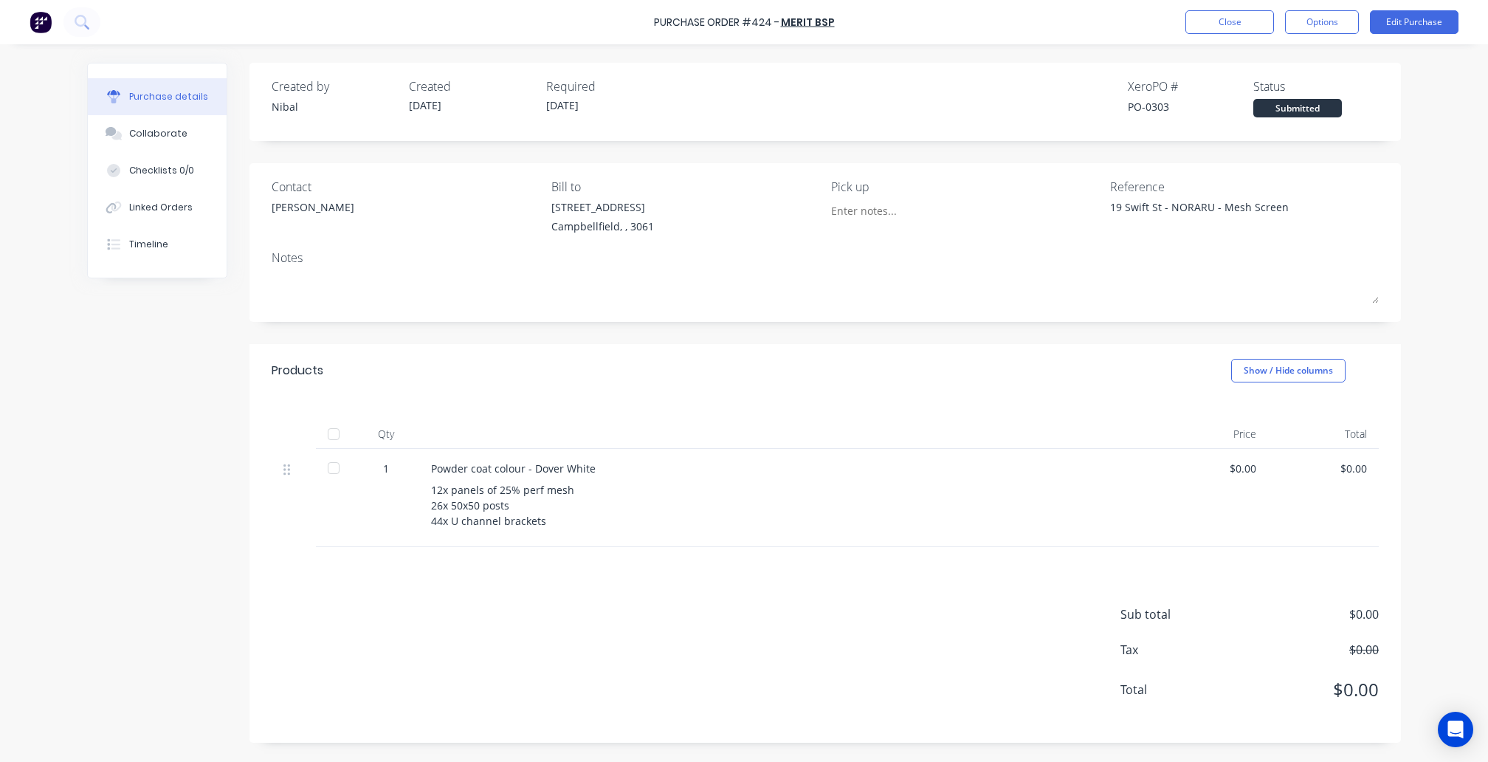
click at [577, 1] on div "Purchase Order #424 - Merit BSP Close Options Edit Purchase" at bounding box center [744, 22] width 1488 height 44
click at [1338, 32] on button "Options" at bounding box center [1322, 22] width 74 height 24
click at [1294, 63] on div "Print / Email" at bounding box center [1289, 59] width 114 height 21
click at [1289, 124] on div "Without pricing" at bounding box center [1289, 119] width 114 height 21
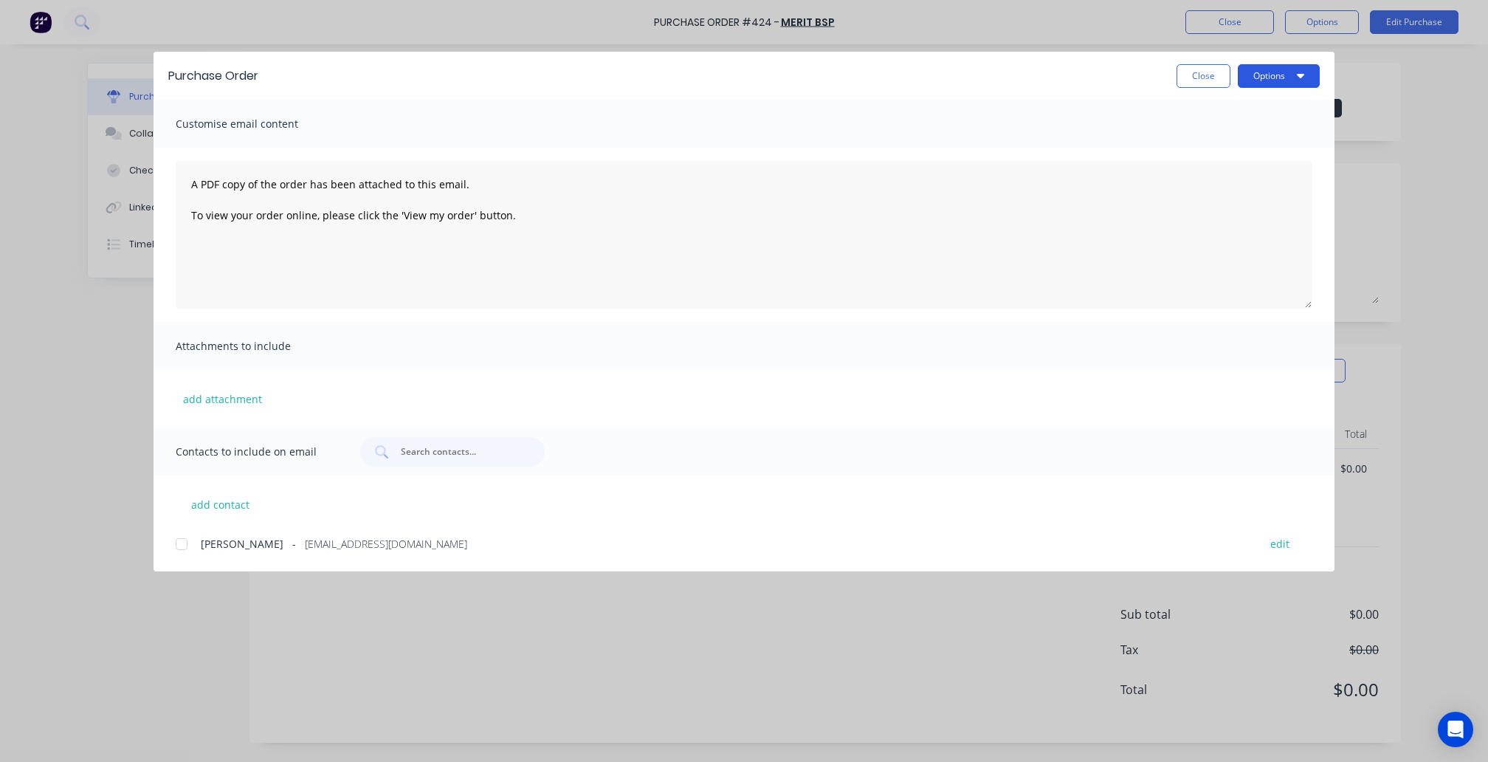
click at [1273, 72] on button "Options" at bounding box center [1279, 76] width 82 height 24
click at [1240, 143] on div "Print" at bounding box center [1250, 142] width 114 height 21
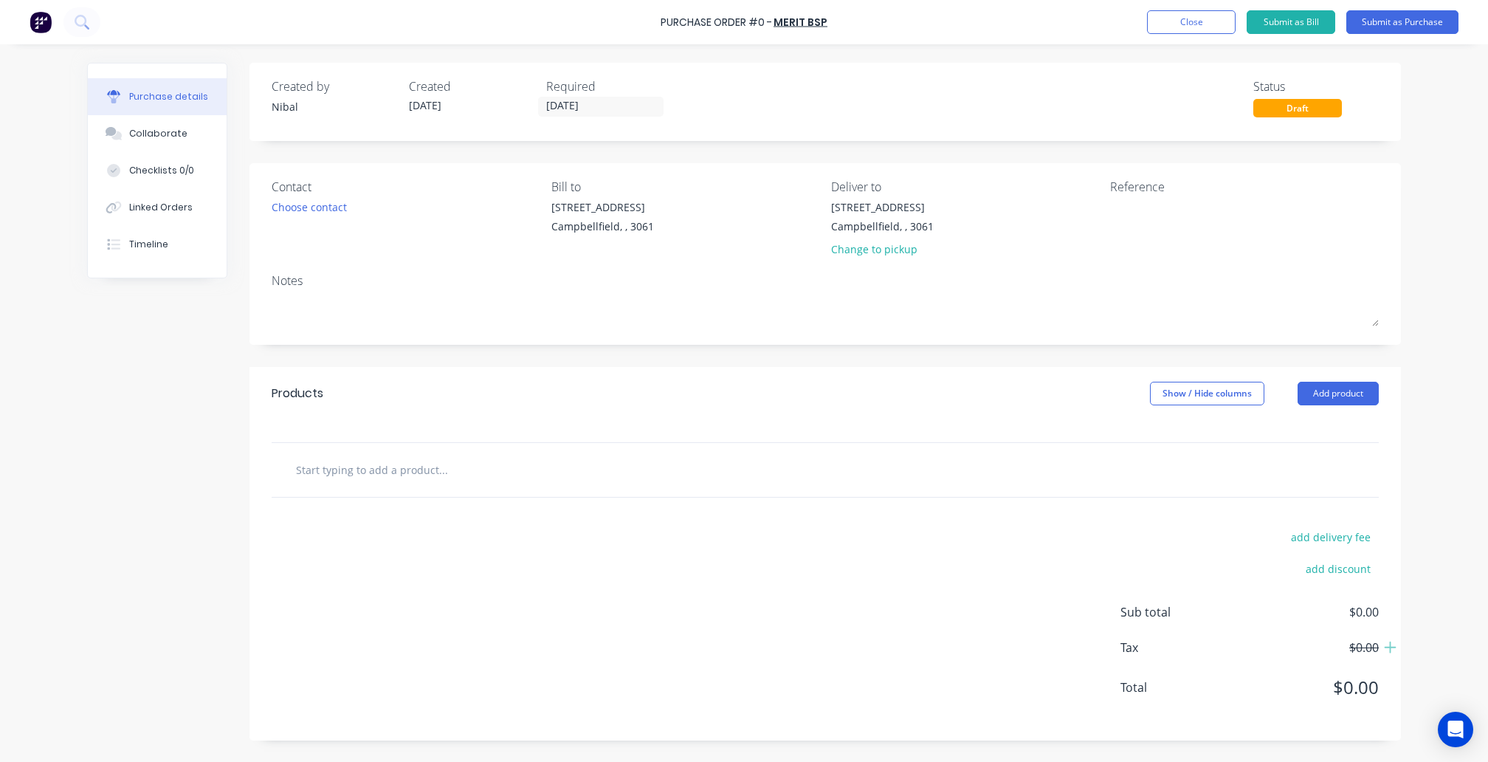
click at [396, 456] on input "text" at bounding box center [442, 470] width 295 height 30
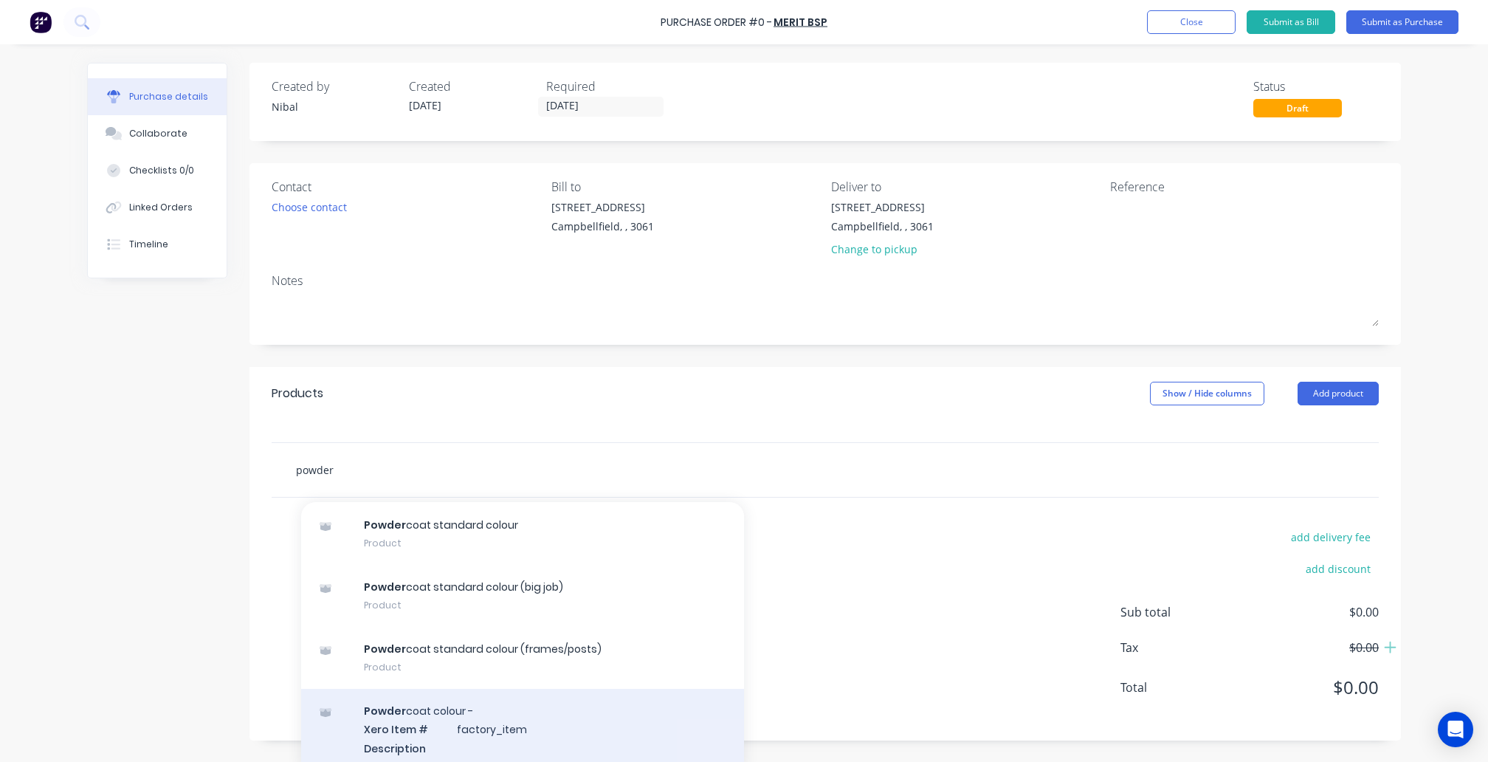
scroll to position [344, 0]
type input "powder"
click at [476, 707] on div "Powder coat colour - Xero Item # factory_item Description Product Kit Variant" at bounding box center [522, 741] width 443 height 100
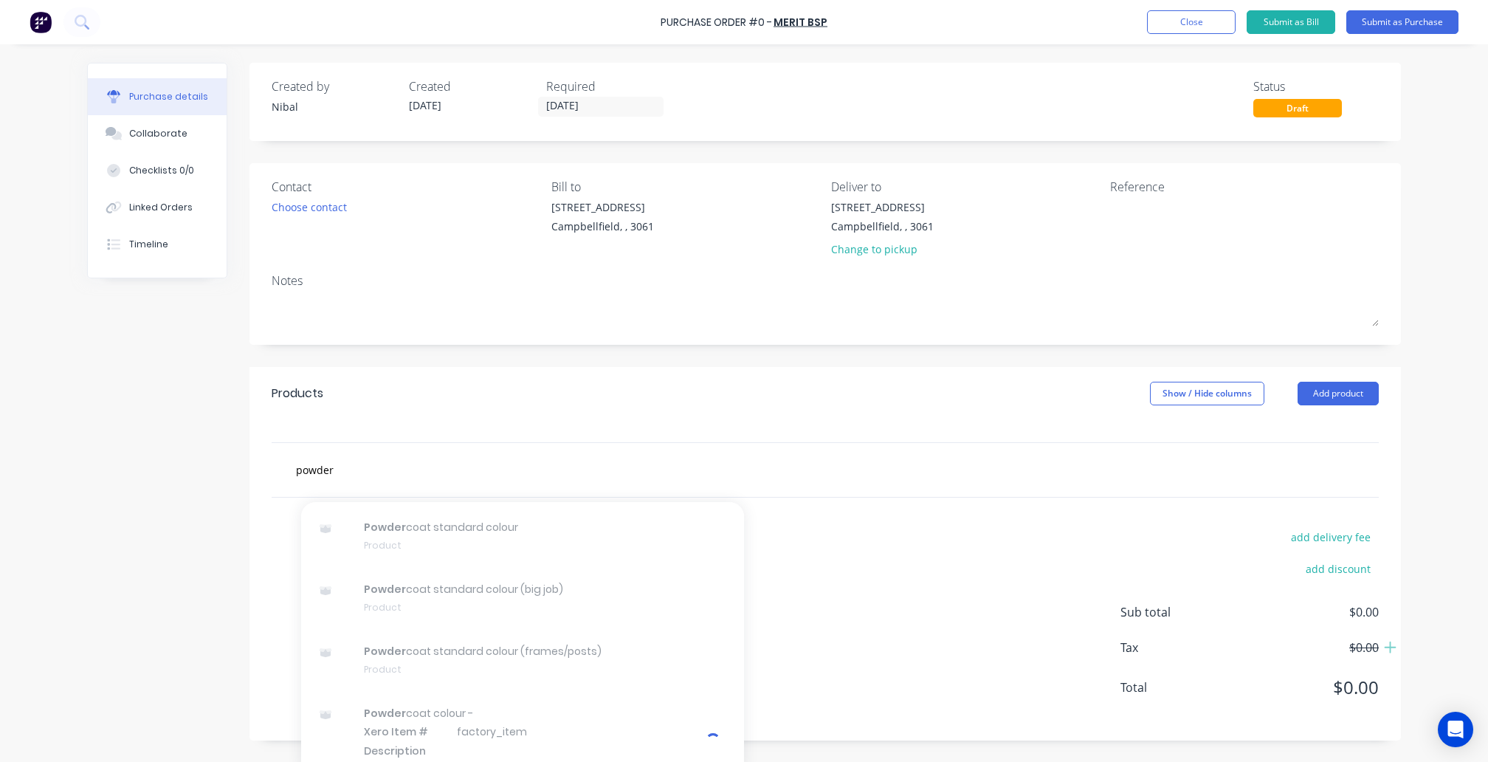
click at [719, 431] on div at bounding box center [826, 431] width 1152 height 22
click at [1182, 24] on button "Close" at bounding box center [1191, 22] width 89 height 24
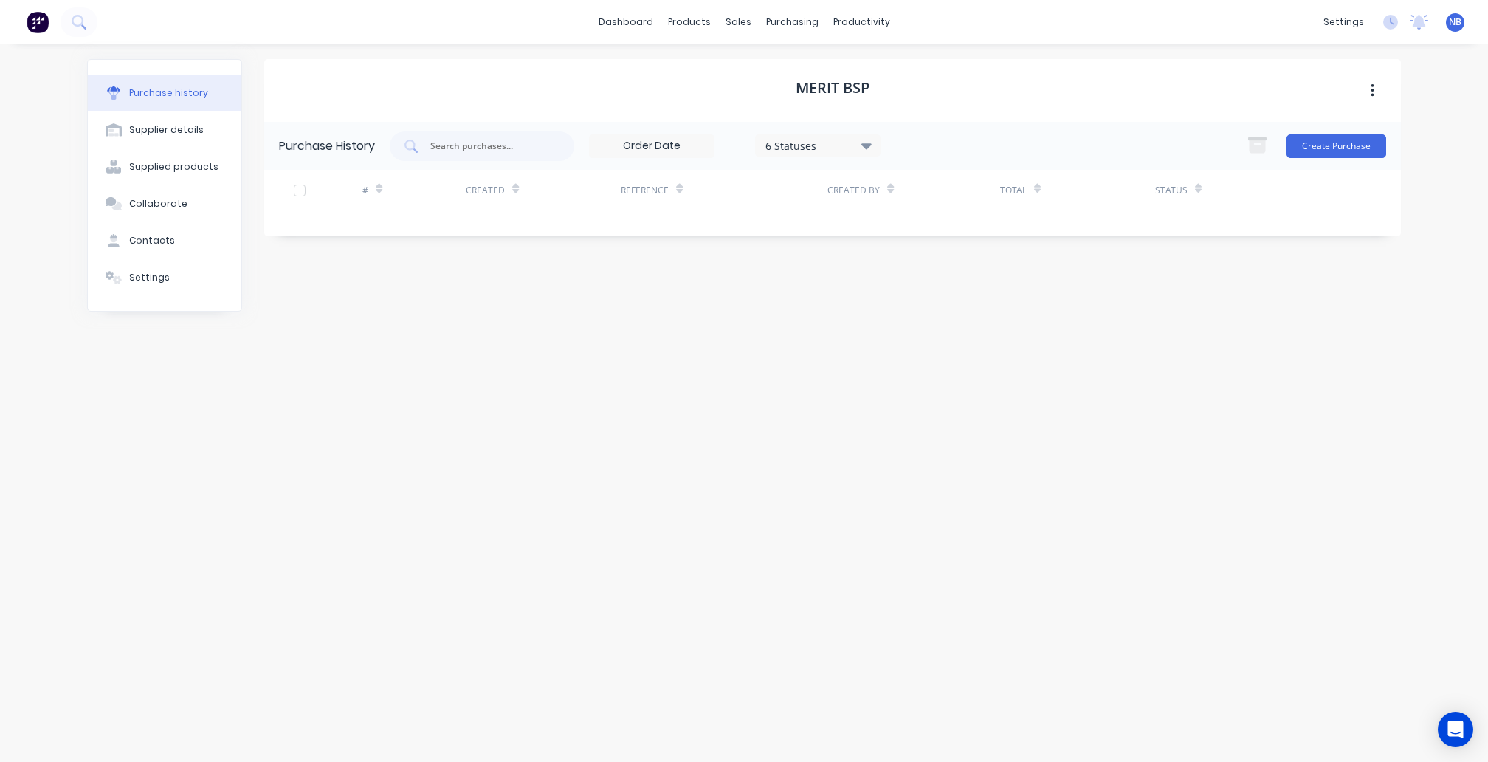
click at [1102, 344] on div "Merit BSP Purchase History 6 Statuses 6 Statuses Create Purchase # Created Refe…" at bounding box center [832, 395] width 1137 height 673
click at [1312, 125] on div "Purchase History 6 Statuses 6 Statuses Create Purchase" at bounding box center [832, 146] width 1137 height 48
click at [1313, 142] on button "Create Purchase" at bounding box center [1337, 146] width 100 height 24
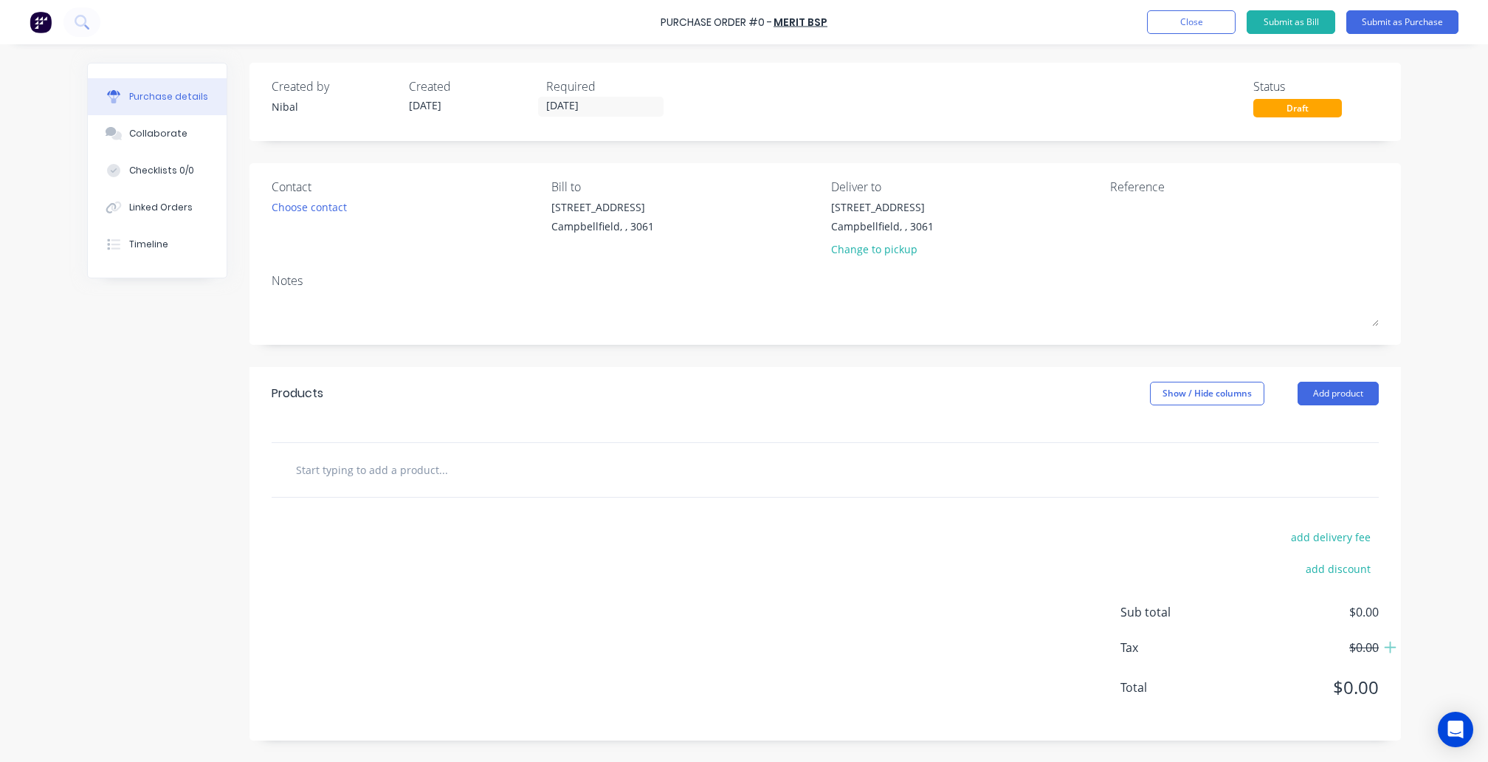
click at [406, 467] on input "text" at bounding box center [442, 470] width 295 height 30
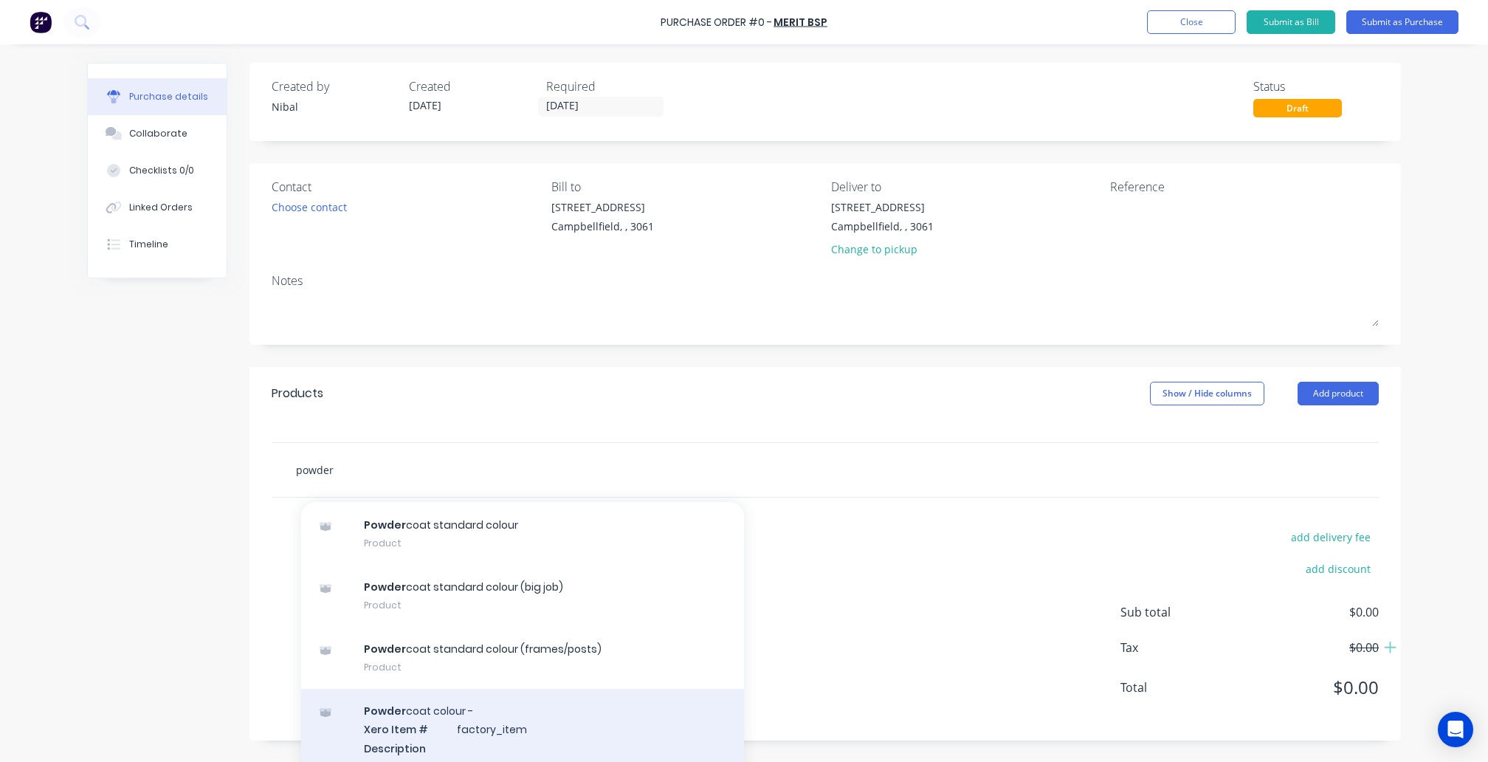
scroll to position [344, 0]
type input "powder"
click at [416, 721] on div "Powder coat colour - Xero Item # factory_item Description Product Kit Variant" at bounding box center [522, 741] width 443 height 100
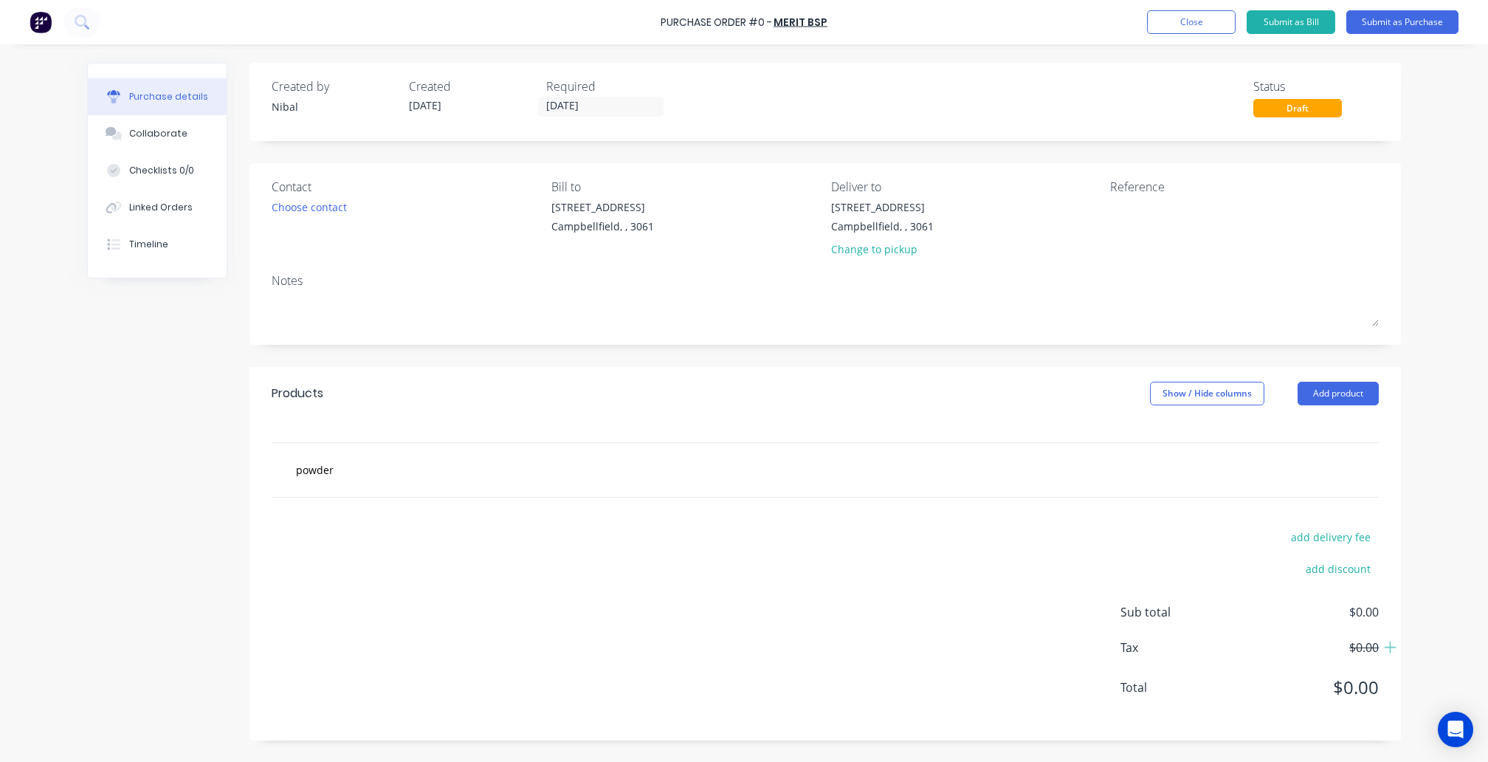
click at [260, 493] on div "powder" at bounding box center [826, 469] width 1152 height 55
click at [317, 477] on input "powder" at bounding box center [442, 470] width 295 height 30
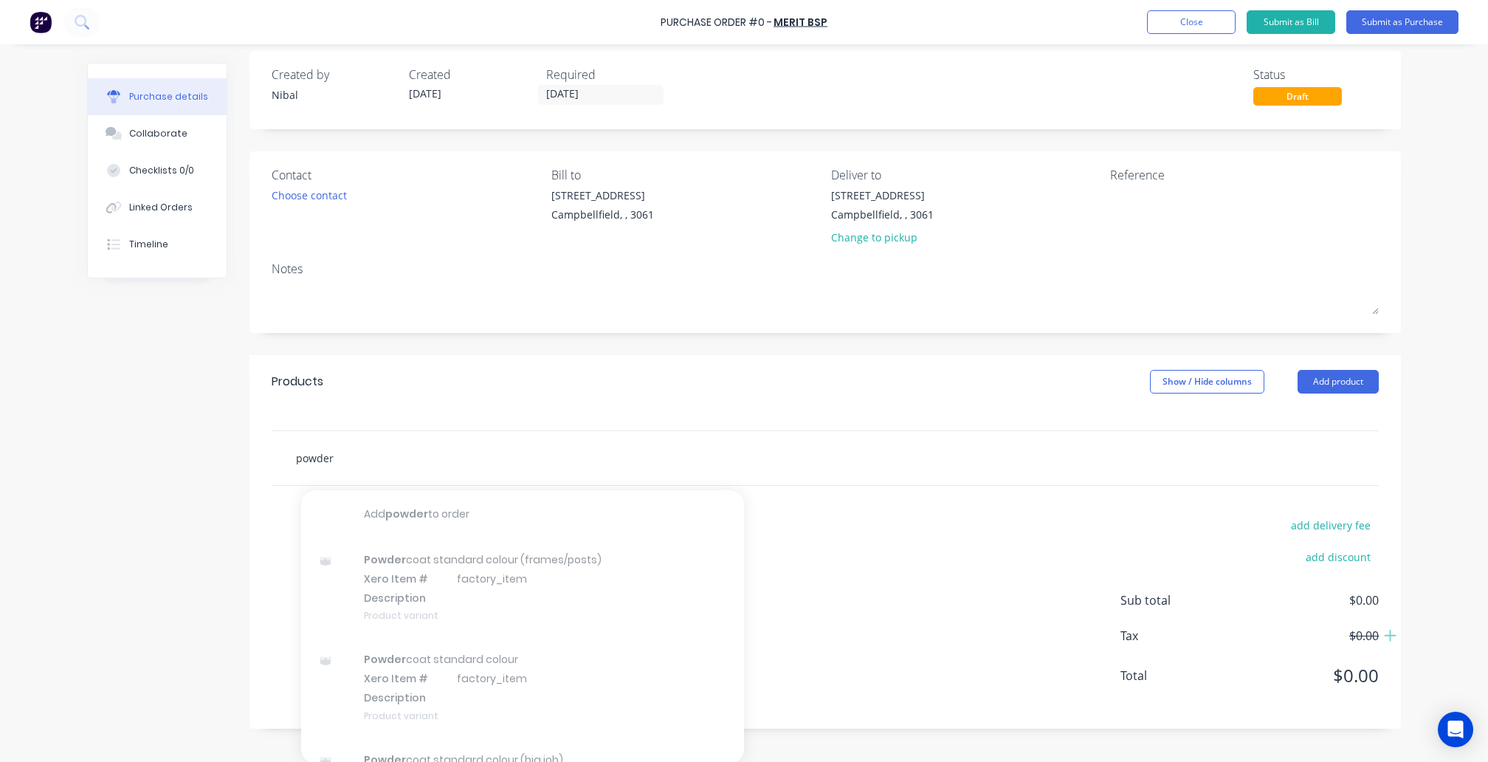
scroll to position [0, 0]
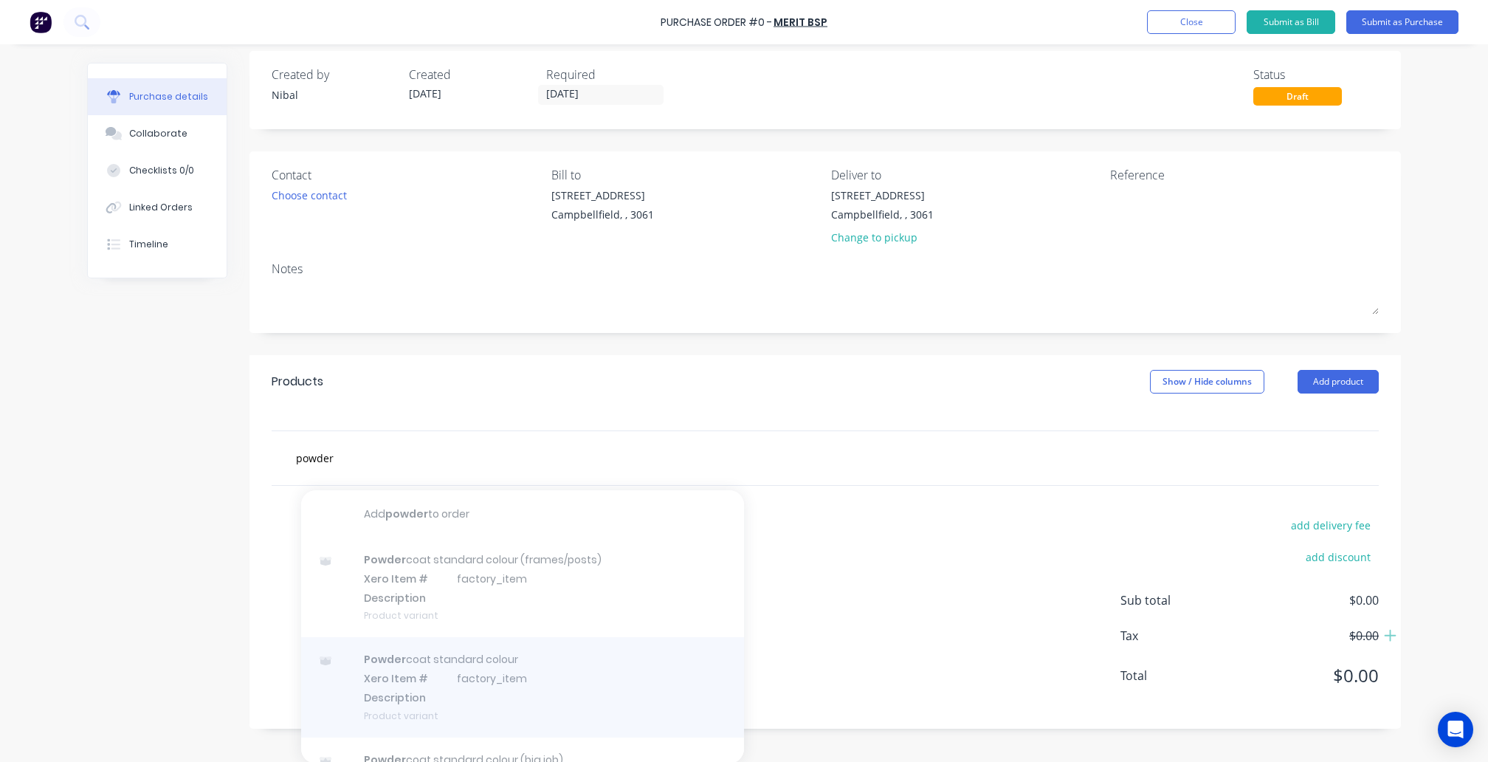
click at [574, 692] on div at bounding box center [522, 687] width 443 height 100
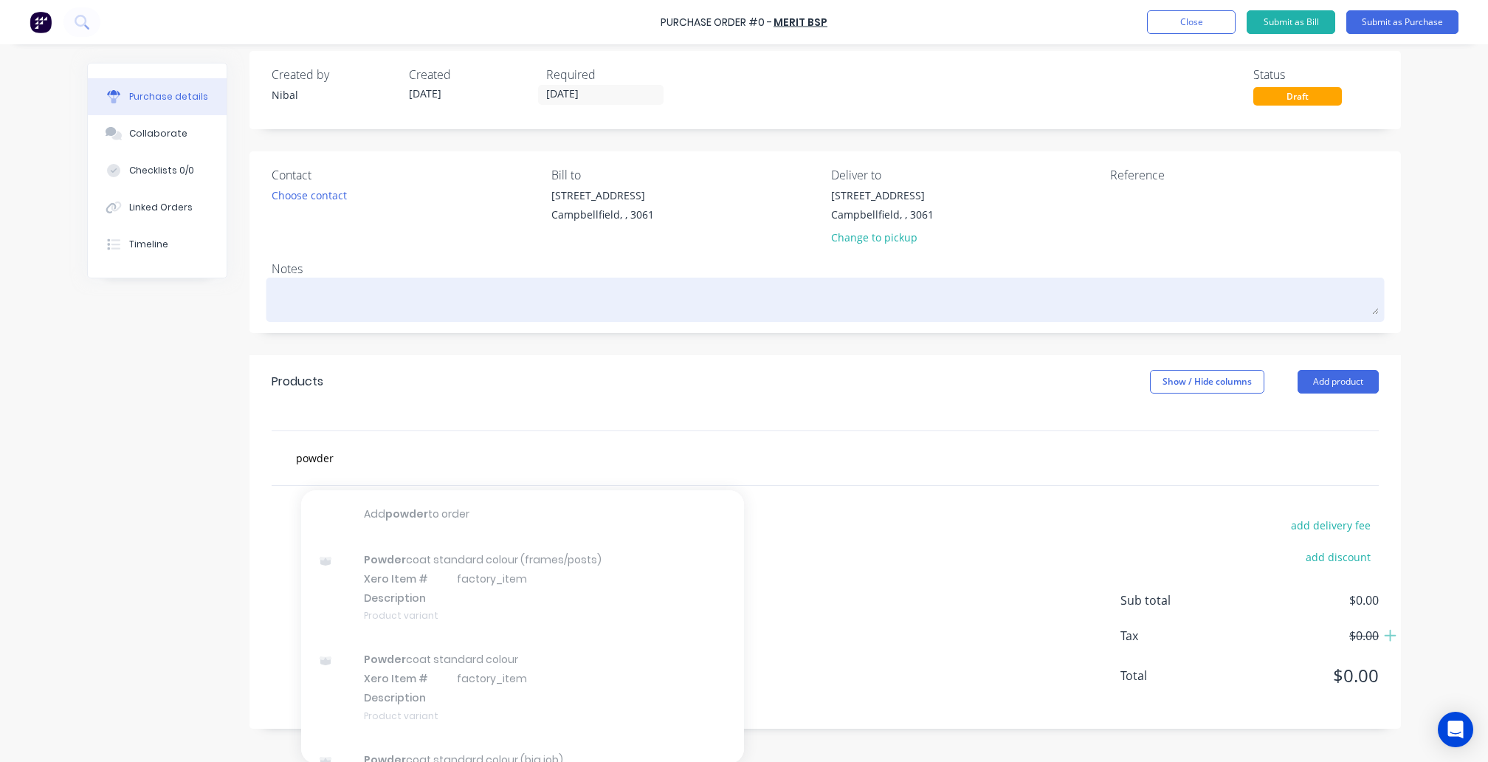
click at [577, 296] on textarea at bounding box center [825, 297] width 1107 height 33
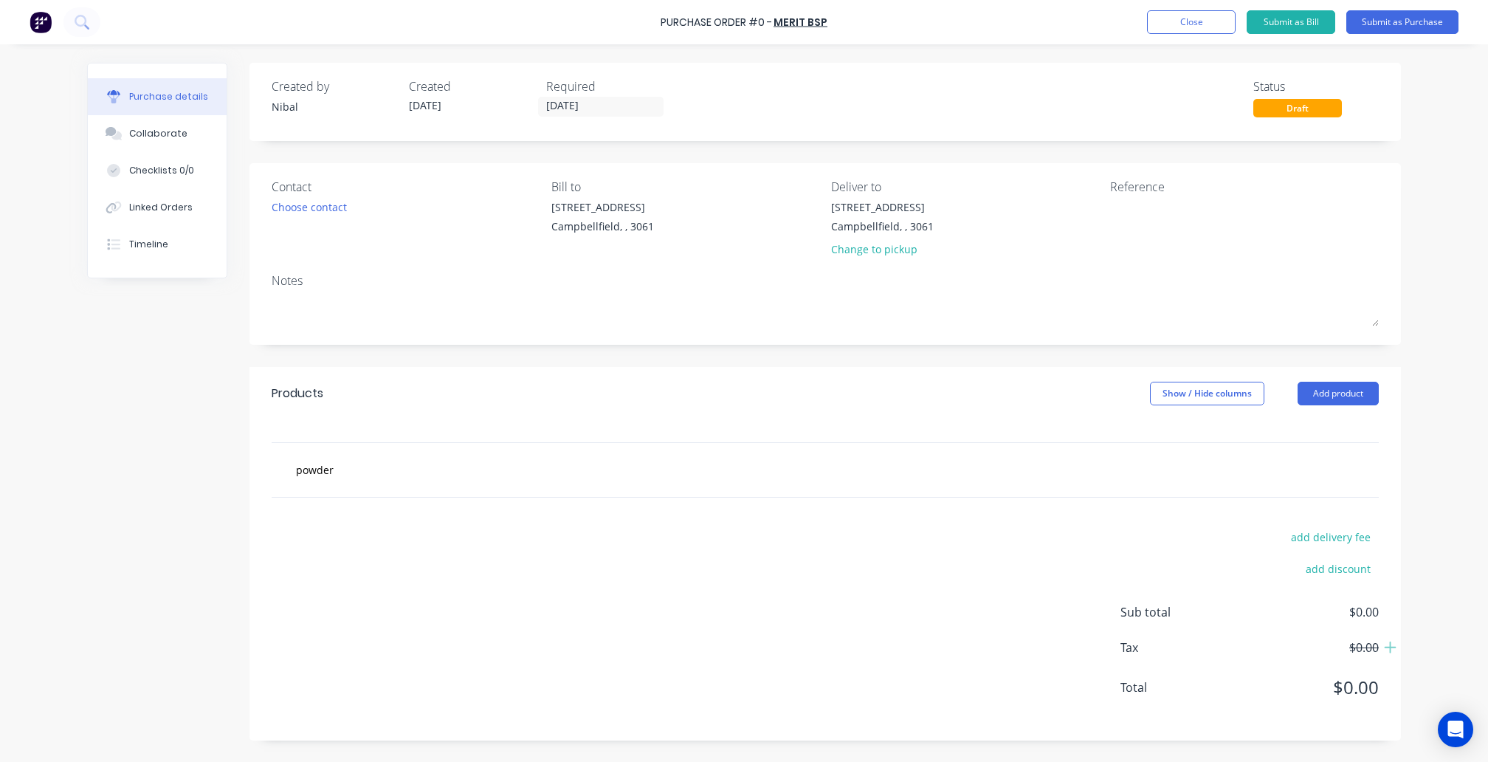
click at [390, 368] on div "Products Show / Hide columns Add product" at bounding box center [826, 393] width 1152 height 53
click at [1193, 7] on div "Purchase Order #0 - Merit BSP Add product Close Submit as Bill Submit as Purcha…" at bounding box center [744, 22] width 1488 height 44
click at [1190, 16] on button "Close" at bounding box center [1191, 22] width 89 height 24
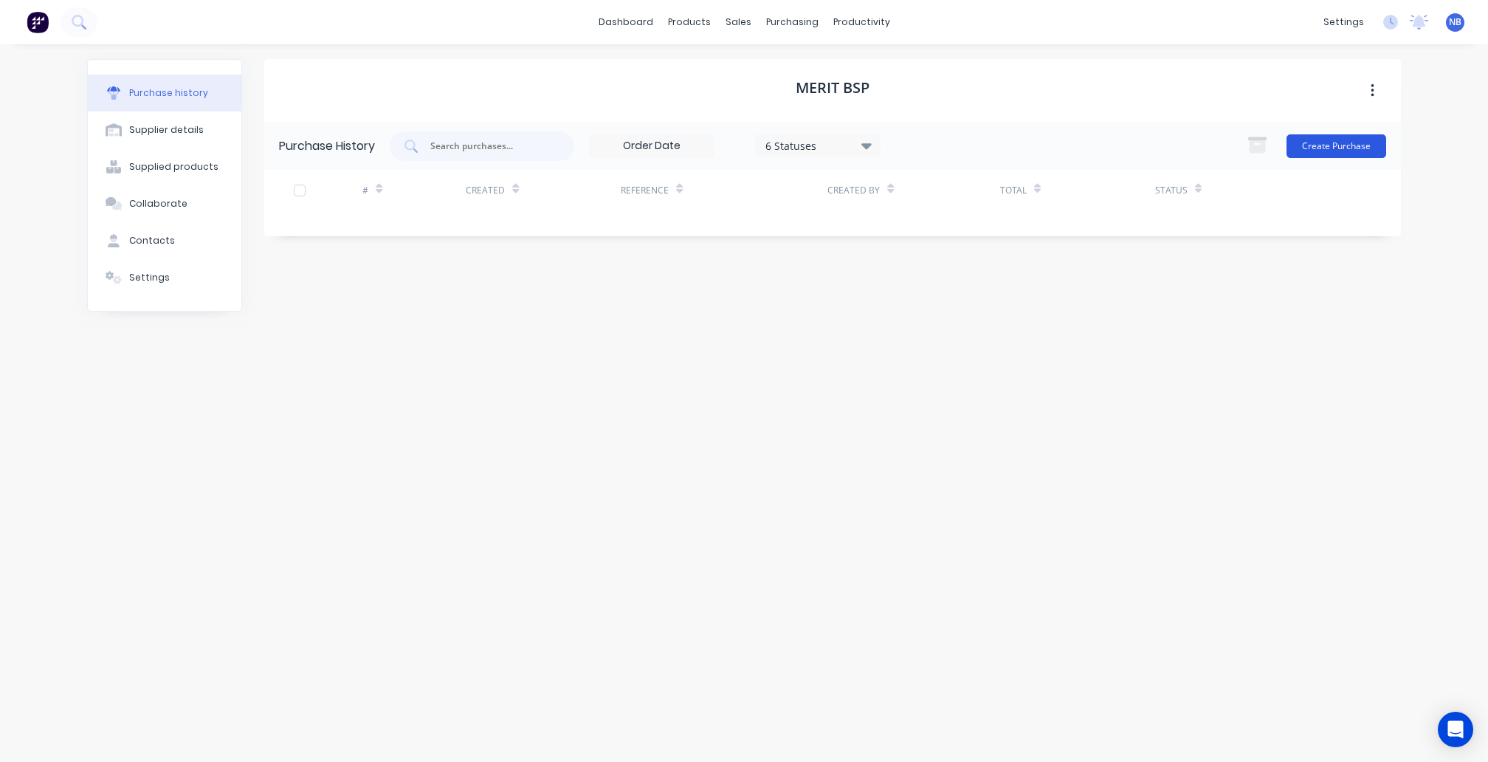
click at [1312, 143] on button "Create Purchase" at bounding box center [1337, 146] width 100 height 24
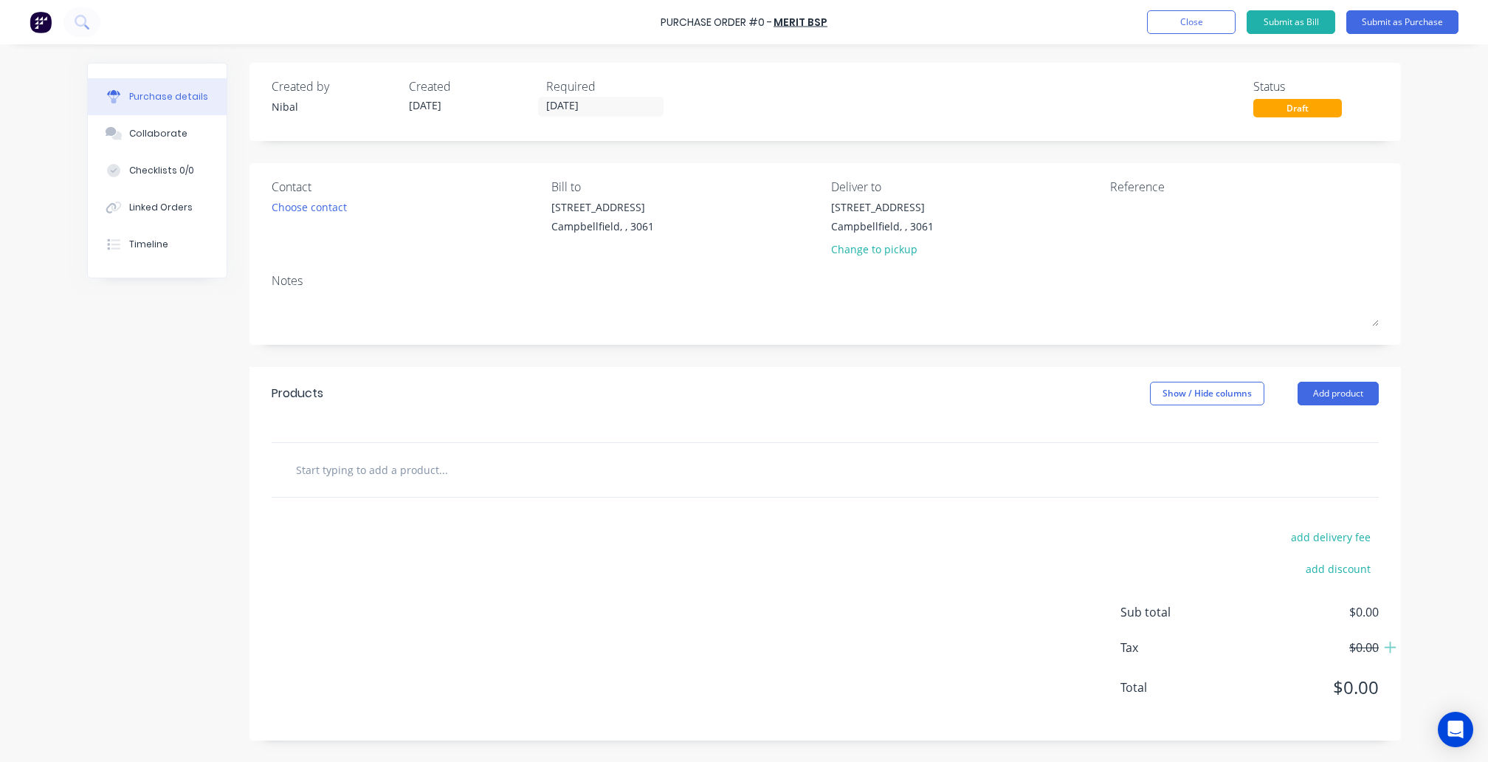
click at [413, 483] on div at bounding box center [825, 470] width 1107 height 54
click at [415, 481] on input "text" at bounding box center [442, 470] width 295 height 30
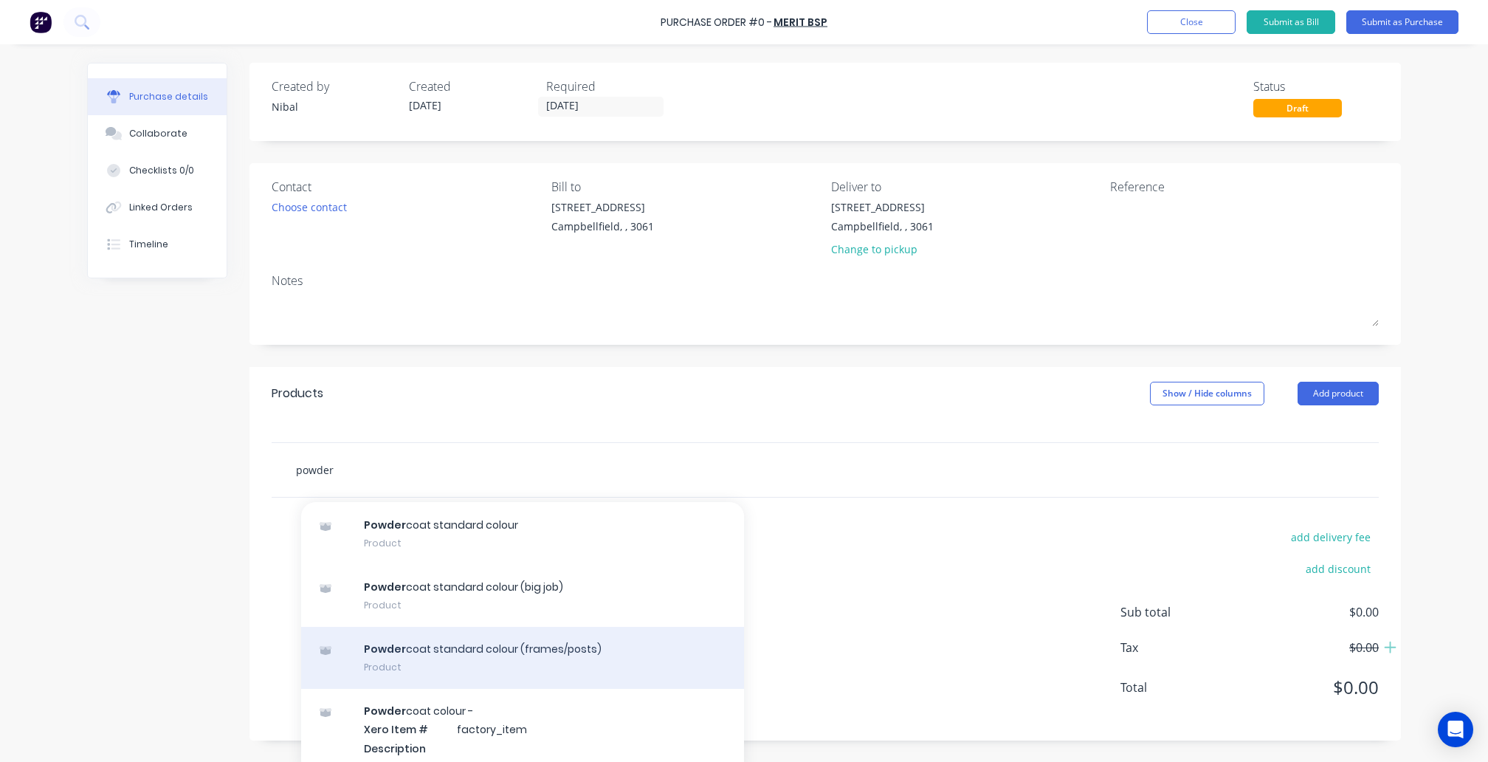
scroll to position [344, 0]
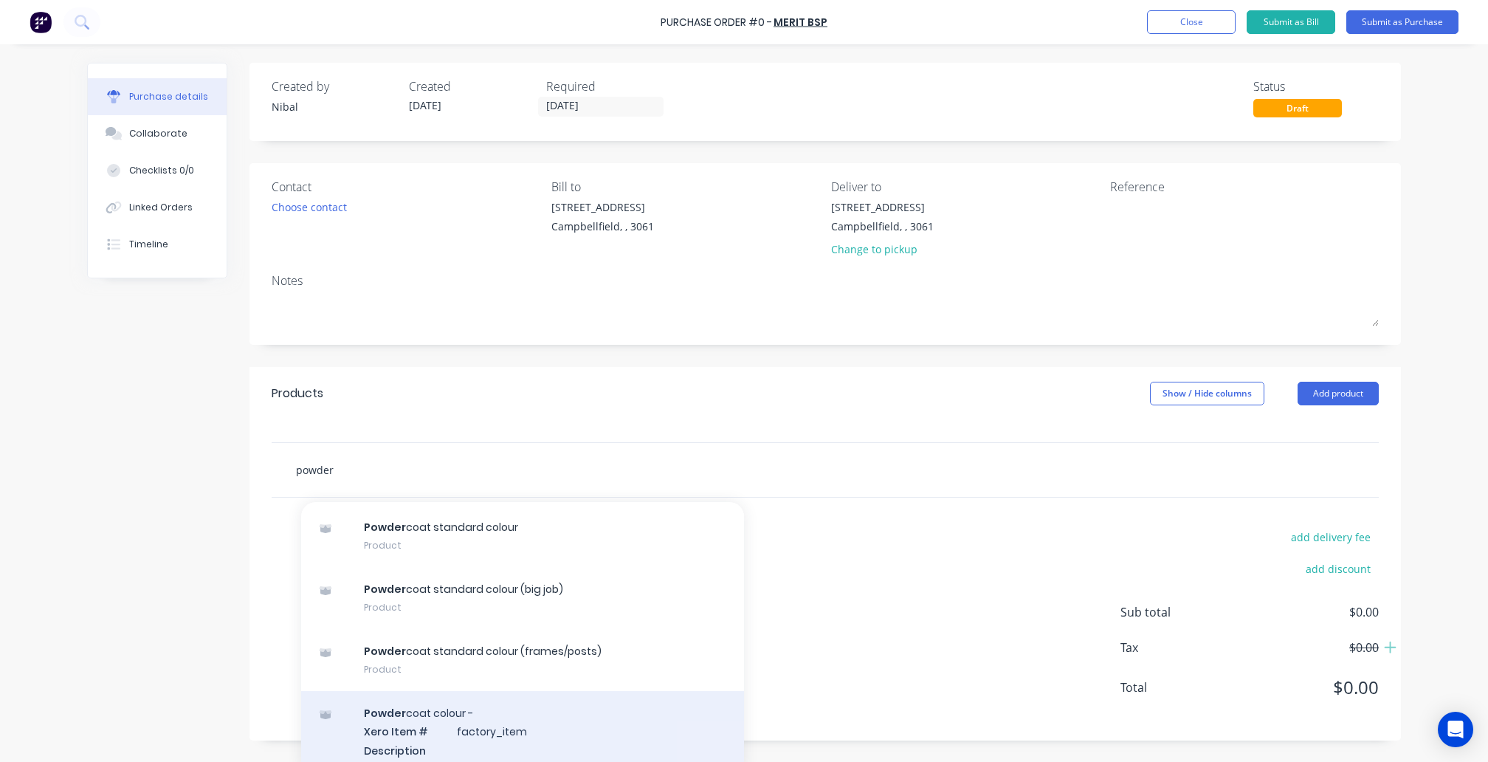
type input "powder"
click at [416, 697] on div "Powder coat colour - Xero Item # factory_item Description Product Kit Variant" at bounding box center [522, 741] width 443 height 100
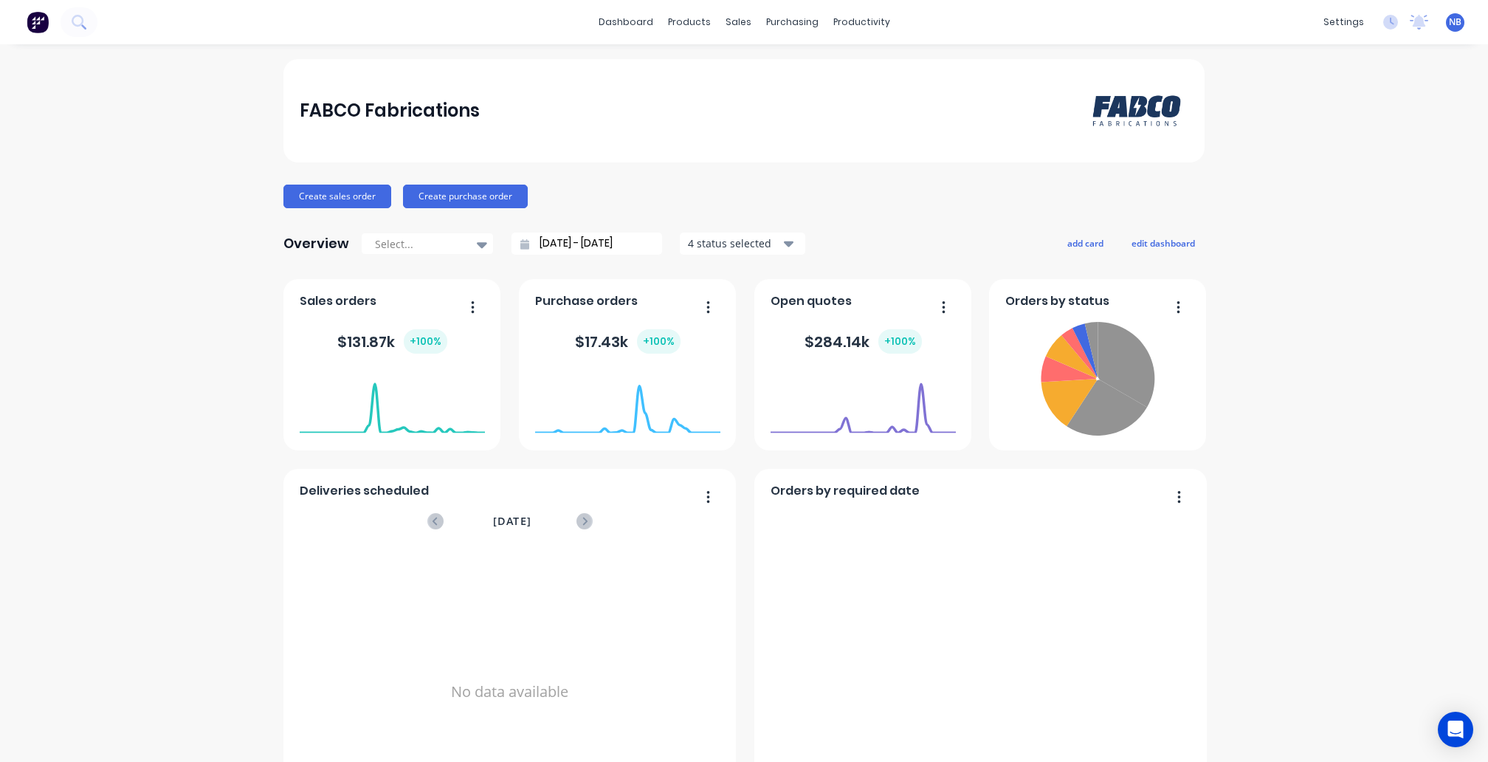
click at [39, 25] on img at bounding box center [38, 22] width 22 height 22
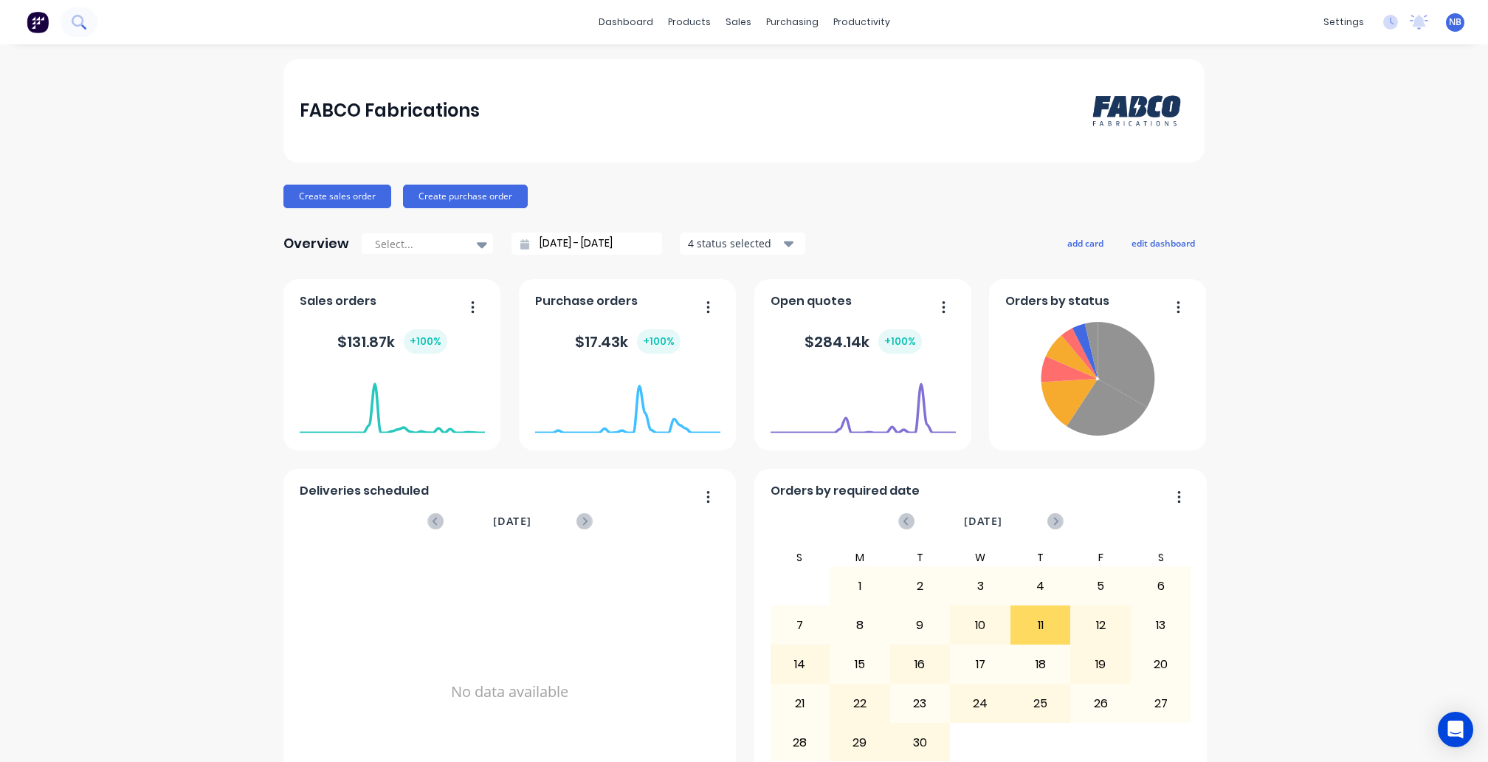
click at [77, 22] on icon at bounding box center [79, 22] width 14 height 14
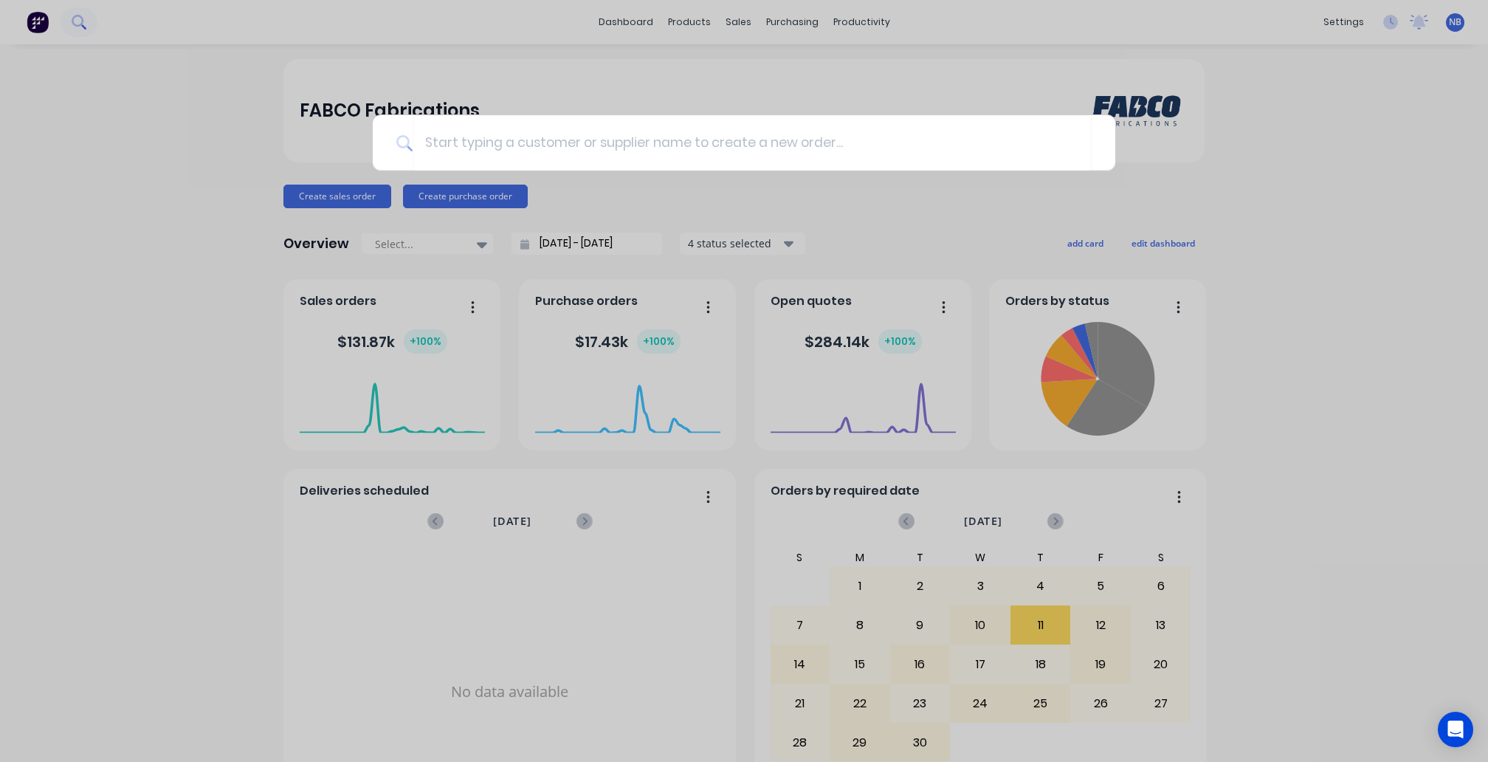
click at [77, 22] on div at bounding box center [744, 381] width 1488 height 762
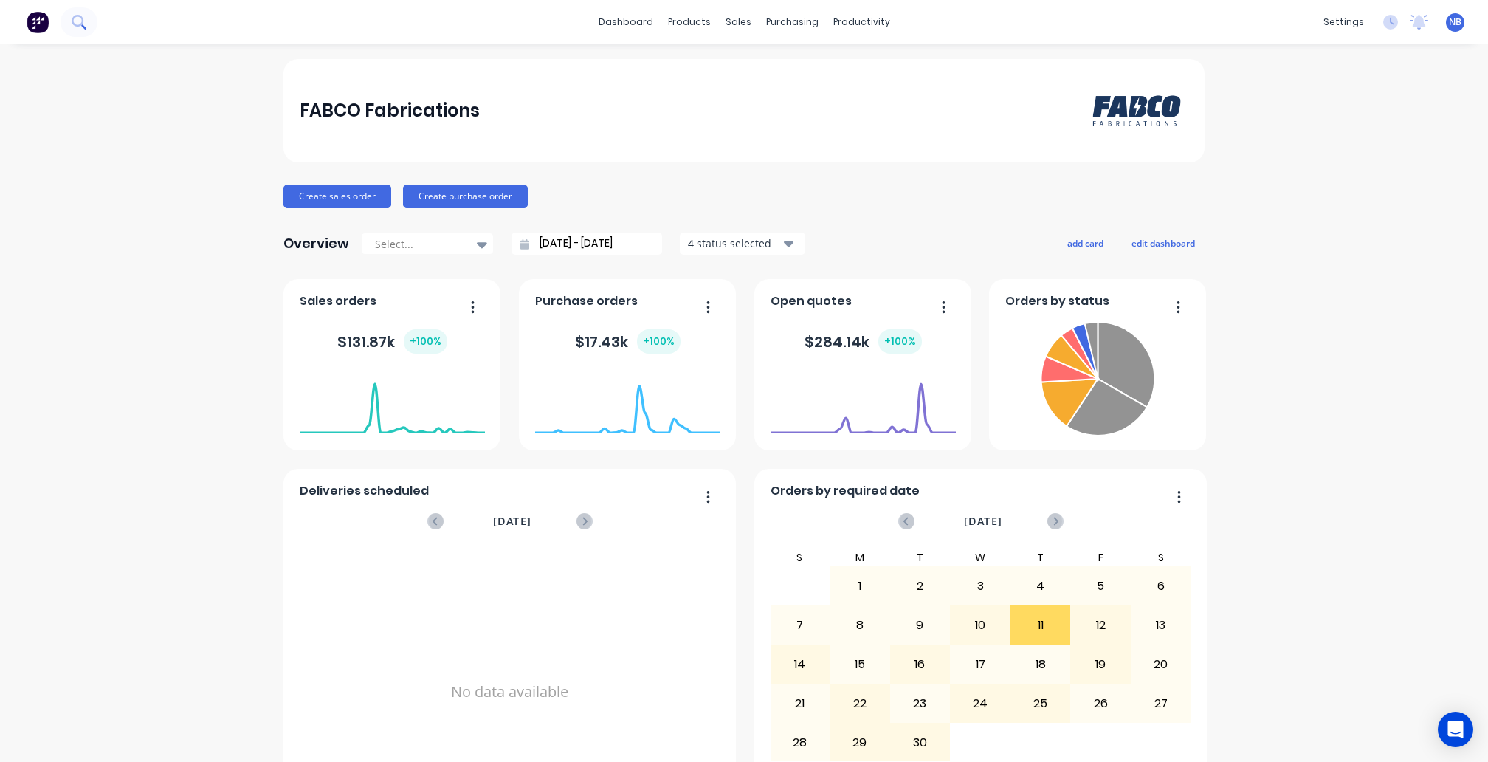
click at [72, 18] on icon at bounding box center [79, 22] width 14 height 14
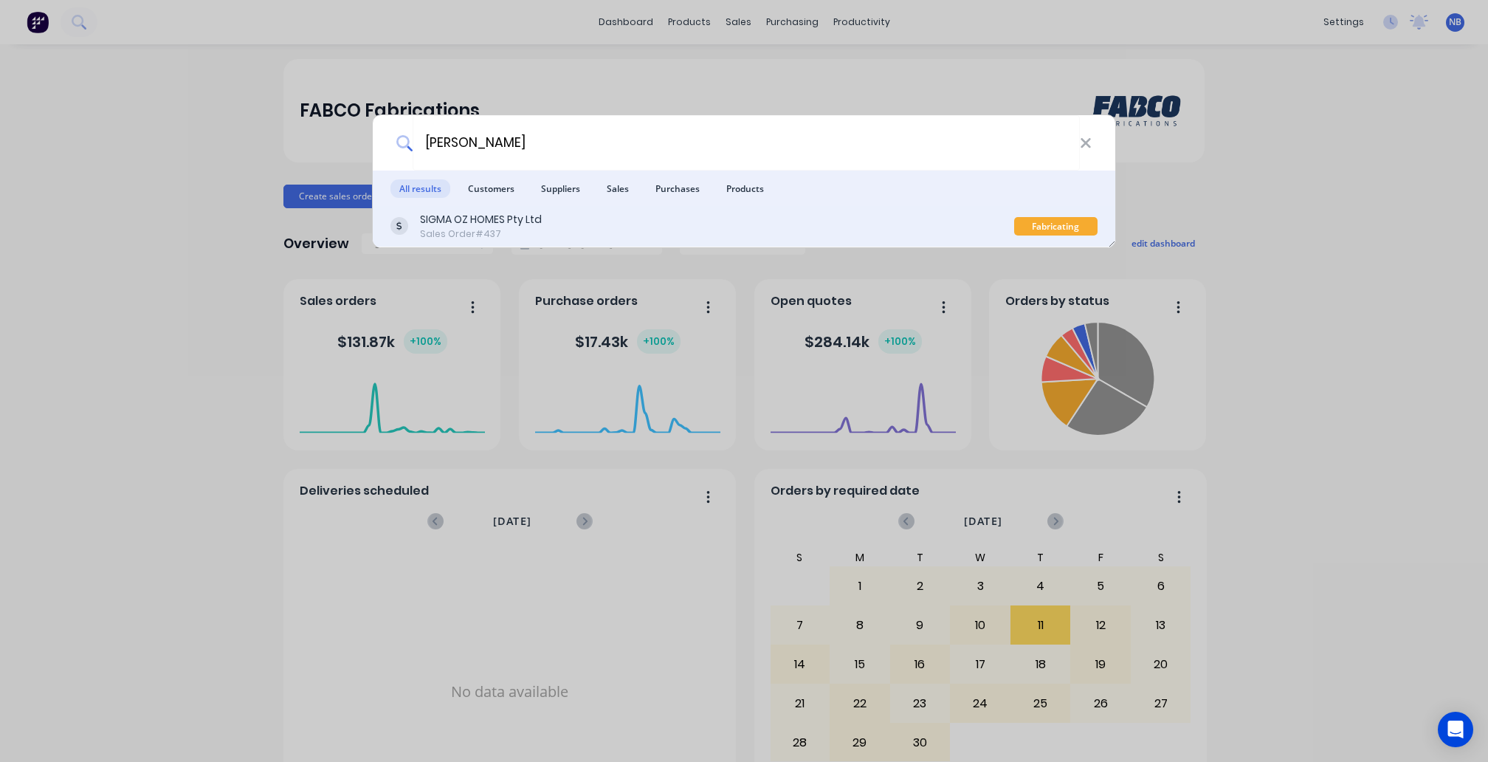
type input "nora"
click at [471, 219] on div "SIGMA OZ HOMES Pty Ltd" at bounding box center [481, 220] width 122 height 16
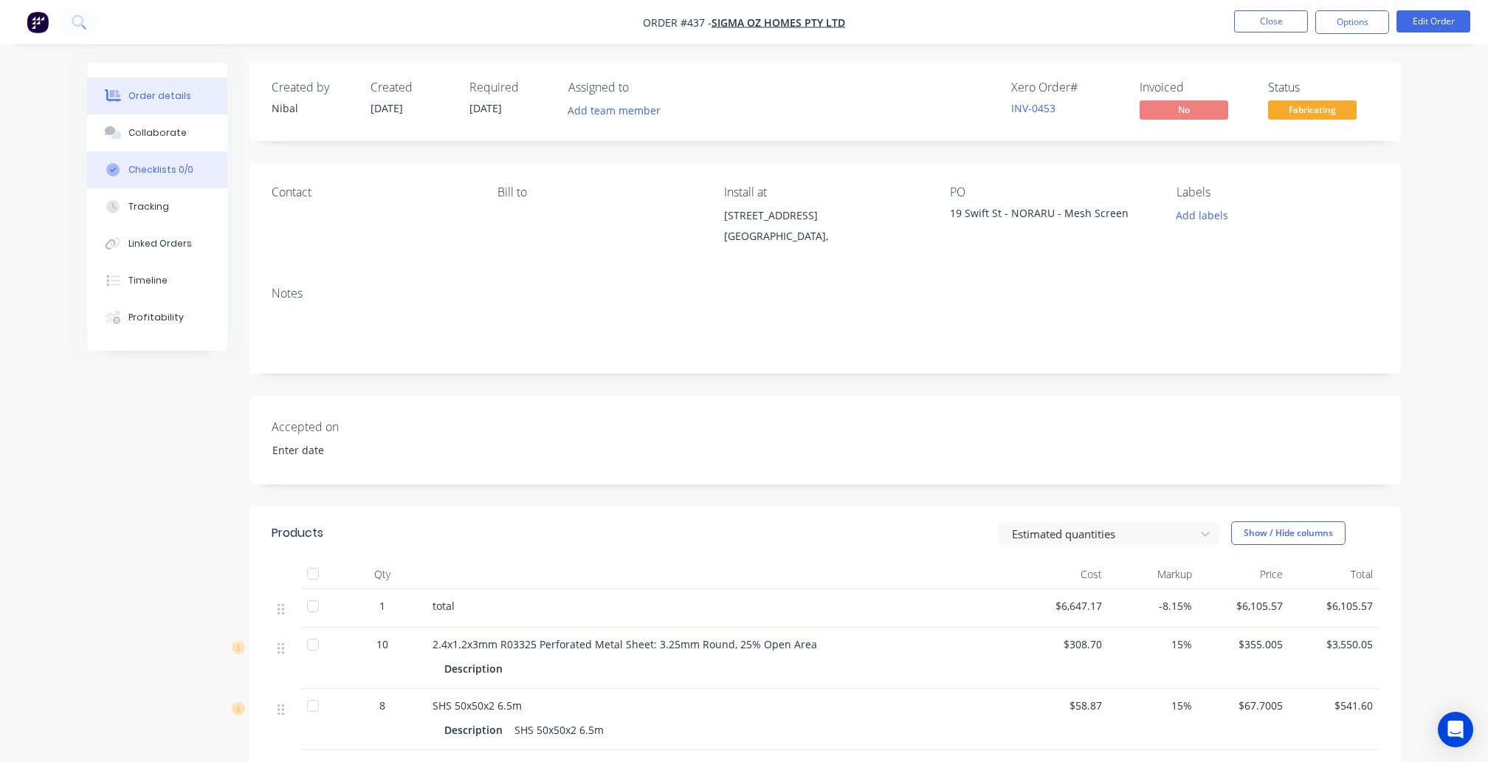
type input "[DATE]"
click at [116, 151] on button "Collaborate" at bounding box center [157, 132] width 140 height 37
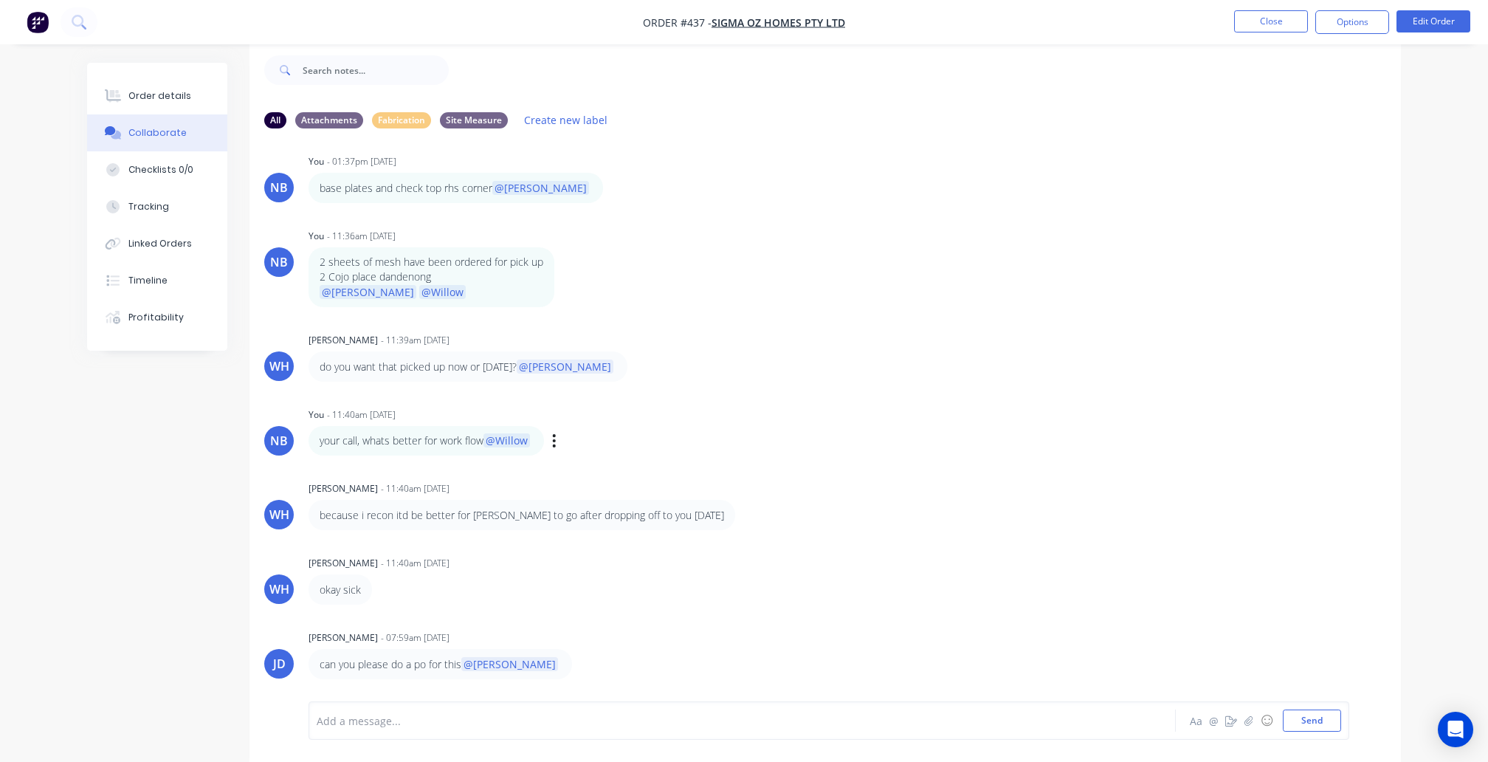
scroll to position [3031, 0]
click at [166, 78] on button "Order details" at bounding box center [157, 96] width 140 height 37
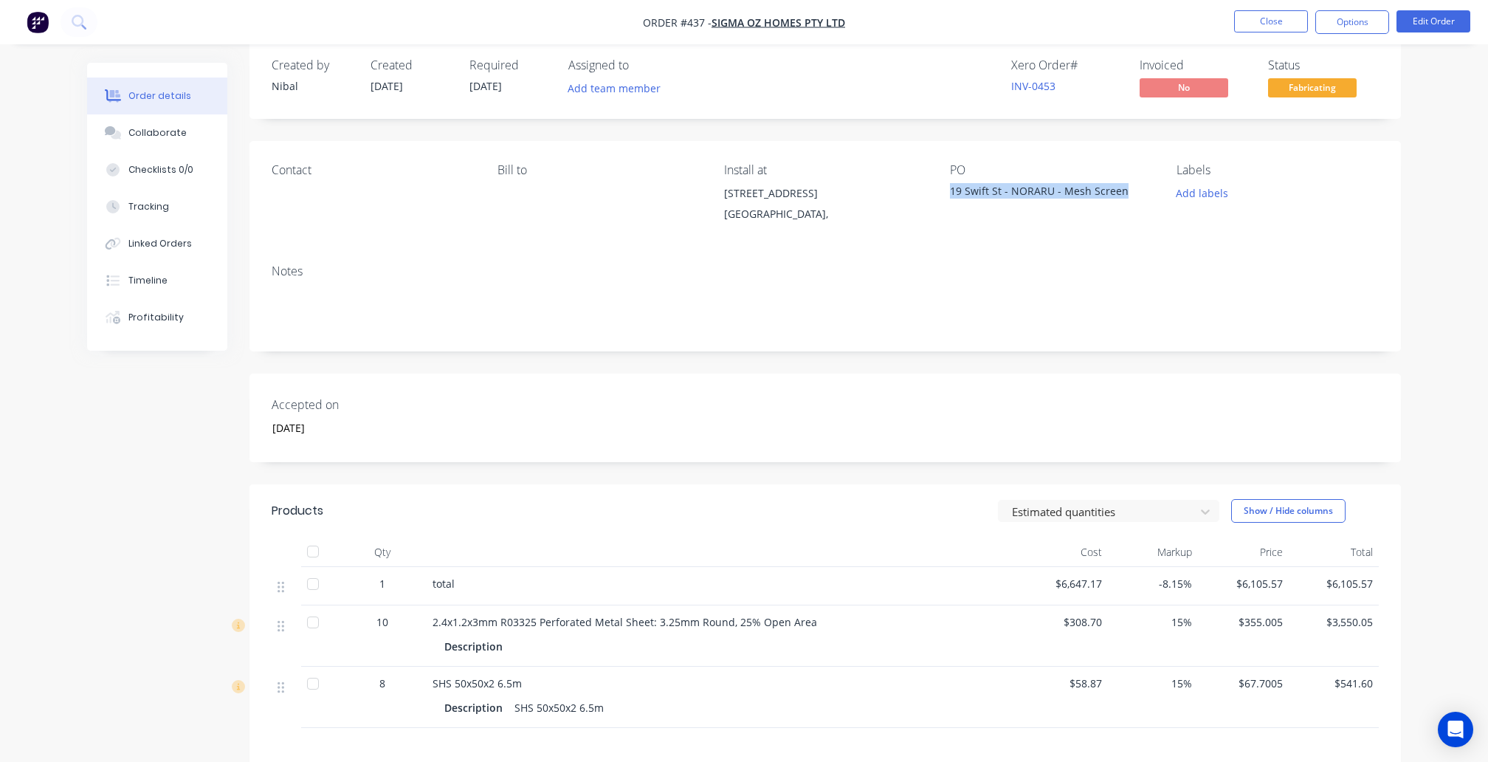
drag, startPoint x: 952, startPoint y: 184, endPoint x: 1133, endPoint y: 190, distance: 181.0
click at [1133, 190] on div "19 Swift St - NORARU - Mesh Screen" at bounding box center [1042, 193] width 185 height 21
copy div "19 Swift St - NORARU - Mesh Screen"
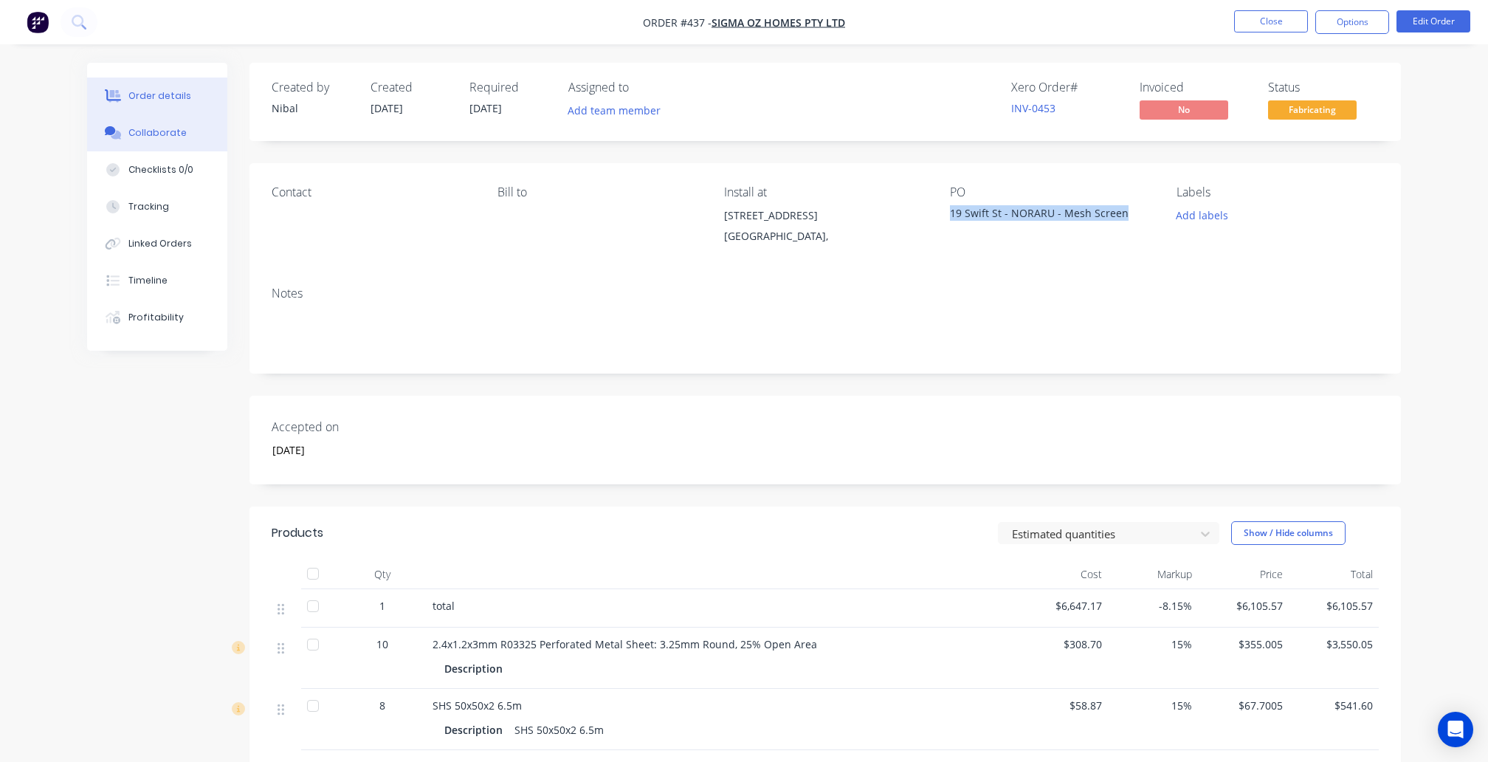
click at [207, 131] on button "Collaborate" at bounding box center [157, 132] width 140 height 37
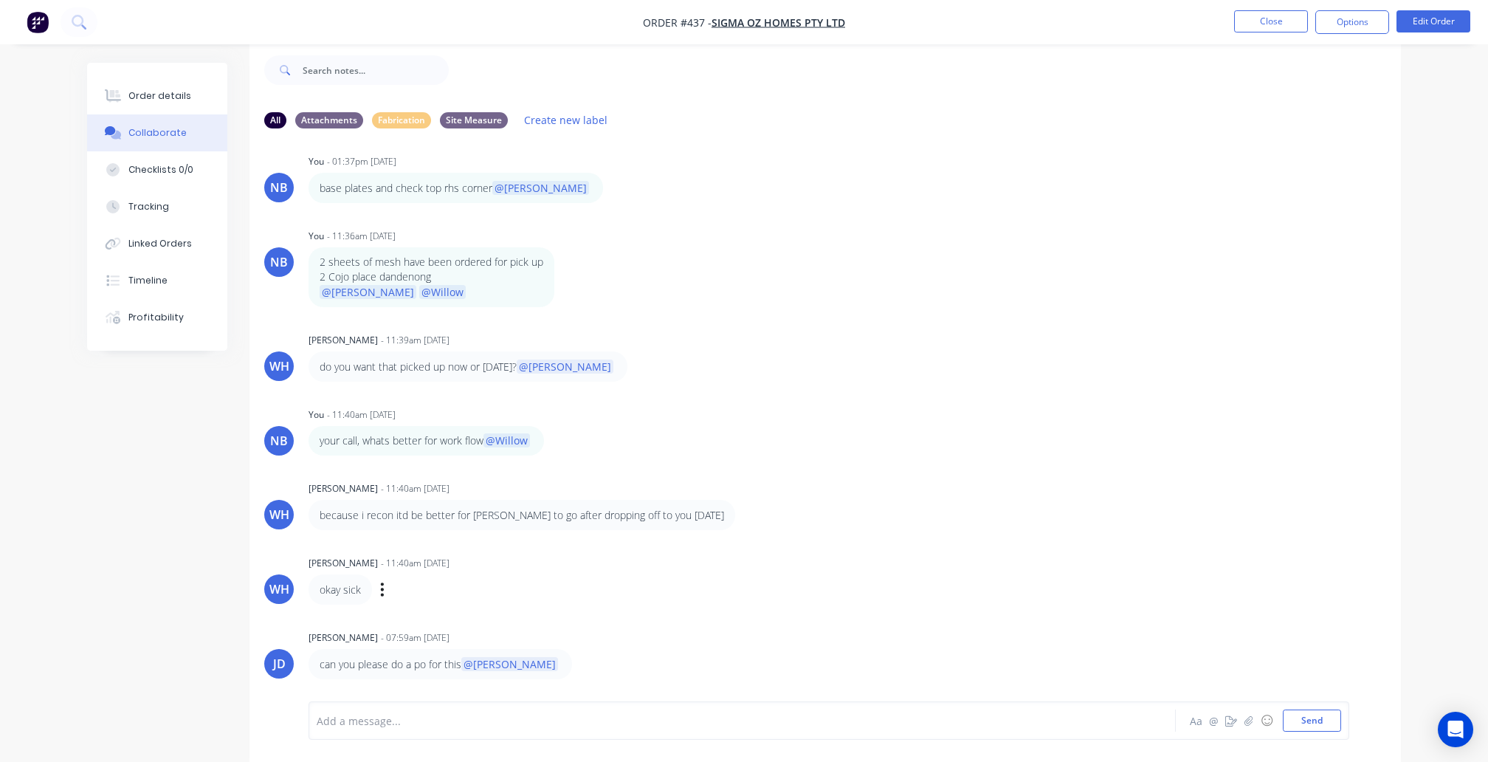
scroll to position [22, 0]
click at [1262, 724] on button "☺" at bounding box center [1267, 721] width 18 height 18
click at [1250, 722] on icon "button" at bounding box center [1249, 720] width 9 height 10
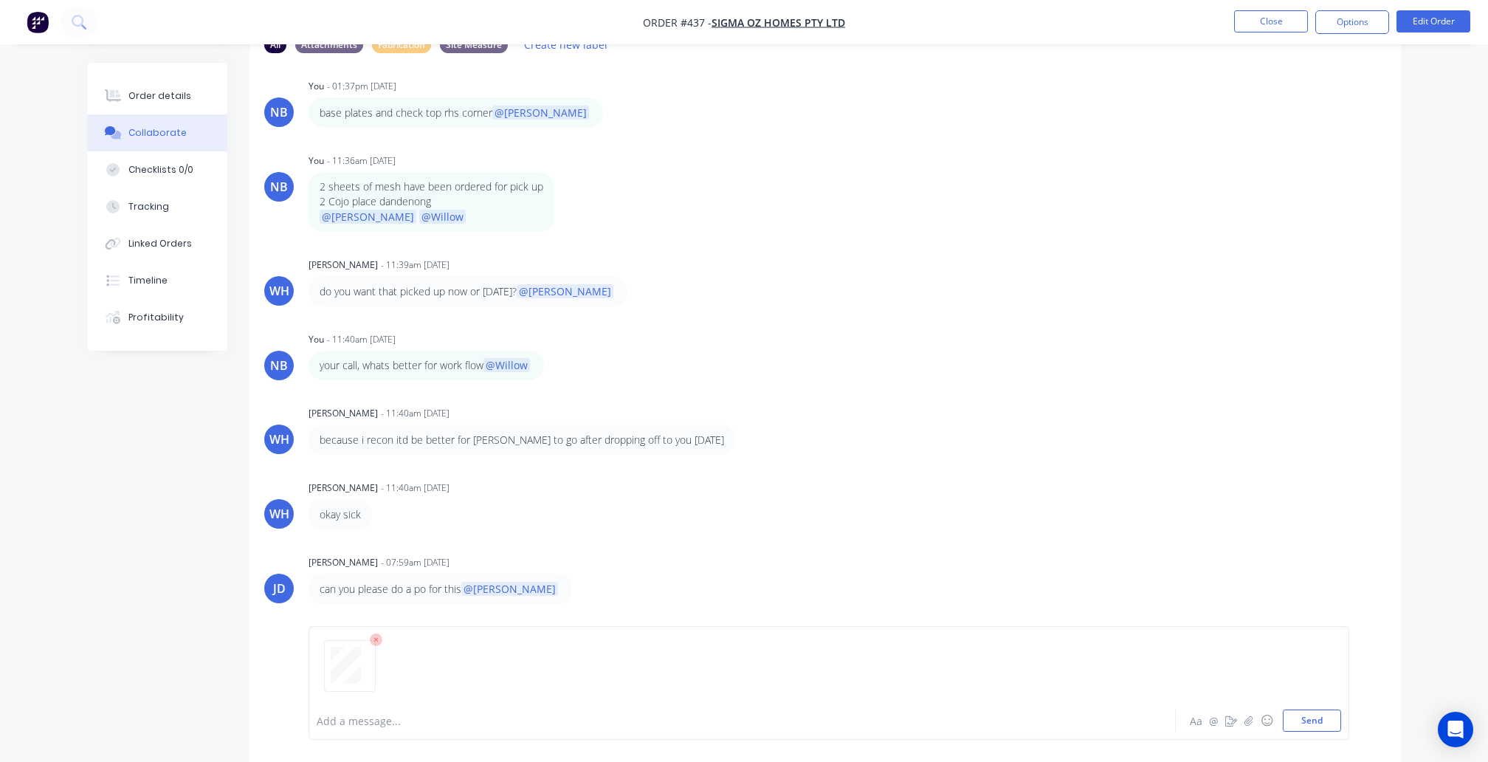
scroll to position [97, 0]
click at [1301, 715] on button "Send" at bounding box center [1312, 721] width 58 height 22
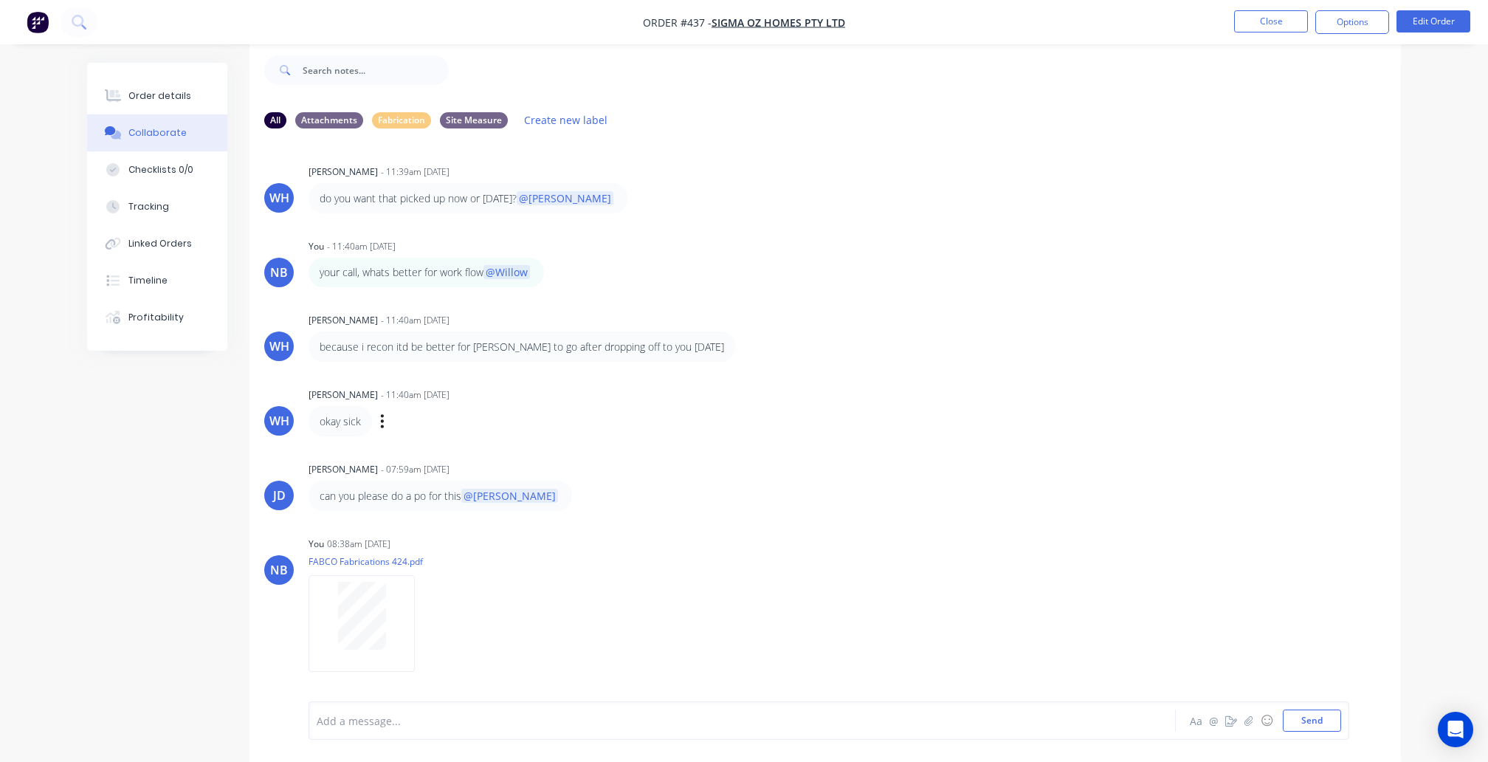
scroll to position [3211, 0]
click at [365, 577] on div at bounding box center [362, 623] width 106 height 97
click at [508, 727] on div "Add a message..." at bounding box center [701, 721] width 769 height 22
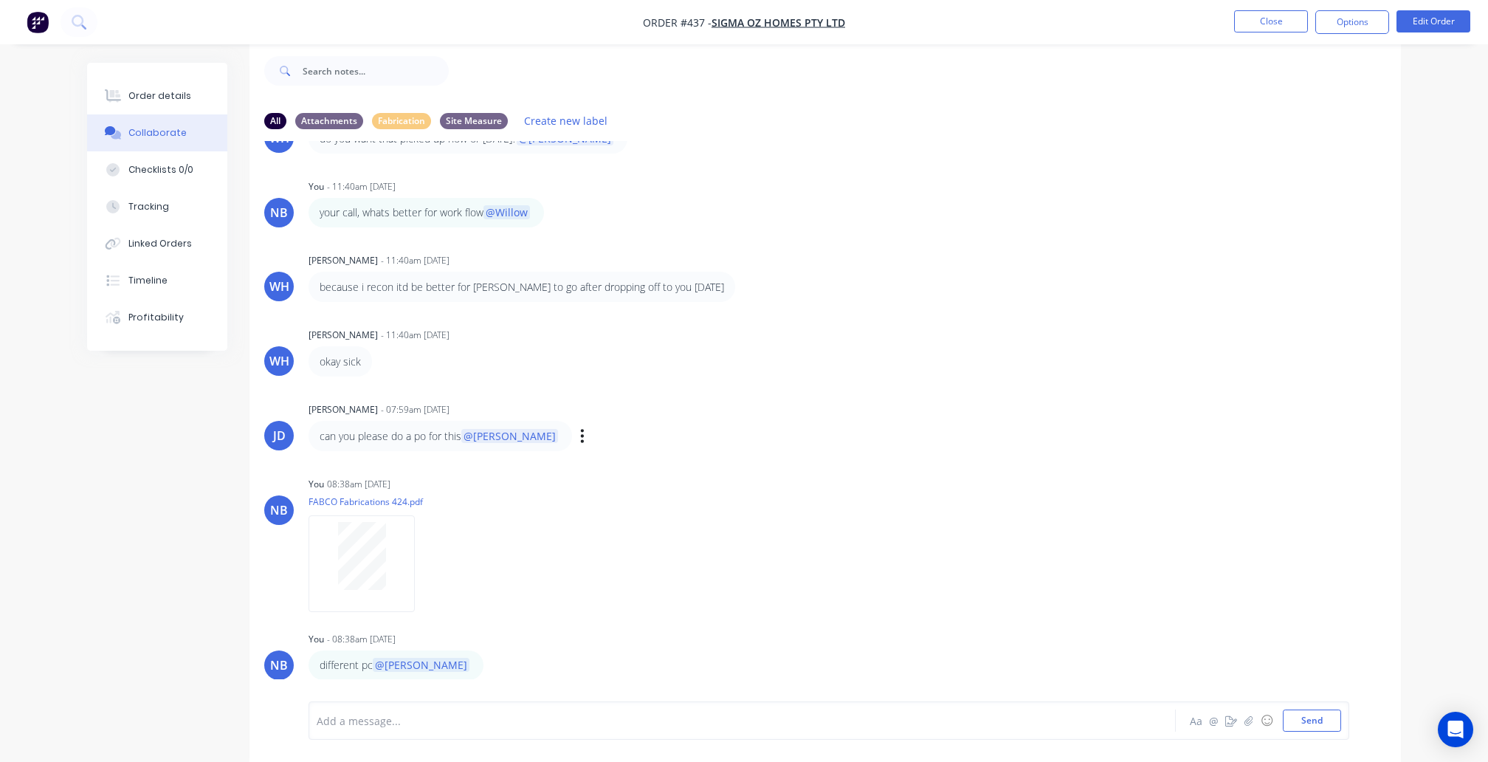
scroll to position [3265, 0]
click at [1292, 24] on button "Close" at bounding box center [1271, 21] width 74 height 22
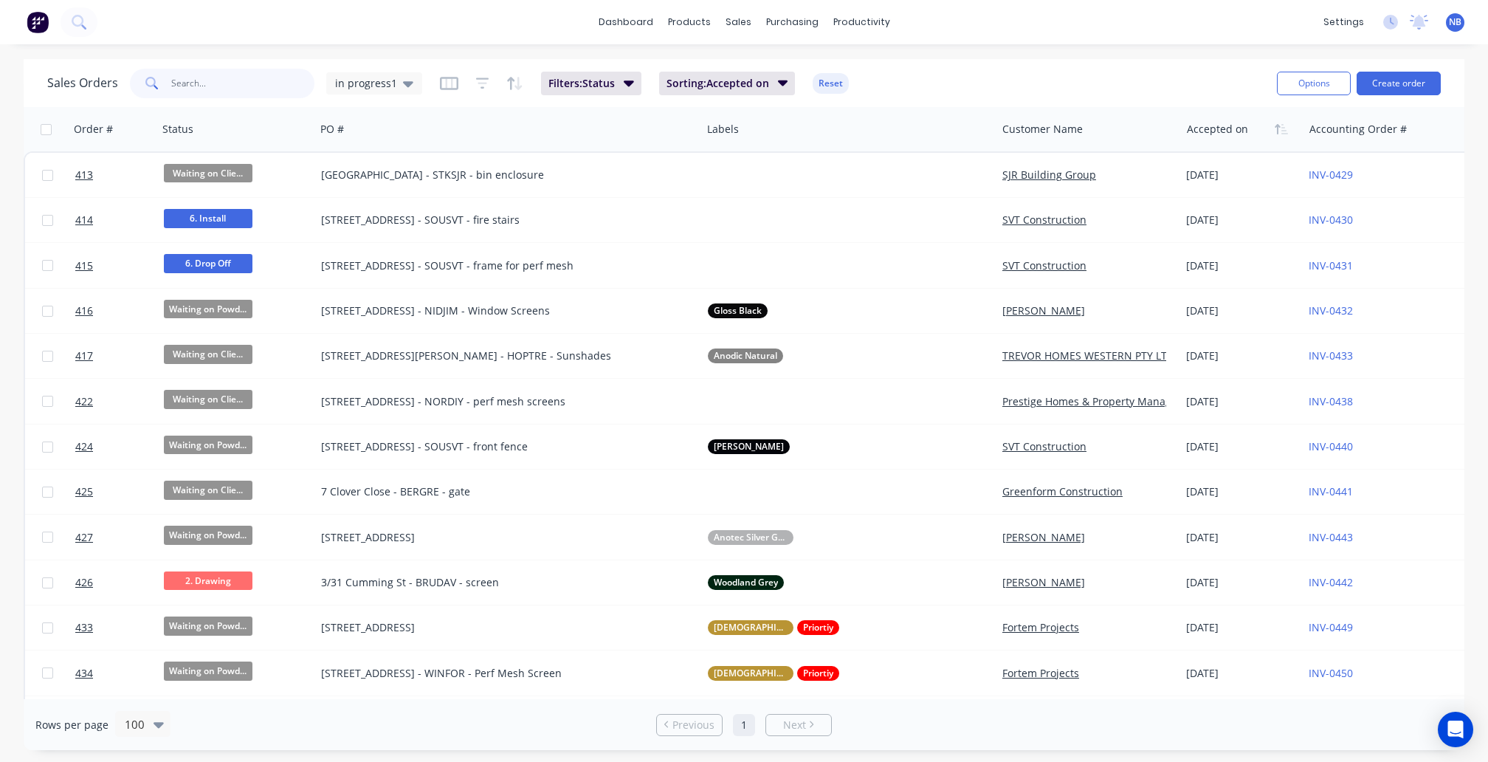
click at [266, 86] on input "text" at bounding box center [243, 84] width 144 height 30
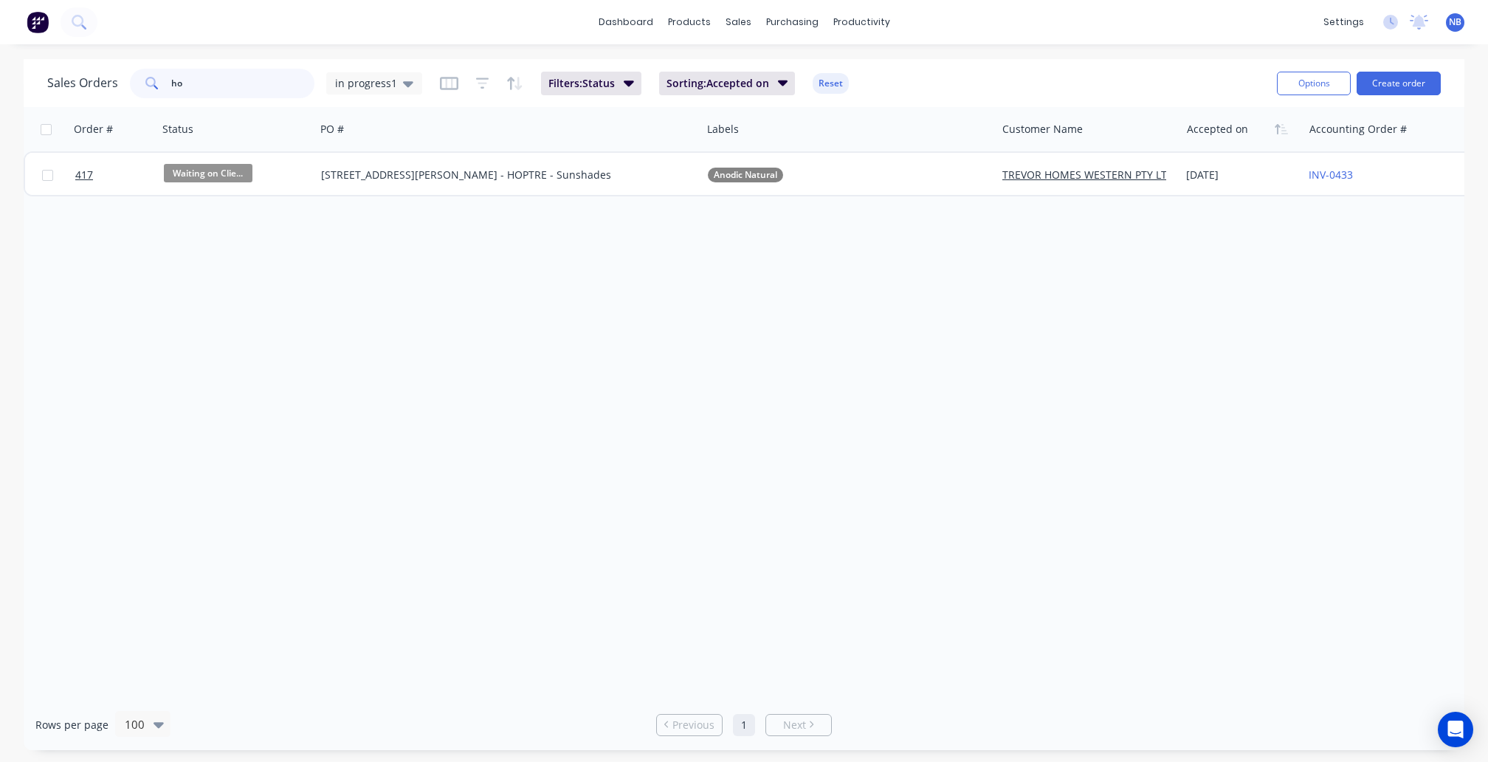
type input "h"
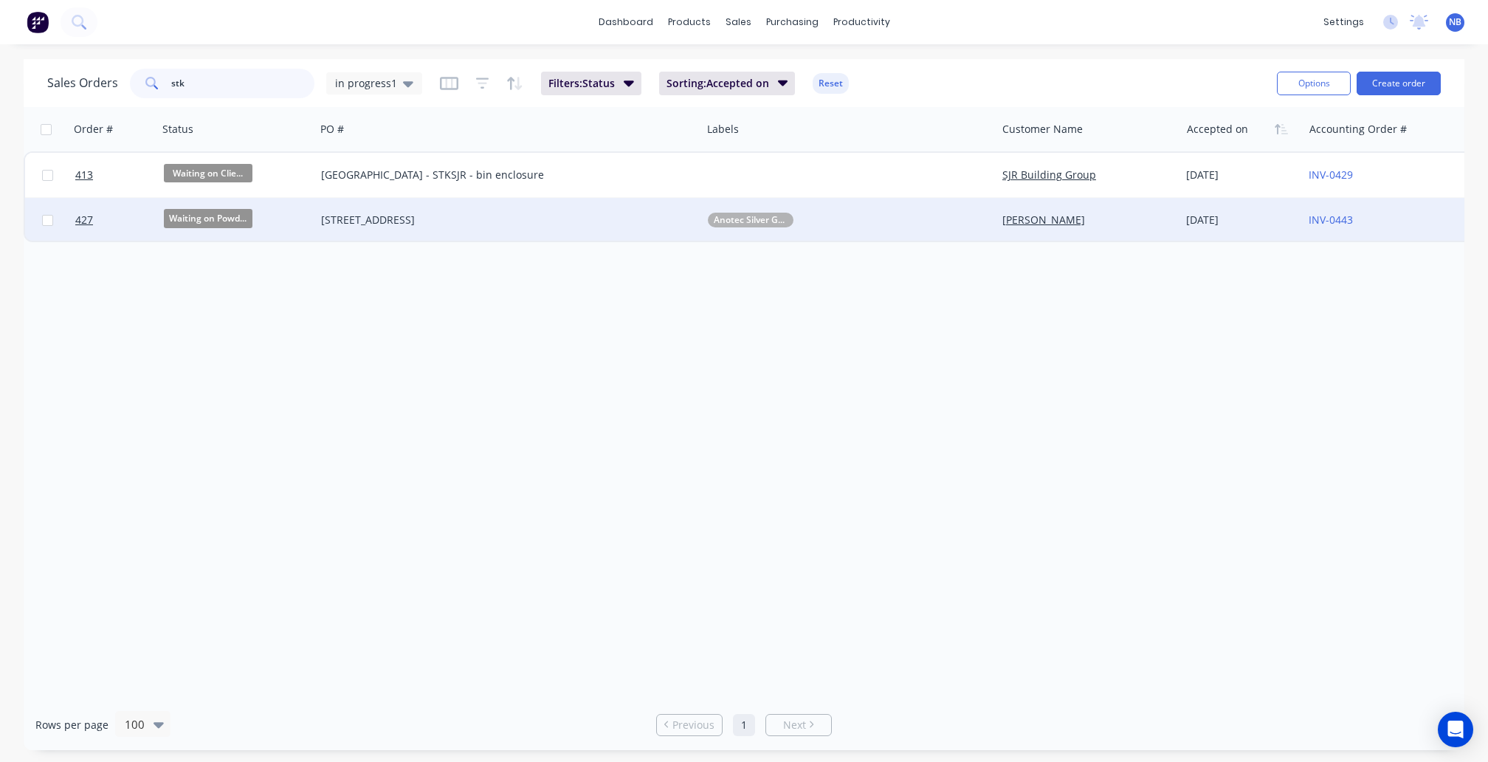
type input "stk"
click at [474, 221] on div "701/13 Wellington St - STKADA - divider" at bounding box center [499, 220] width 356 height 15
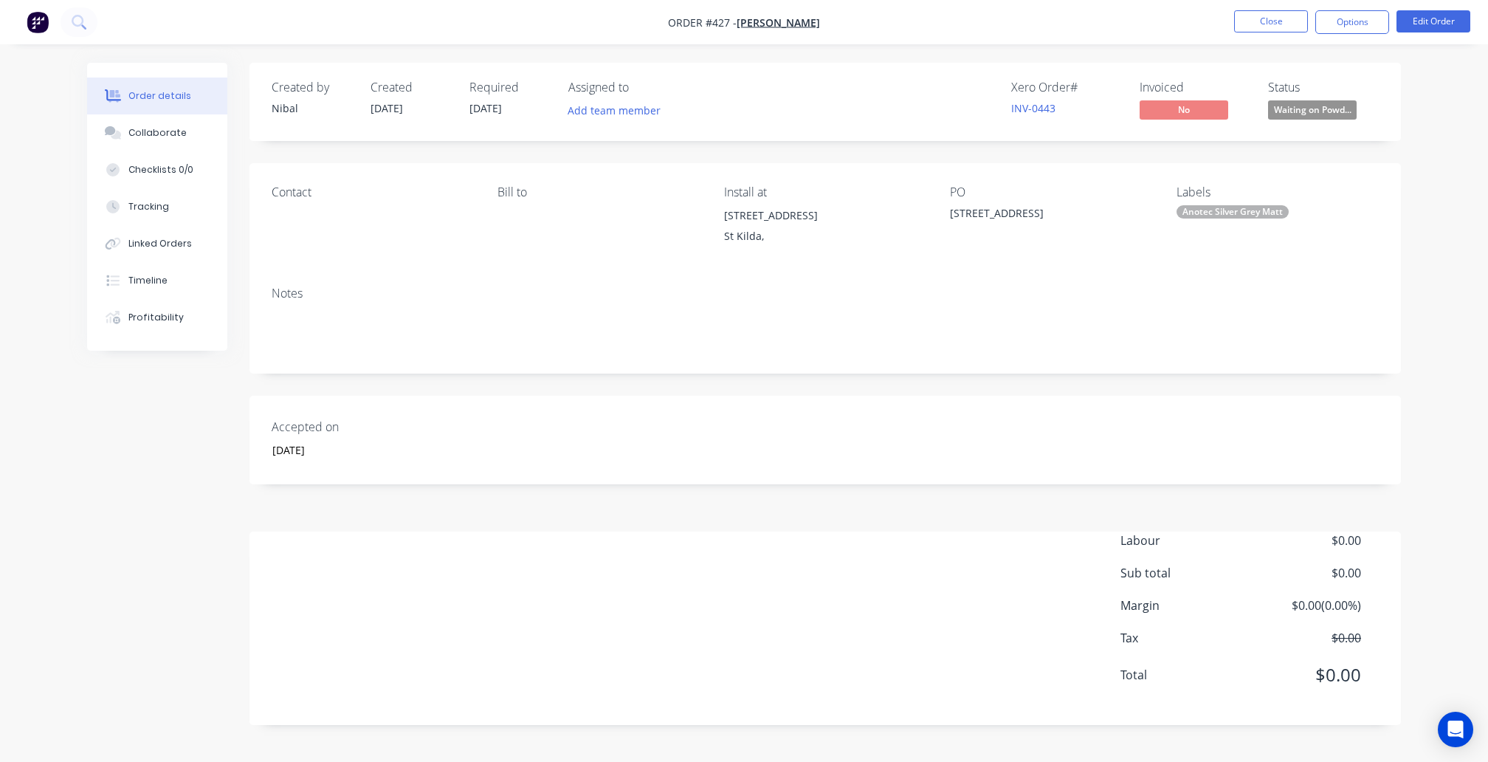
click at [1223, 213] on div "Anotec Silver Grey Matt" at bounding box center [1233, 211] width 112 height 13
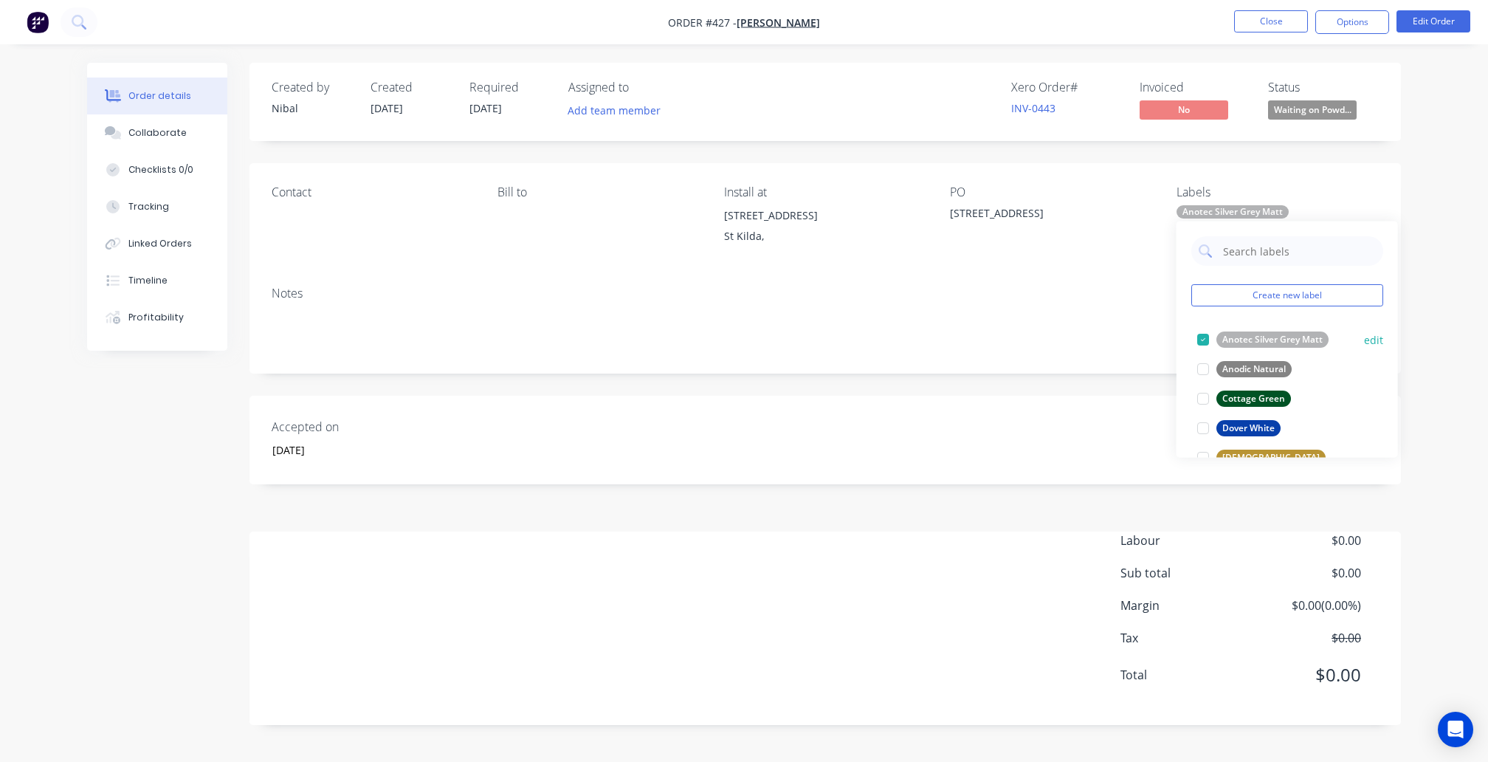
click at [1205, 340] on div at bounding box center [1204, 340] width 30 height 30
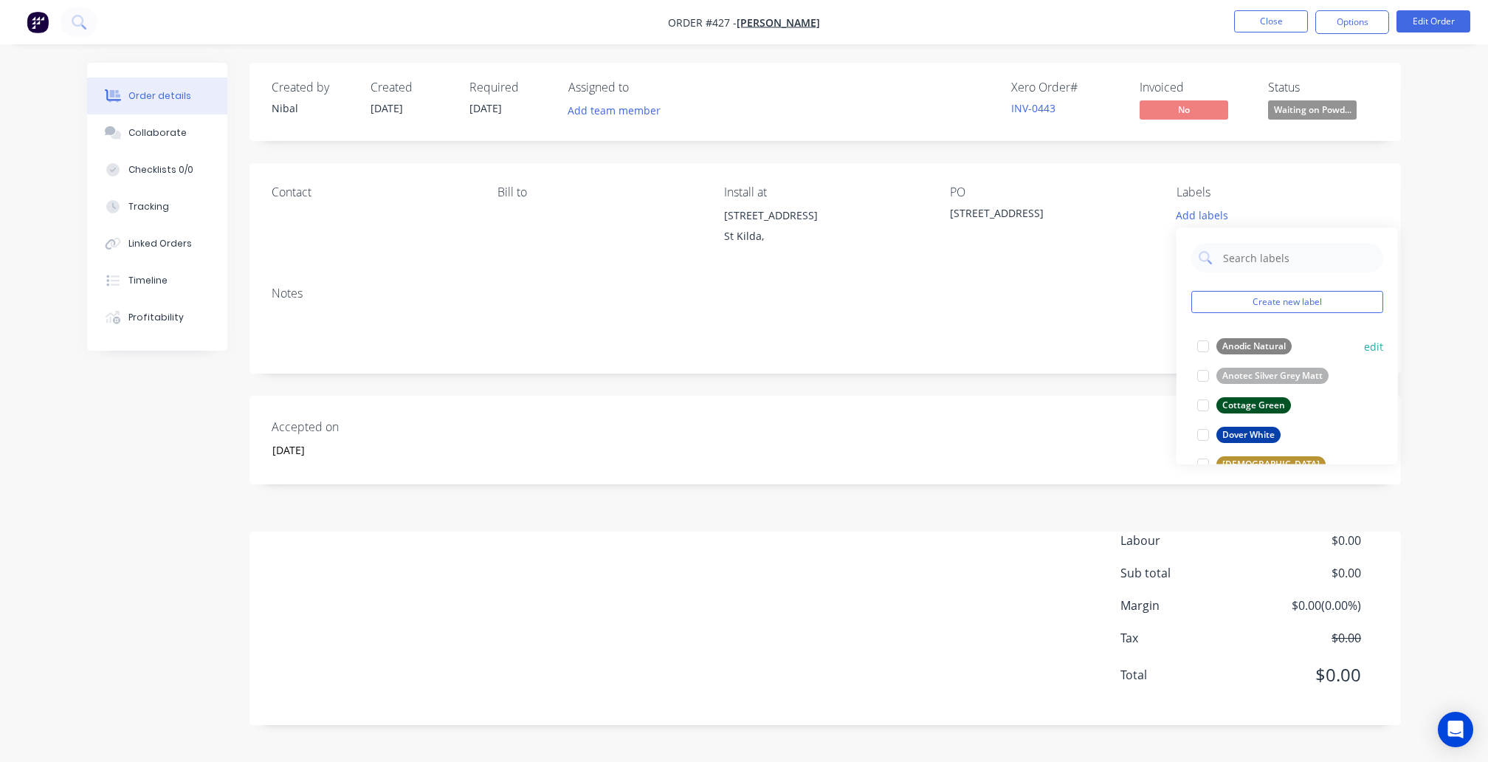
click at [1205, 346] on div at bounding box center [1204, 346] width 30 height 30
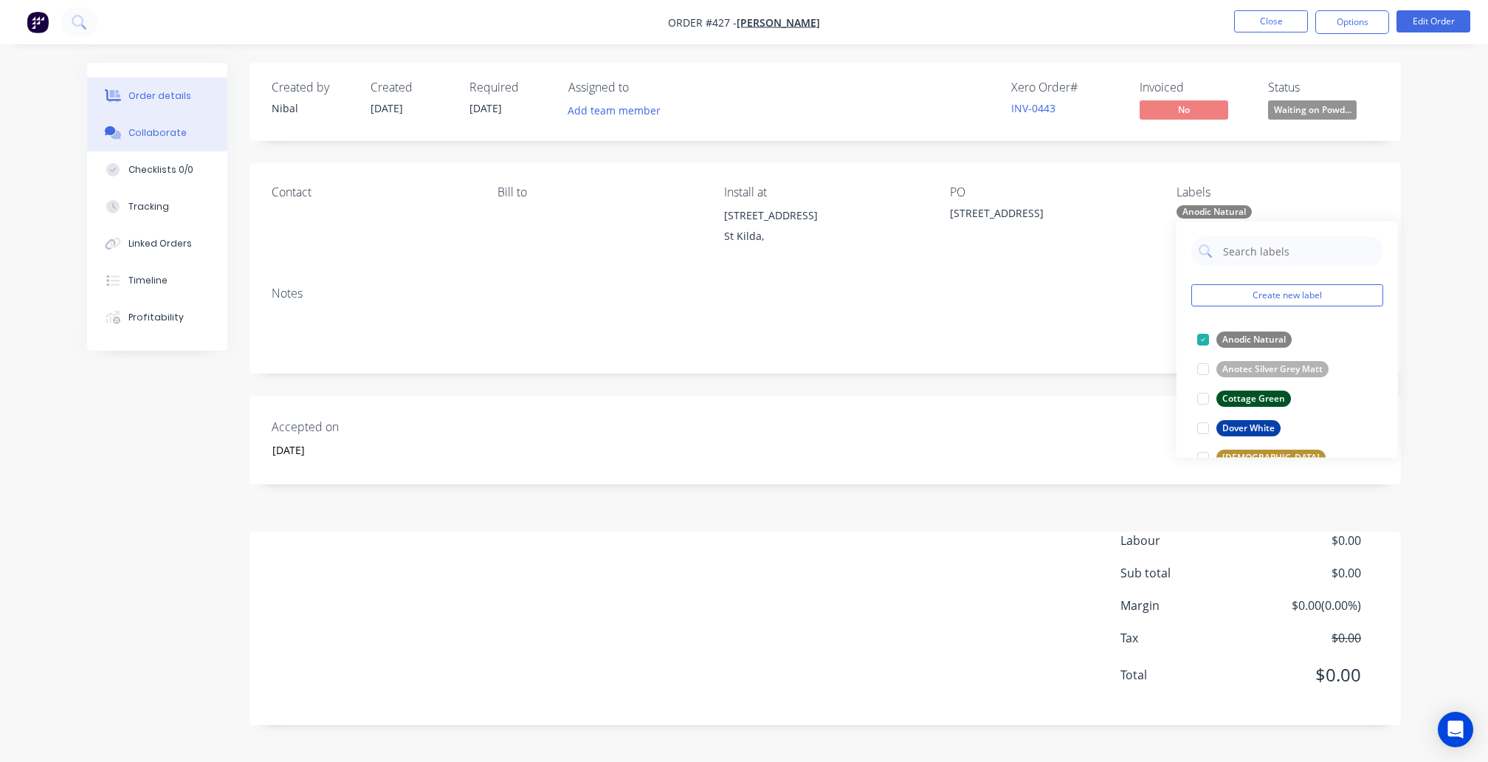
click at [142, 140] on div "Collaborate" at bounding box center [157, 132] width 58 height 13
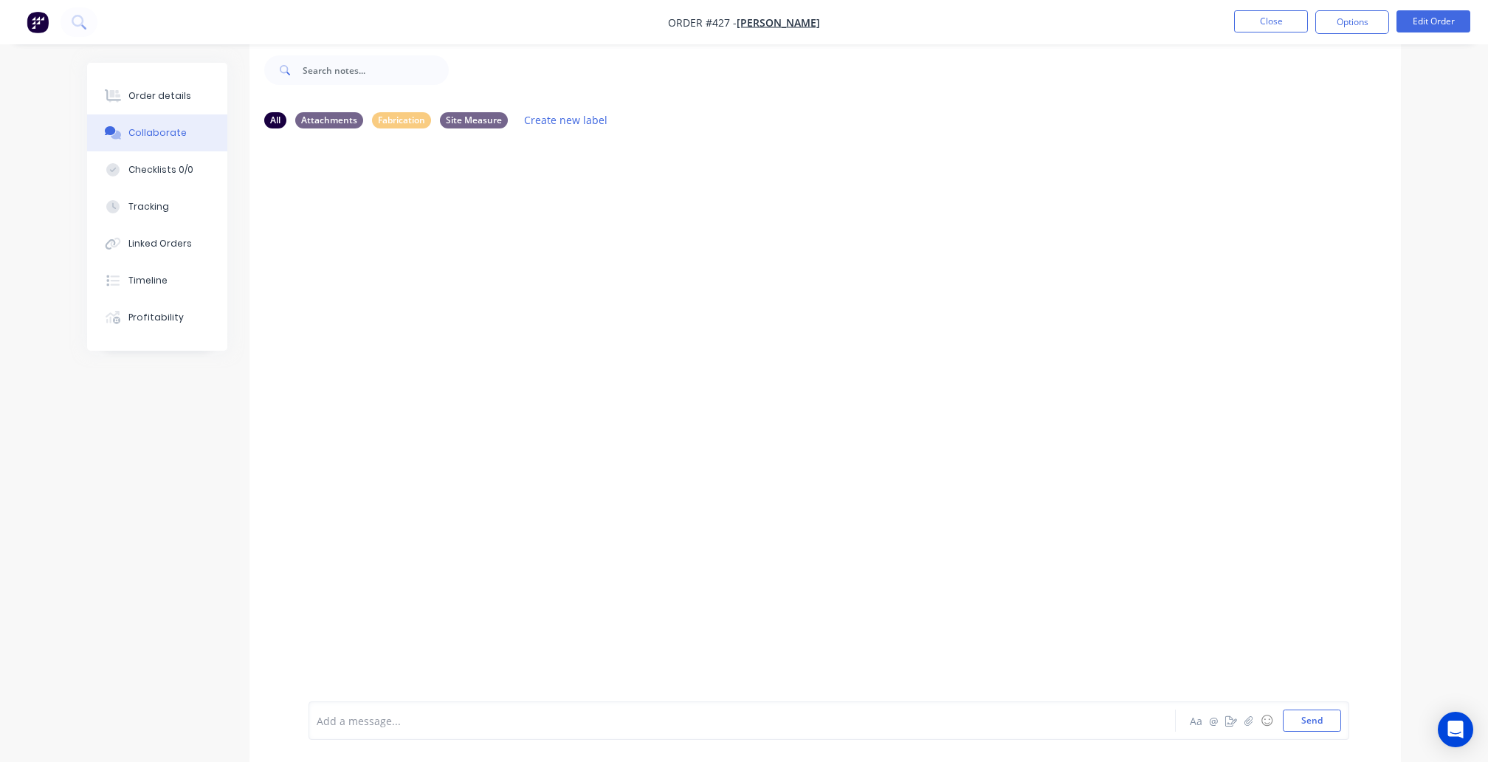
scroll to position [22, 0]
click at [515, 710] on div "Add a message..." at bounding box center [701, 721] width 769 height 22
click at [33, 20] on img "button" at bounding box center [38, 22] width 22 height 22
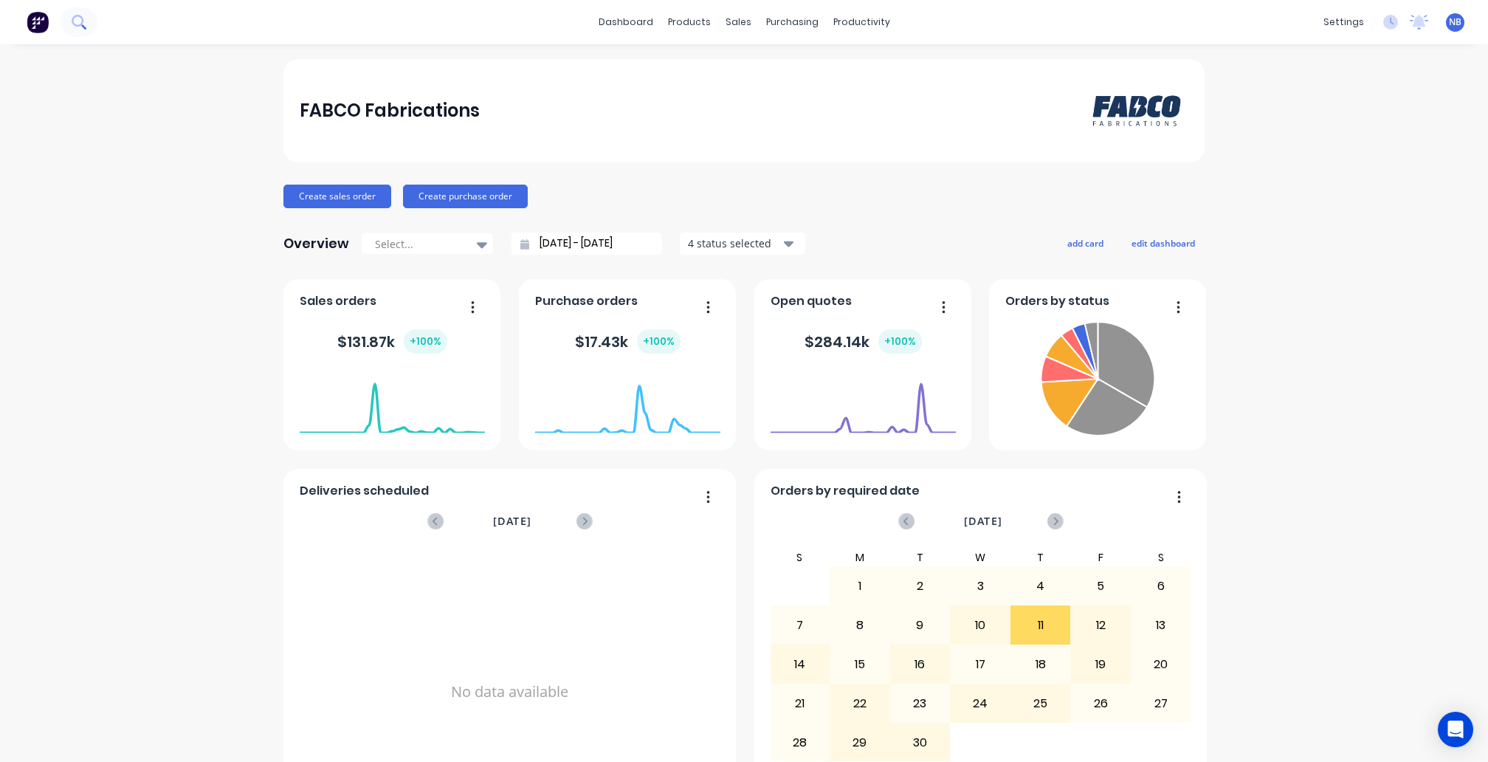
click at [83, 25] on icon at bounding box center [83, 26] width 5 height 5
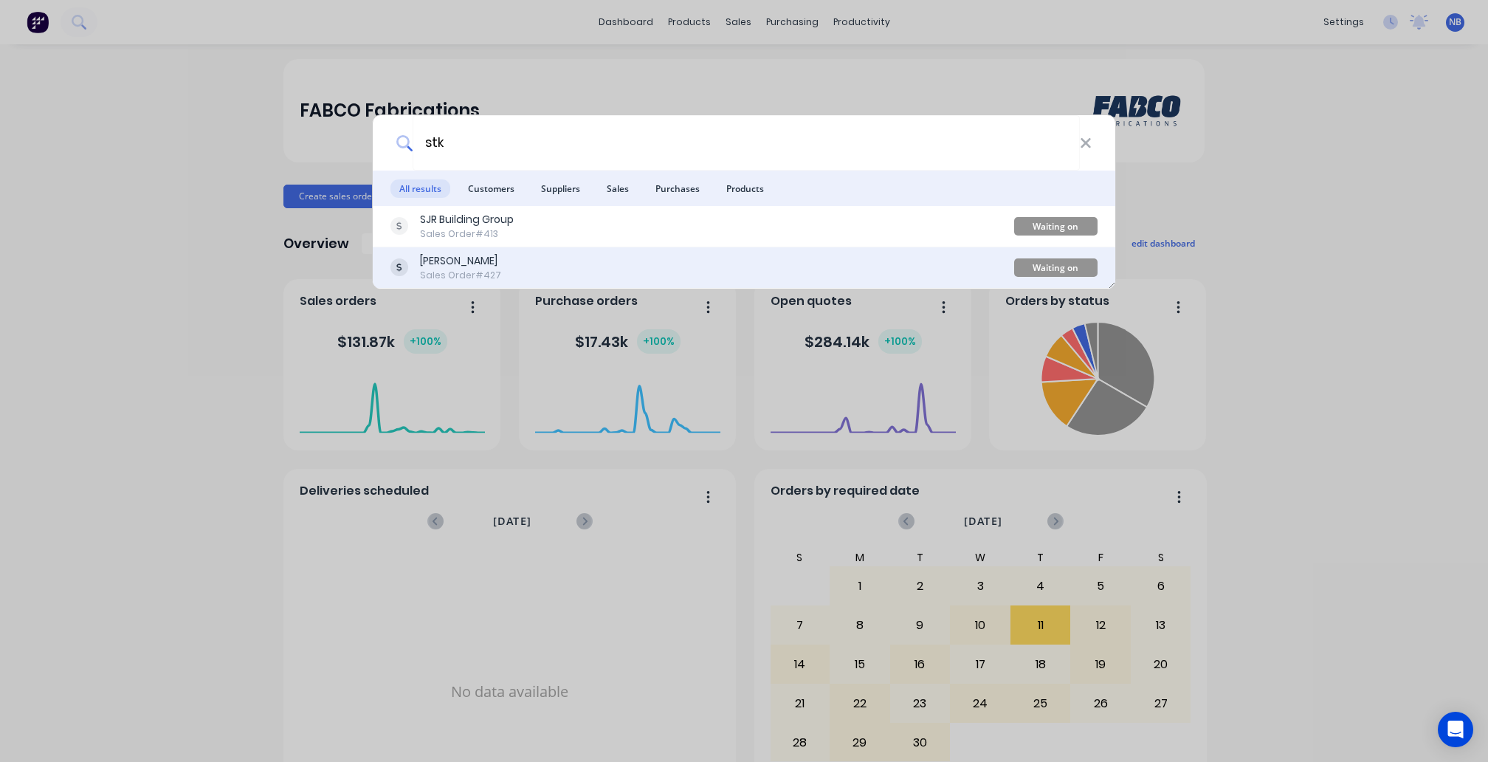
type input "stk"
click at [520, 267] on div "Adam Hooper Sales Order #427" at bounding box center [703, 267] width 624 height 29
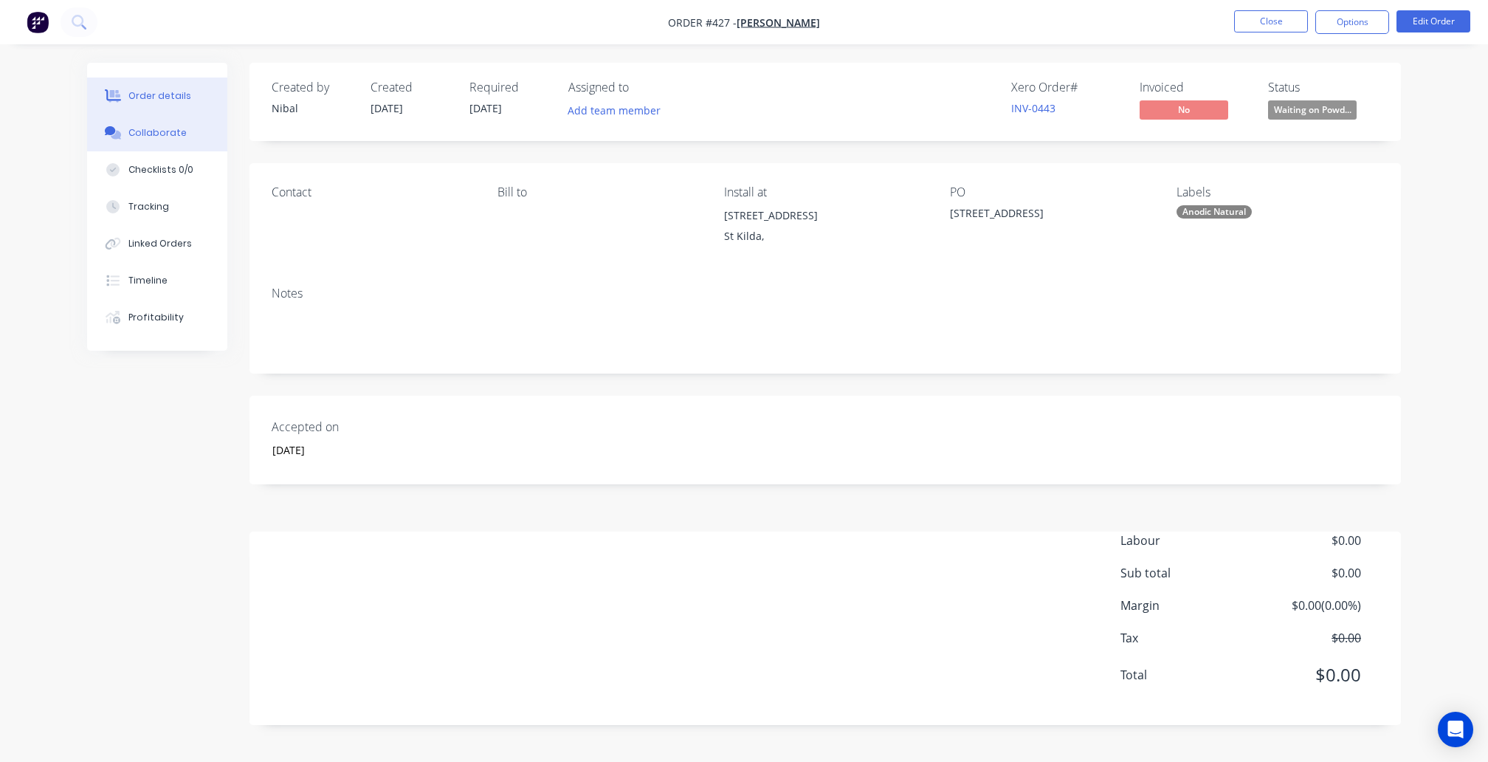
click at [184, 131] on button "Collaborate" at bounding box center [157, 132] width 140 height 37
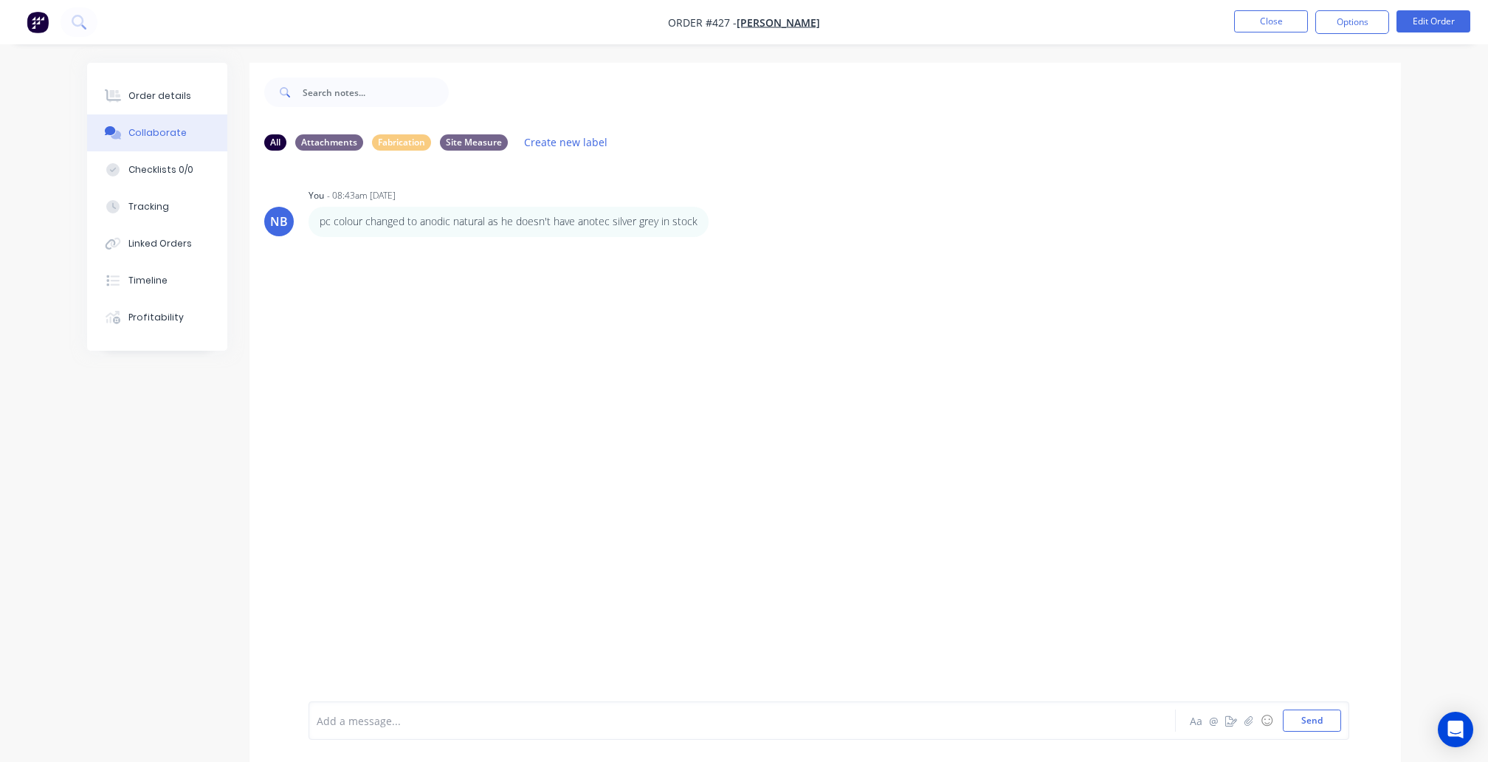
click at [482, 710] on div "Add a message..." at bounding box center [701, 721] width 769 height 22
click at [719, 219] on icon "button" at bounding box center [719, 221] width 3 height 13
click at [560, 394] on div "NB You - 08:43am 30/09/25 pc colour changed to anodic natural as he doesn't hav…" at bounding box center [826, 431] width 1152 height 539
click at [717, 220] on icon "button" at bounding box center [719, 221] width 4 height 17
click at [736, 239] on button "Edit" at bounding box center [774, 248] width 93 height 24
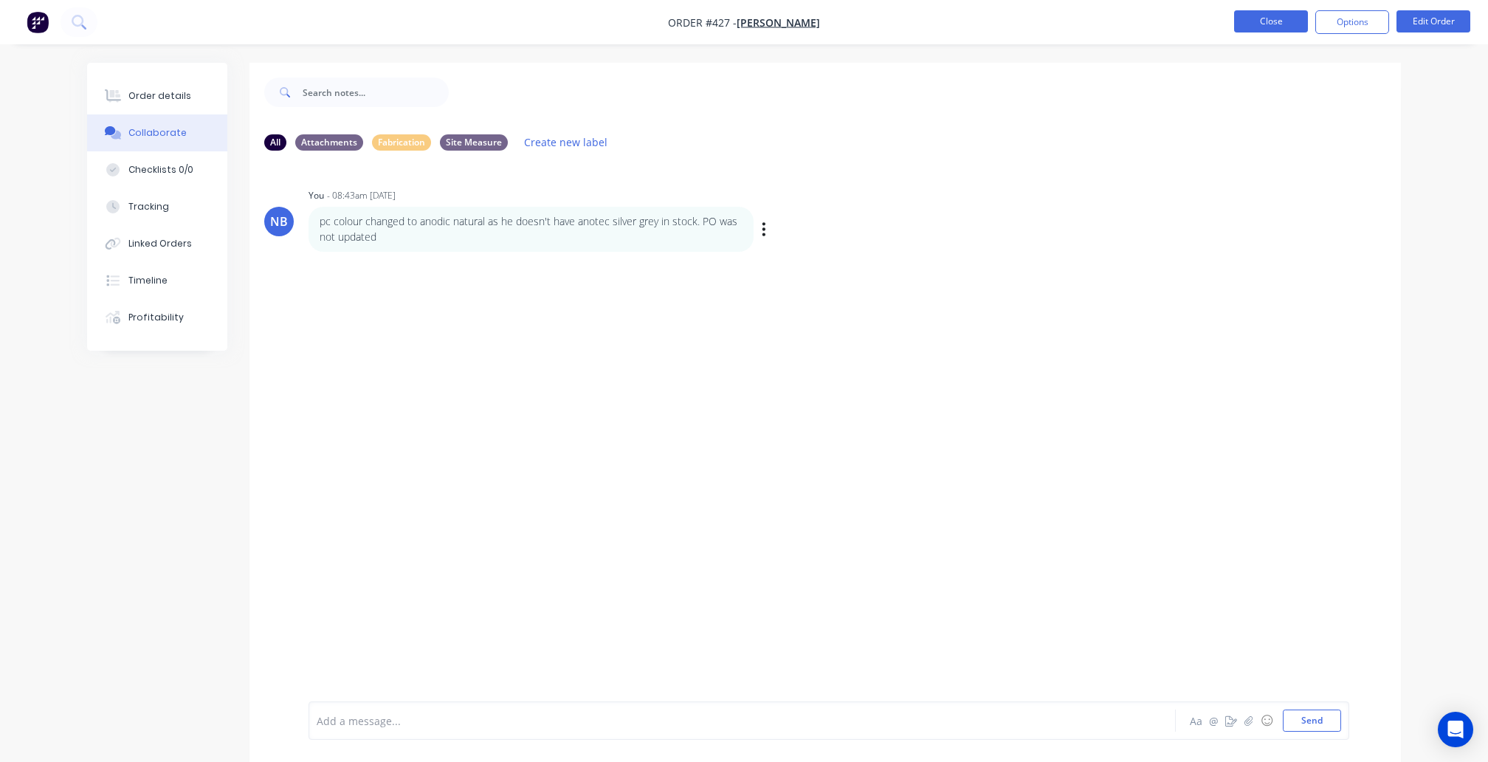
click at [1252, 18] on button "Close" at bounding box center [1271, 21] width 74 height 22
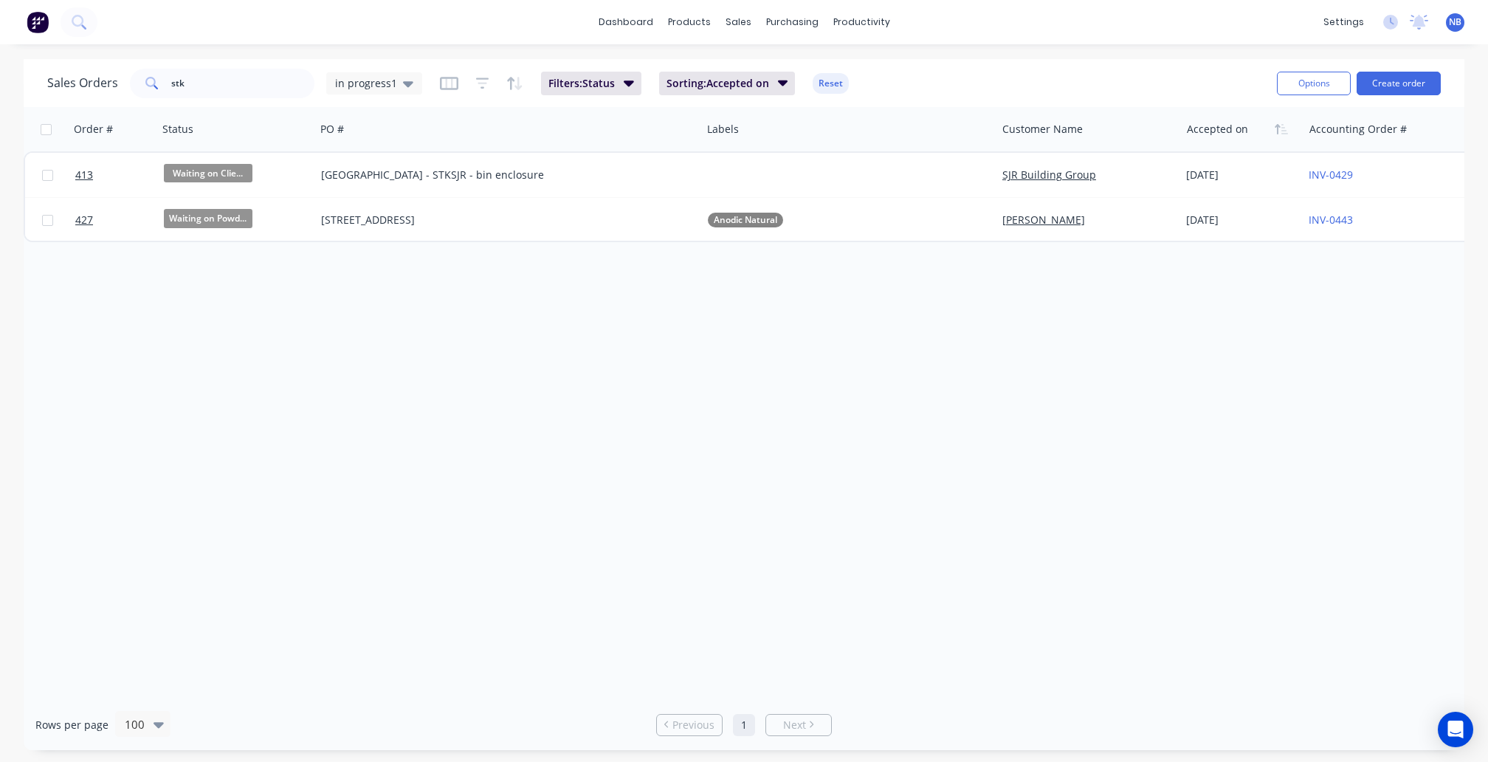
click at [41, 13] on img at bounding box center [38, 22] width 22 height 22
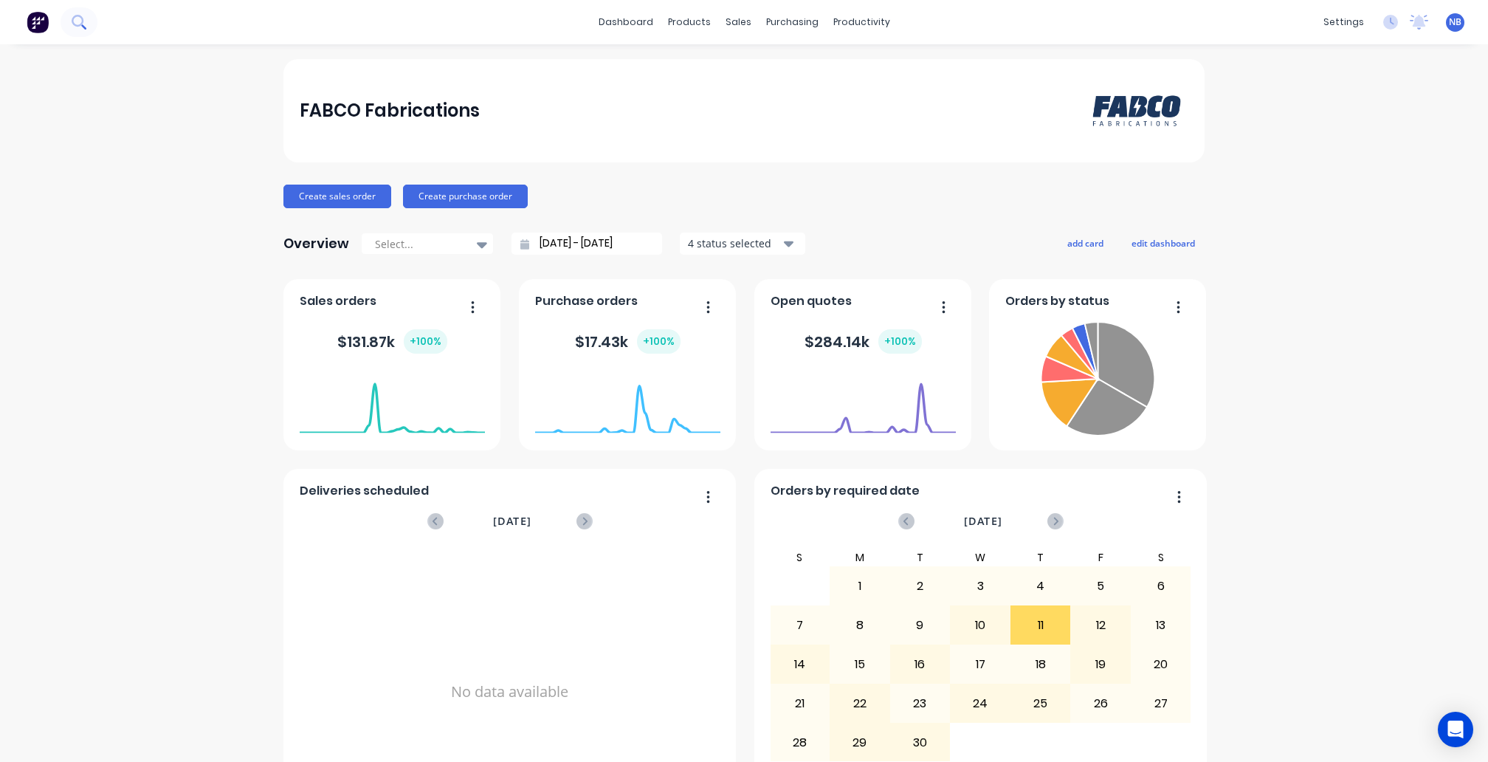
click at [78, 28] on icon at bounding box center [79, 22] width 14 height 14
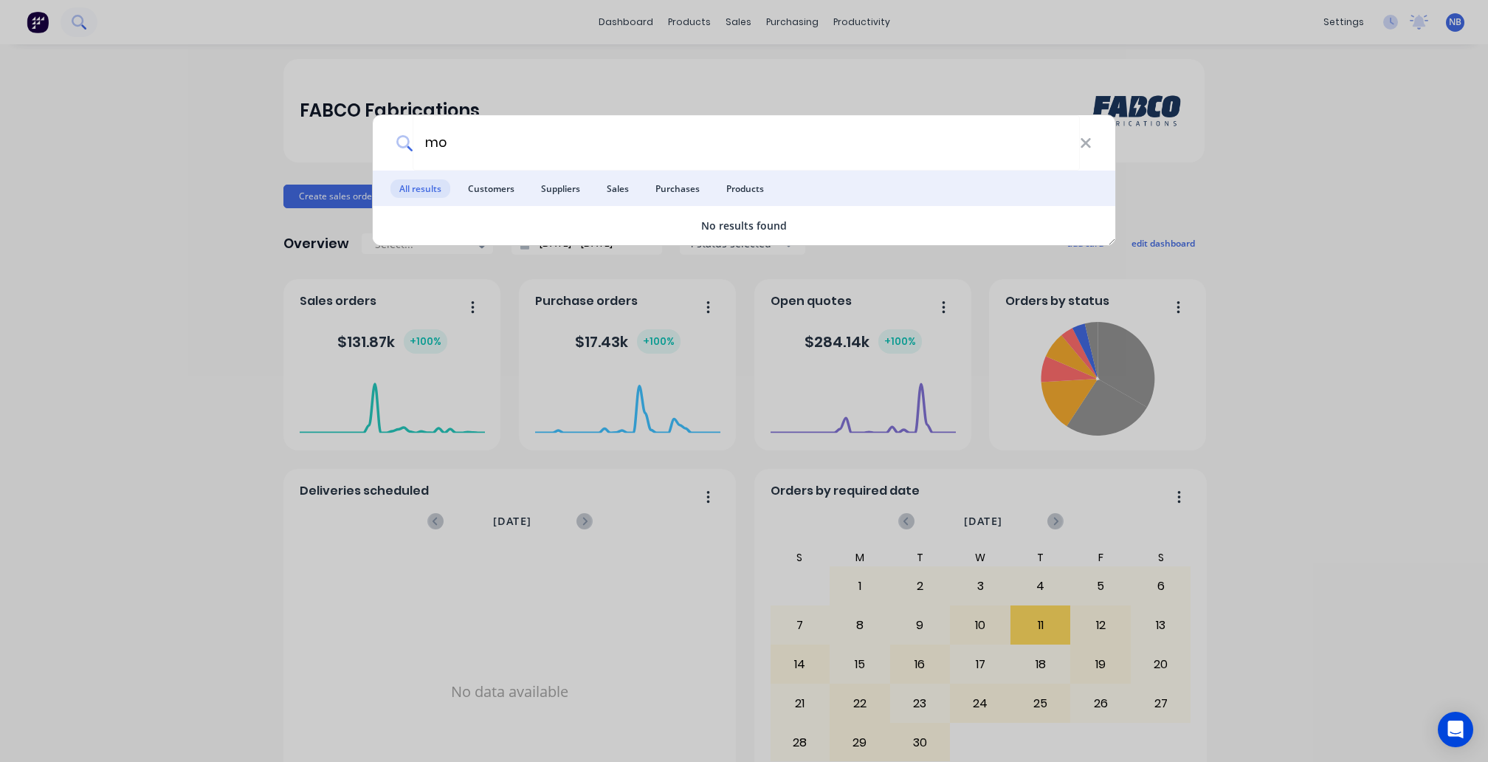
type input "m"
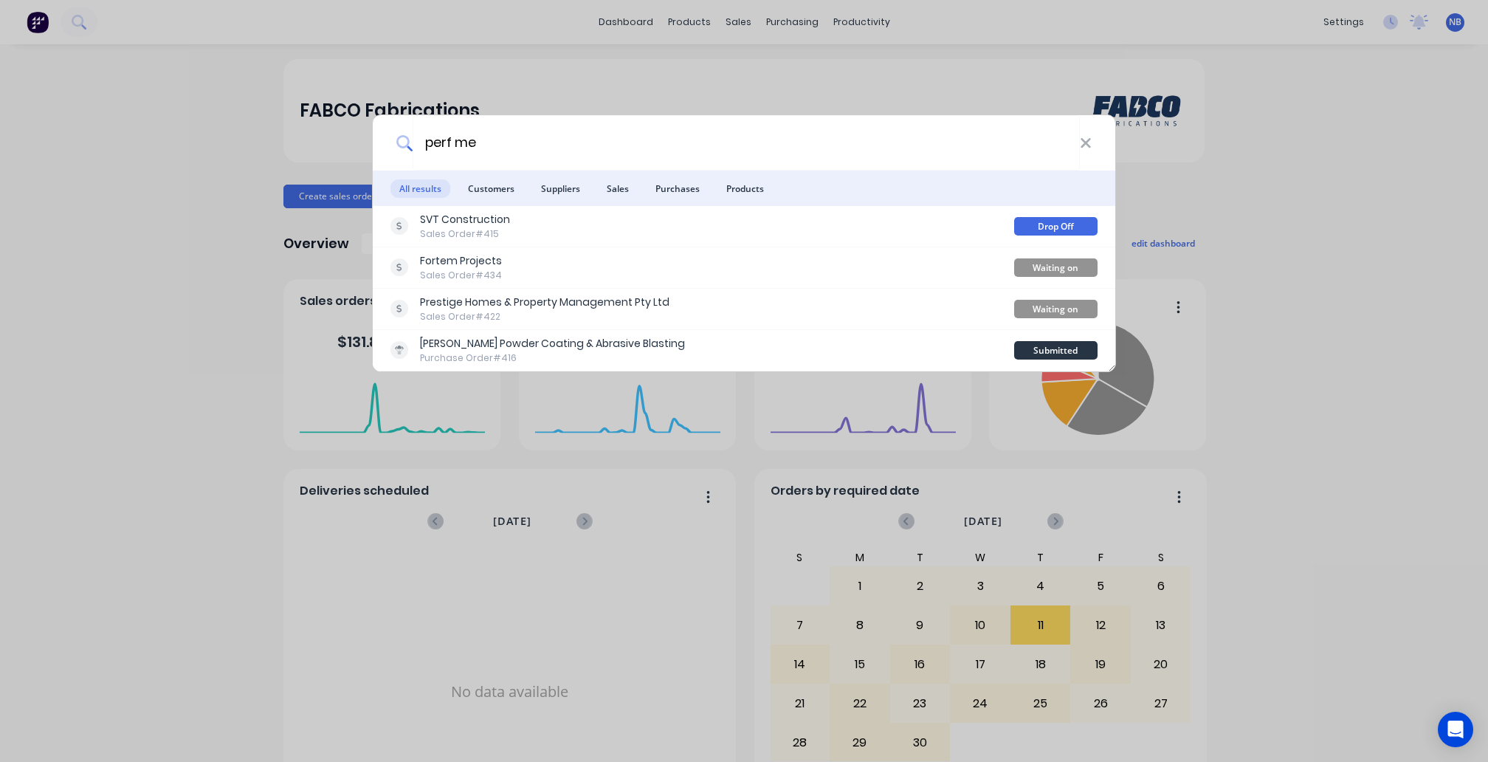
type input "perf me"
click at [199, 275] on div "perf me All results Customers Suppliers Sales Purchases Products SVT Constructi…" at bounding box center [744, 381] width 1488 height 762
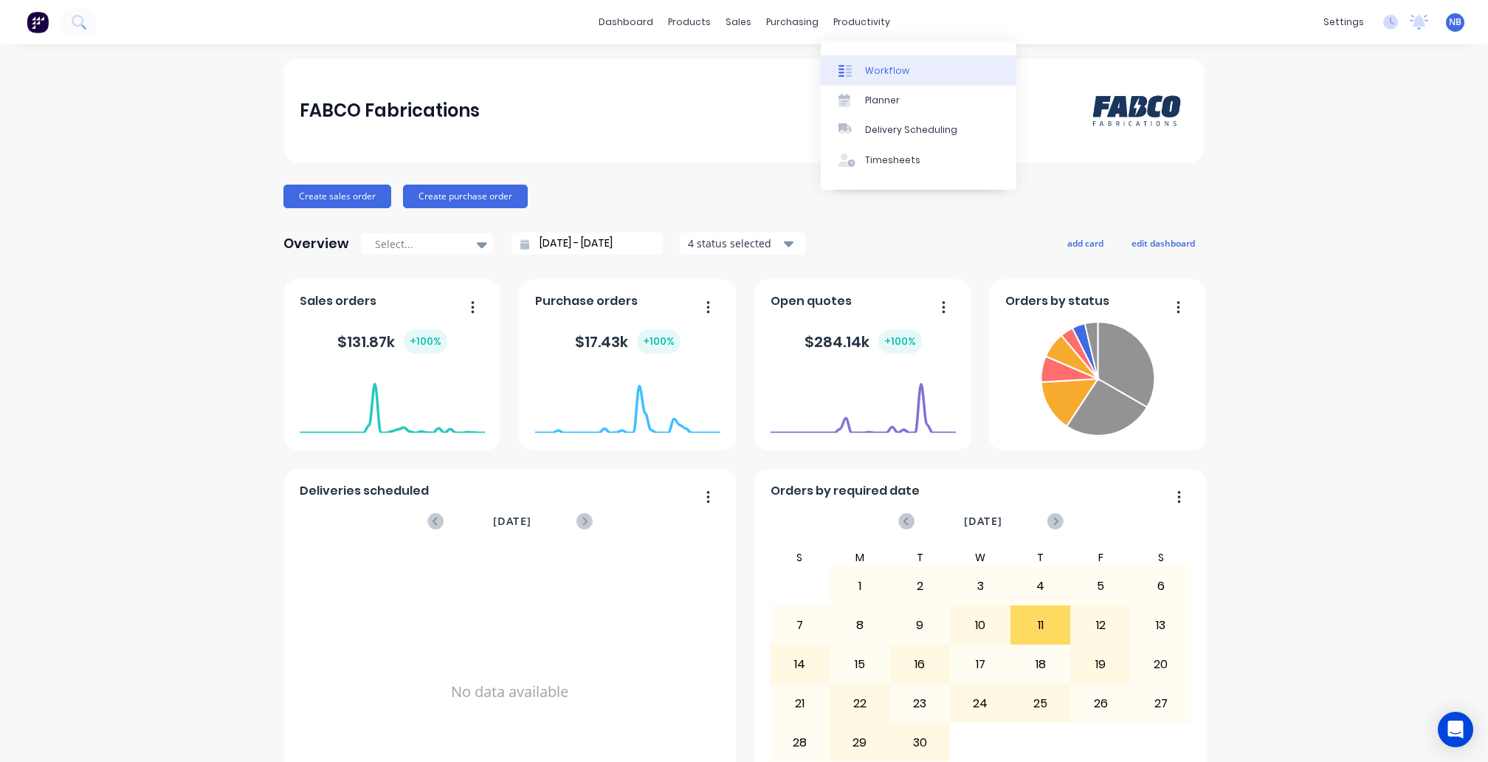
click at [869, 69] on div "Workflow" at bounding box center [887, 70] width 44 height 13
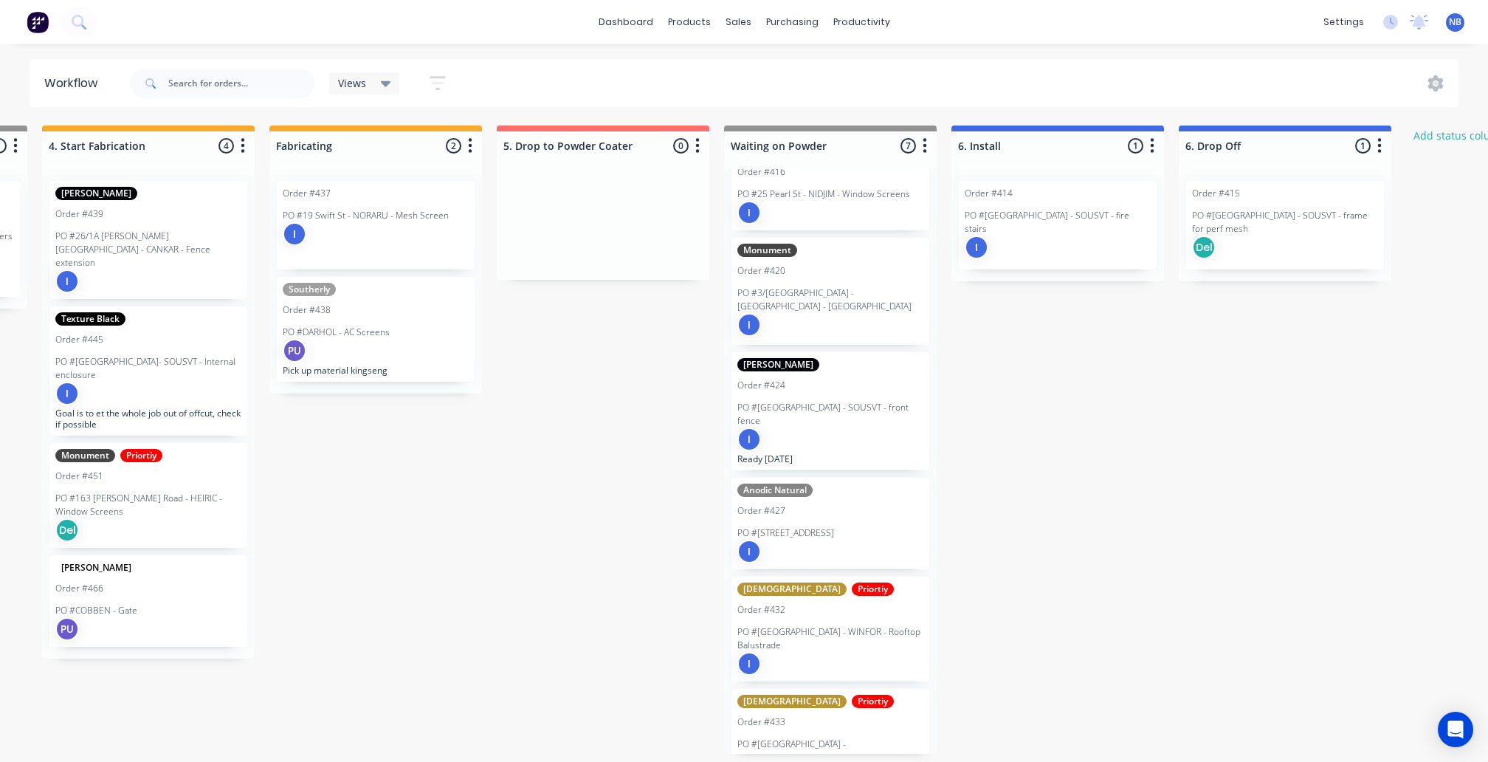
scroll to position [43, 0]
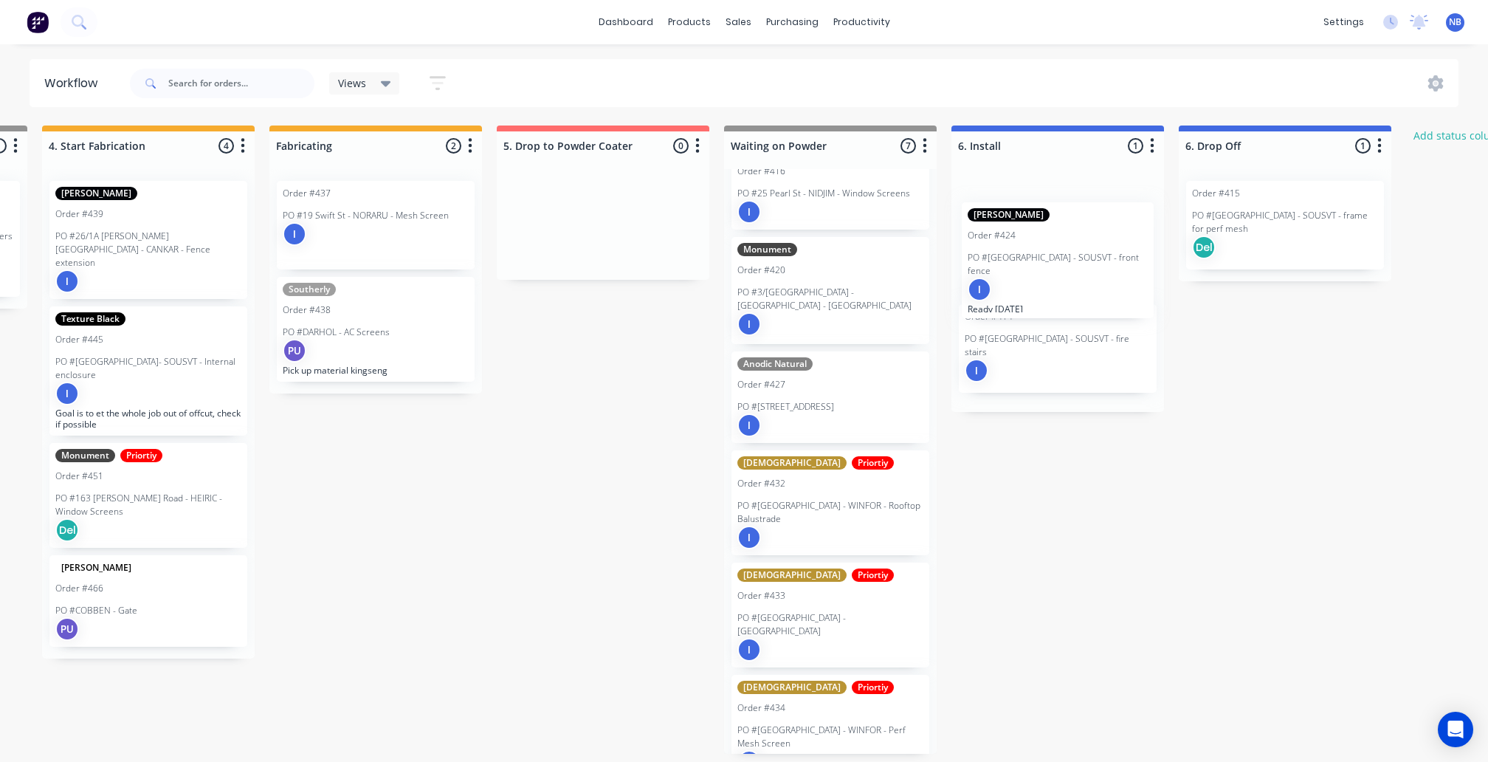
drag, startPoint x: 832, startPoint y: 410, endPoint x: 1068, endPoint y: 272, distance: 273.4
click at [1068, 272] on div "Submitted 0 Status colour #273444 hex #273444 Save Cancel Summaries Total order…" at bounding box center [187, 440] width 3105 height 628
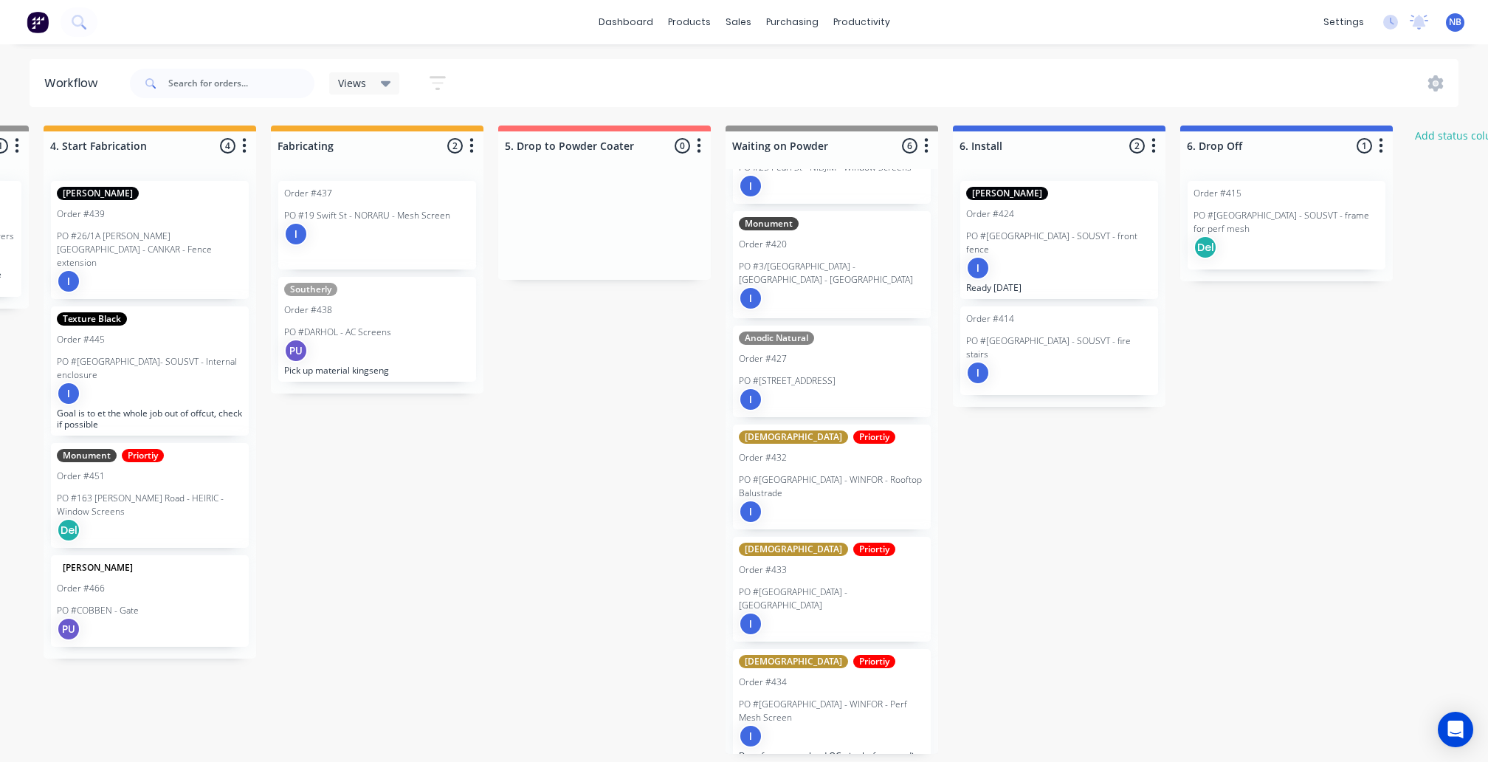
scroll to position [68, 0]
click at [812, 388] on div "I" at bounding box center [832, 400] width 186 height 24
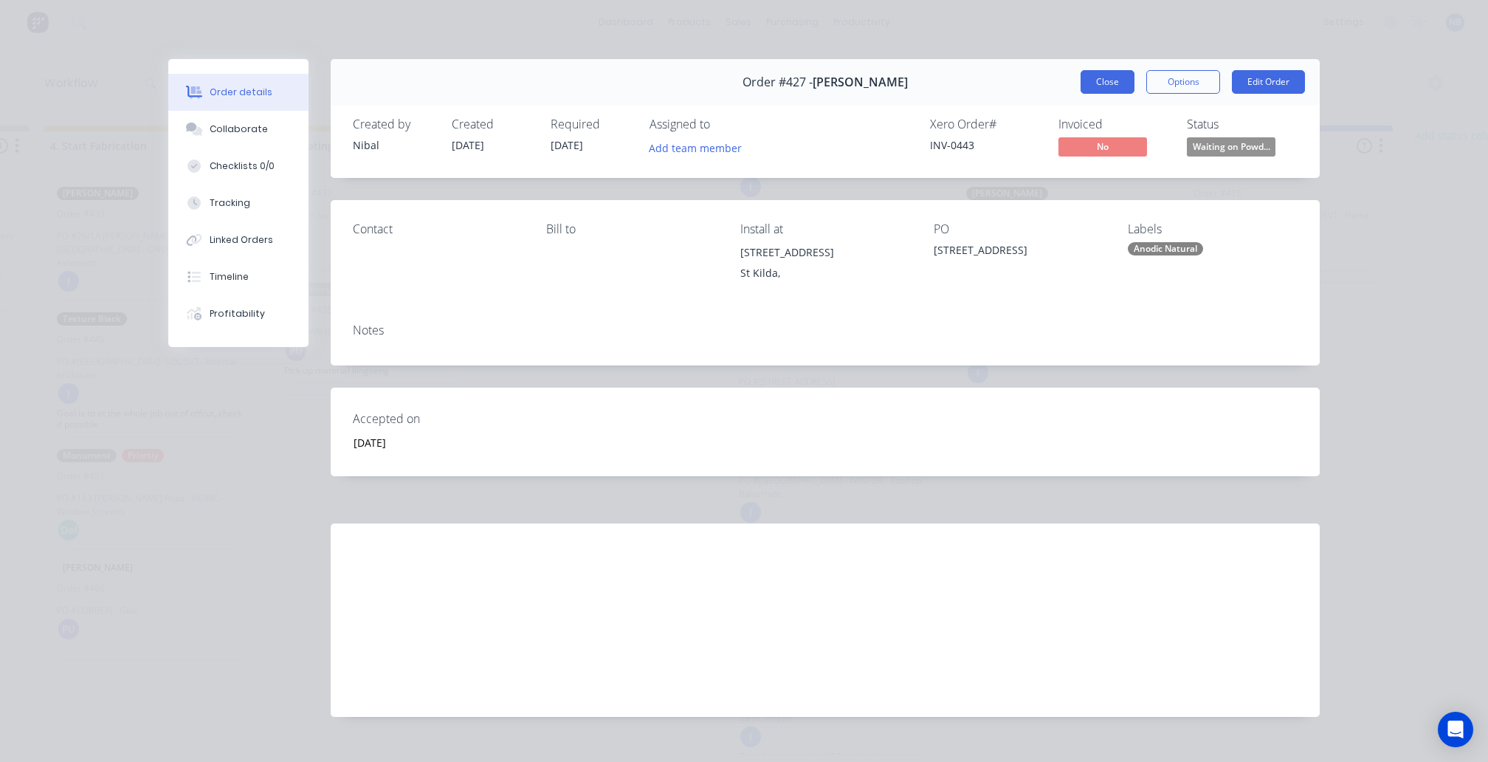
click at [1125, 83] on button "Close" at bounding box center [1108, 82] width 54 height 24
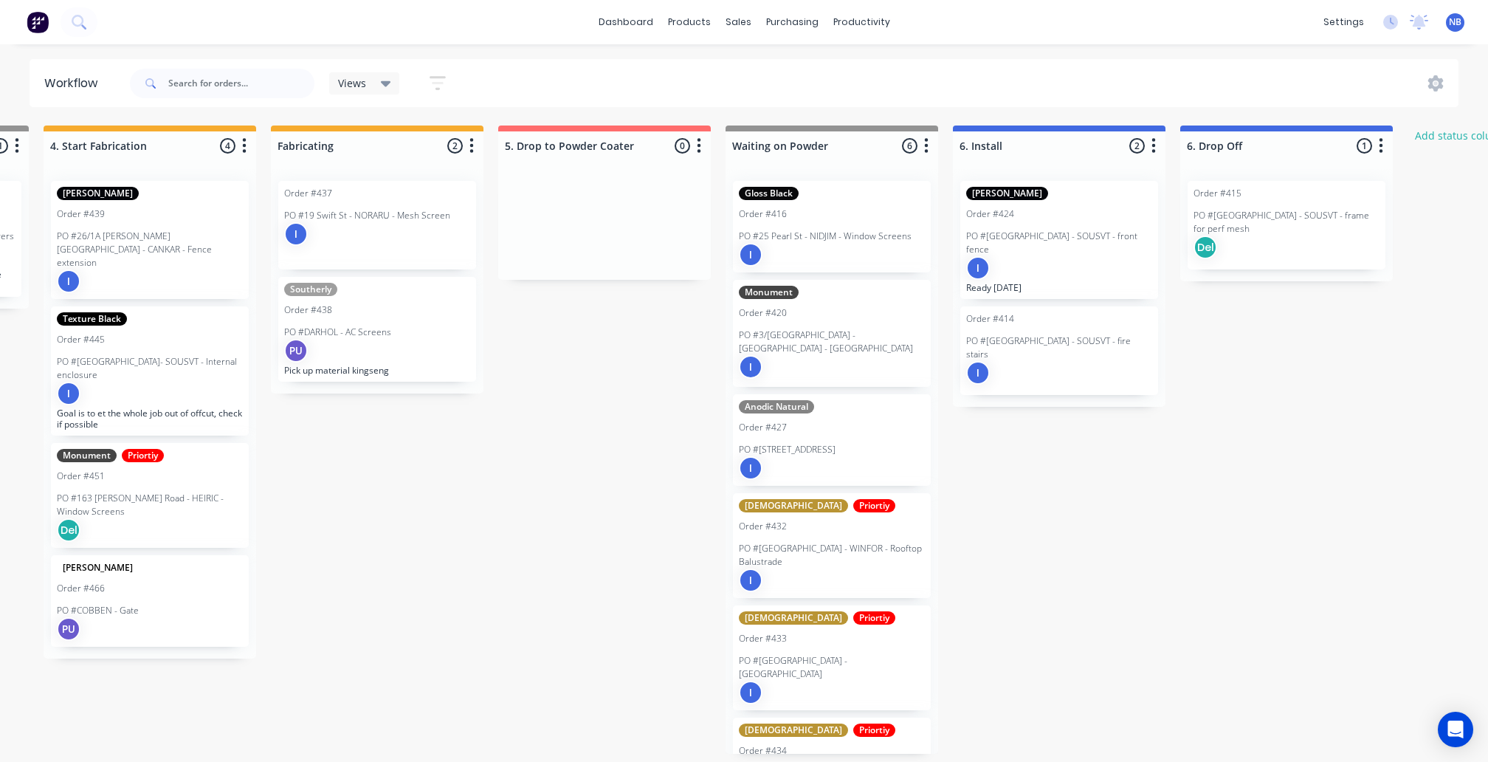
scroll to position [0, 0]
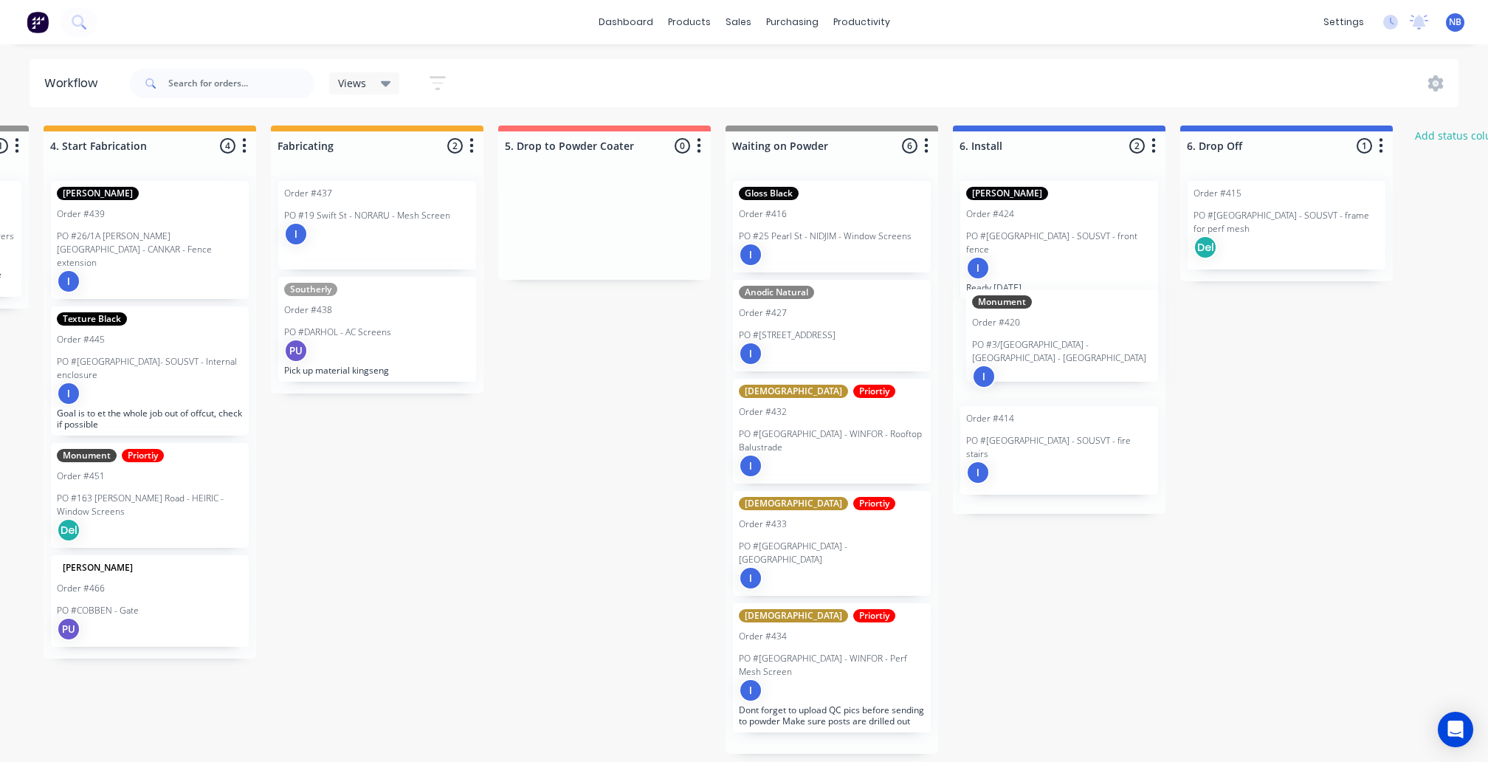
drag, startPoint x: 858, startPoint y: 332, endPoint x: 1096, endPoint y: 343, distance: 238.0
click at [1096, 343] on div "Submitted 0 Status colour #273444 hex #273444 Save Cancel Summaries Total order…" at bounding box center [188, 440] width 3105 height 628
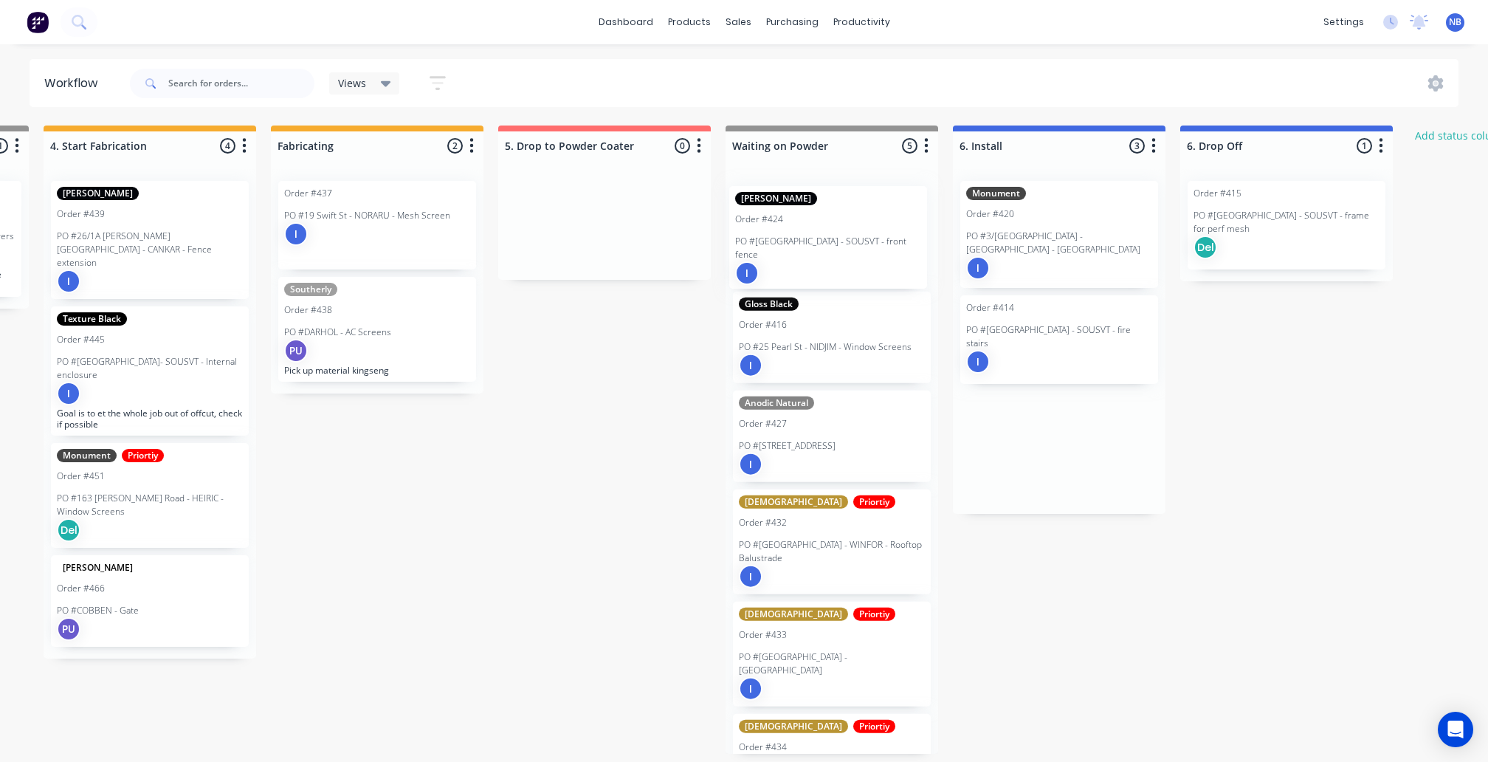
drag, startPoint x: 1079, startPoint y: 242, endPoint x: 845, endPoint y: 247, distance: 234.8
click at [845, 247] on div "Submitted 0 Status colour #273444 hex #273444 Save Cancel Summaries Total order…" at bounding box center [188, 440] width 3105 height 628
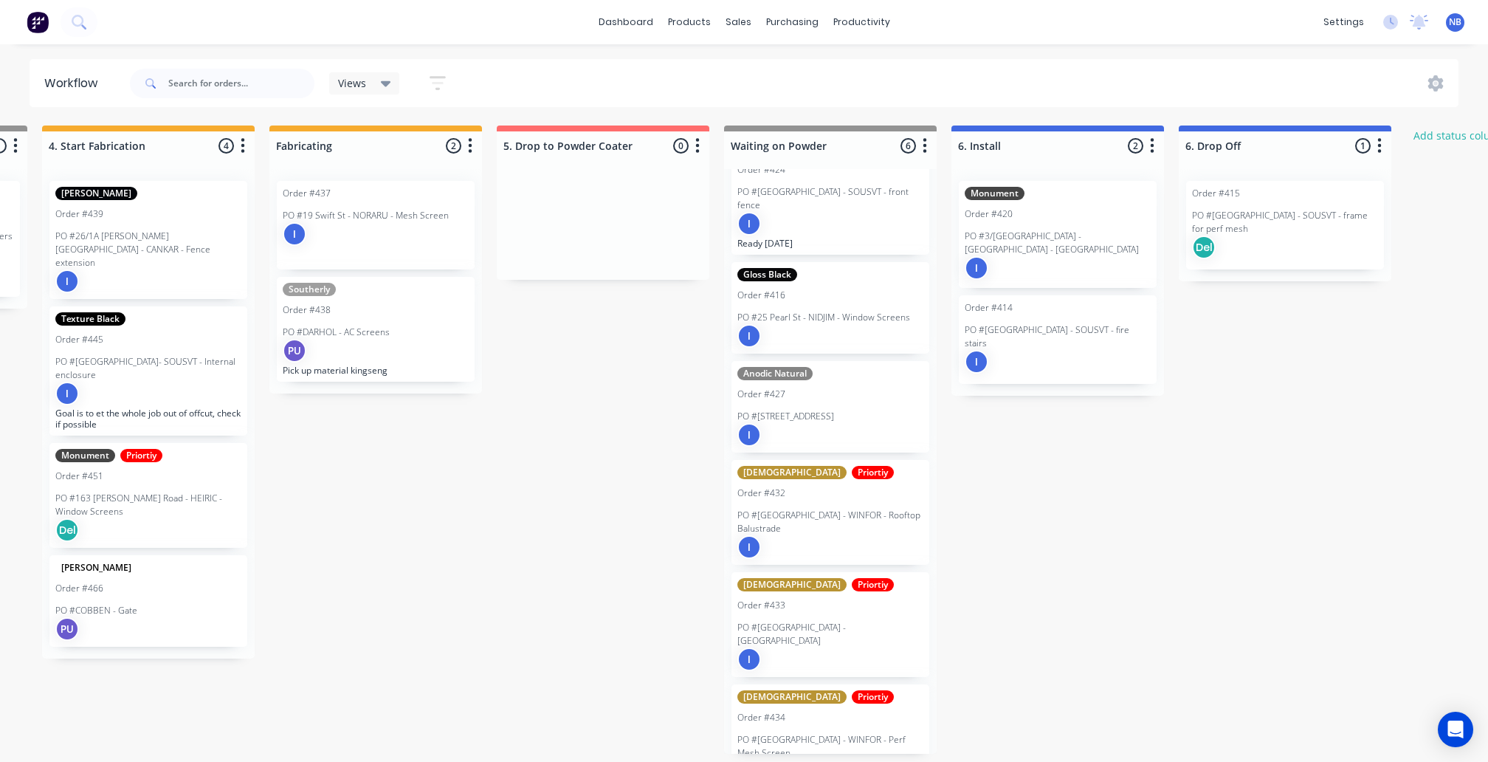
scroll to position [19, 0]
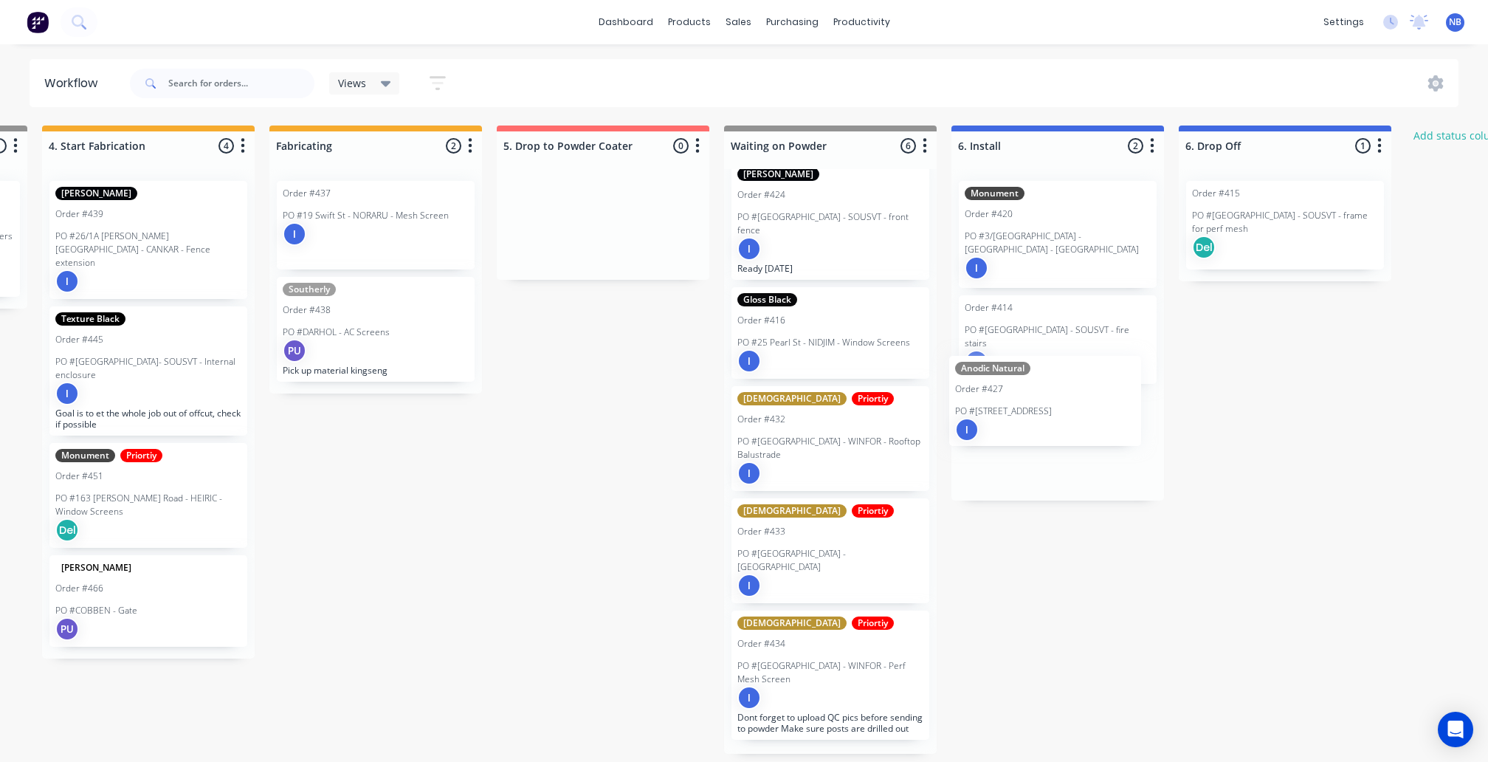
drag, startPoint x: 839, startPoint y: 447, endPoint x: 1062, endPoint y: 420, distance: 223.8
click at [1062, 420] on div "Submitted 0 Status colour #273444 hex #273444 Save Cancel Summaries Total order…" at bounding box center [187, 440] width 3105 height 628
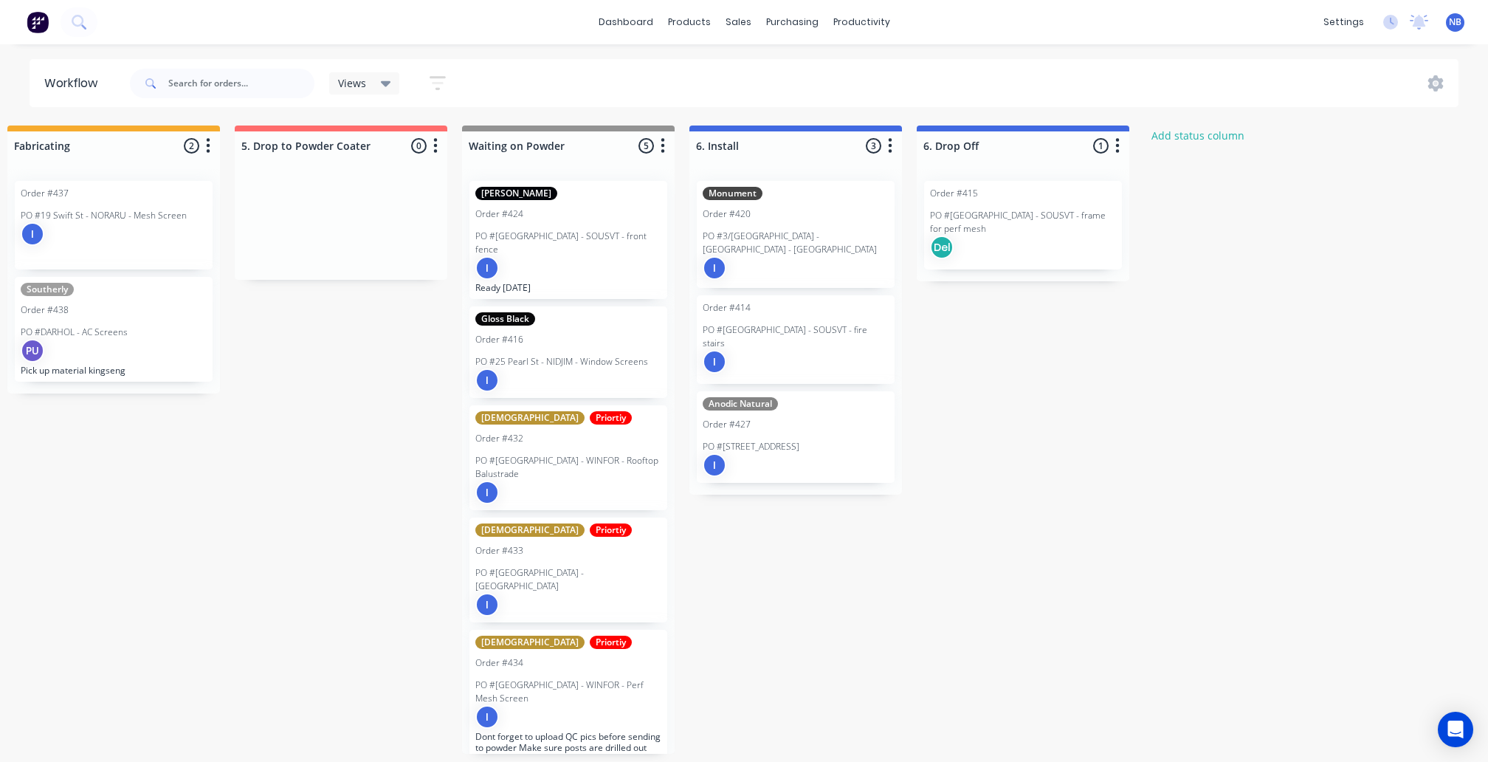
scroll to position [0, 1616]
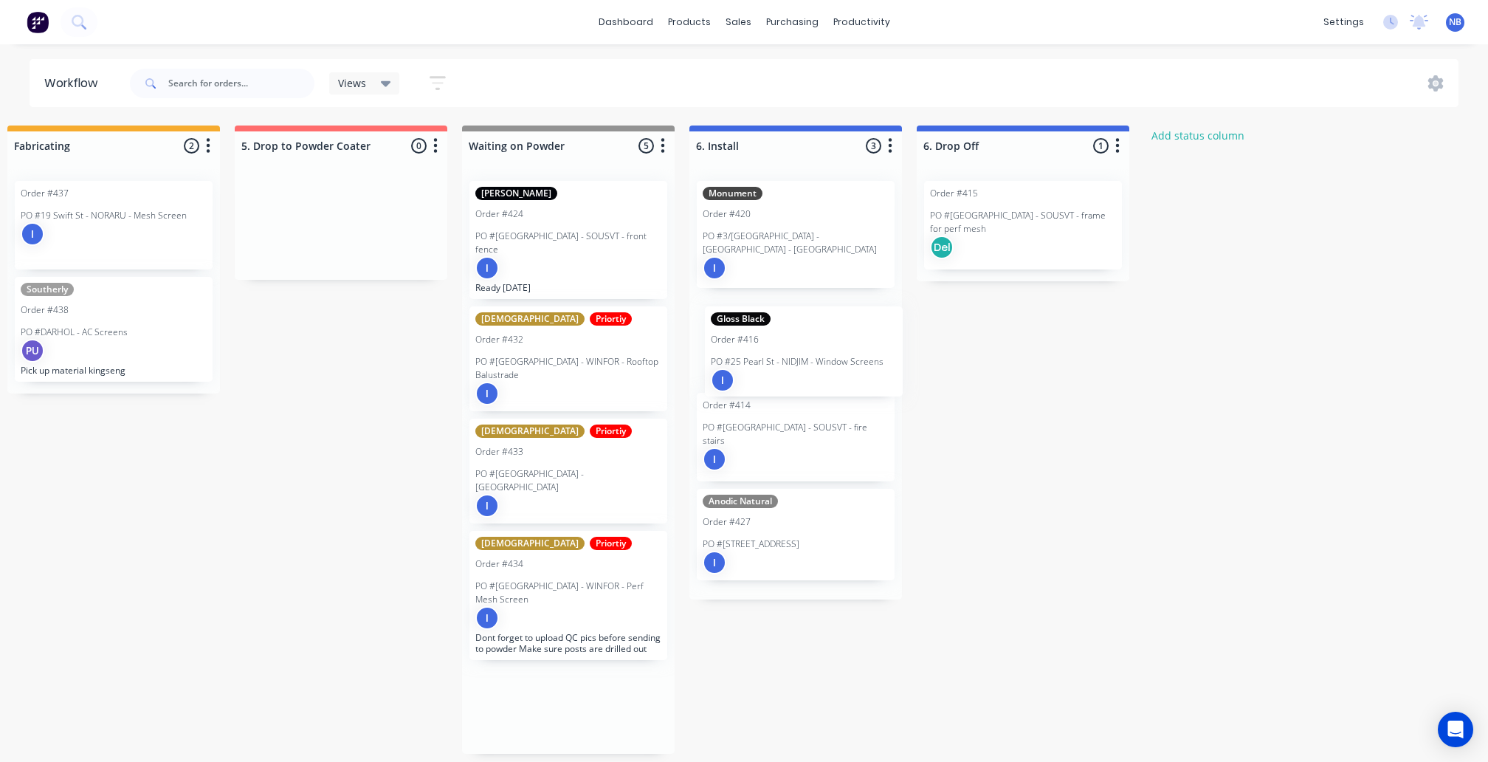
drag, startPoint x: 557, startPoint y: 351, endPoint x: 798, endPoint y: 366, distance: 241.1
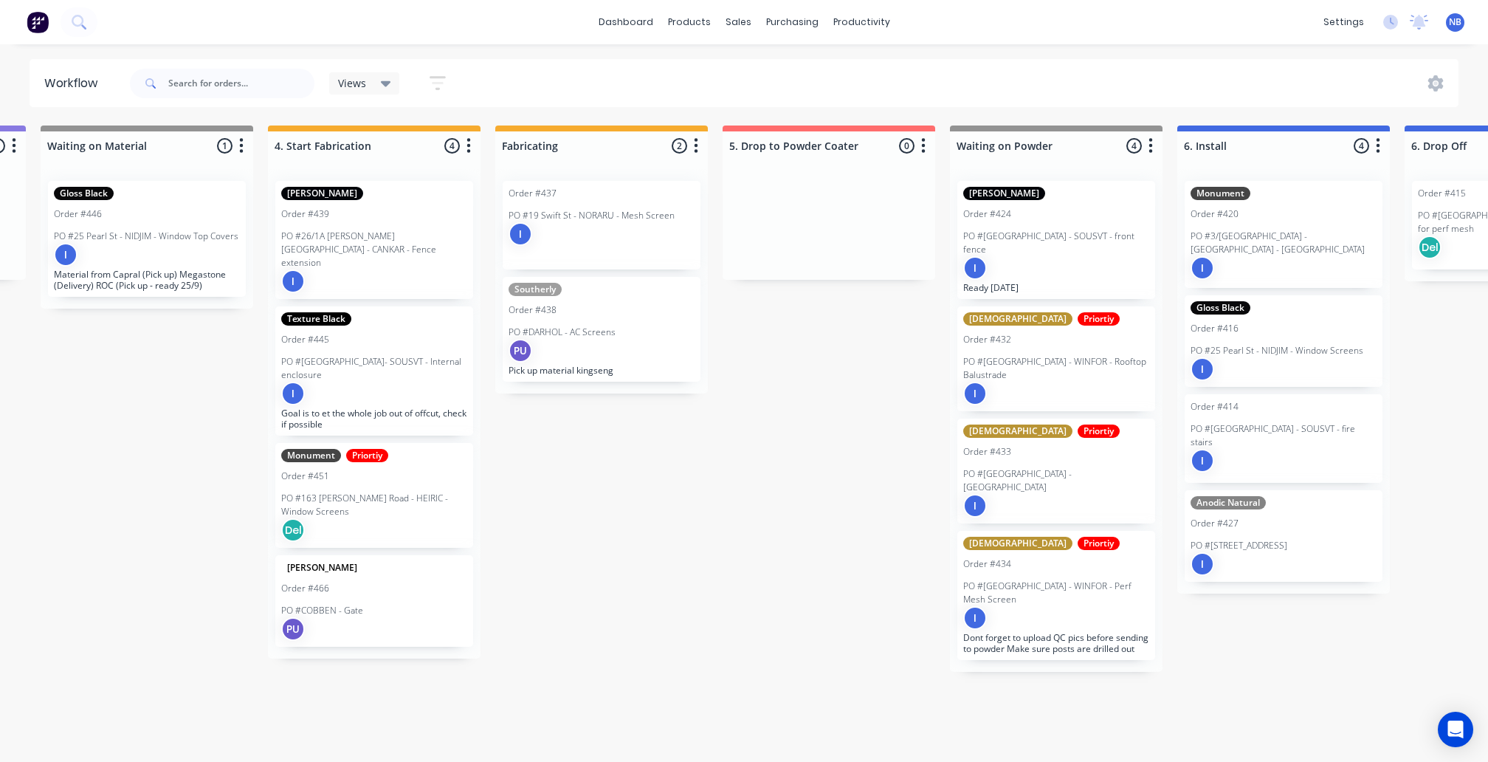
scroll to position [0, 1128]
click at [586, 239] on div "I" at bounding box center [602, 234] width 186 height 24
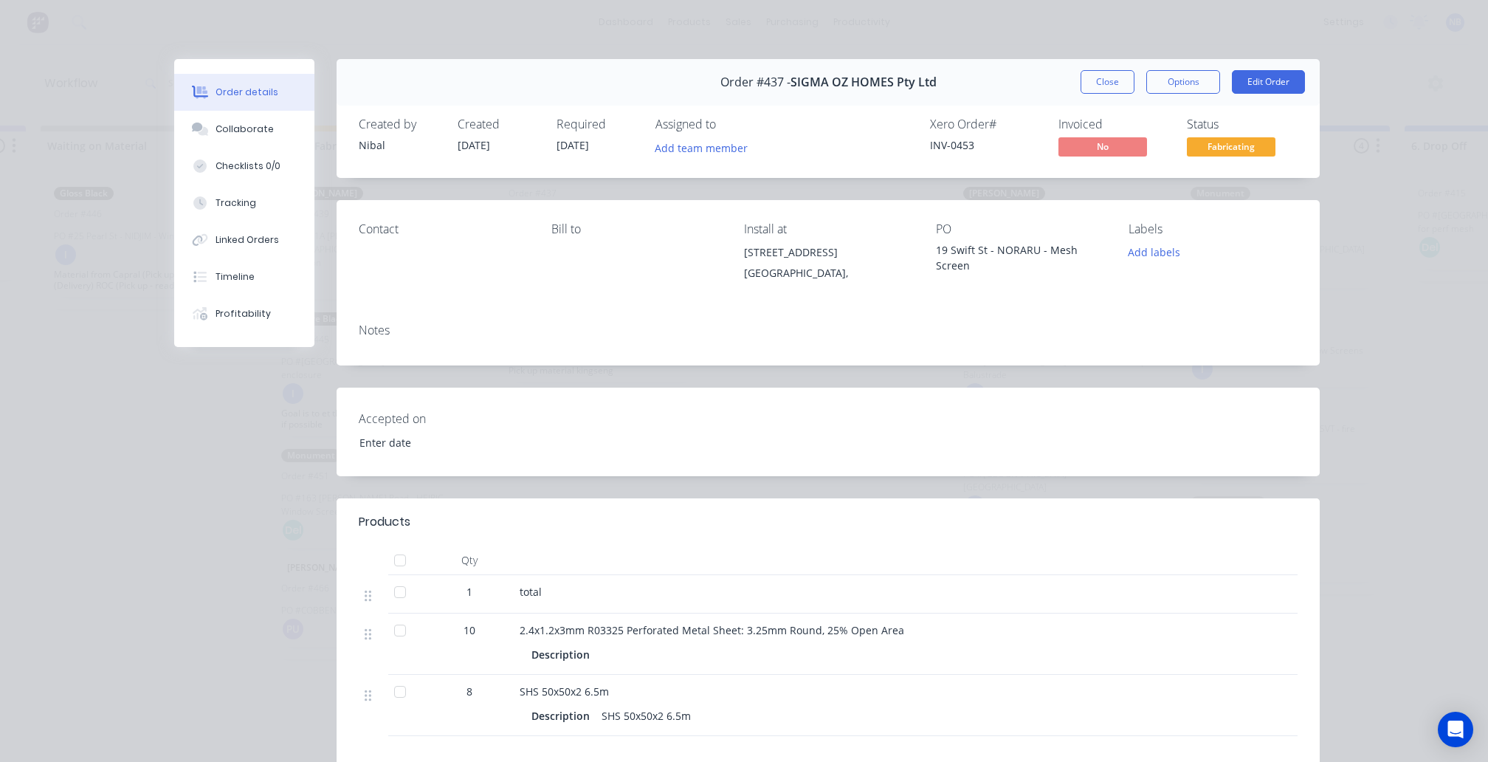
type input "[DATE]"
click at [1136, 254] on button "Add labels" at bounding box center [1155, 252] width 68 height 20
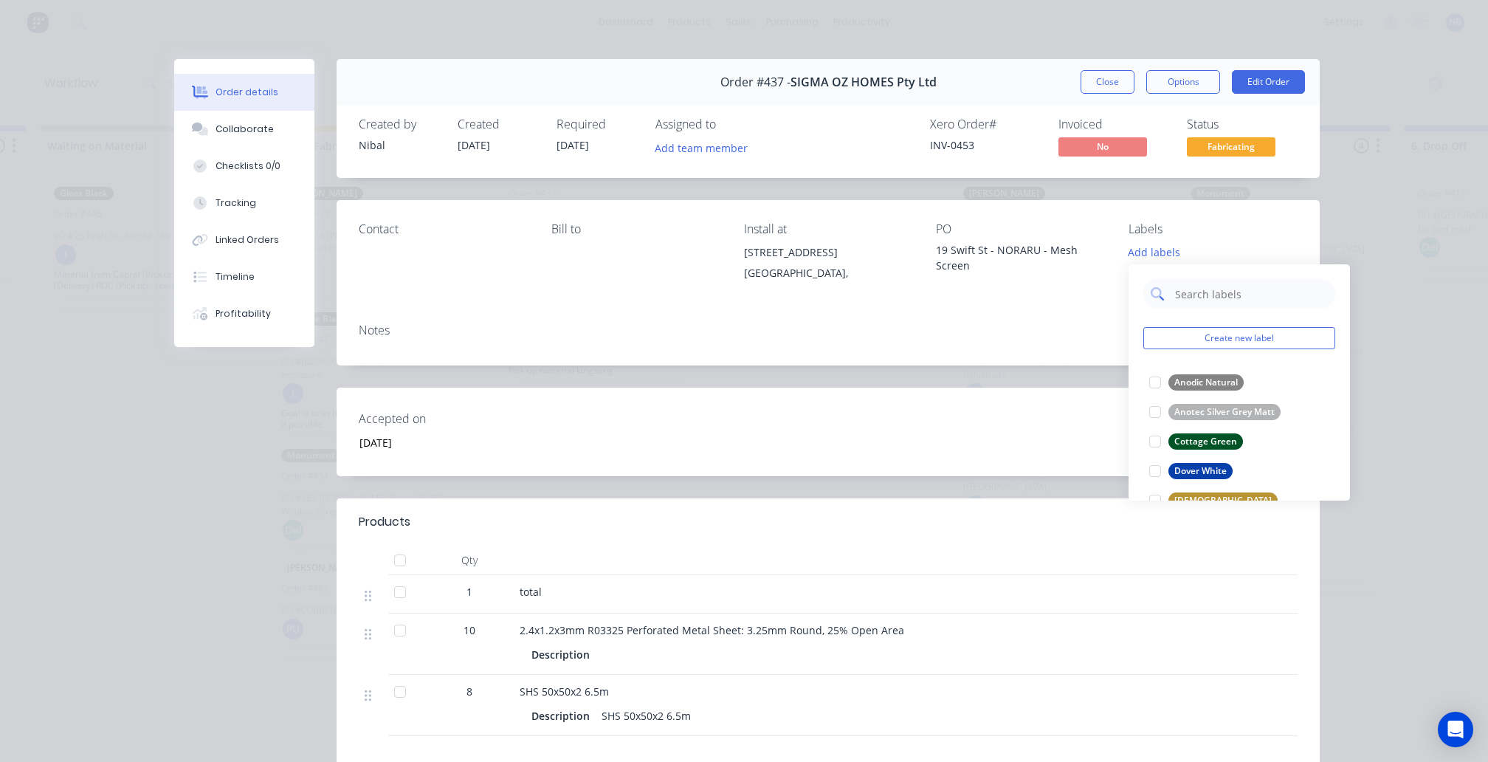
click at [1217, 290] on input "text" at bounding box center [1251, 294] width 154 height 30
type input "dover"
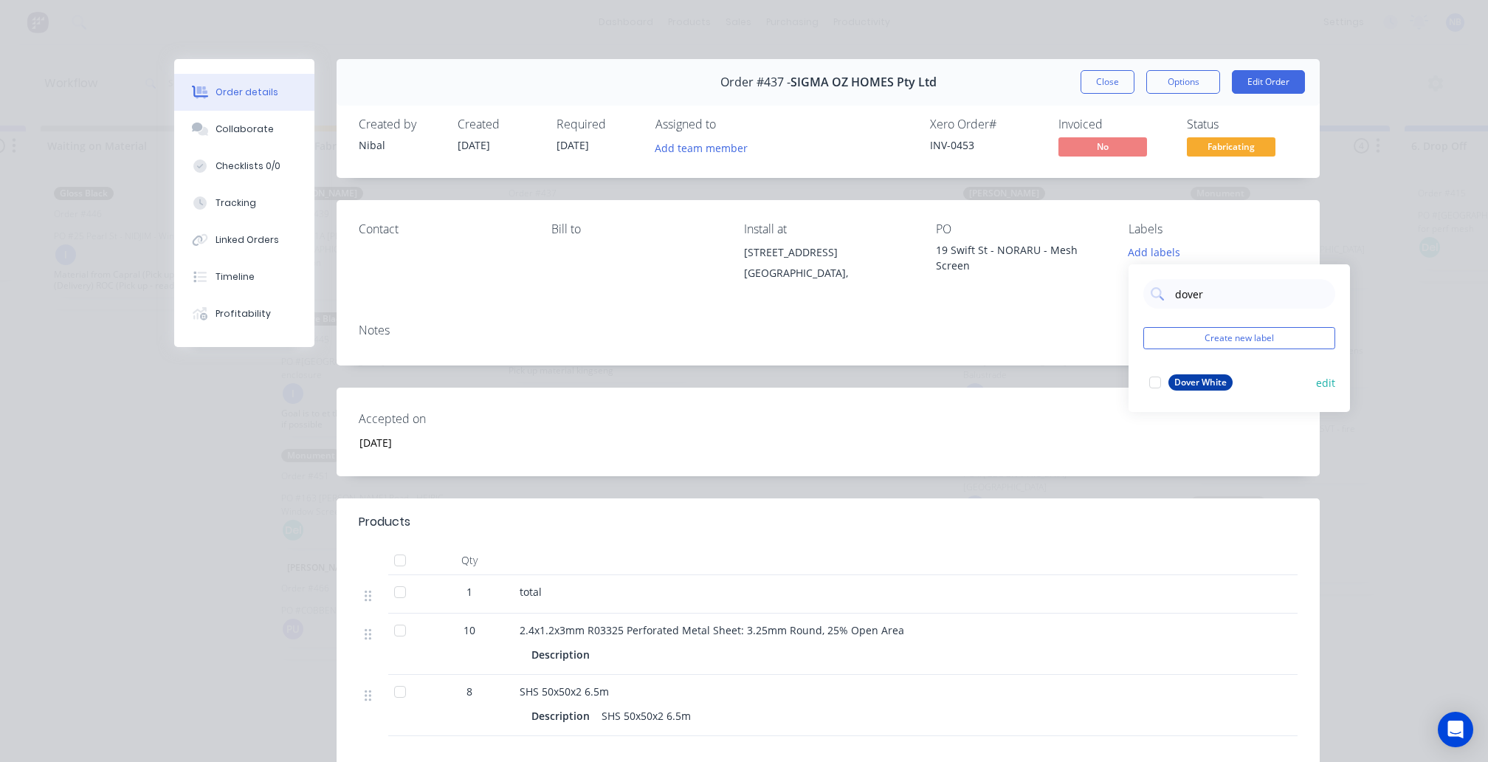
click at [1152, 390] on div at bounding box center [1156, 383] width 30 height 30
click at [1456, 237] on div "Order details Collaborate Checklists 0/0 Tracking Linked Orders Timeline Profit…" at bounding box center [744, 381] width 1488 height 762
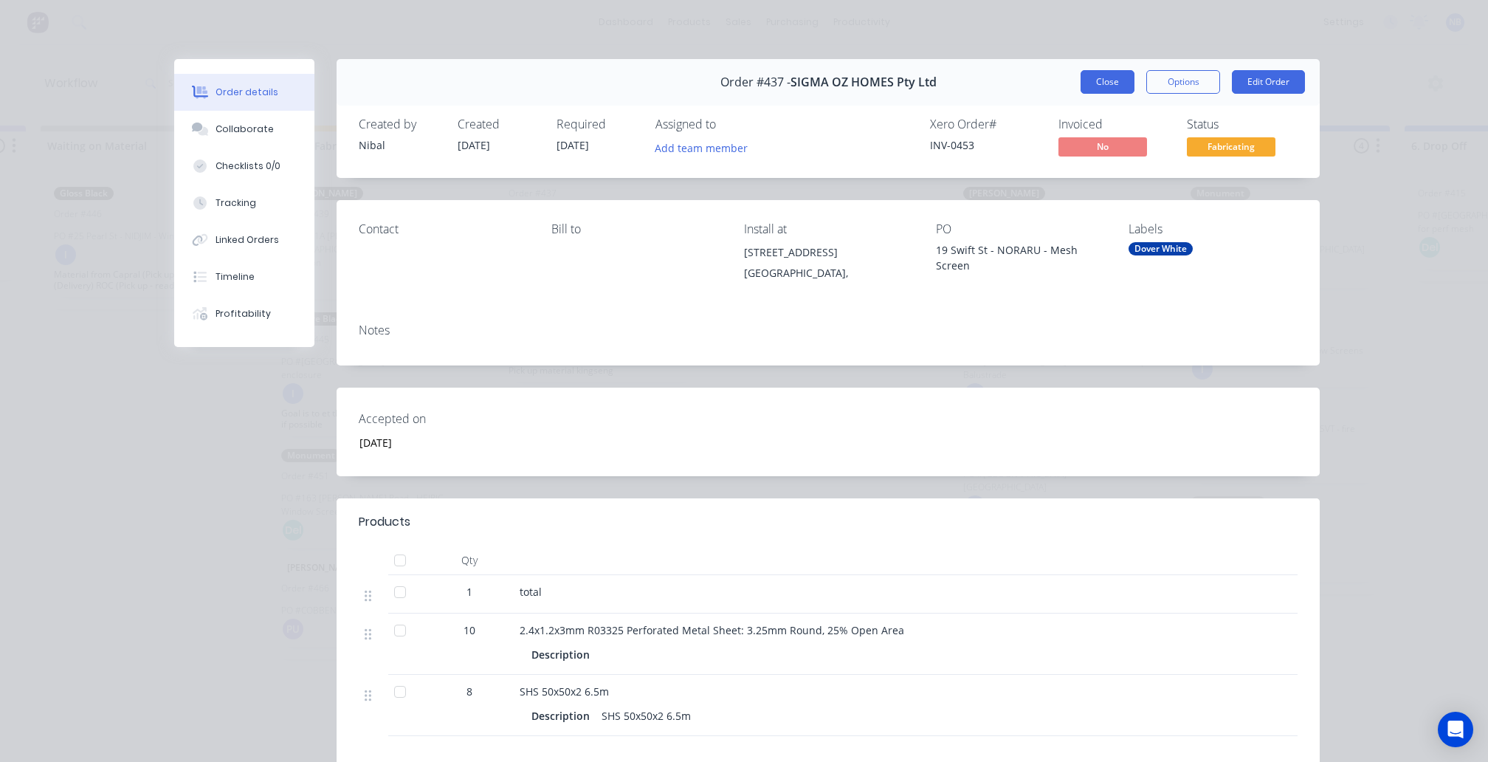
click at [1106, 89] on button "Close" at bounding box center [1108, 82] width 54 height 24
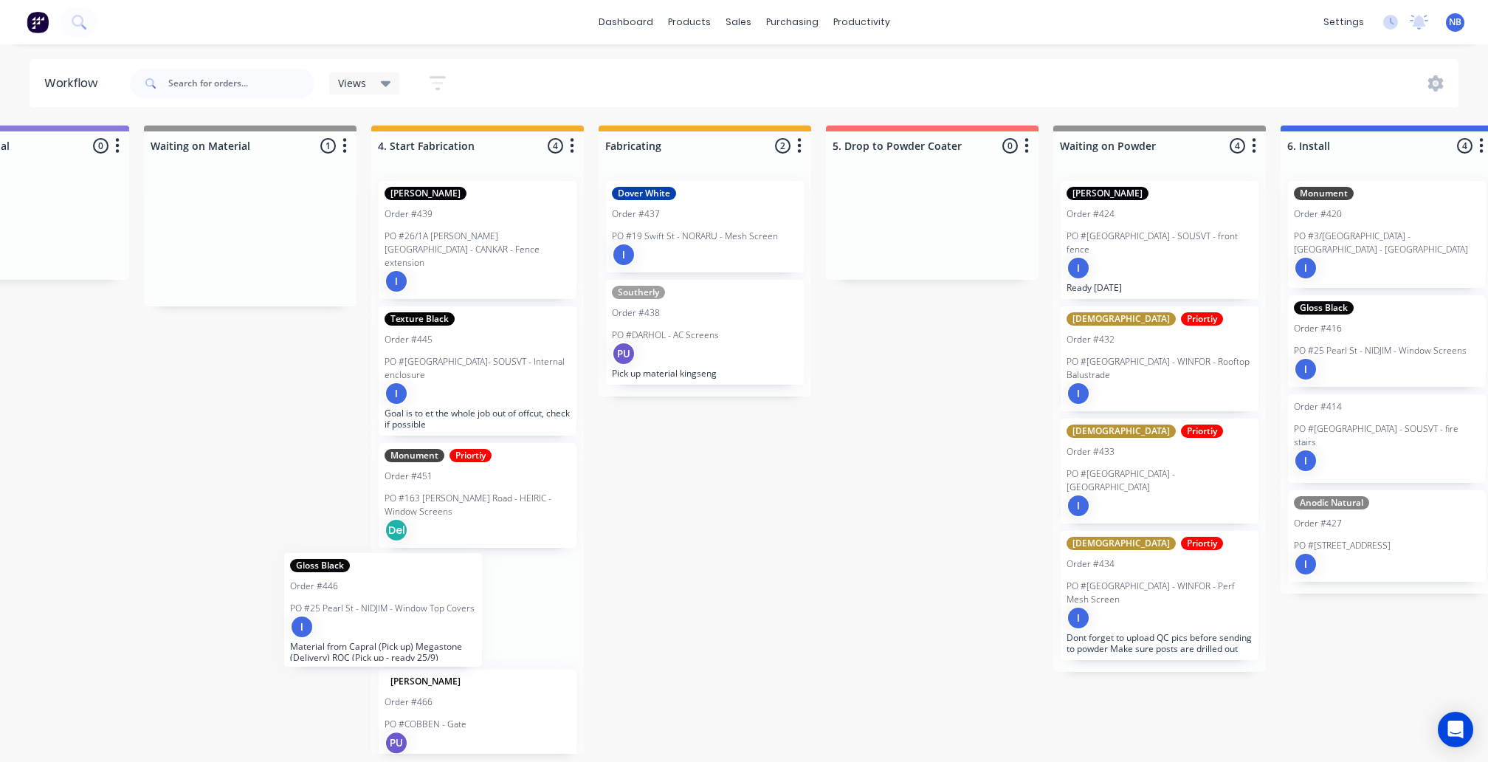
scroll to position [4, 0]
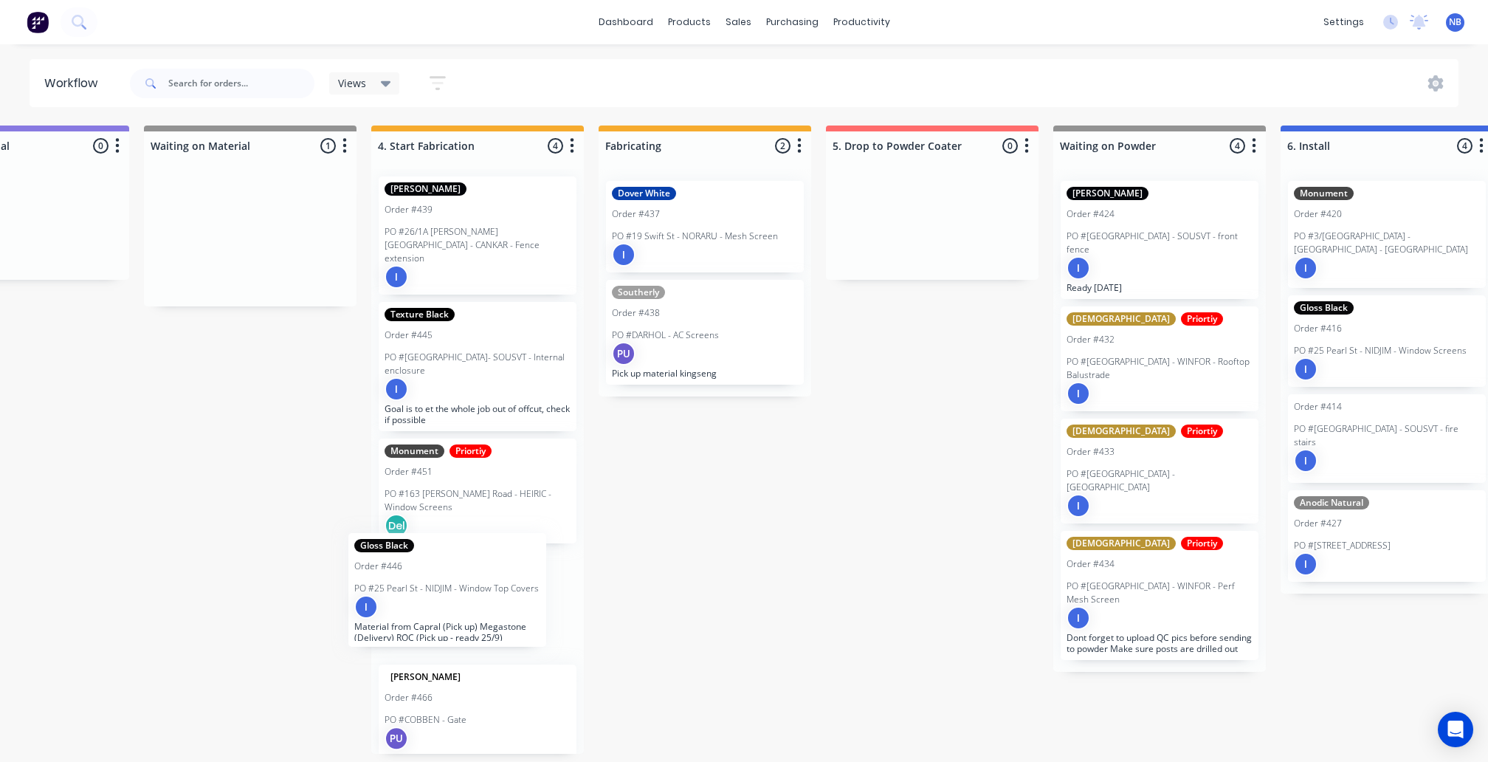
drag, startPoint x: 234, startPoint y: 244, endPoint x: 497, endPoint y: 595, distance: 438.8
click at [497, 595] on div "Submitted 0 Status colour #273444 hex #273444 Save Cancel Summaries Total order…" at bounding box center [516, 440] width 3105 height 628
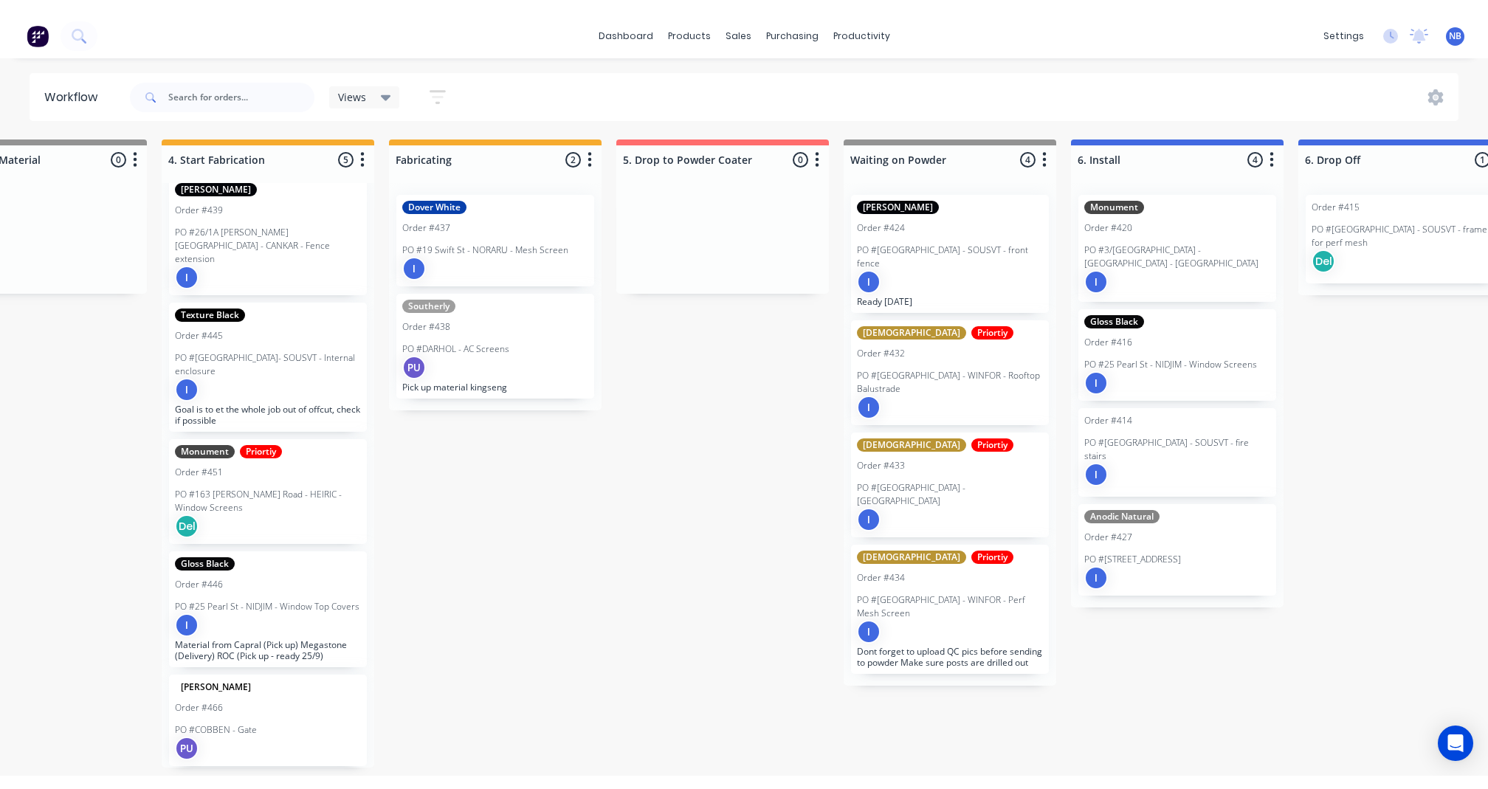
scroll to position [0, 1246]
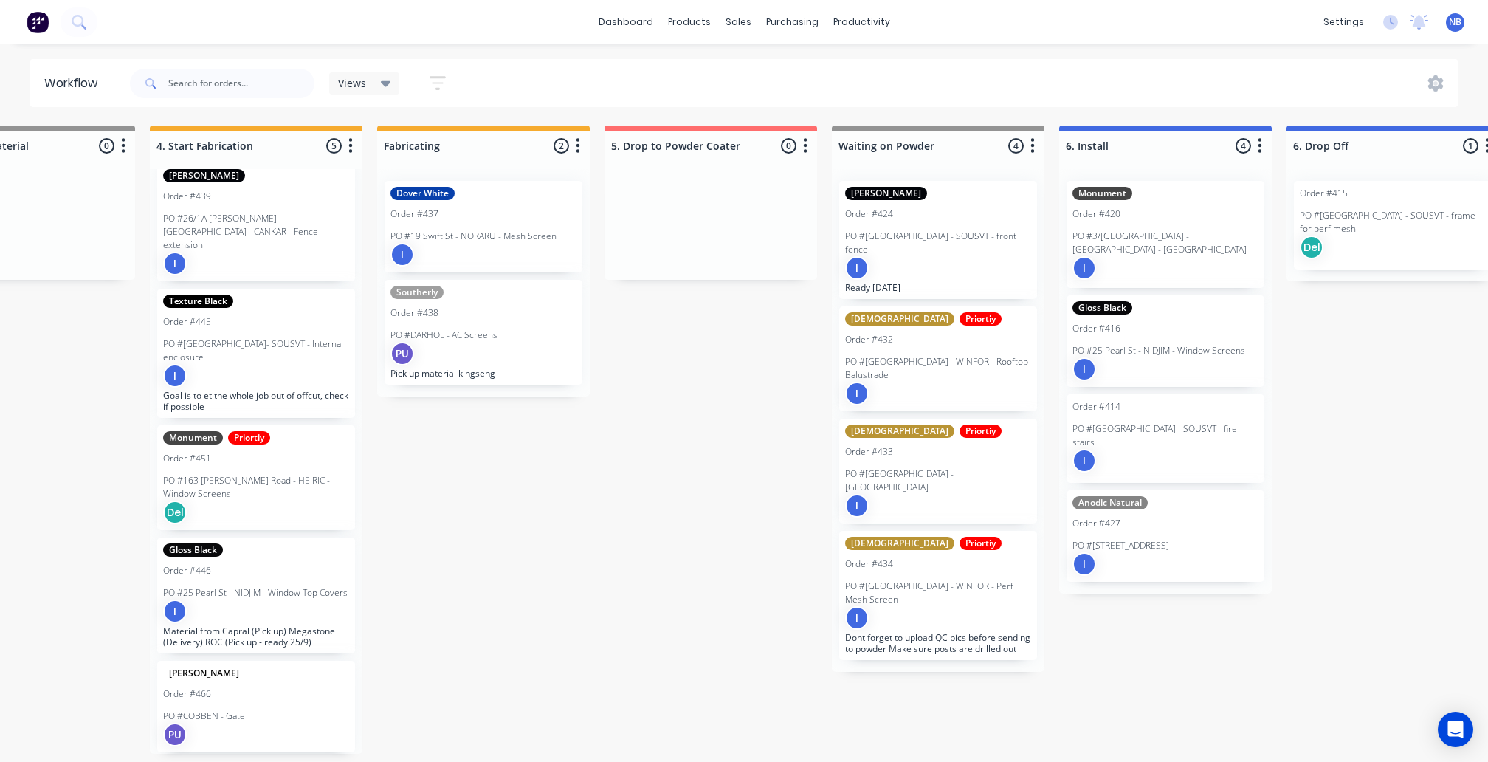
click at [1206, 344] on p "PO #25 Pearl St - NIDJIM - Window Screens" at bounding box center [1159, 350] width 173 height 13
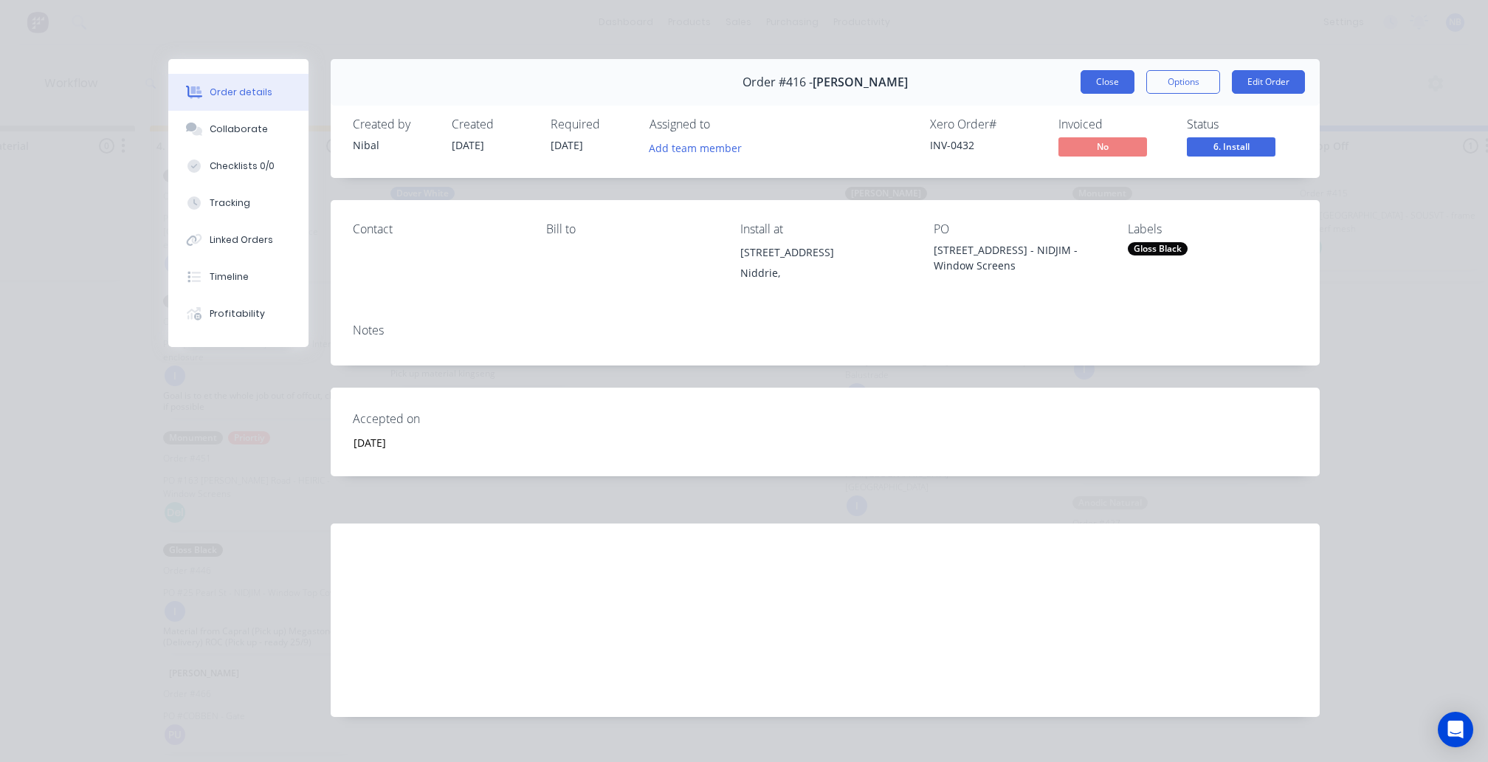
click at [1120, 90] on button "Close" at bounding box center [1108, 82] width 54 height 24
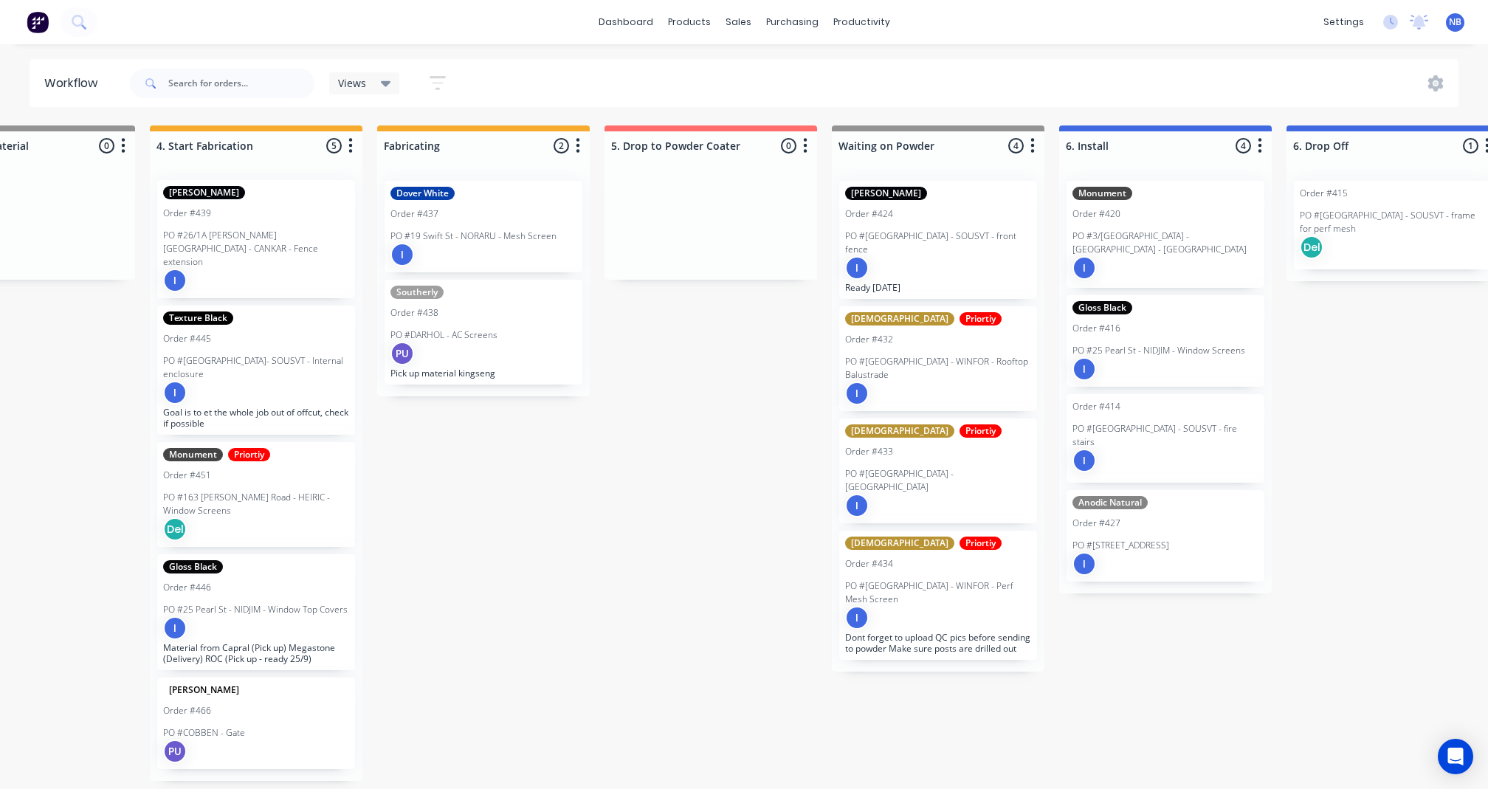
scroll to position [0, 0]
click at [700, 497] on div "Submitted 0 Status colour #273444 hex #273444 Save Cancel Summaries Total order…" at bounding box center [295, 454] width 3105 height 656
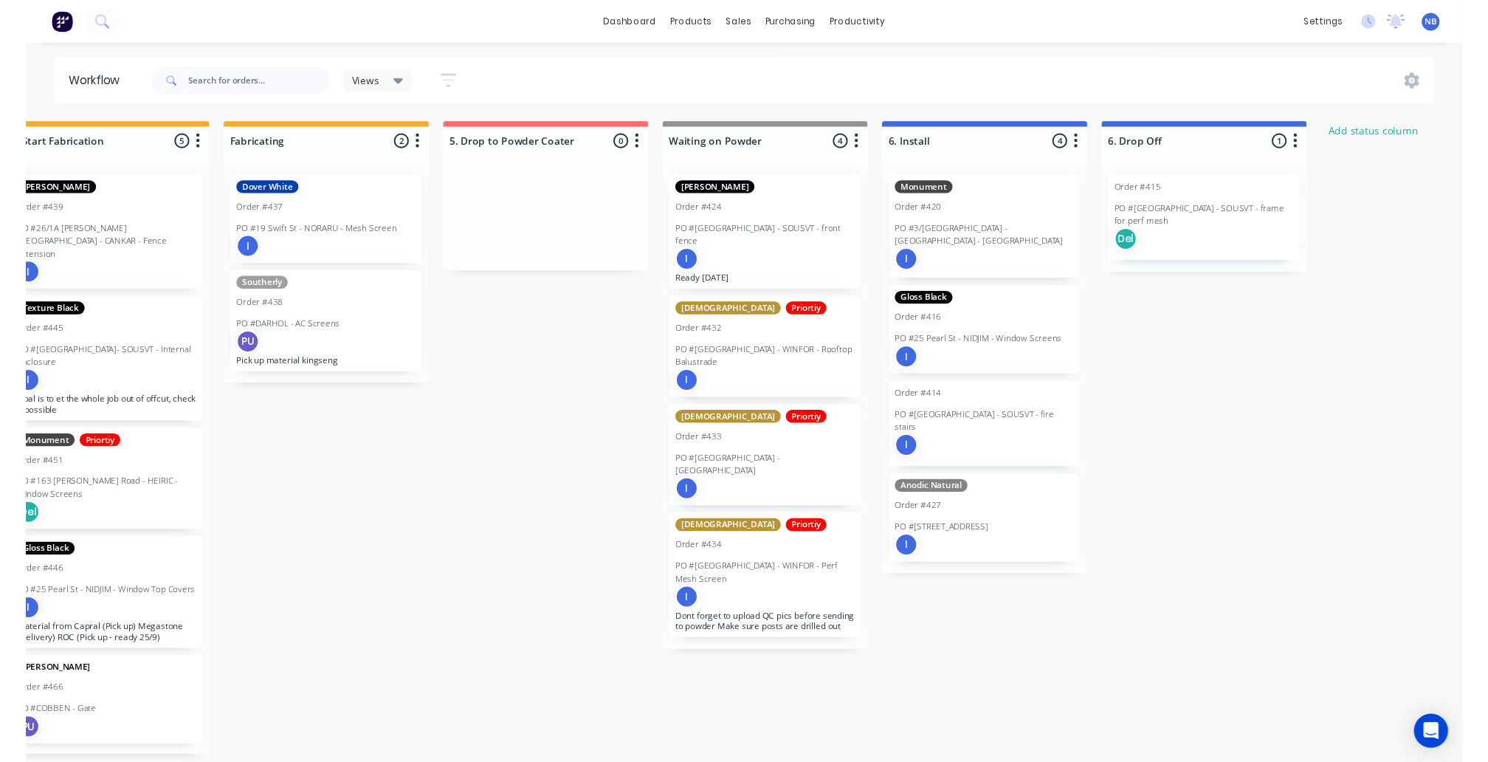
scroll to position [0, 1420]
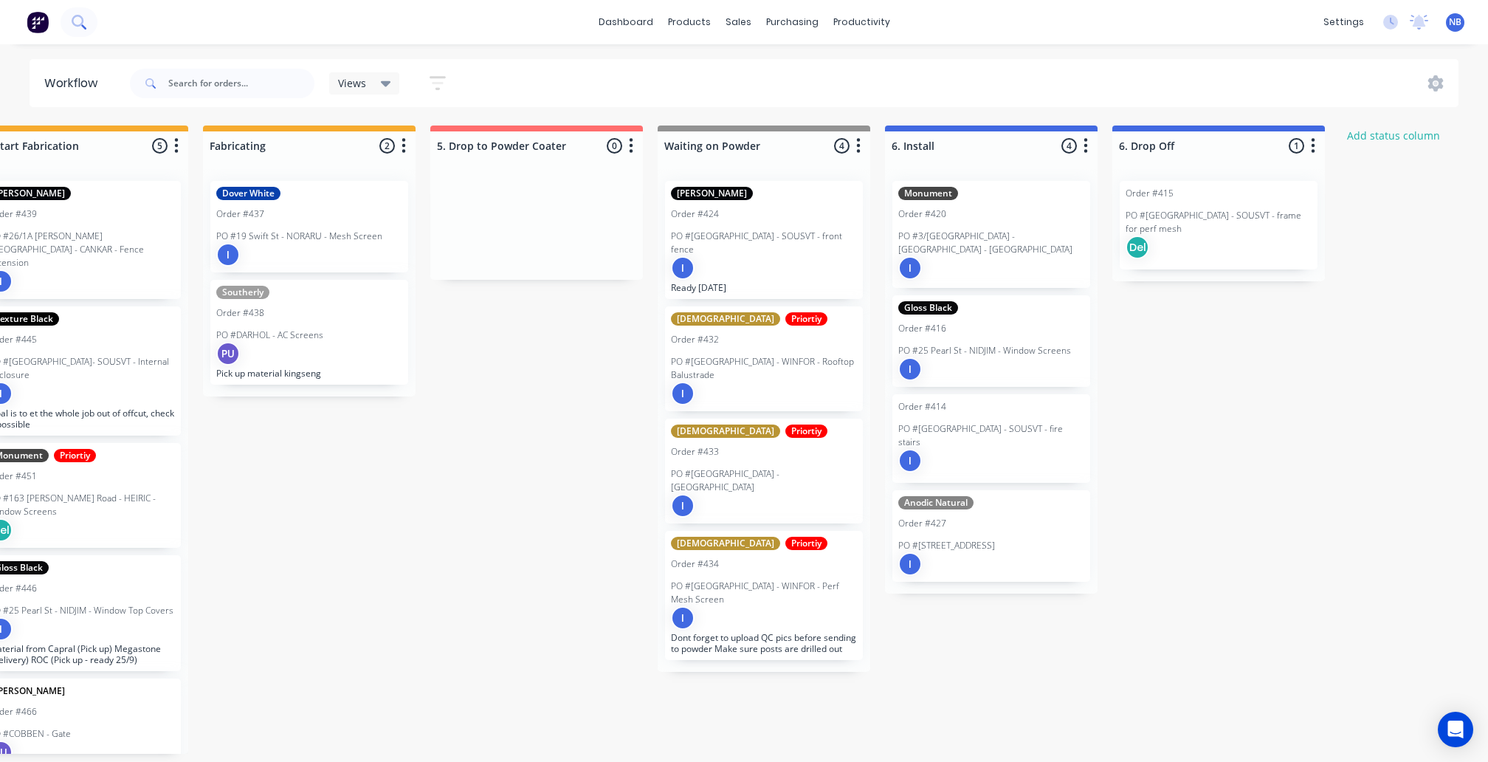
click at [83, 21] on icon at bounding box center [78, 21] width 12 height 12
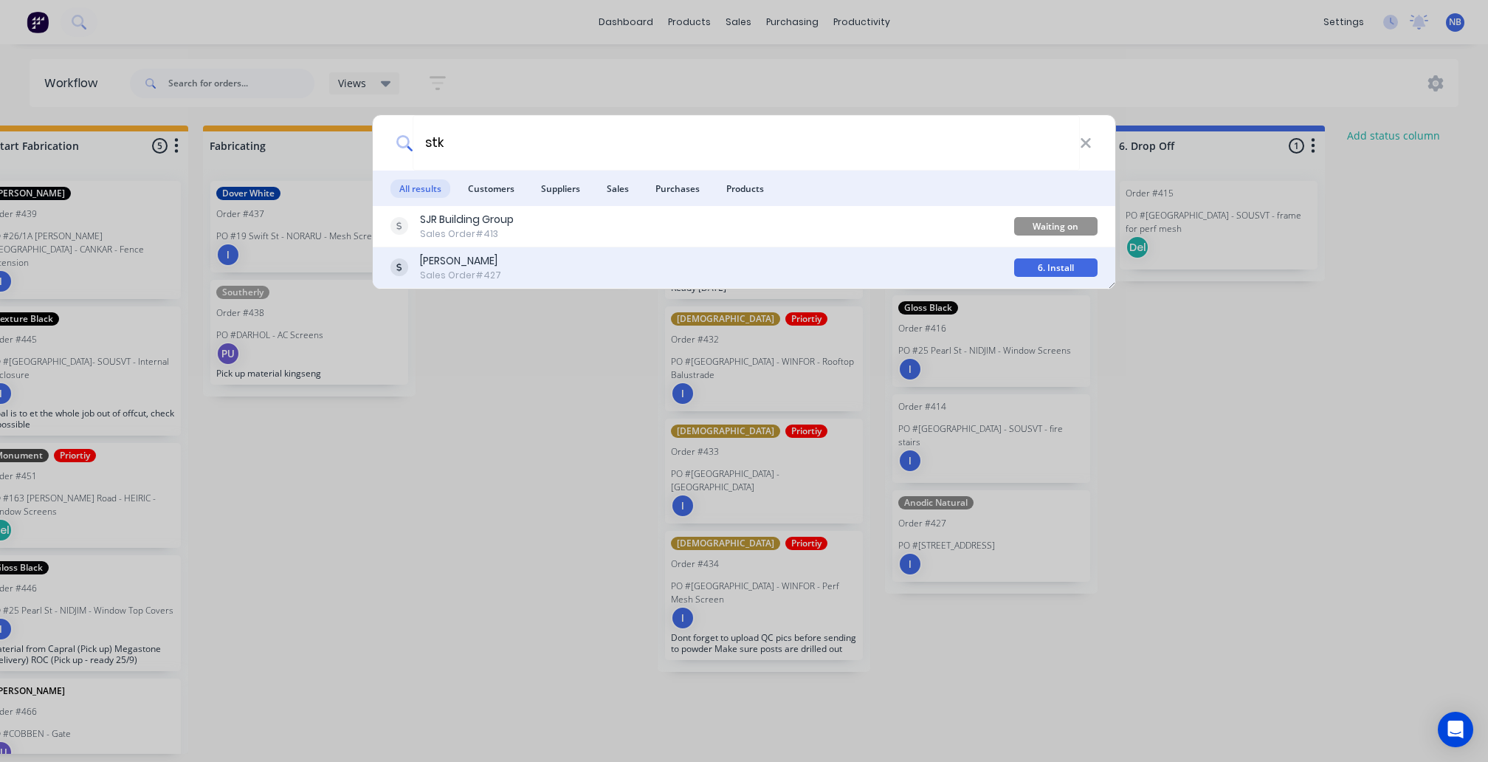
type input "stk"
click at [485, 269] on div "Sales Order #427" at bounding box center [460, 275] width 81 height 13
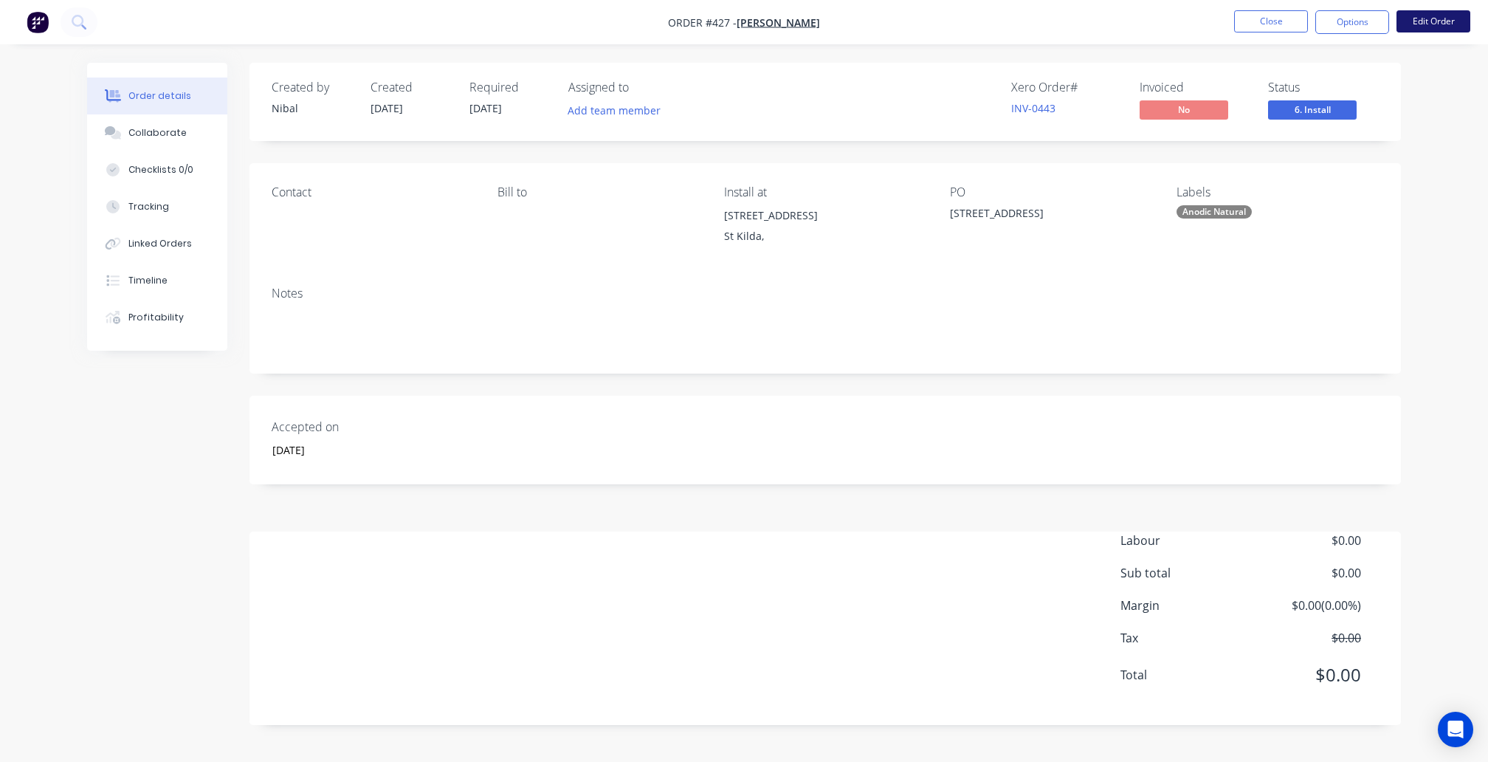
click at [1448, 18] on button "Edit Order" at bounding box center [1434, 21] width 74 height 22
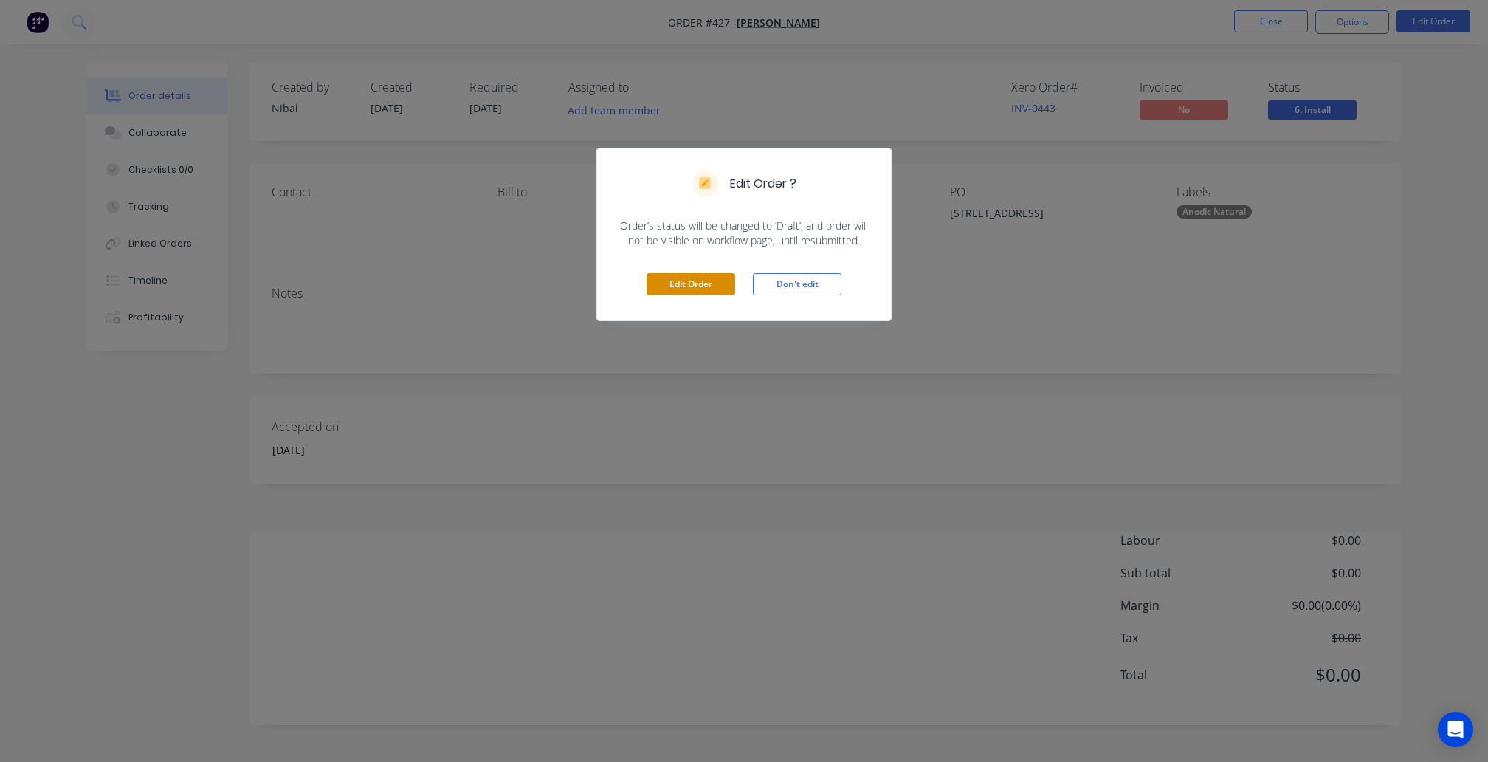
click at [722, 281] on button "Edit Order" at bounding box center [691, 284] width 89 height 22
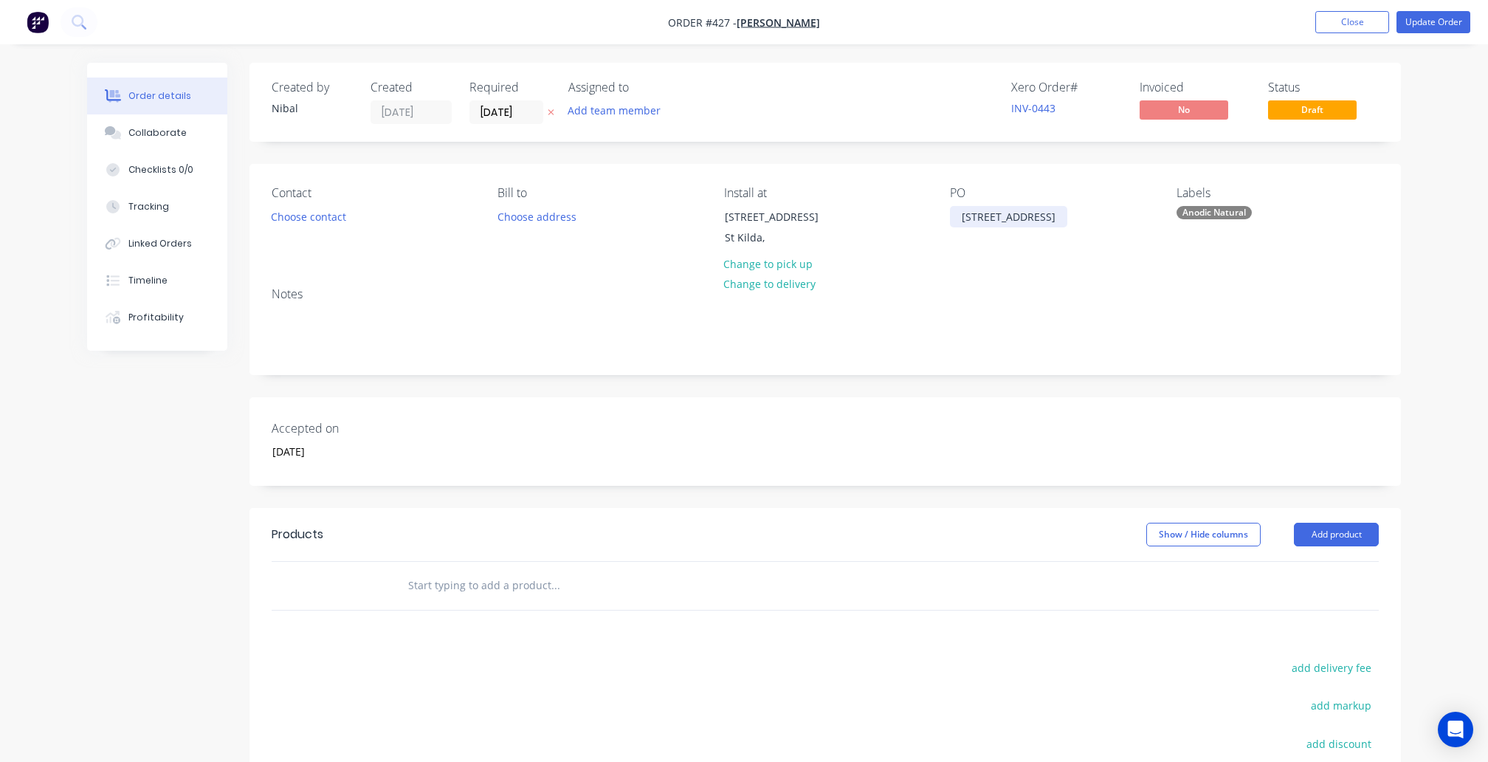
click at [988, 227] on div "701/13 Wellington St - STKADA - divider" at bounding box center [1008, 216] width 117 height 21
click at [966, 227] on div "701/13 Wellington St - STKADA - divider" at bounding box center [1008, 216] width 117 height 21
click at [1350, 263] on div "Contact Choose contact Bill to Choose address Install at 701/13 Wellington St S…" at bounding box center [826, 219] width 1152 height 111
click at [1428, 30] on button "Update Order" at bounding box center [1434, 22] width 74 height 22
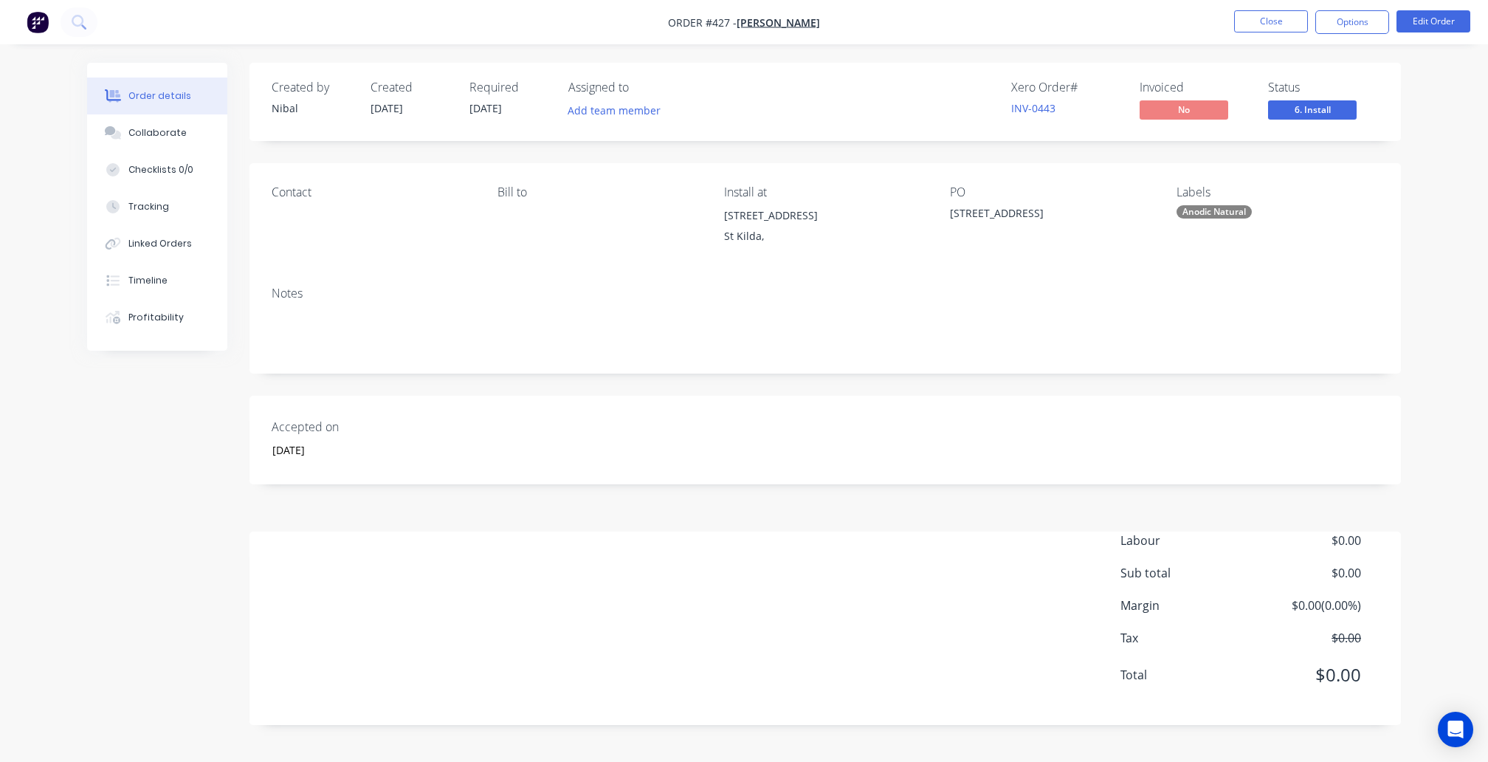
click at [38, 15] on img "button" at bounding box center [38, 22] width 22 height 22
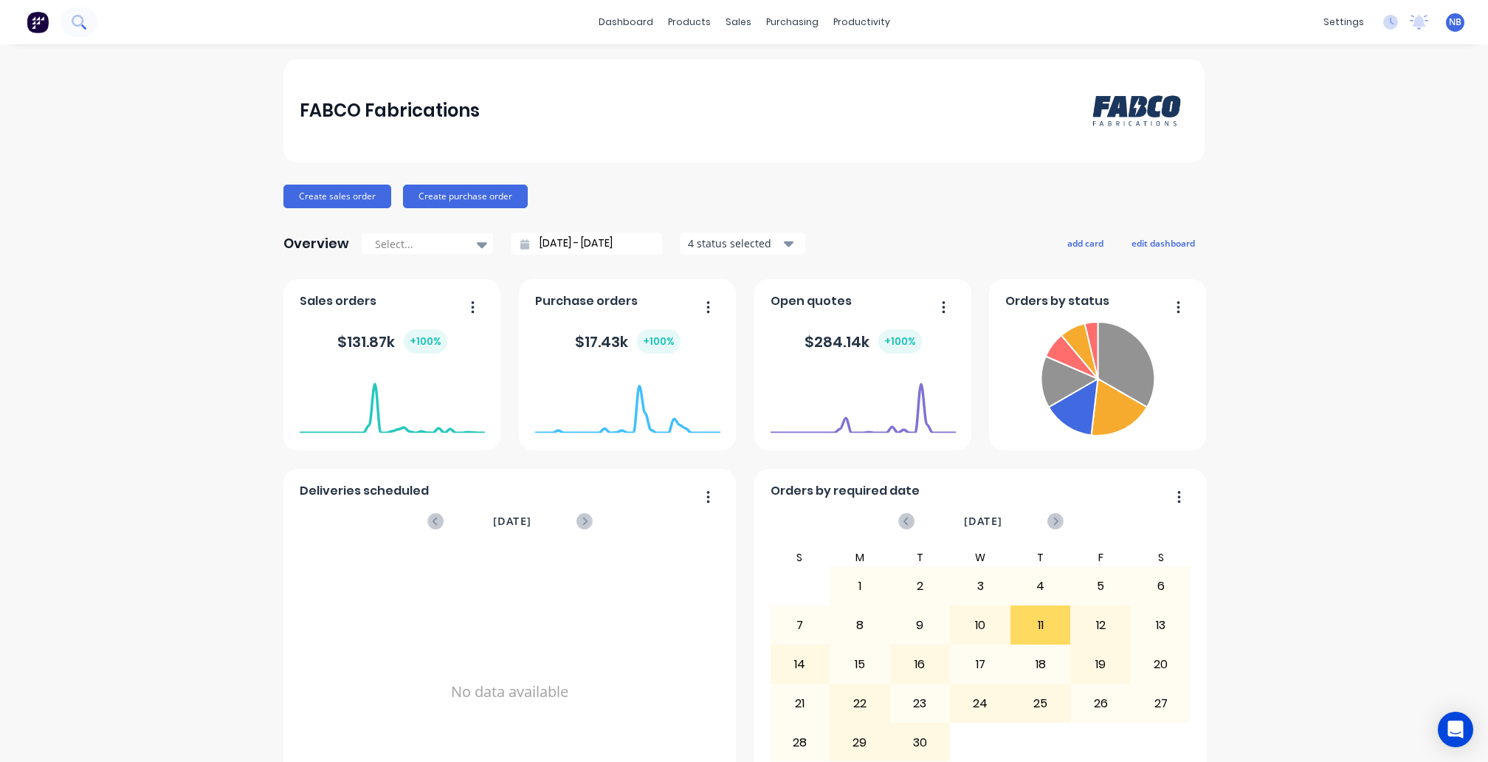
click at [78, 25] on icon at bounding box center [78, 21] width 12 height 12
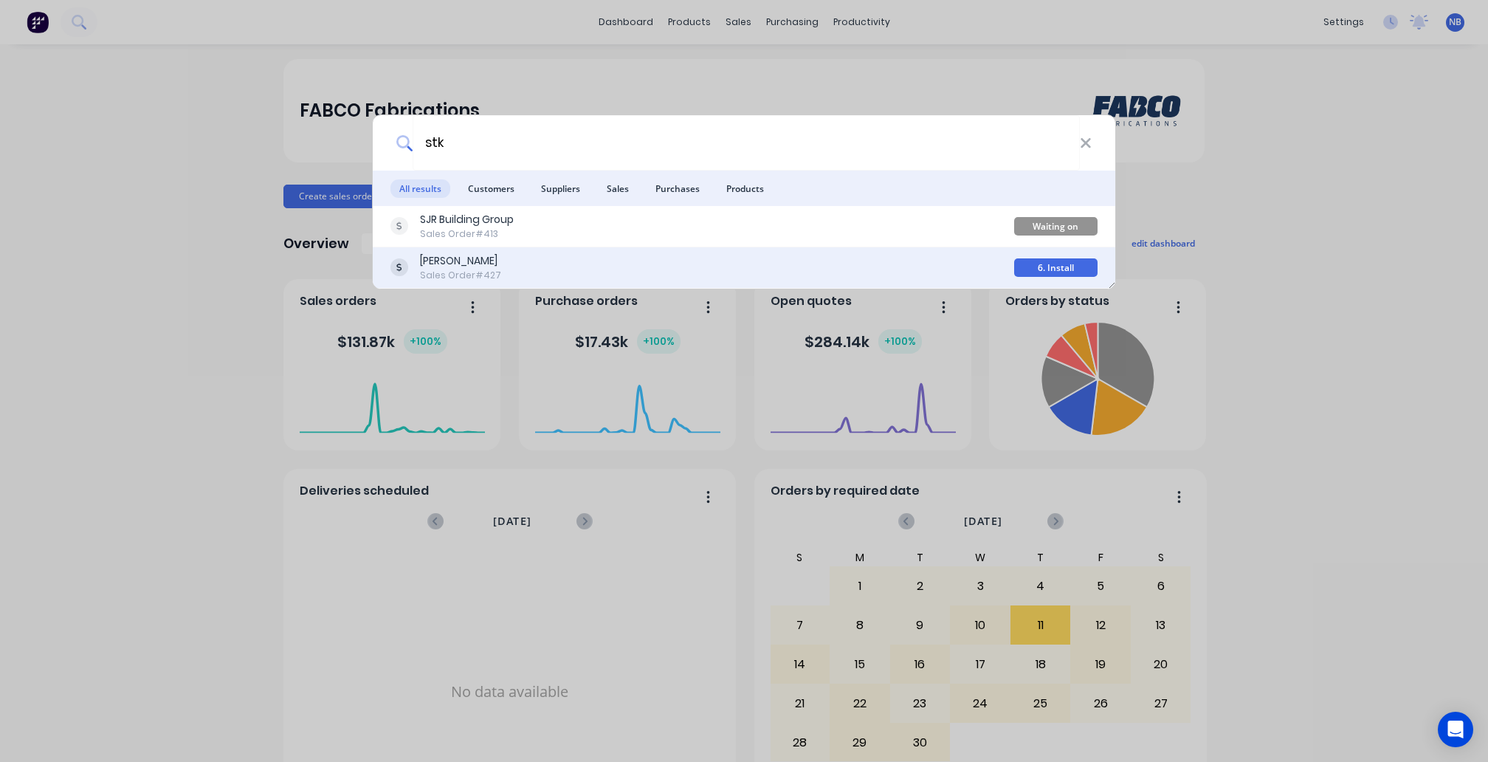
type input "stk"
click at [485, 269] on div "Sales Order #427" at bounding box center [460, 275] width 81 height 13
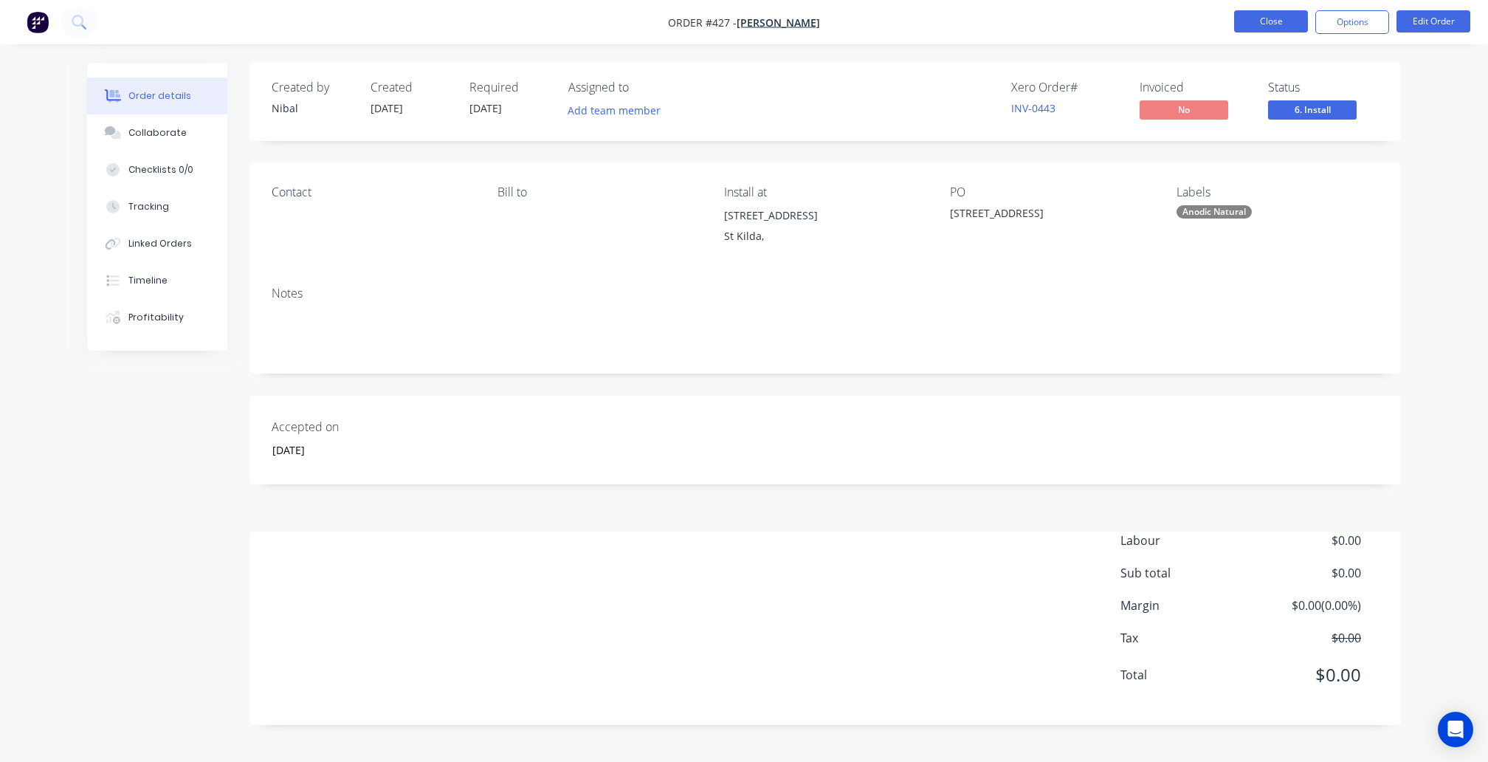
click at [1267, 28] on button "Close" at bounding box center [1271, 21] width 74 height 22
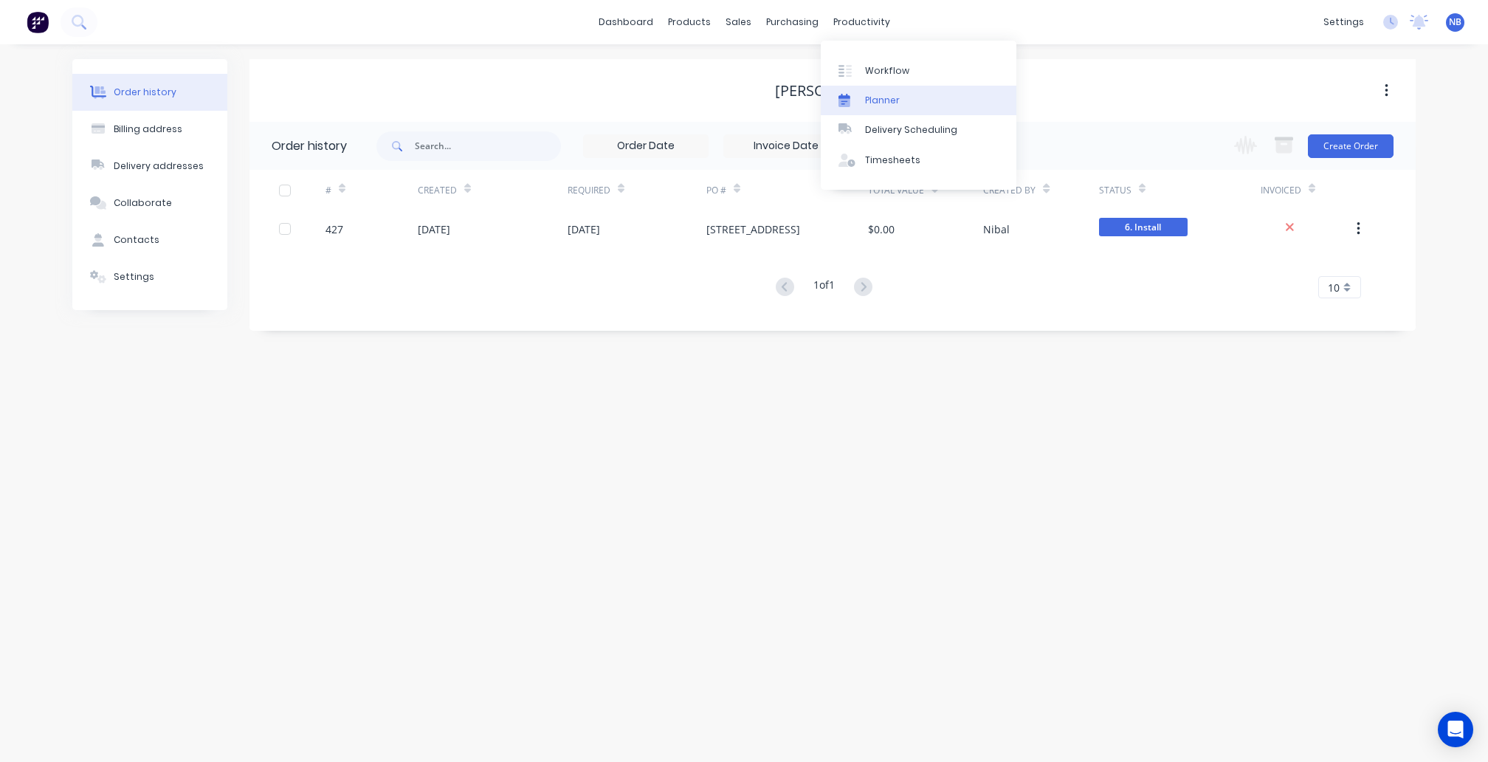
click at [896, 102] on div "Planner" at bounding box center [882, 100] width 35 height 13
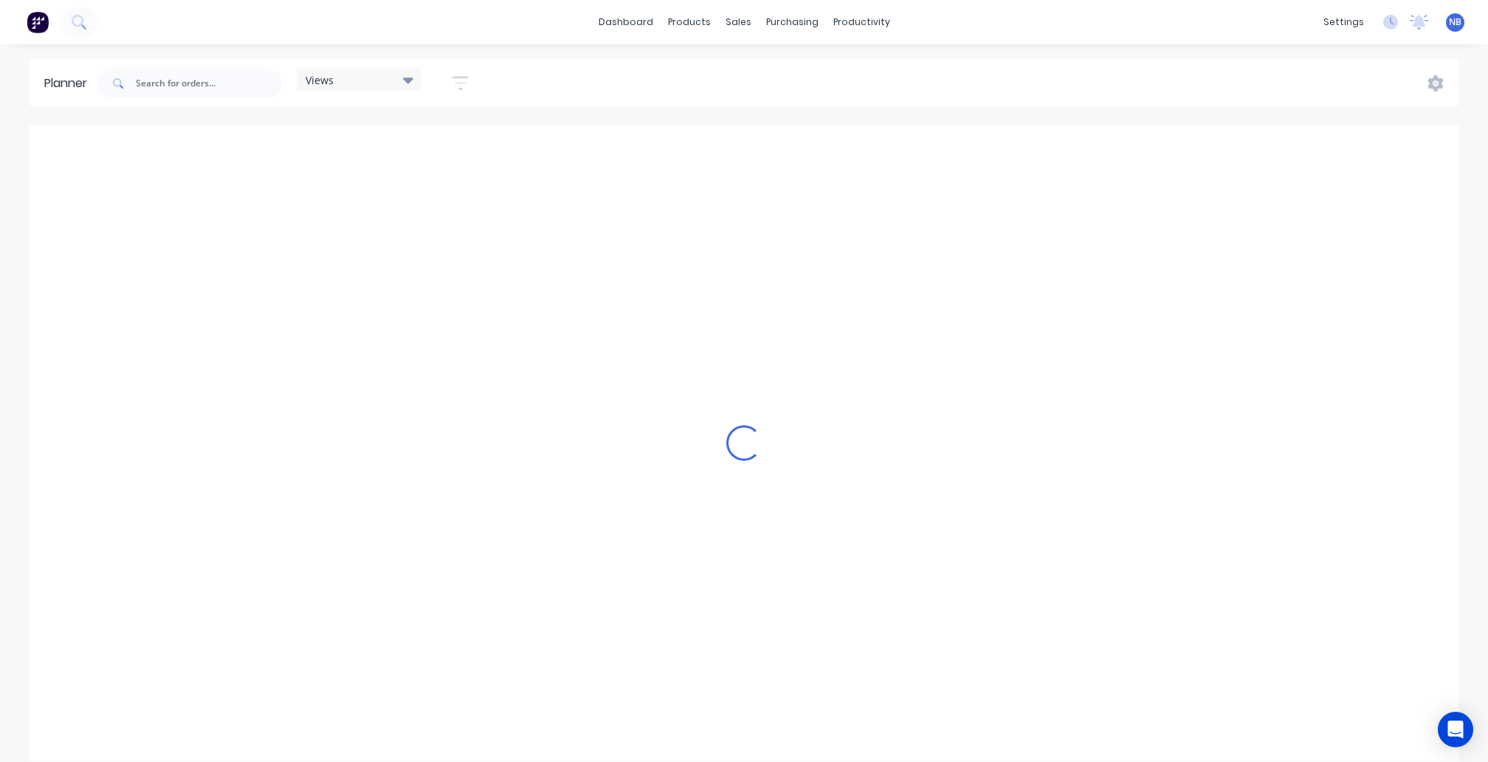
scroll to position [0, 473]
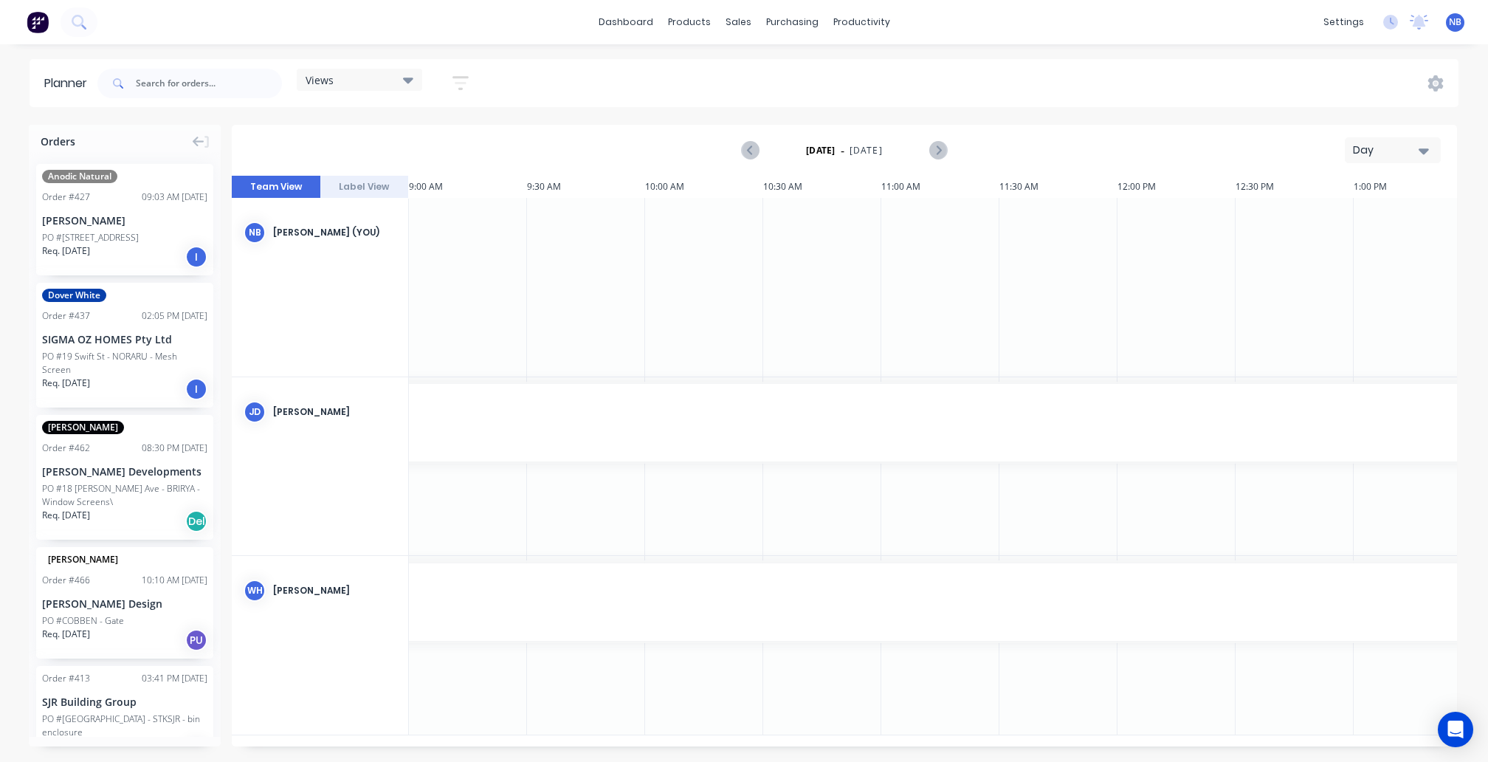
click at [1424, 142] on icon "button" at bounding box center [1424, 150] width 10 height 16
click at [1369, 239] on div "Month" at bounding box center [1367, 249] width 146 height 30
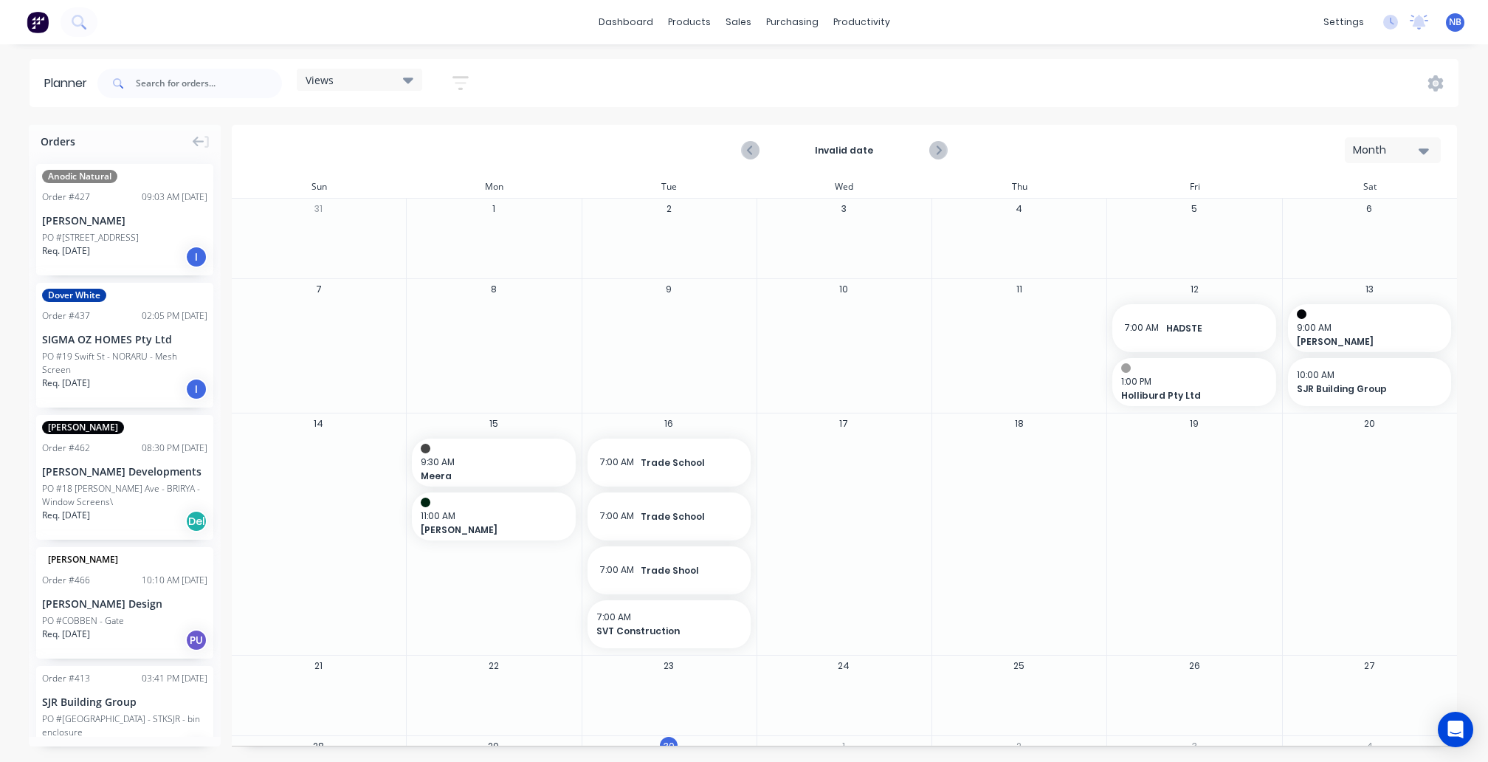
scroll to position [0, 0]
click at [938, 157] on icon "Next page" at bounding box center [938, 151] width 18 height 18
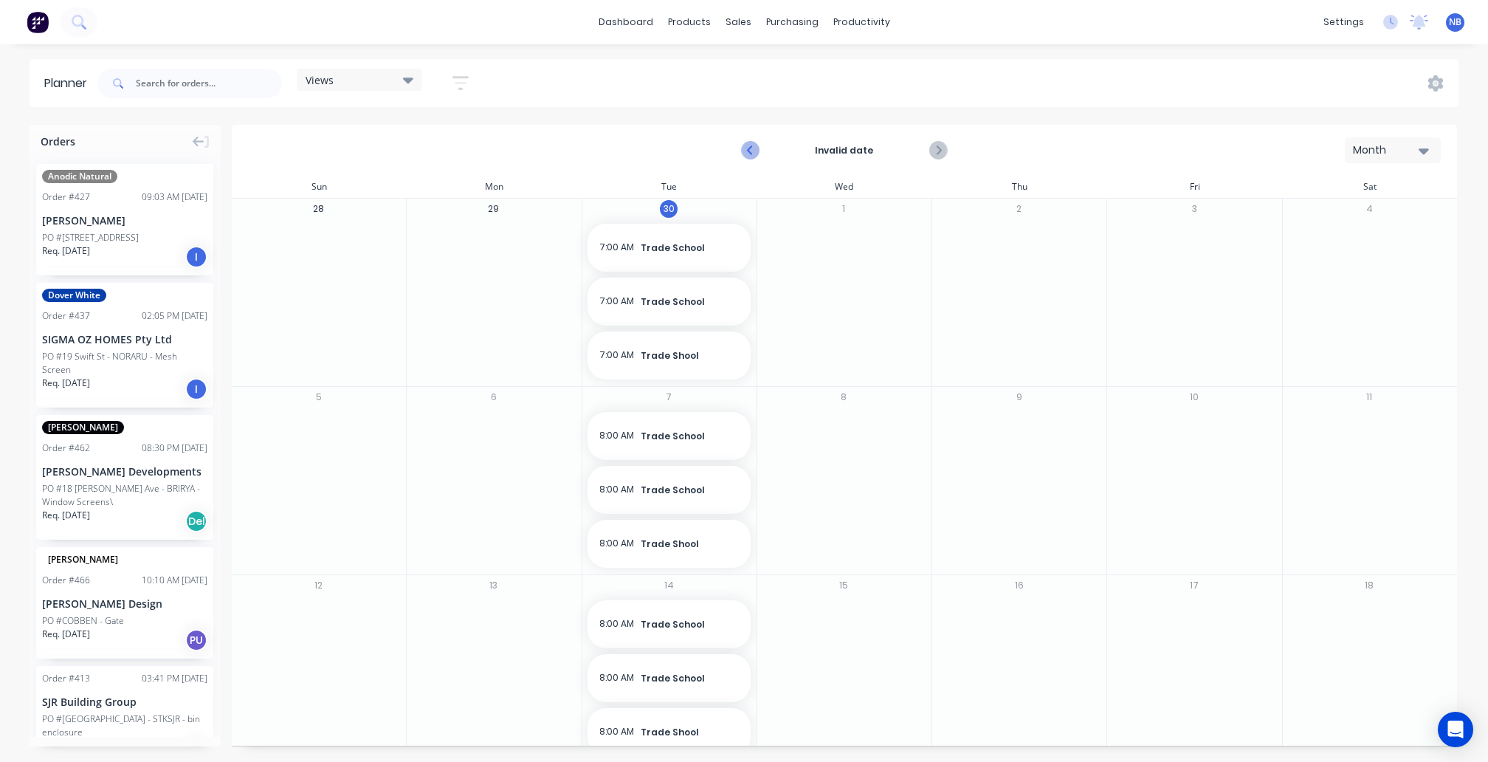
click at [743, 154] on icon "Previous page" at bounding box center [751, 151] width 18 height 18
